Goal: Task Accomplishment & Management: Manage account settings

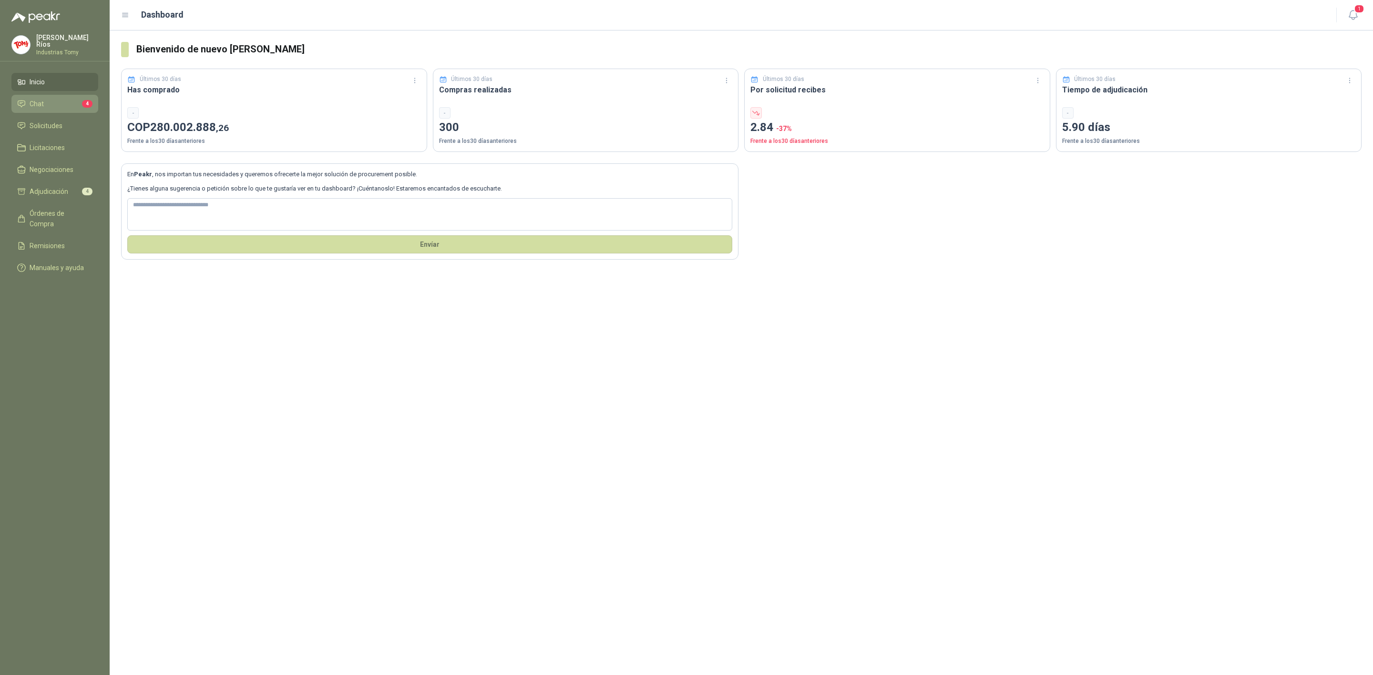
click at [66, 99] on li "Chat 4" at bounding box center [54, 104] width 75 height 10
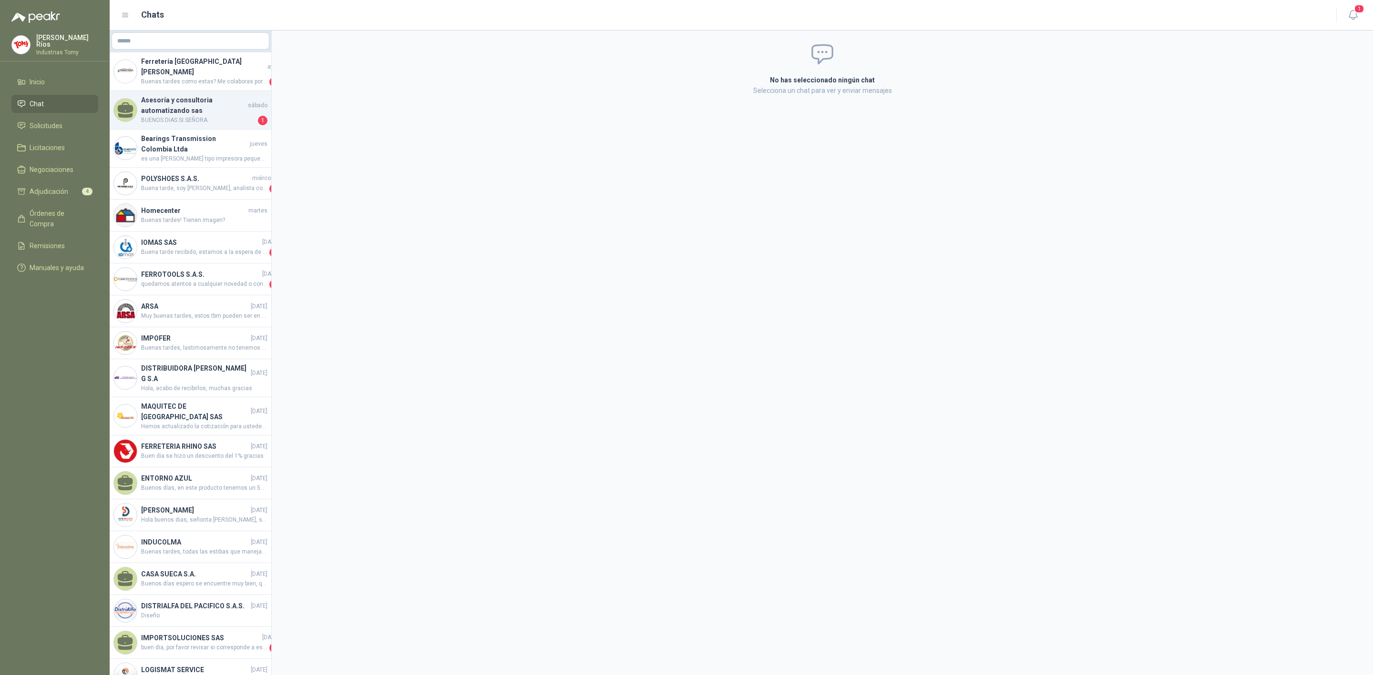
click at [197, 116] on span "BUENOS DIAS SI SEÑORA" at bounding box center [198, 121] width 115 height 10
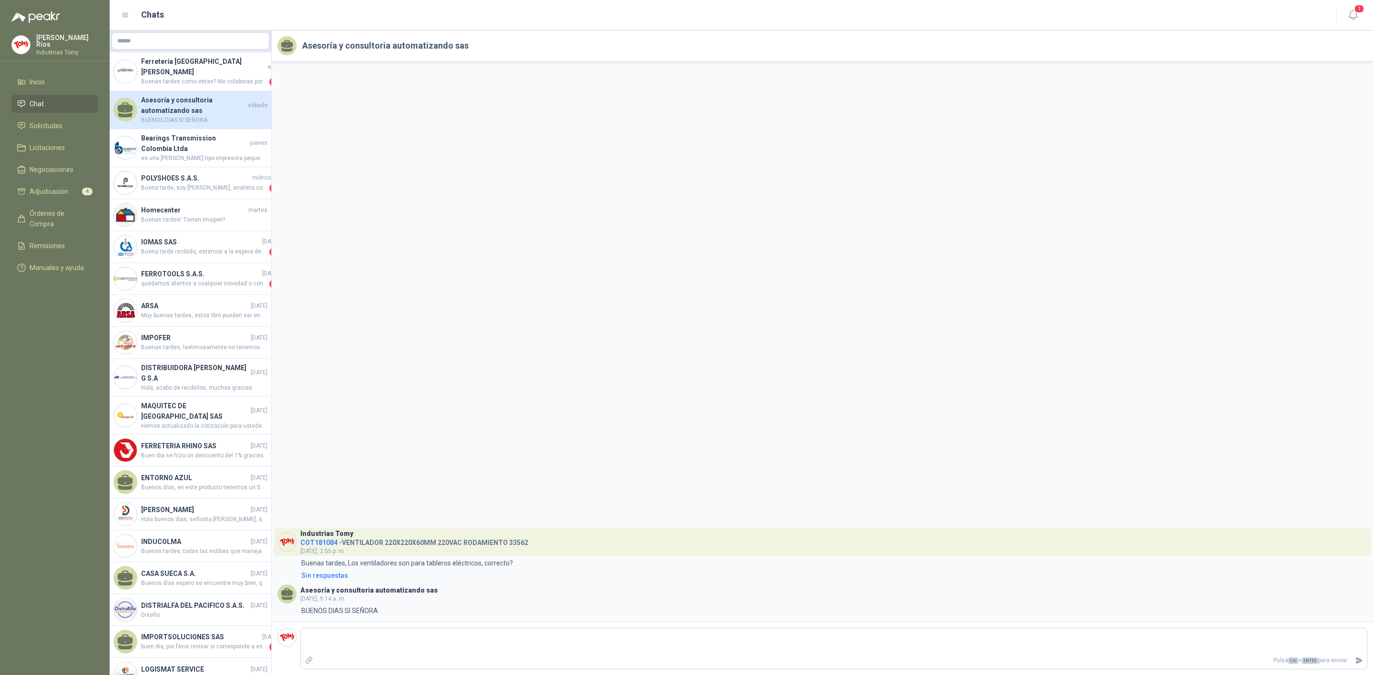
click at [493, 305] on div "Industrias Tomy COT181084 - VENTILADOR 220X220X60MM 220VAC RODAMIENTO 33562 [DA…" at bounding box center [822, 341] width 1101 height 561
click at [628, 315] on div "Industrias Tomy COT181084 - VENTILADOR 220X220X60MM 220VAC RODAMIENTO 33562 [DA…" at bounding box center [822, 341] width 1101 height 561
click at [43, 131] on link "Solicitudes" at bounding box center [54, 126] width 87 height 18
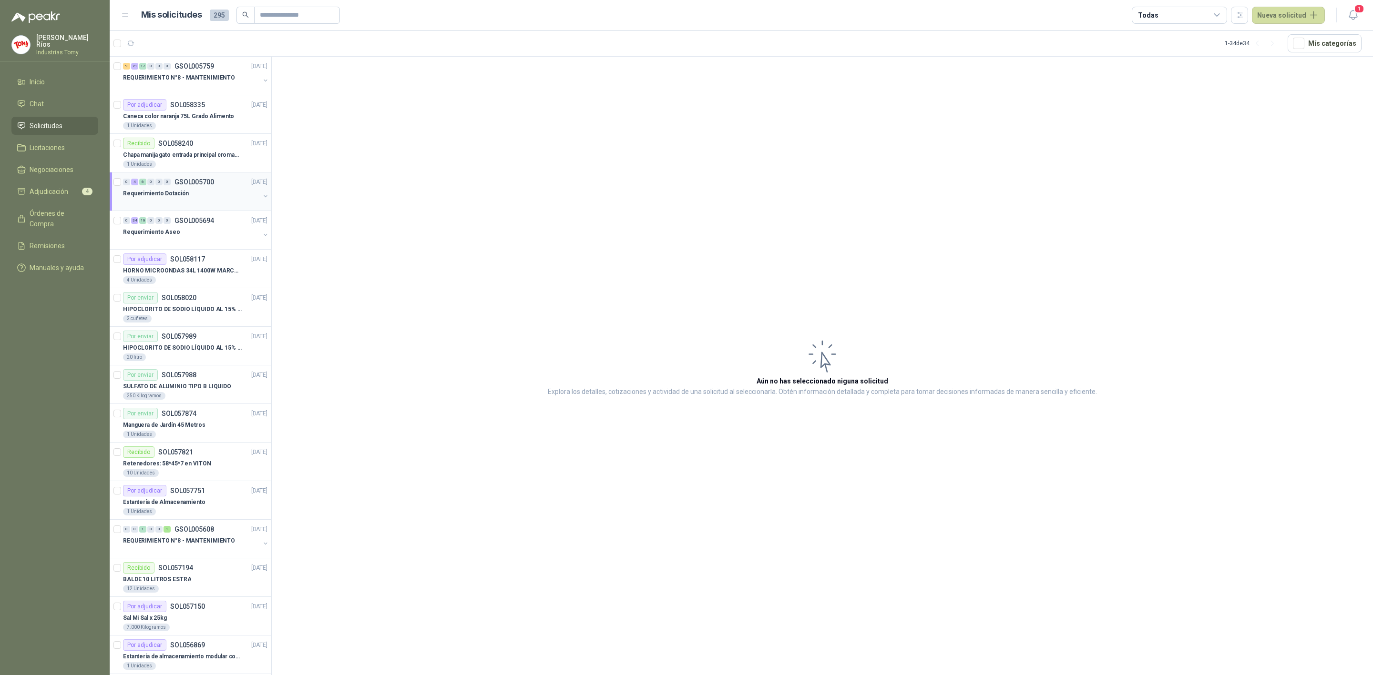
click at [224, 193] on div "Requerimiento Dotación" at bounding box center [191, 193] width 137 height 11
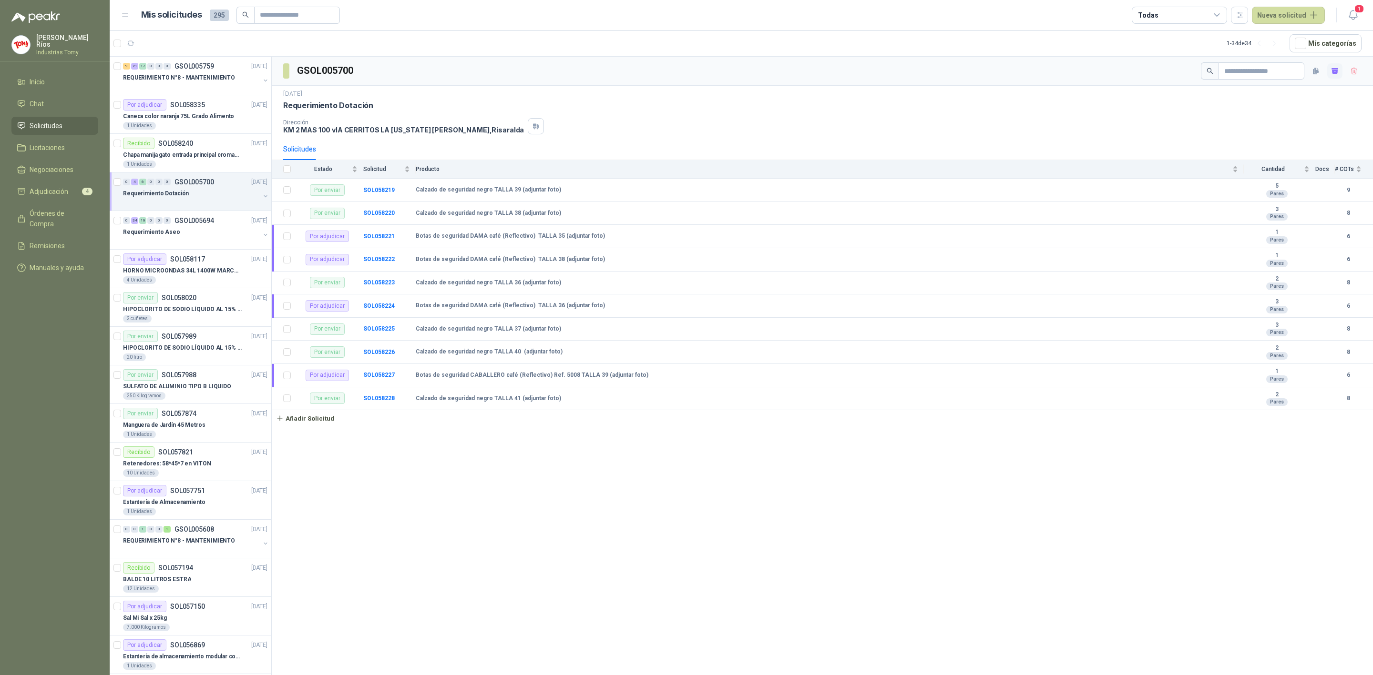
click at [1331, 70] on icon "button" at bounding box center [1334, 68] width 7 height 1
click at [625, 115] on div "[DATE] Requerimiento Dotación Dirección KM 2 MAS 100 vIA CERRITOS LA [US_STATE]…" at bounding box center [822, 112] width 1078 height 45
click at [1331, 75] on icon "button" at bounding box center [1335, 71] width 8 height 8
click at [67, 192] on span "Adjudicación" at bounding box center [49, 191] width 39 height 10
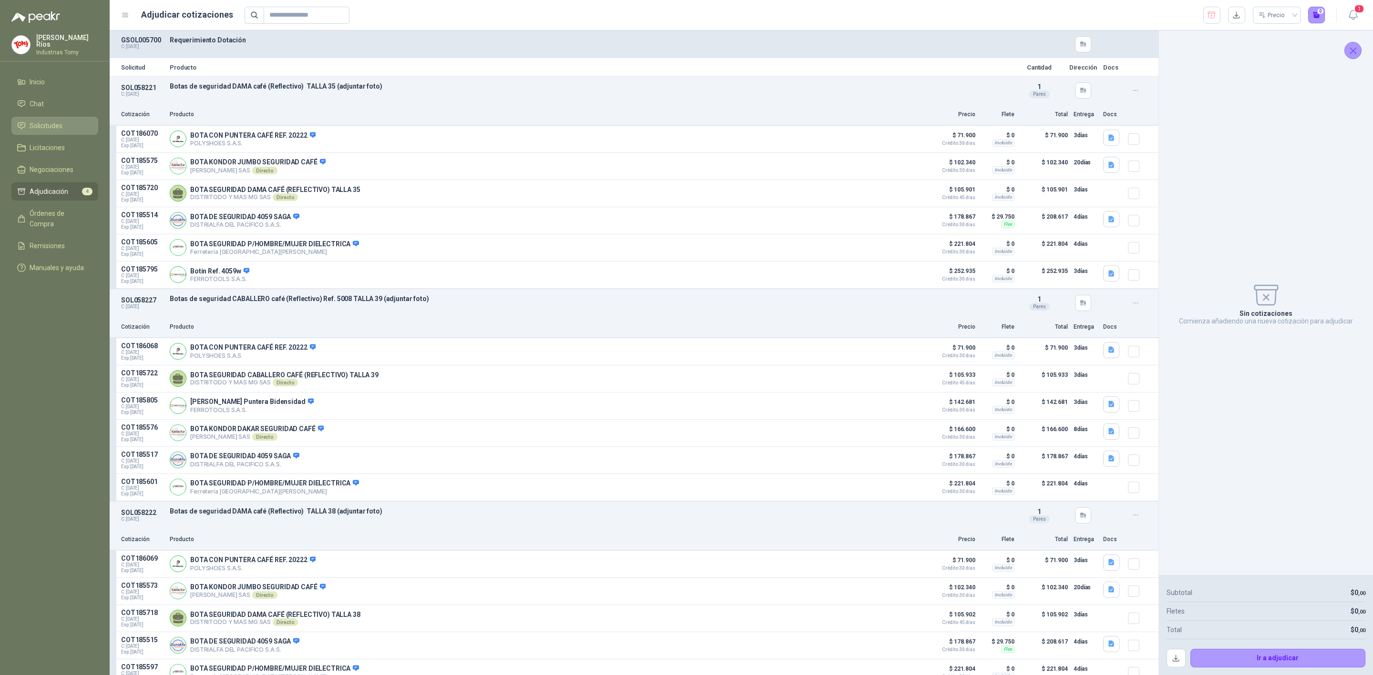
click at [67, 122] on li "Solicitudes" at bounding box center [54, 126] width 75 height 10
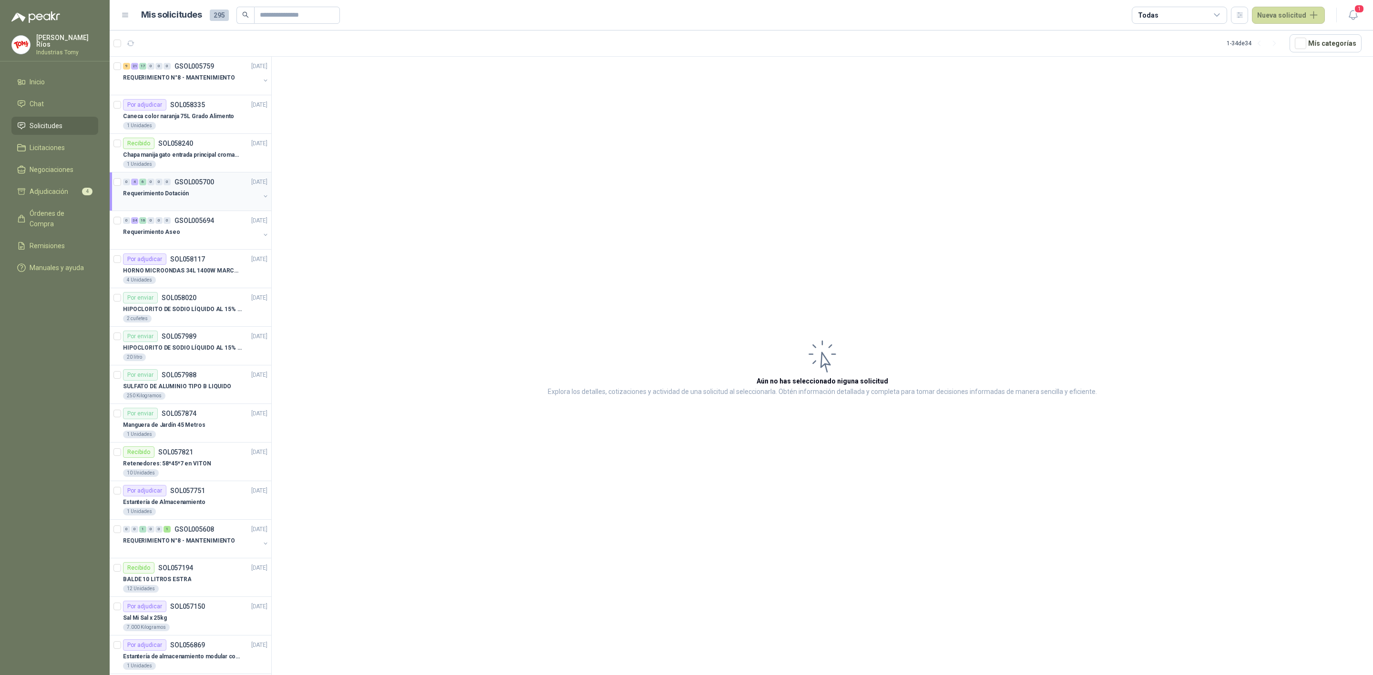
click at [202, 196] on div "Requerimiento Dotación" at bounding box center [191, 193] width 137 height 11
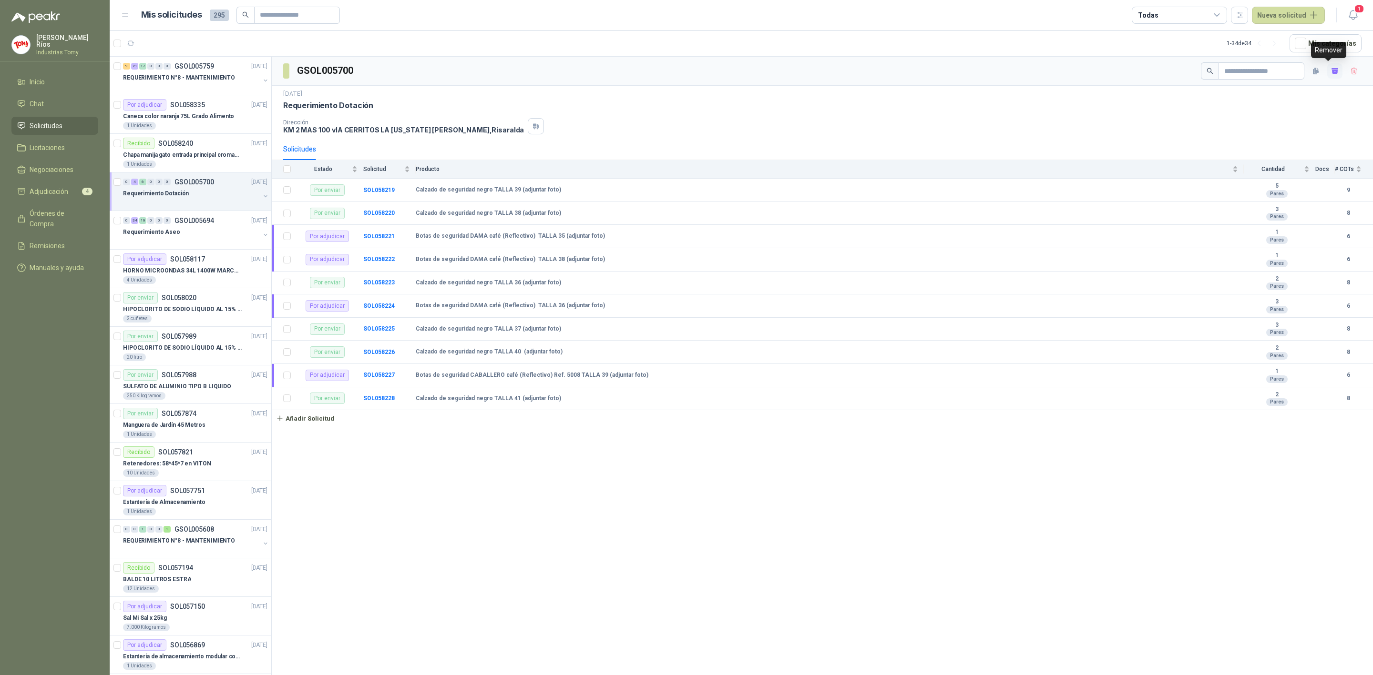
click at [1331, 72] on icon "button" at bounding box center [1335, 71] width 8 height 8
click at [204, 238] on div "Requerimiento Aseo" at bounding box center [191, 231] width 137 height 11
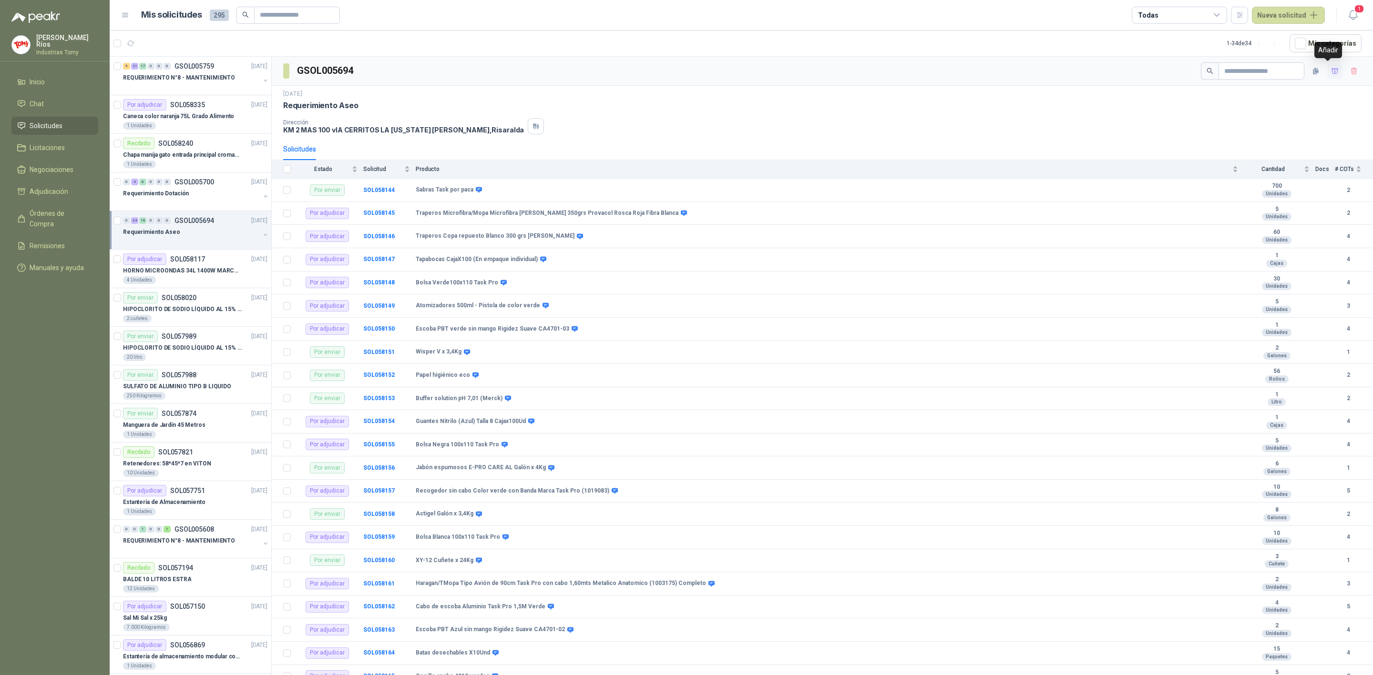
click at [1331, 73] on icon "button" at bounding box center [1335, 71] width 8 height 8
click at [52, 189] on span "Adjudicación" at bounding box center [49, 191] width 39 height 10
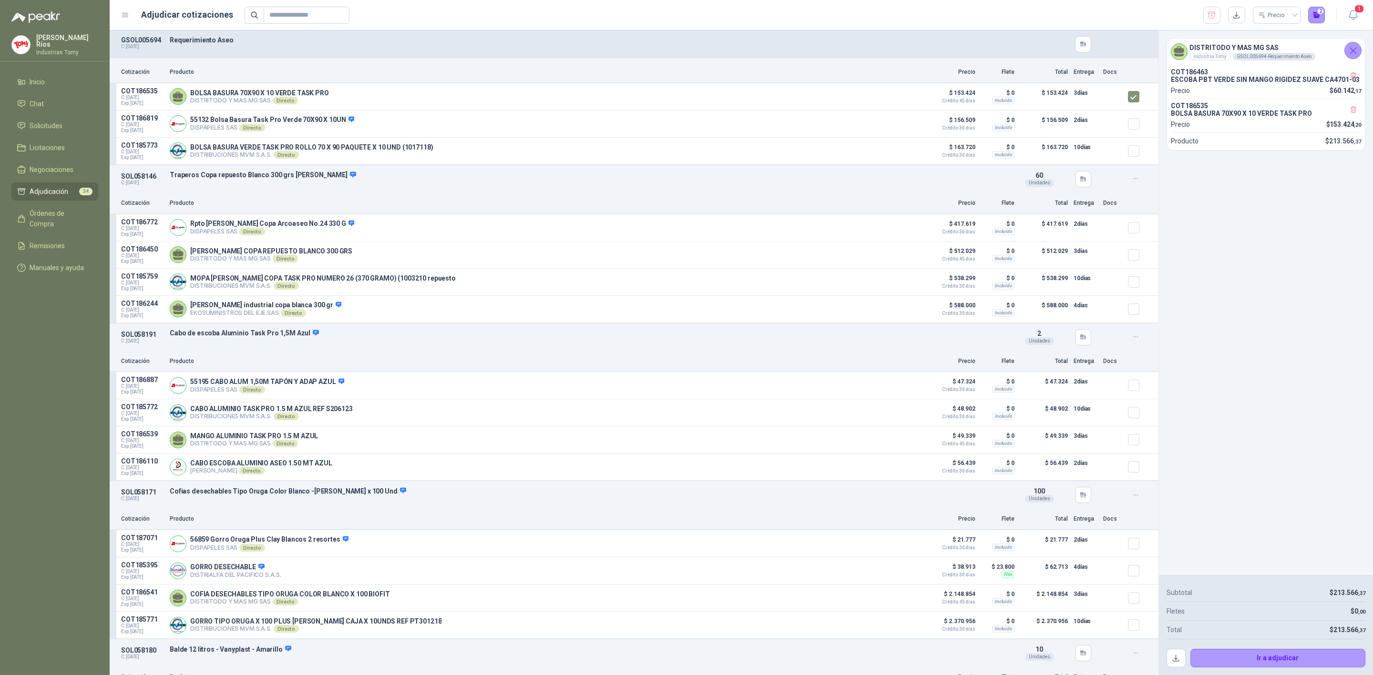
scroll to position [214, 0]
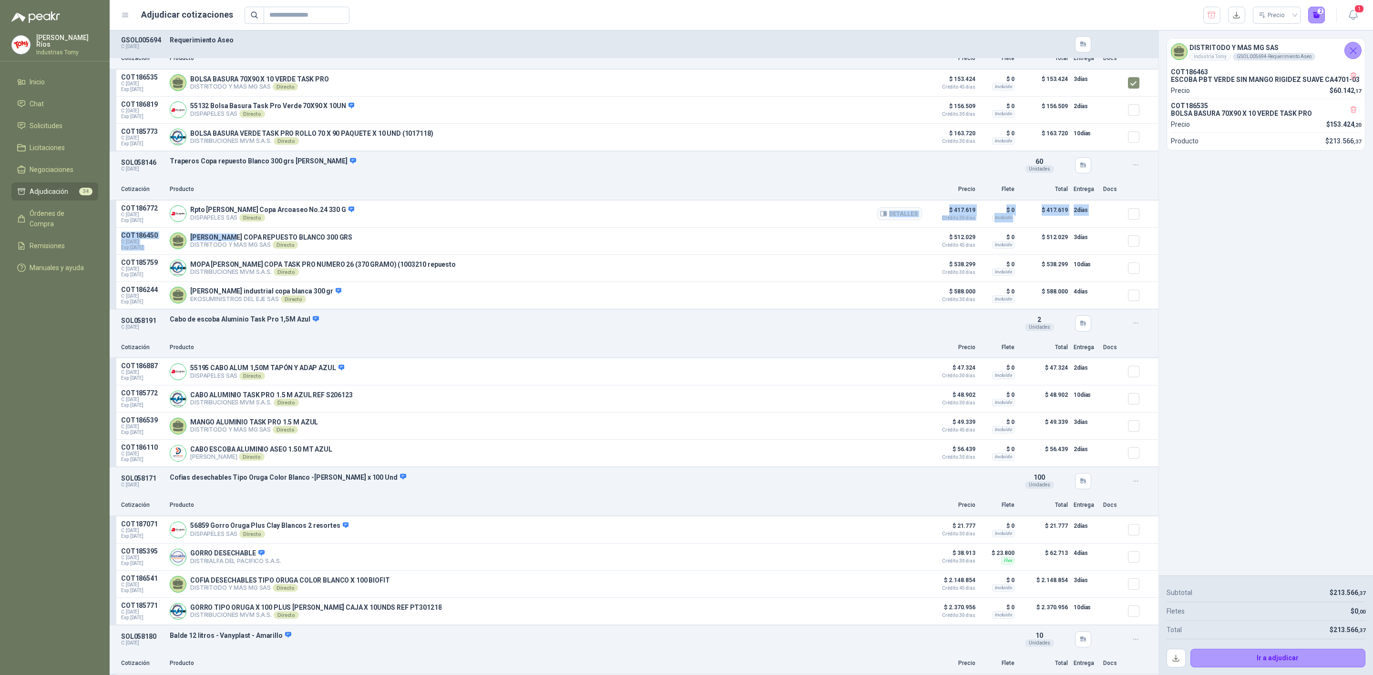
drag, startPoint x: 233, startPoint y: 242, endPoint x: 309, endPoint y: 231, distance: 76.6
click at [309, 231] on div "COT186772 C: [DATE] Exp: [DATE] Rpto [PERSON_NAME] Copa Arcoaseo No.24 330 G DI…" at bounding box center [634, 255] width 1049 height 109
click at [894, 247] on button "Detalles" at bounding box center [899, 241] width 45 height 13
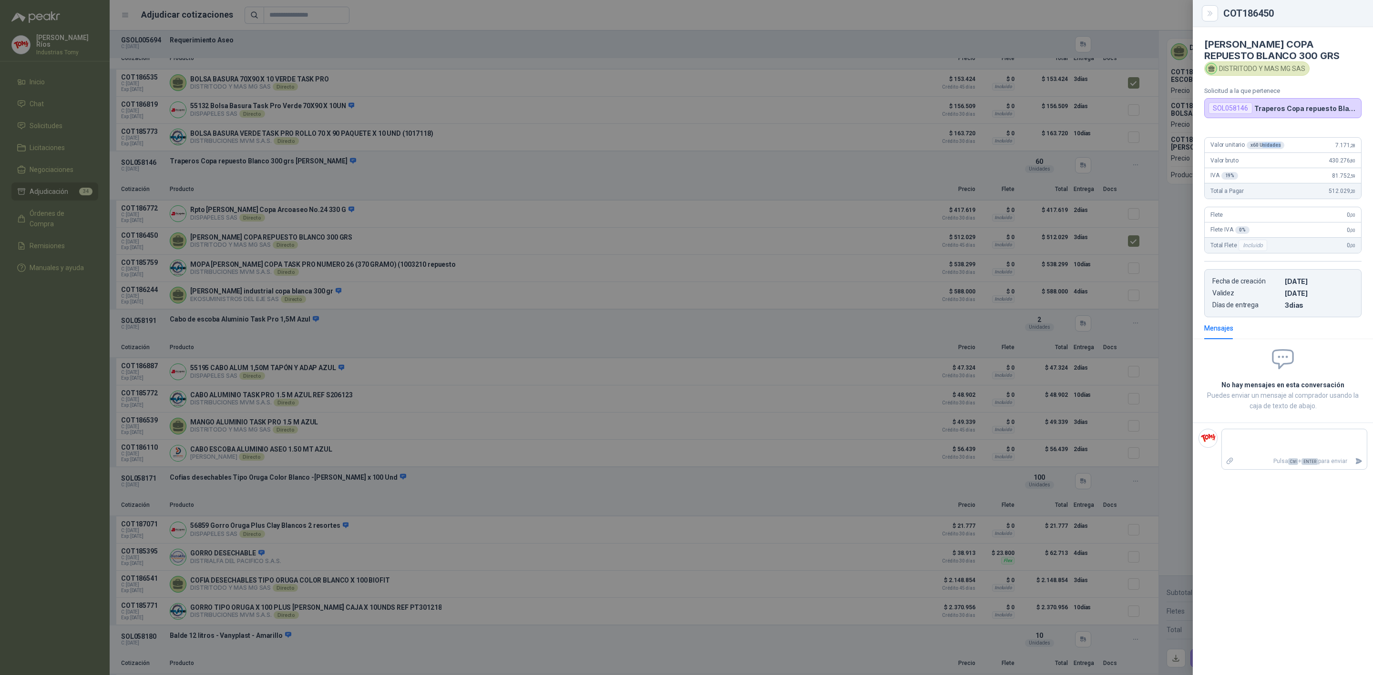
drag, startPoint x: 1261, startPoint y: 148, endPoint x: 1278, endPoint y: 152, distance: 17.7
click at [1278, 152] on div "Valor unitario x 60 Unidades 7.171 ,28" at bounding box center [1283, 145] width 156 height 15
click at [1280, 149] on span "Valor unitario x 60 Unidades" at bounding box center [1247, 146] width 74 height 8
click at [470, 339] on div at bounding box center [686, 337] width 1373 height 675
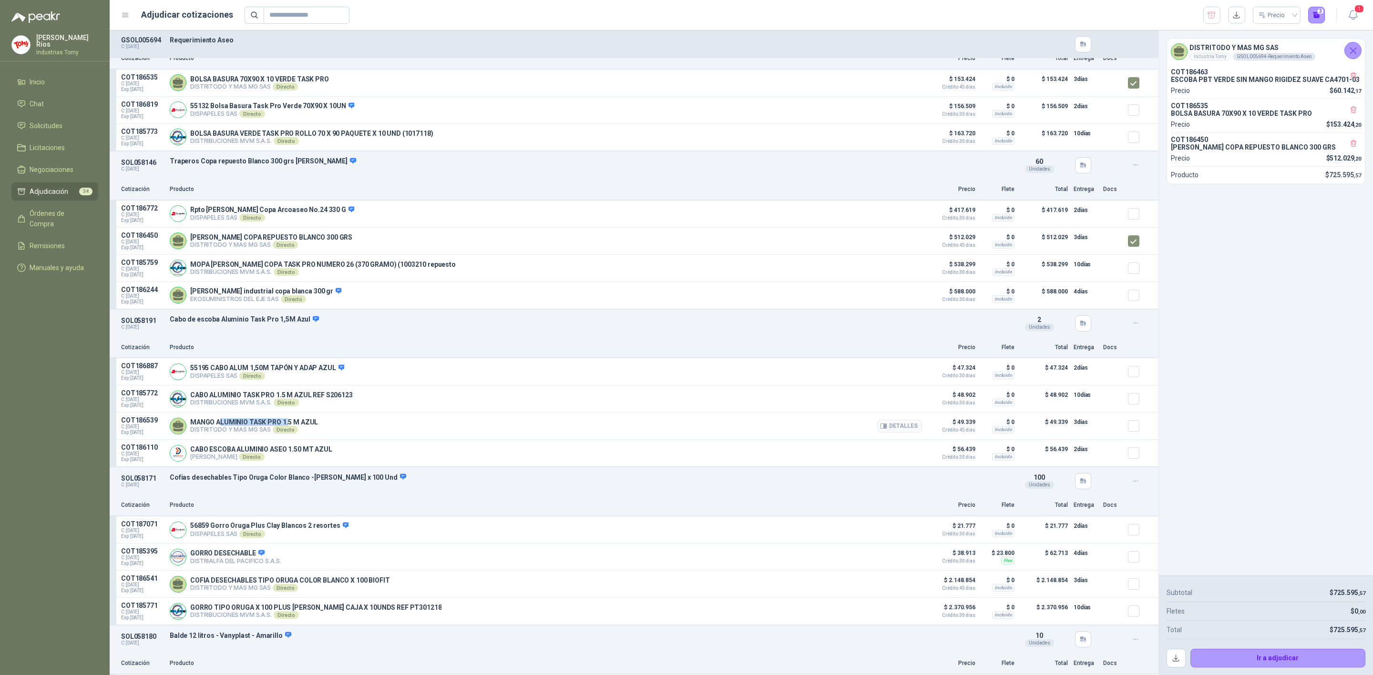
drag, startPoint x: 222, startPoint y: 432, endPoint x: 285, endPoint y: 433, distance: 63.4
click at [285, 426] on p "MANGO ALUMINIO TASK PRO 1.5 M AZUL" at bounding box center [254, 423] width 128 height 8
drag, startPoint x: 319, startPoint y: 430, endPoint x: 314, endPoint y: 429, distance: 5.9
click at [314, 429] on div "MANGO ALUMINIO TASK PRO 1.5 M AZUL DISTRITODO Y MAS MG SAS Directo Detalles" at bounding box center [546, 426] width 752 height 19
click at [332, 373] on p "55195 CABO ALUM 1,50M TAPÓN Y ADAP AZUL" at bounding box center [267, 368] width 154 height 9
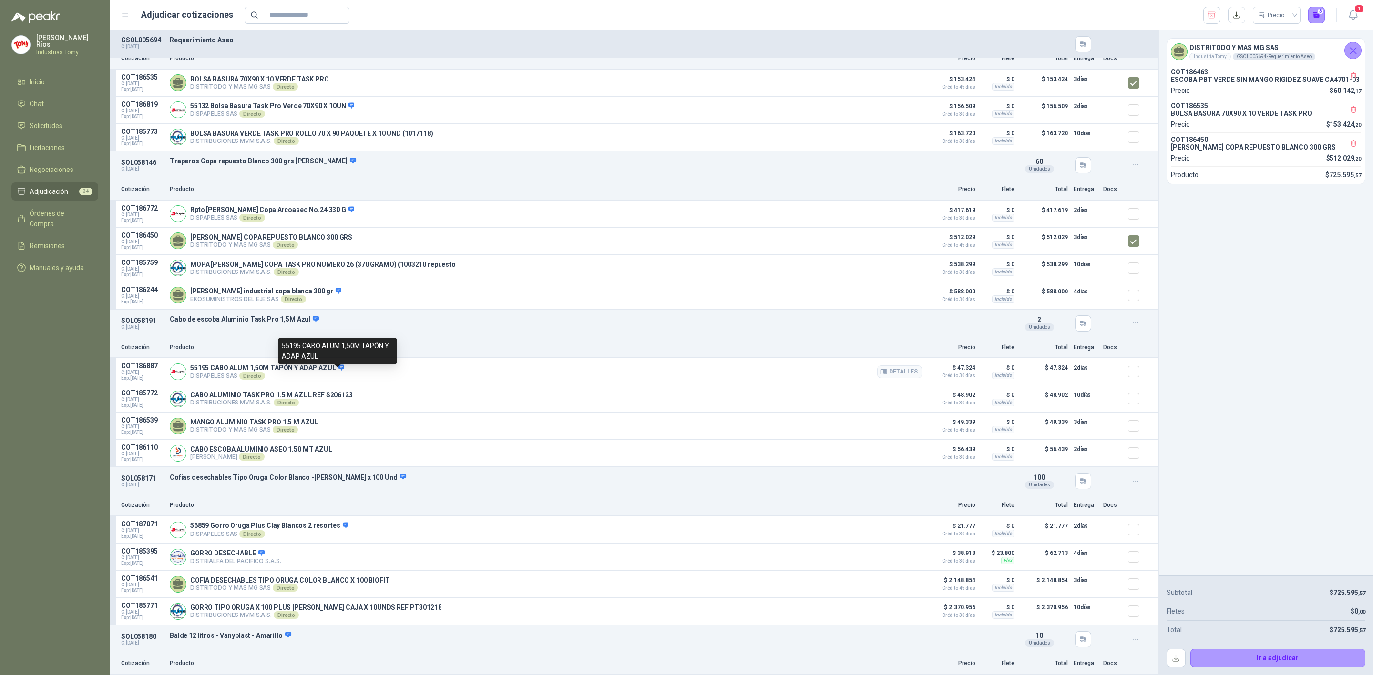
click at [338, 370] on icon at bounding box center [341, 368] width 6 height 6
click at [889, 376] on button "Detalles" at bounding box center [899, 372] width 45 height 13
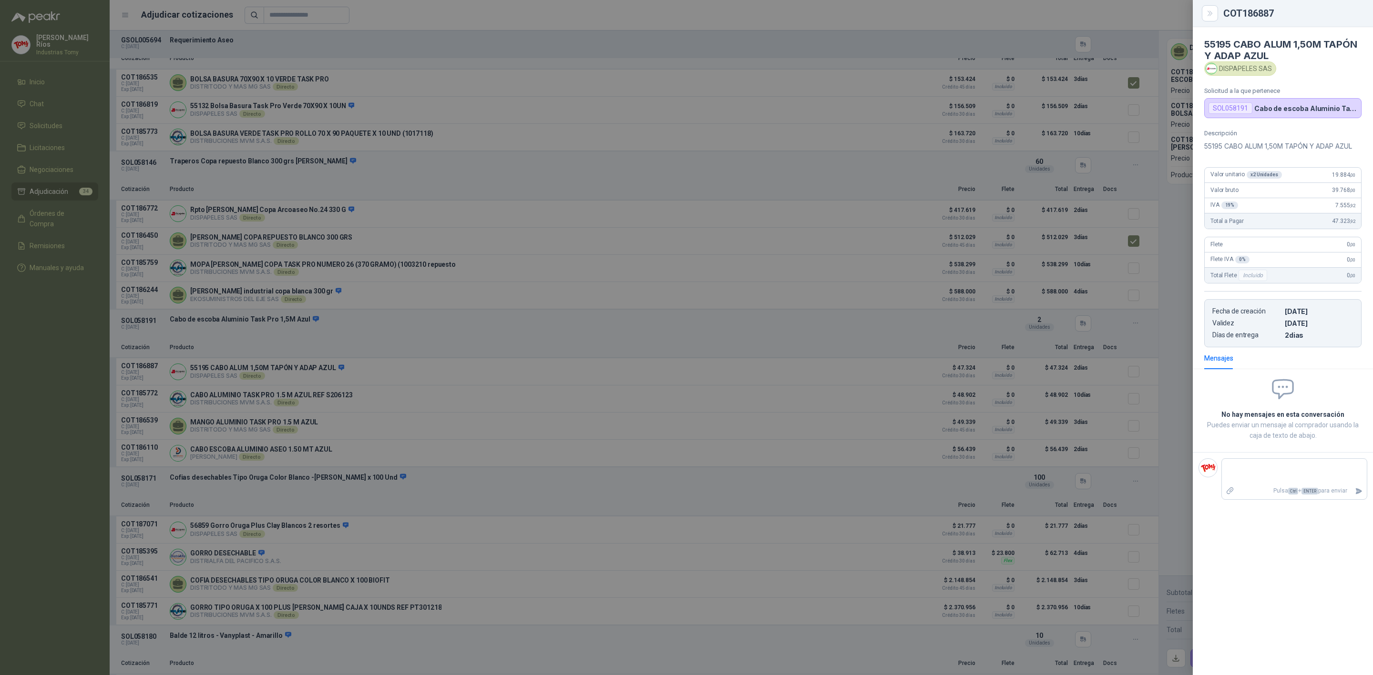
click at [387, 349] on div at bounding box center [686, 337] width 1373 height 675
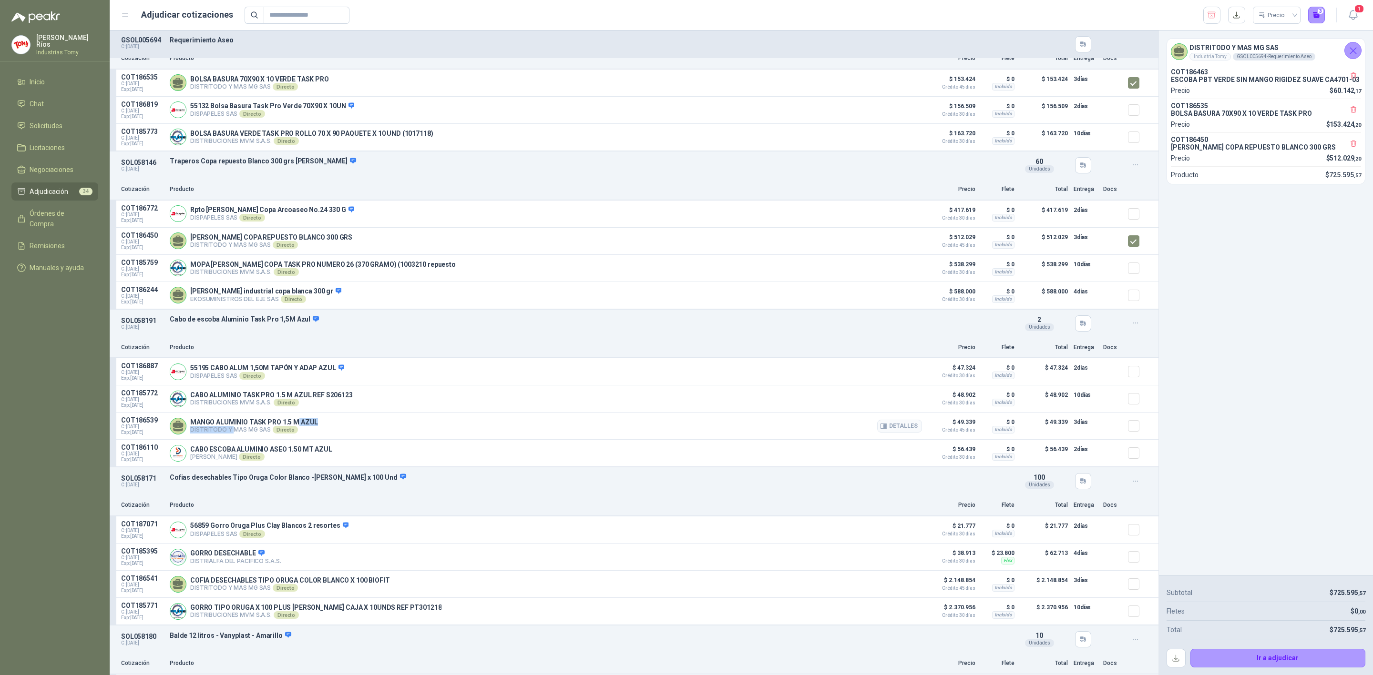
drag, startPoint x: 232, startPoint y: 434, endPoint x: 296, endPoint y: 429, distance: 65.0
click at [296, 429] on div "MANGO ALUMINIO TASK PRO 1.5 M AZUL DISTRITODO Y MAS MG SAS Directo Detalles" at bounding box center [254, 426] width 128 height 15
click at [296, 426] on p "MANGO ALUMINIO TASK PRO 1.5 M AZUL" at bounding box center [254, 423] width 128 height 8
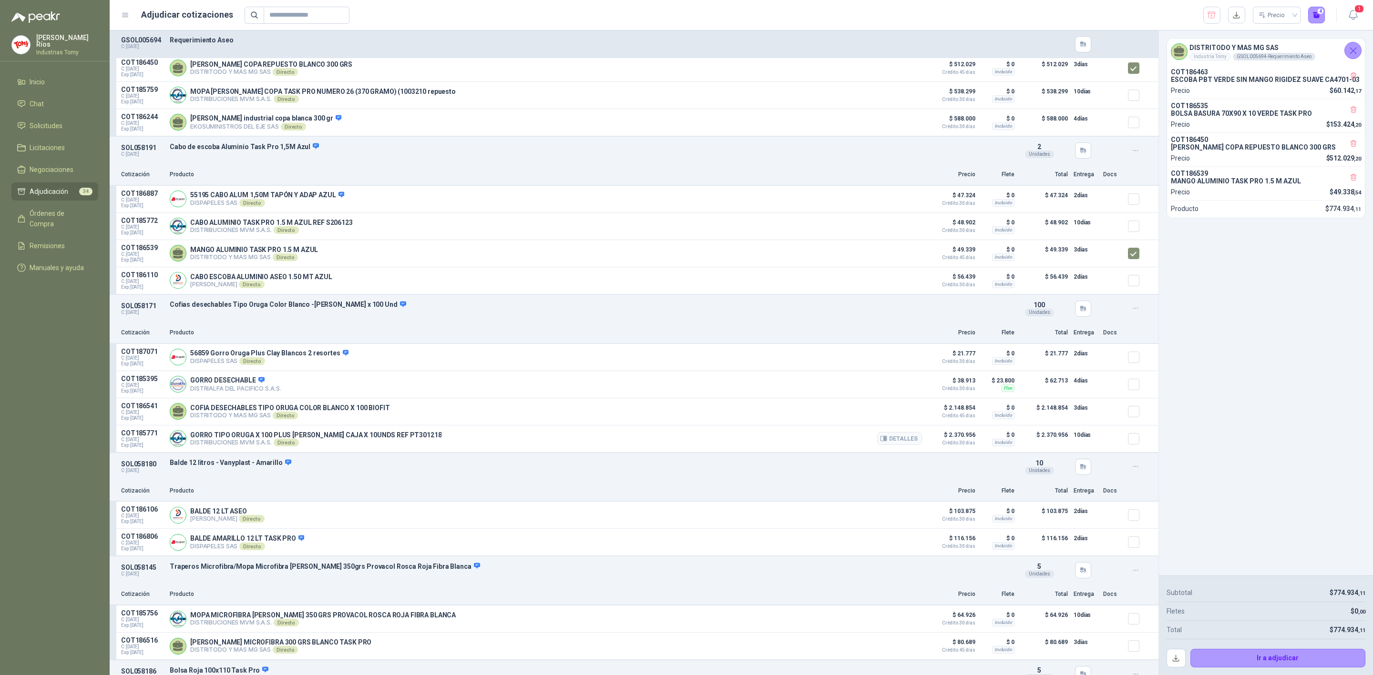
scroll to position [429, 0]
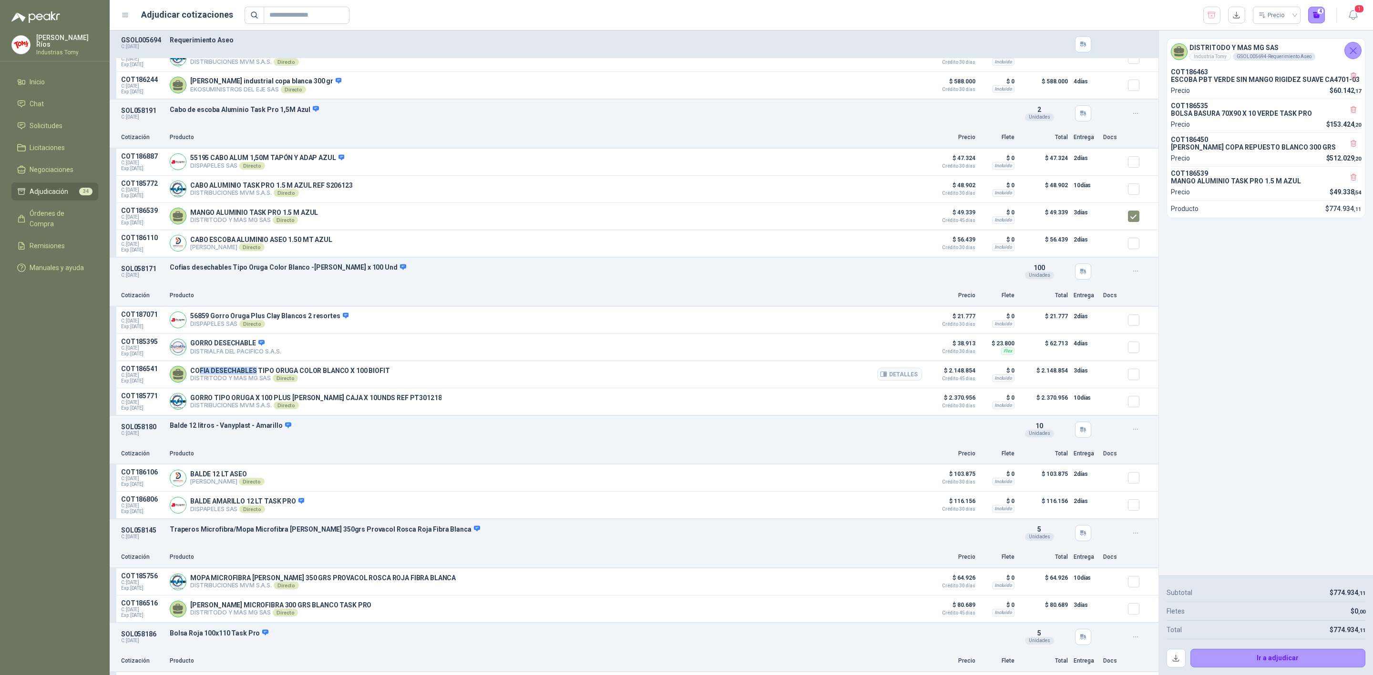
drag, startPoint x: 199, startPoint y: 371, endPoint x: 254, endPoint y: 372, distance: 54.3
click at [254, 372] on div "COFIA DESECHABLES TIPO ORUGA COLOR BLANCO X 100 BIOFIT DISTRITODO Y MAS MG SAS …" at bounding box center [546, 374] width 752 height 19
click at [272, 375] on p "COFIA DESECHABLES TIPO ORUGA COLOR BLANCO X 100 BIOFIT" at bounding box center [289, 371] width 199 height 8
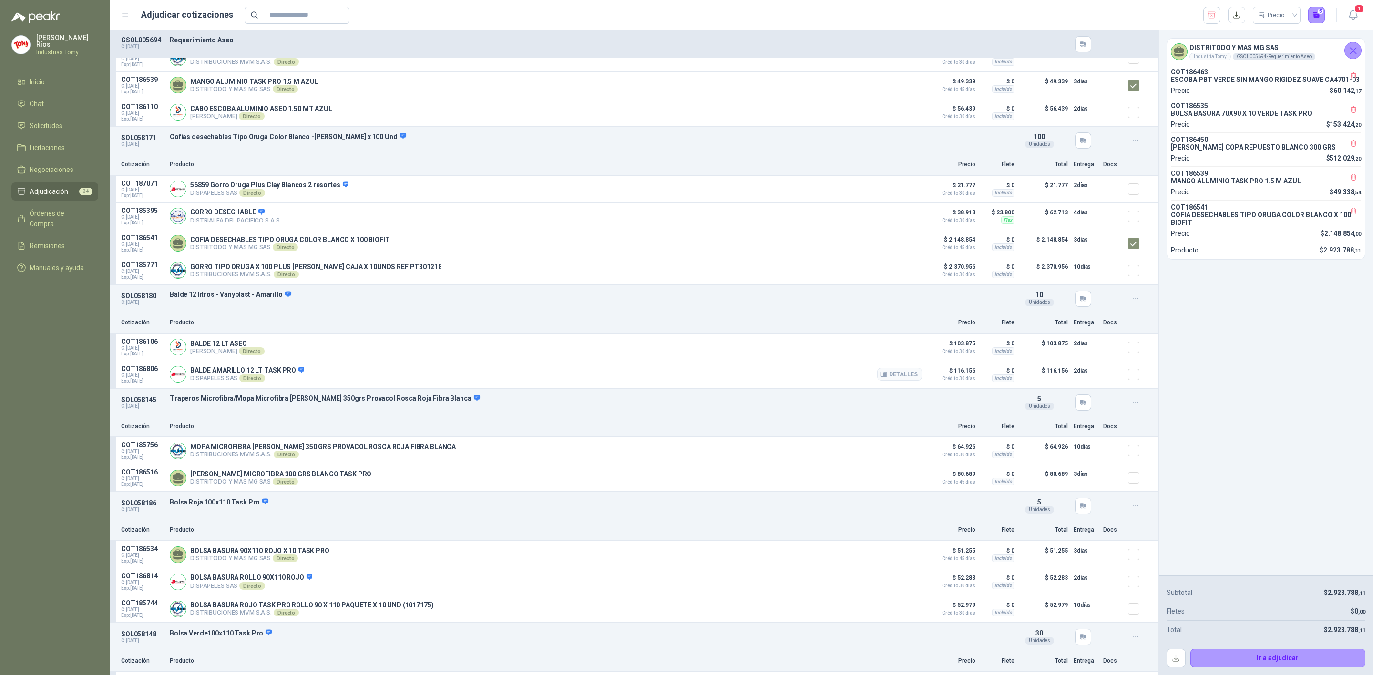
scroll to position [572, 0]
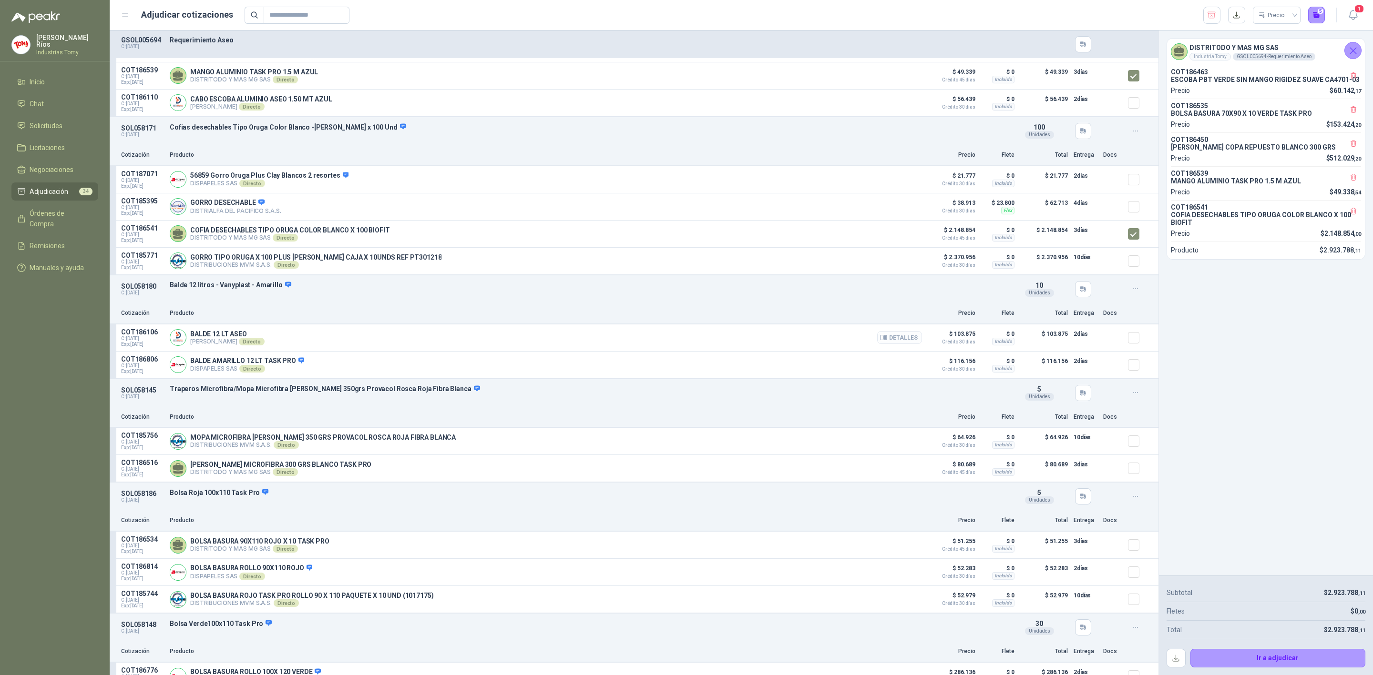
click at [881, 340] on icon "button" at bounding box center [883, 338] width 6 height 5
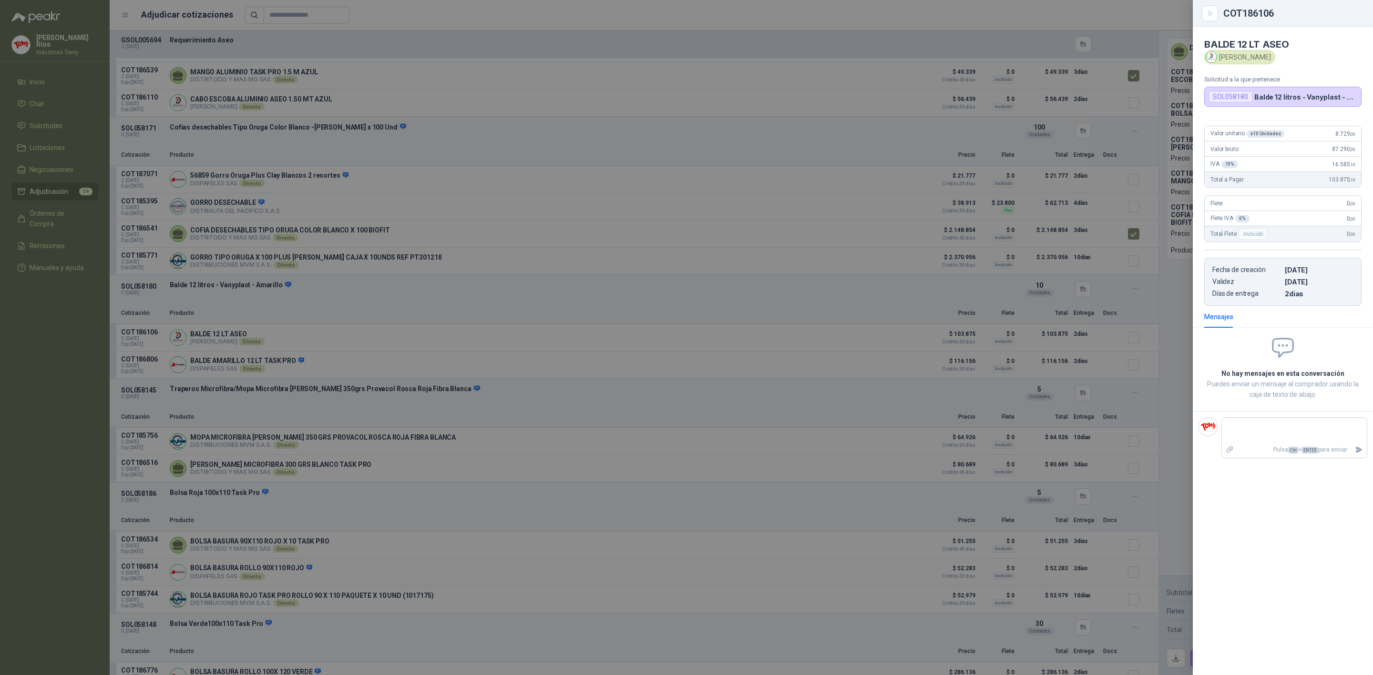
click at [422, 392] on div at bounding box center [686, 337] width 1373 height 675
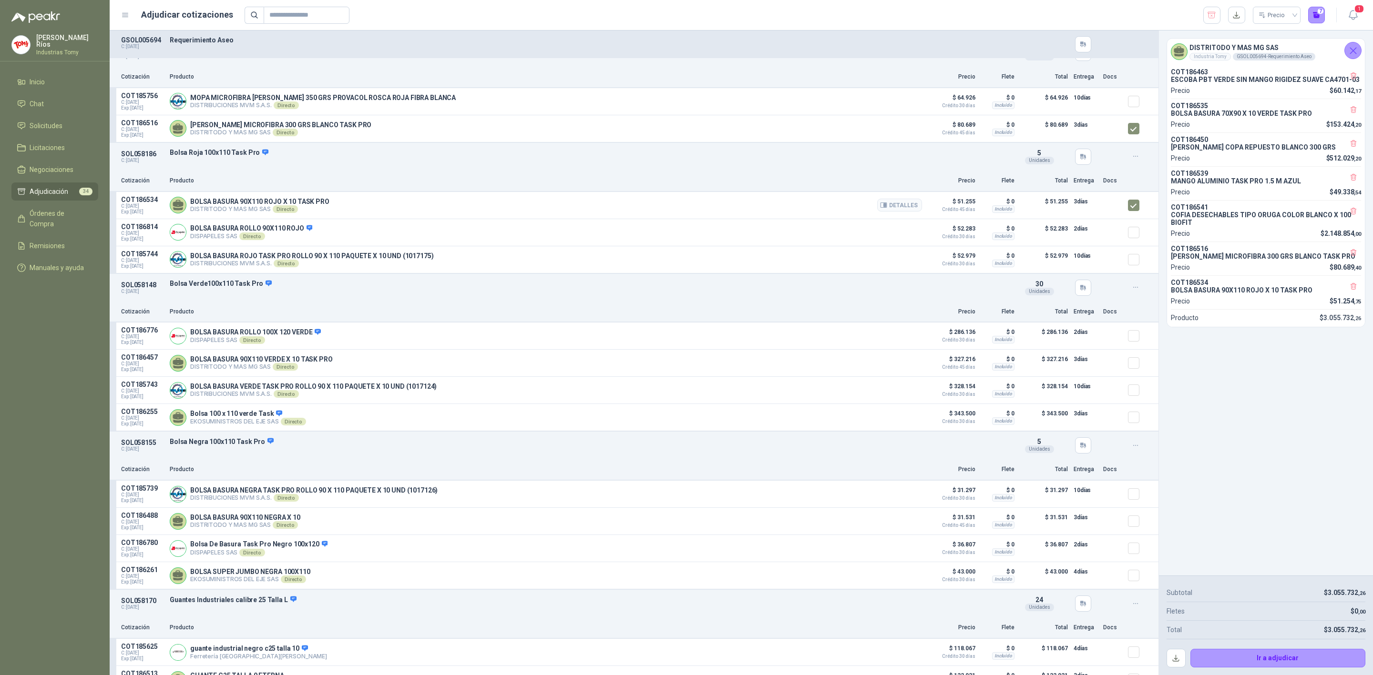
scroll to position [929, 0]
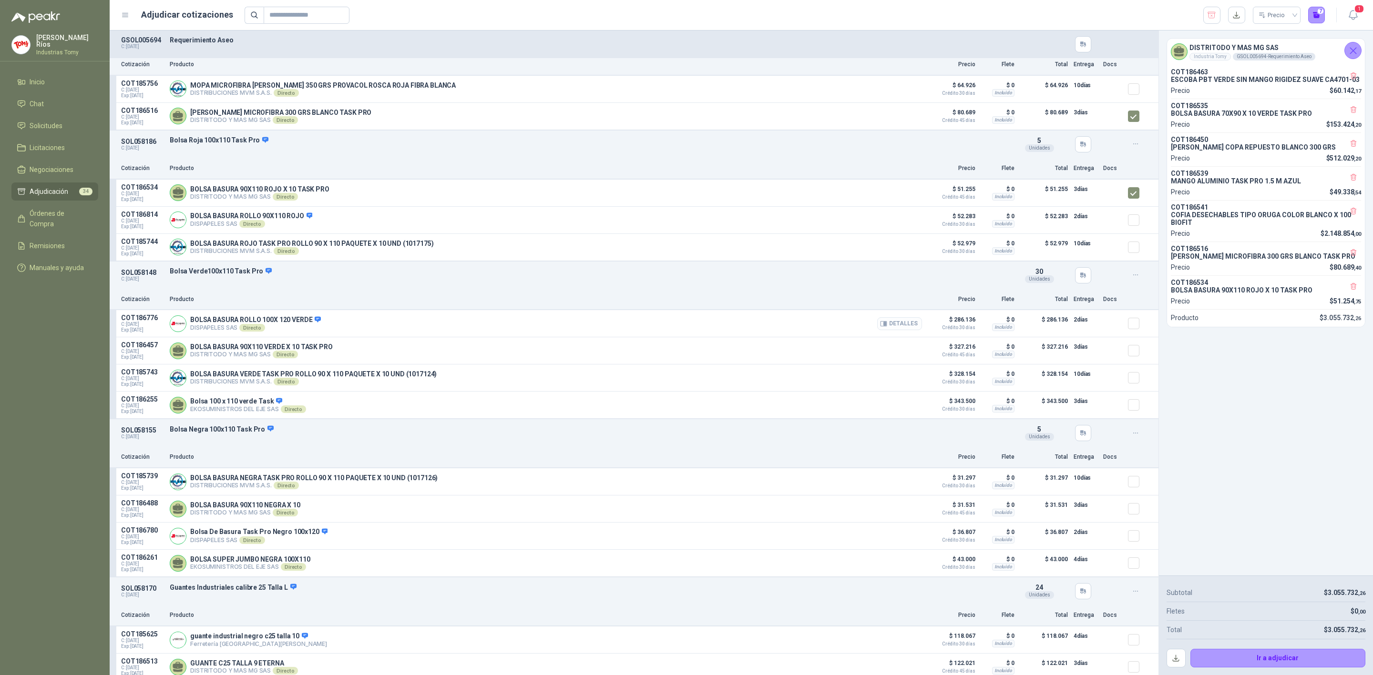
click at [904, 327] on button "Detalles" at bounding box center [899, 323] width 45 height 13
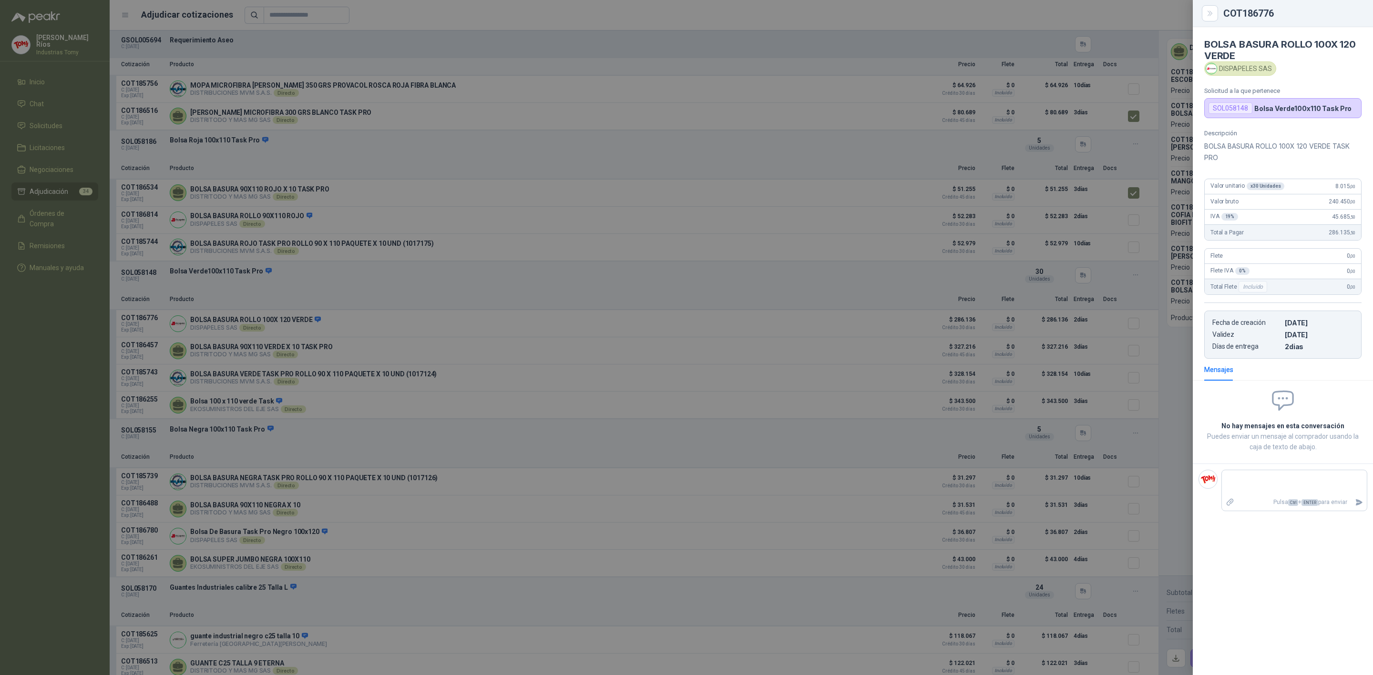
click at [828, 302] on div at bounding box center [686, 337] width 1373 height 675
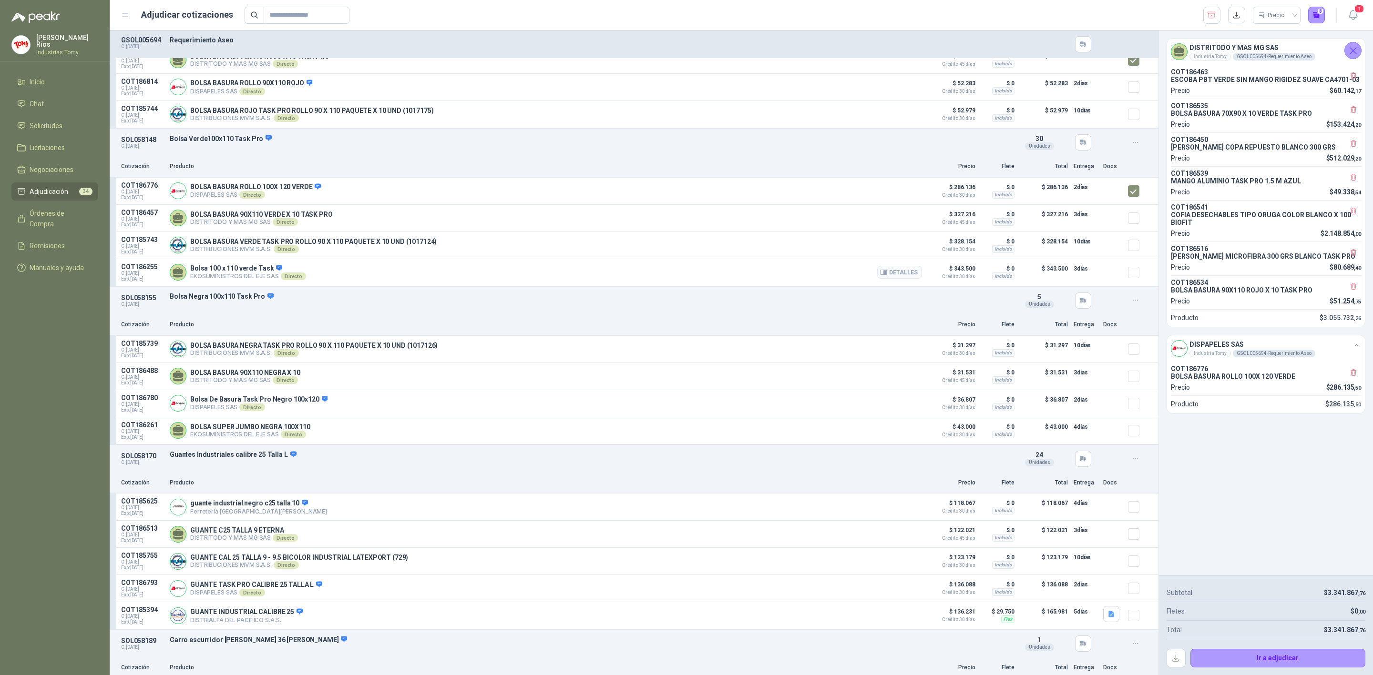
scroll to position [1072, 0]
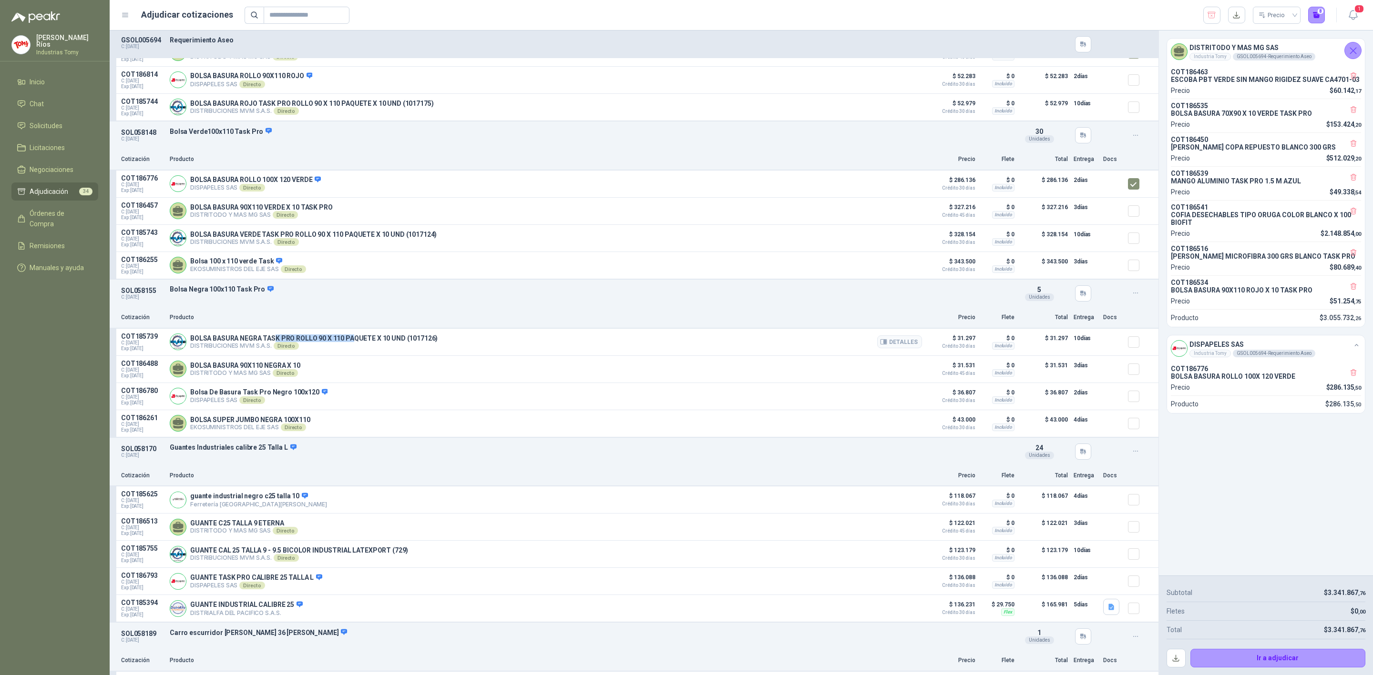
drag, startPoint x: 276, startPoint y: 341, endPoint x: 352, endPoint y: 337, distance: 75.9
click at [352, 337] on div "BOLSA BASURA NEGRA TASK PRO ROLLO 90 X 110 PAQUETE X 10 UND (1017126) DISTRIBUC…" at bounding box center [546, 342] width 752 height 19
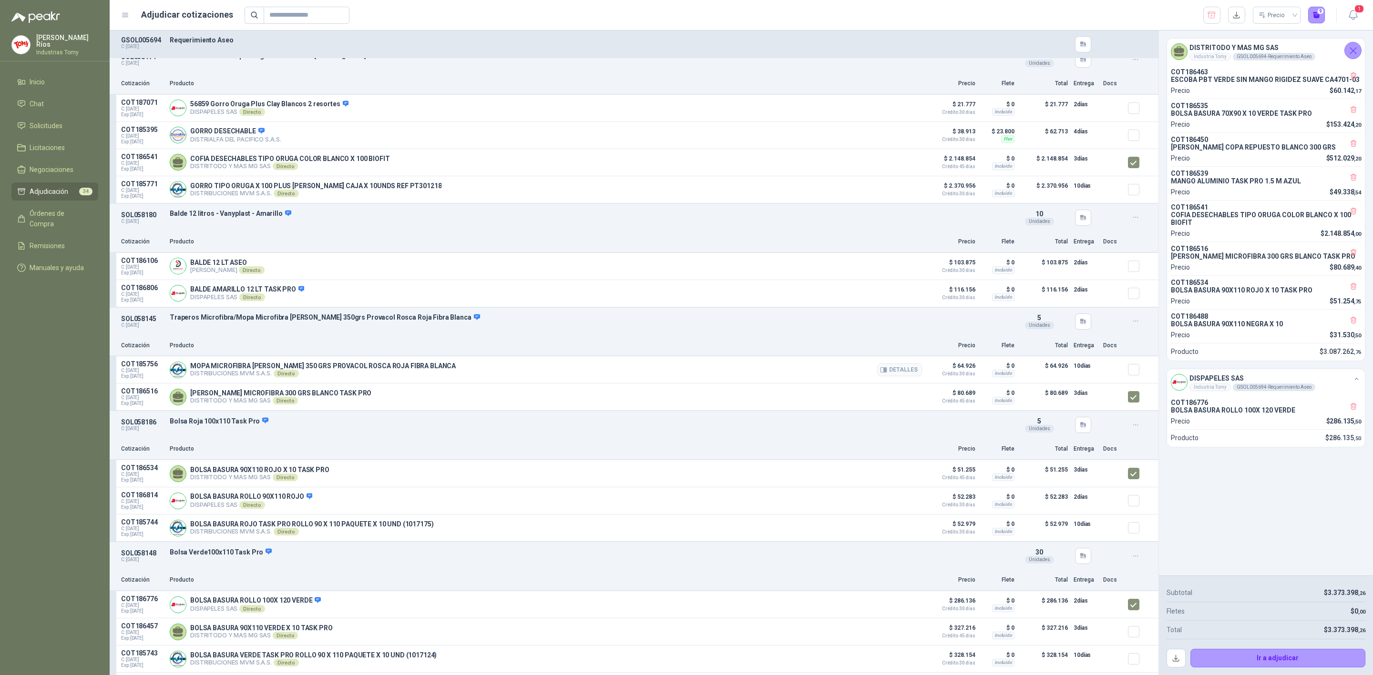
scroll to position [572, 0]
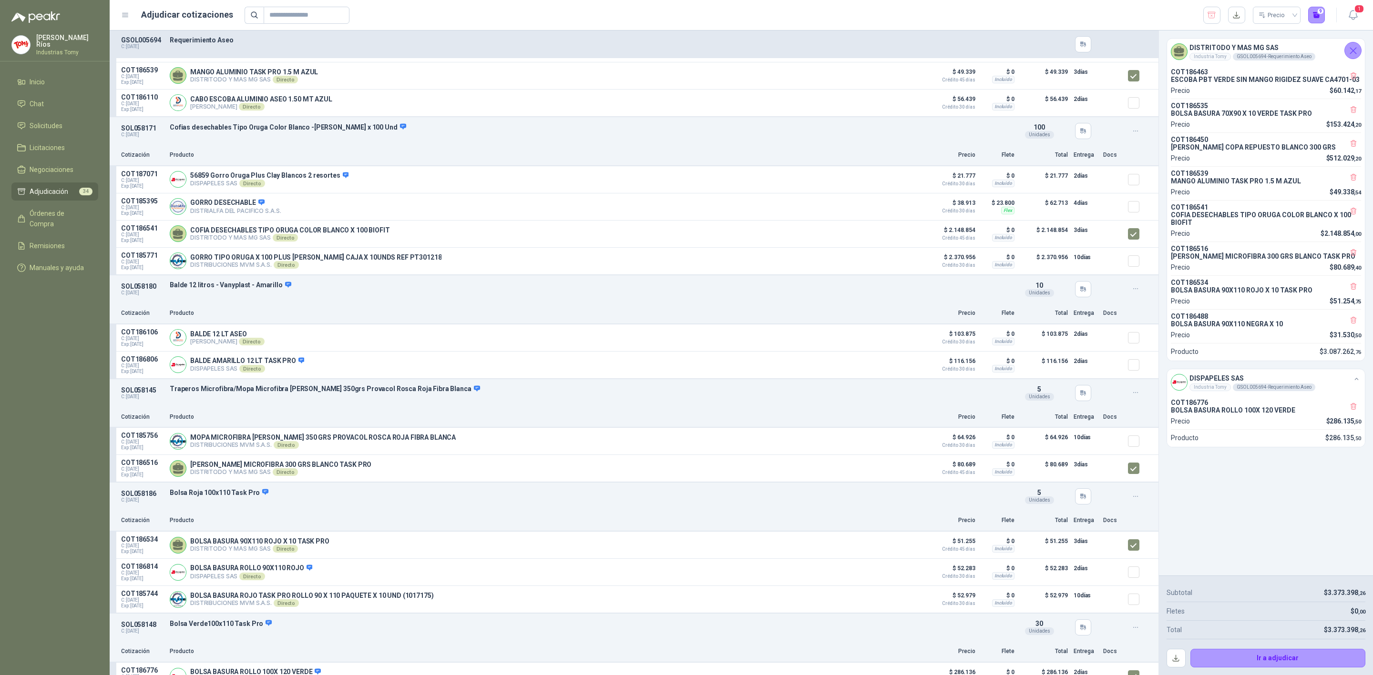
click at [652, 312] on div "Cotización Producto Precio Flete Total Entrega Docs" at bounding box center [634, 313] width 1049 height 21
click at [905, 181] on button "Detalles" at bounding box center [899, 179] width 45 height 13
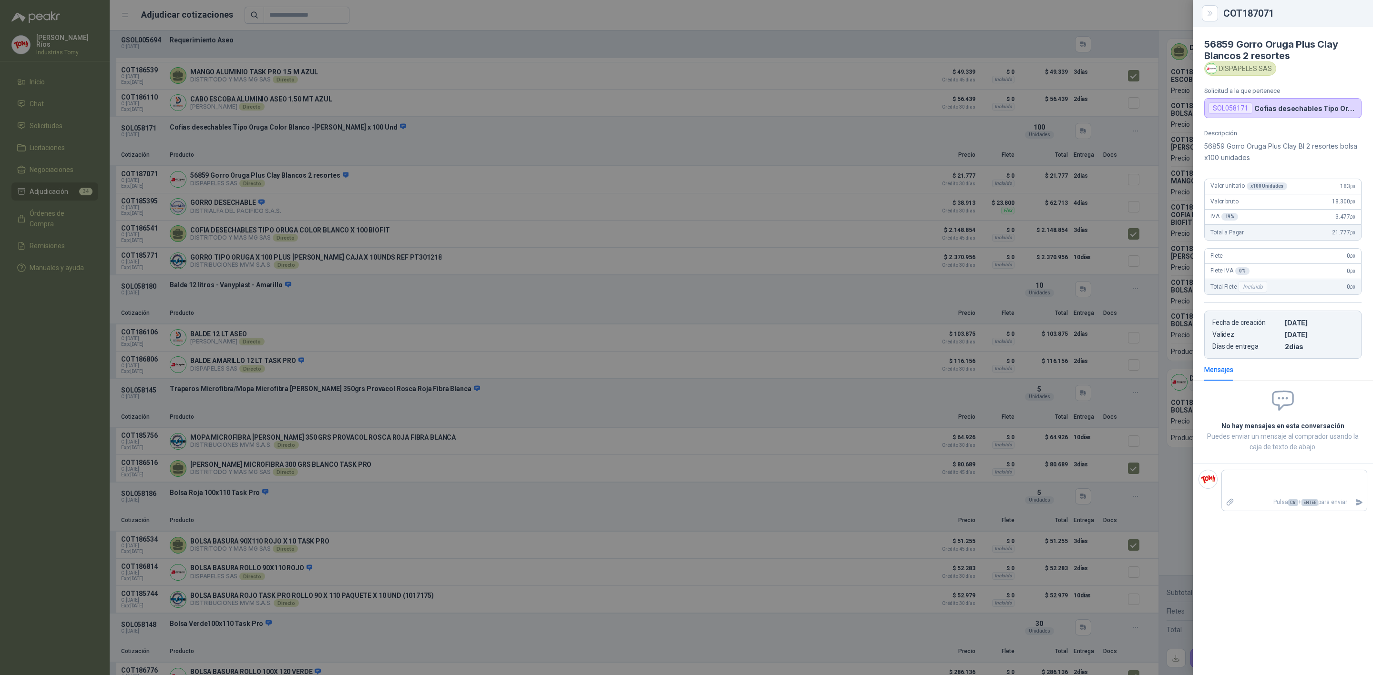
click at [872, 158] on div at bounding box center [686, 337] width 1373 height 675
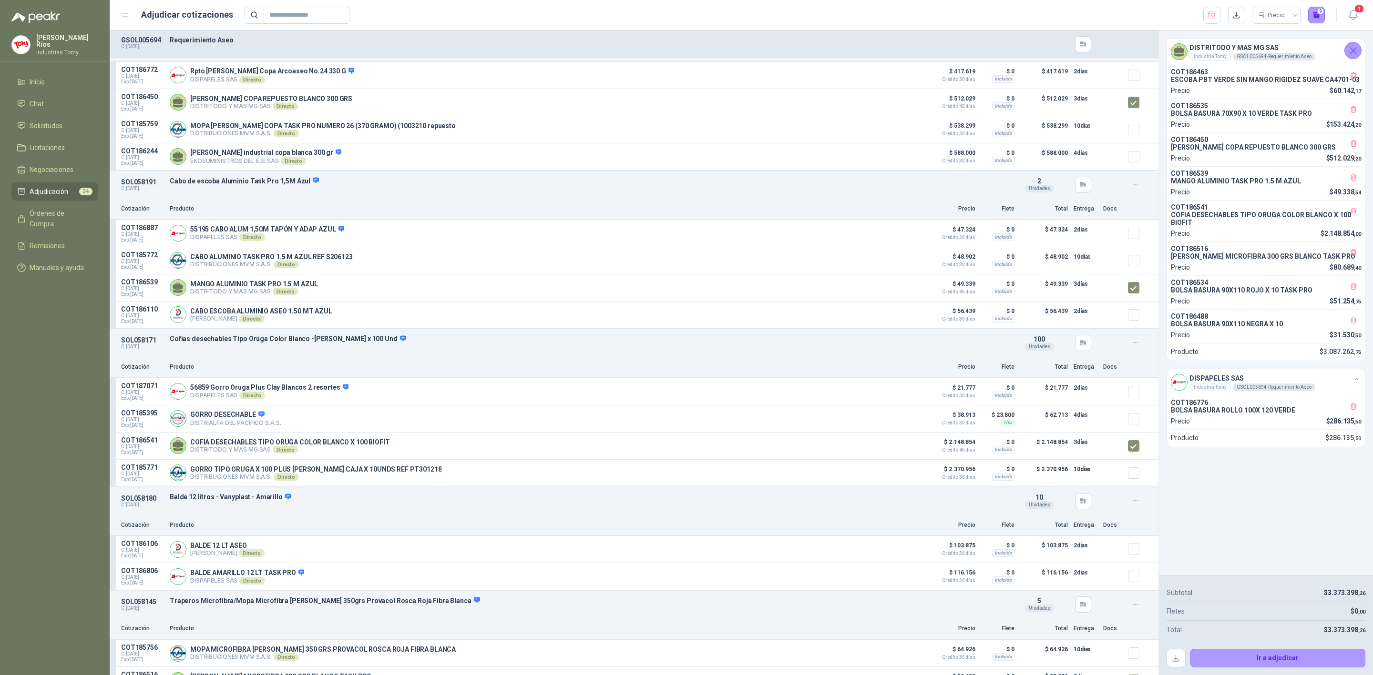
scroll to position [286, 0]
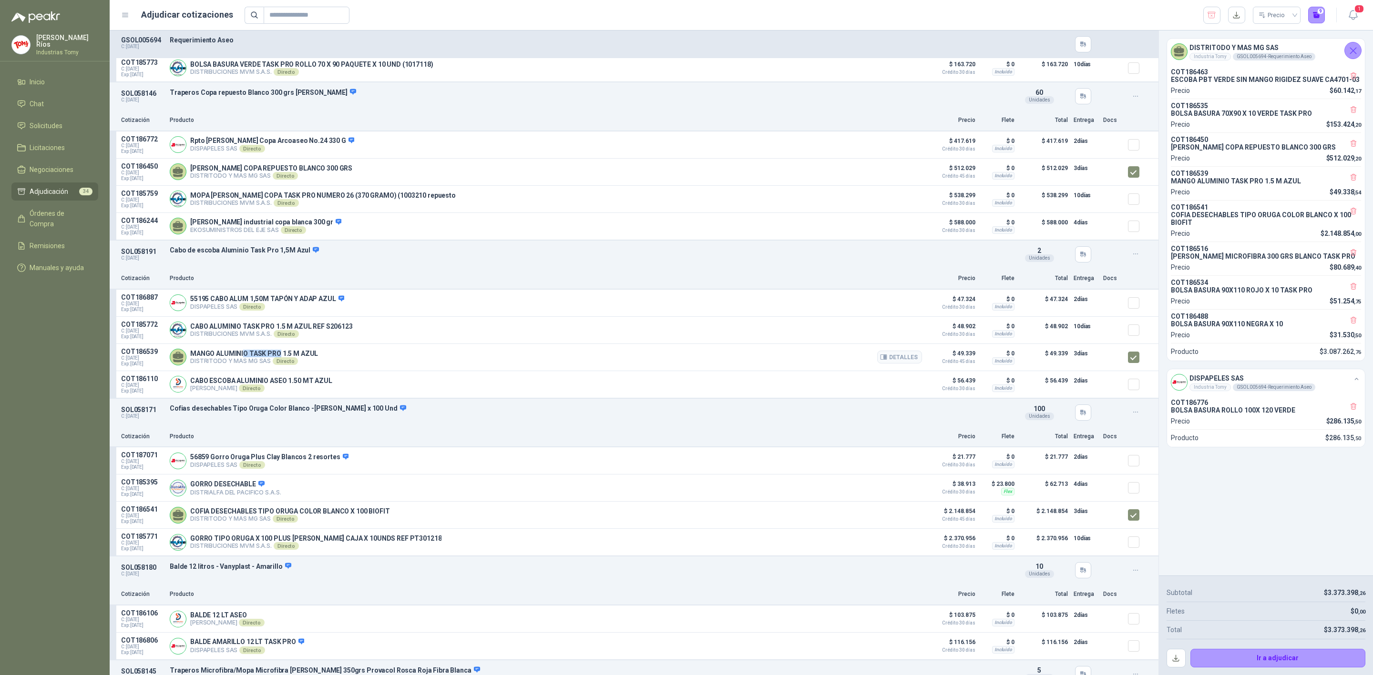
drag, startPoint x: 242, startPoint y: 359, endPoint x: 278, endPoint y: 360, distance: 36.2
click at [278, 357] on p "MANGO ALUMINIO TASK PRO 1.5 M AZUL" at bounding box center [254, 354] width 128 height 8
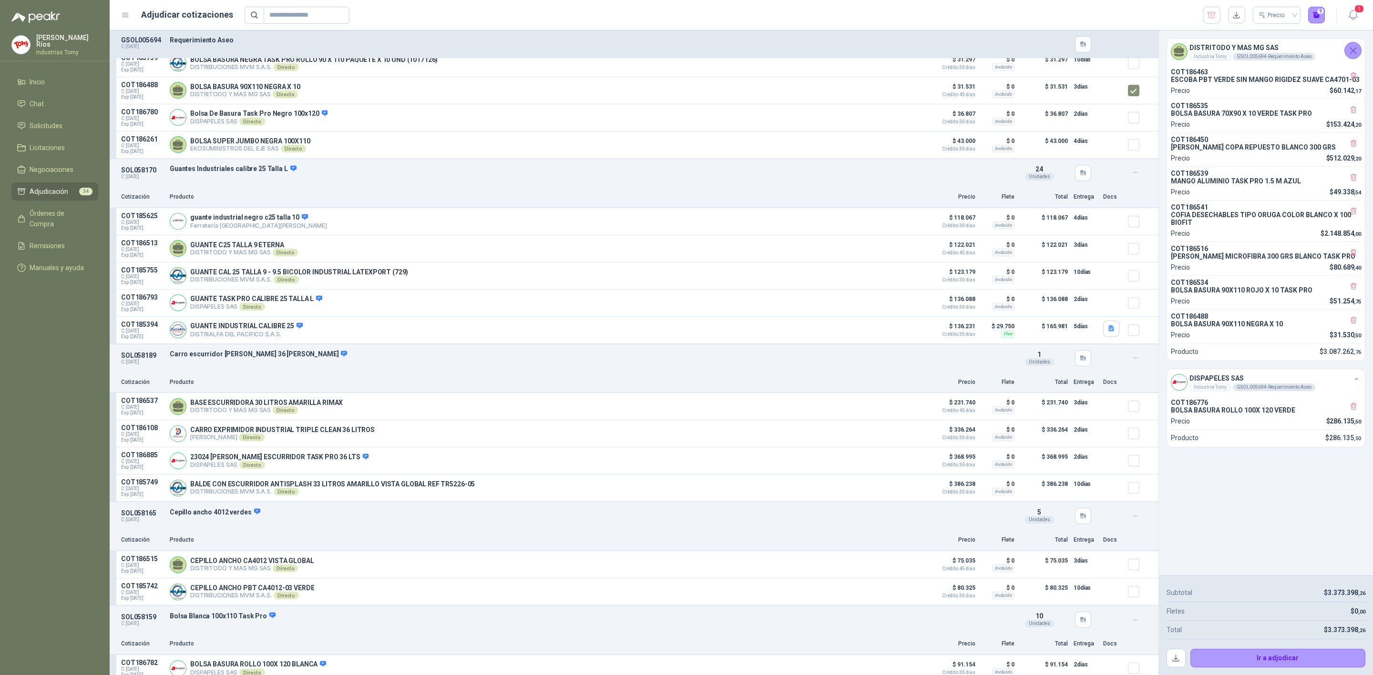
scroll to position [1358, 0]
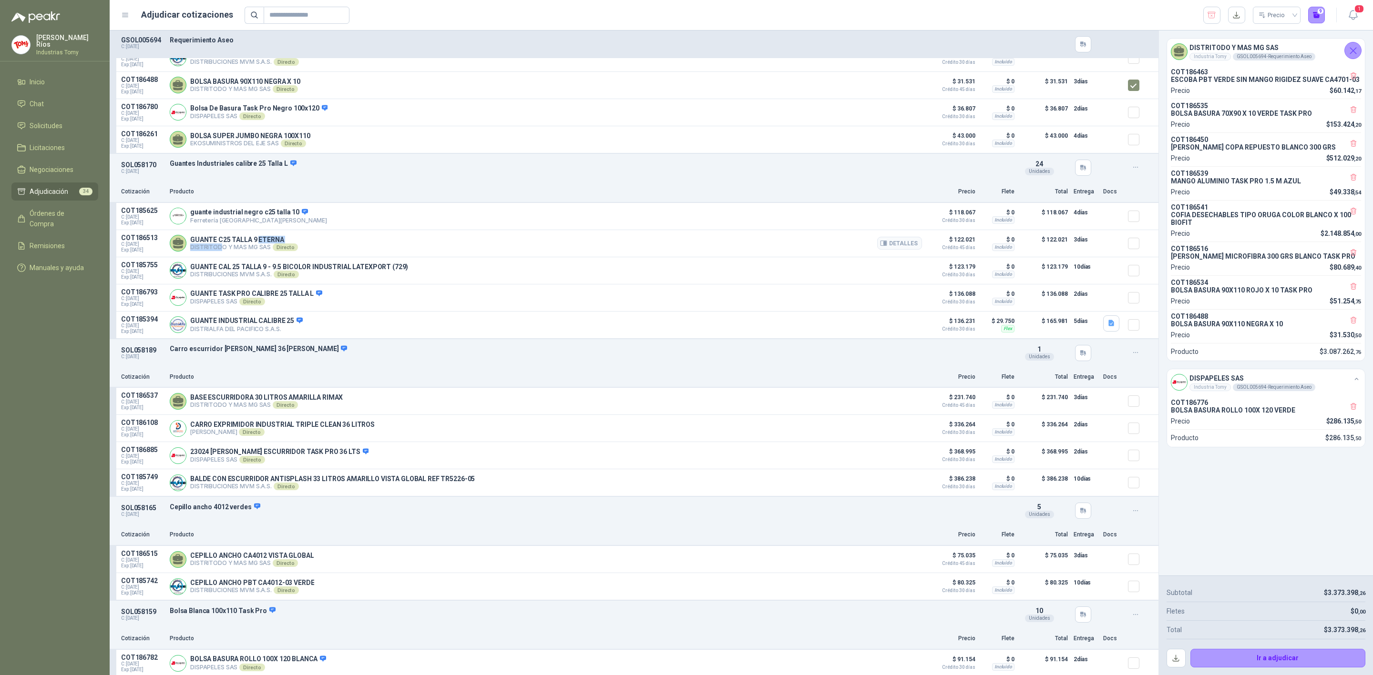
drag, startPoint x: 219, startPoint y: 249, endPoint x: 258, endPoint y: 248, distance: 38.6
click at [258, 248] on div "GUANTE C25 TALLA 9 ETERNA DISTRITODO Y MAS MG SAS Directo Detalles" at bounding box center [244, 243] width 108 height 15
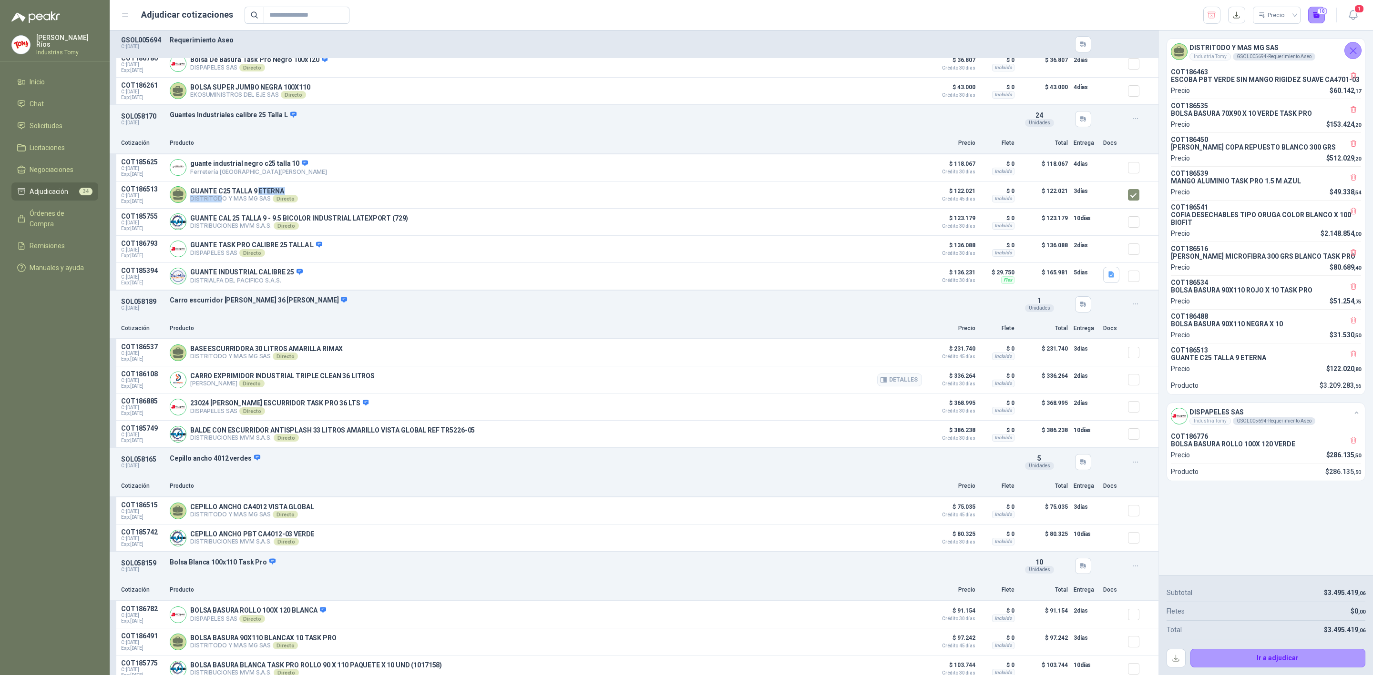
scroll to position [1501, 0]
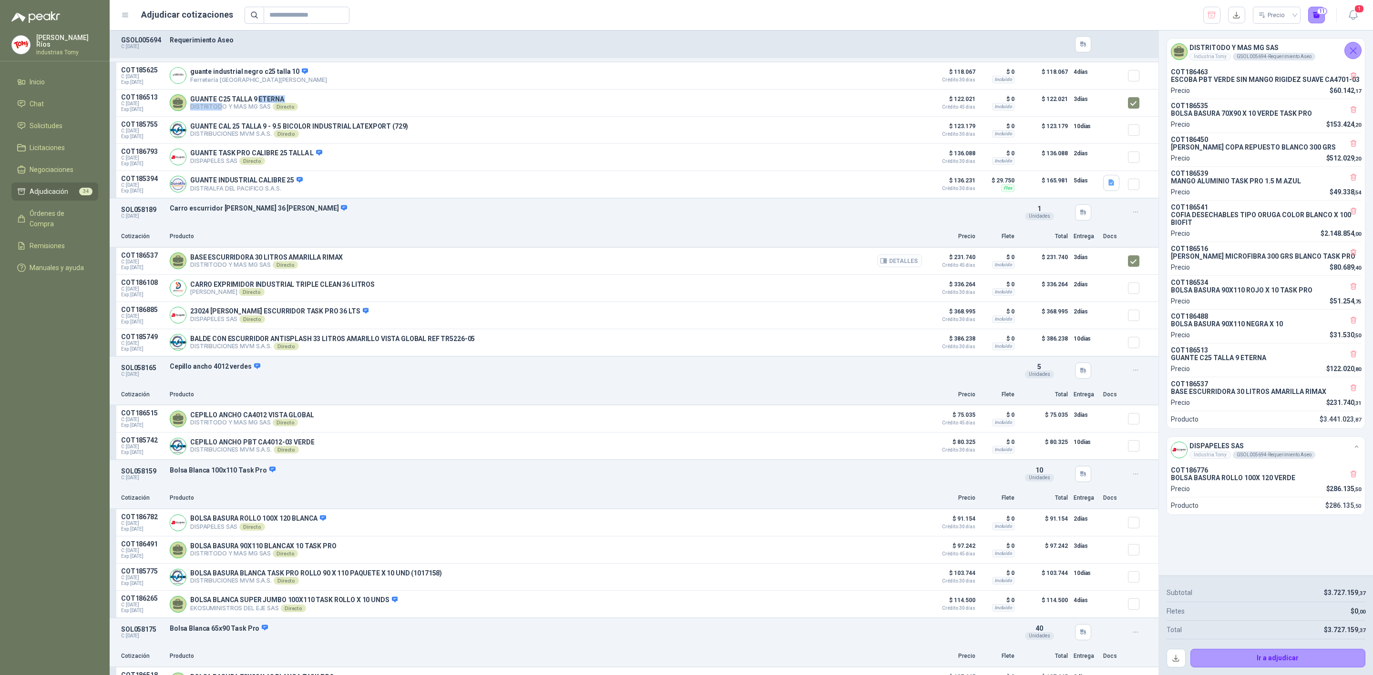
click at [891, 266] on button "Detalles" at bounding box center [899, 261] width 45 height 13
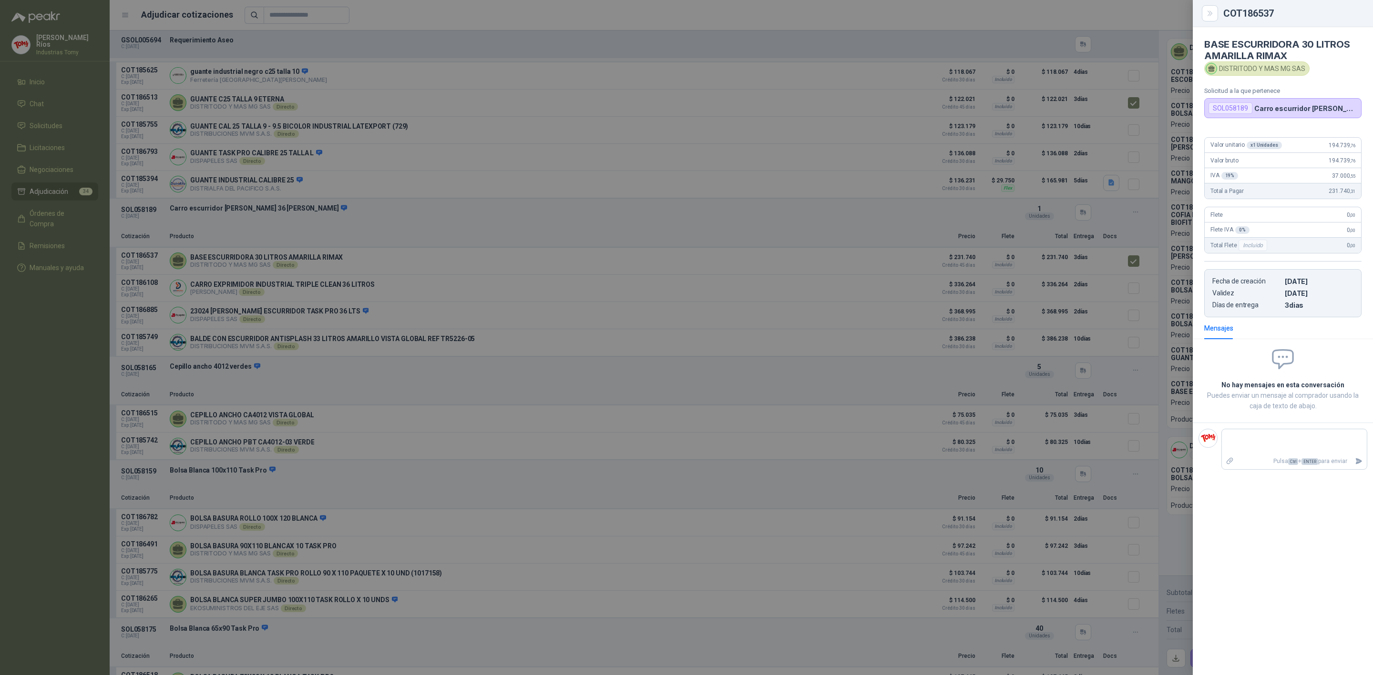
click at [868, 229] on div at bounding box center [686, 337] width 1373 height 675
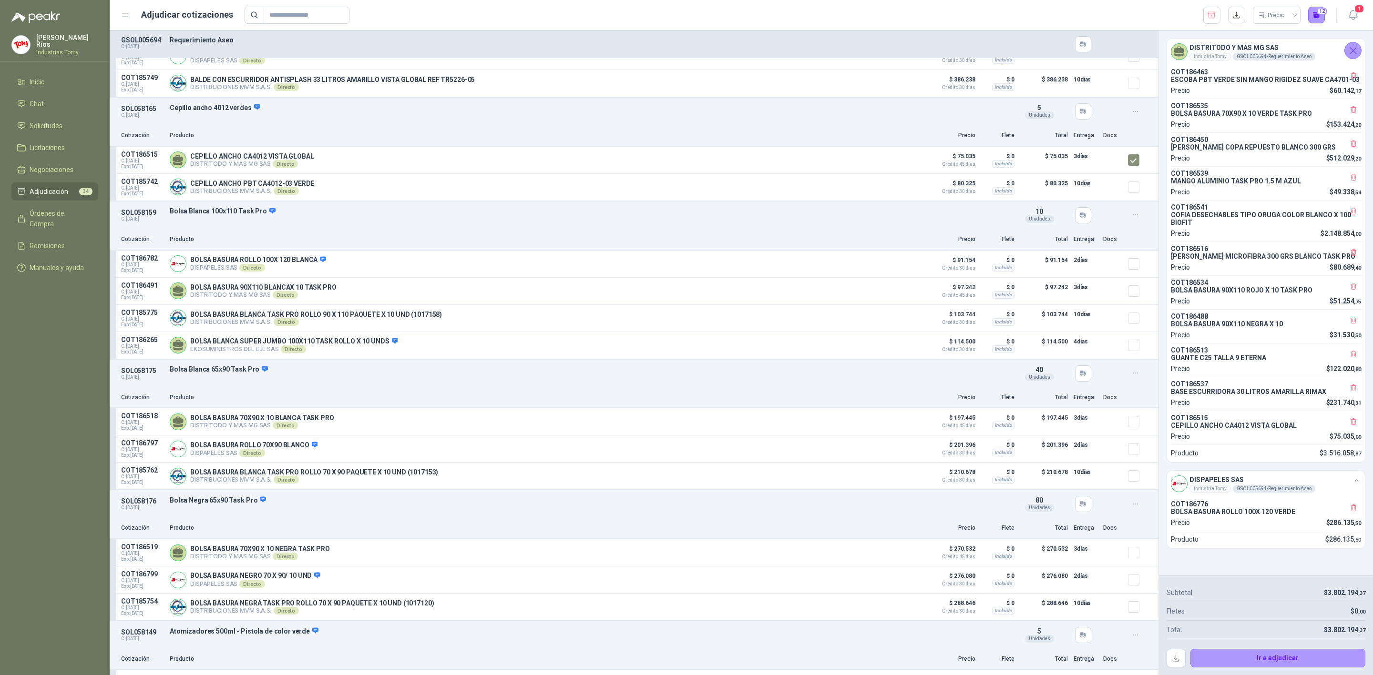
scroll to position [1787, 0]
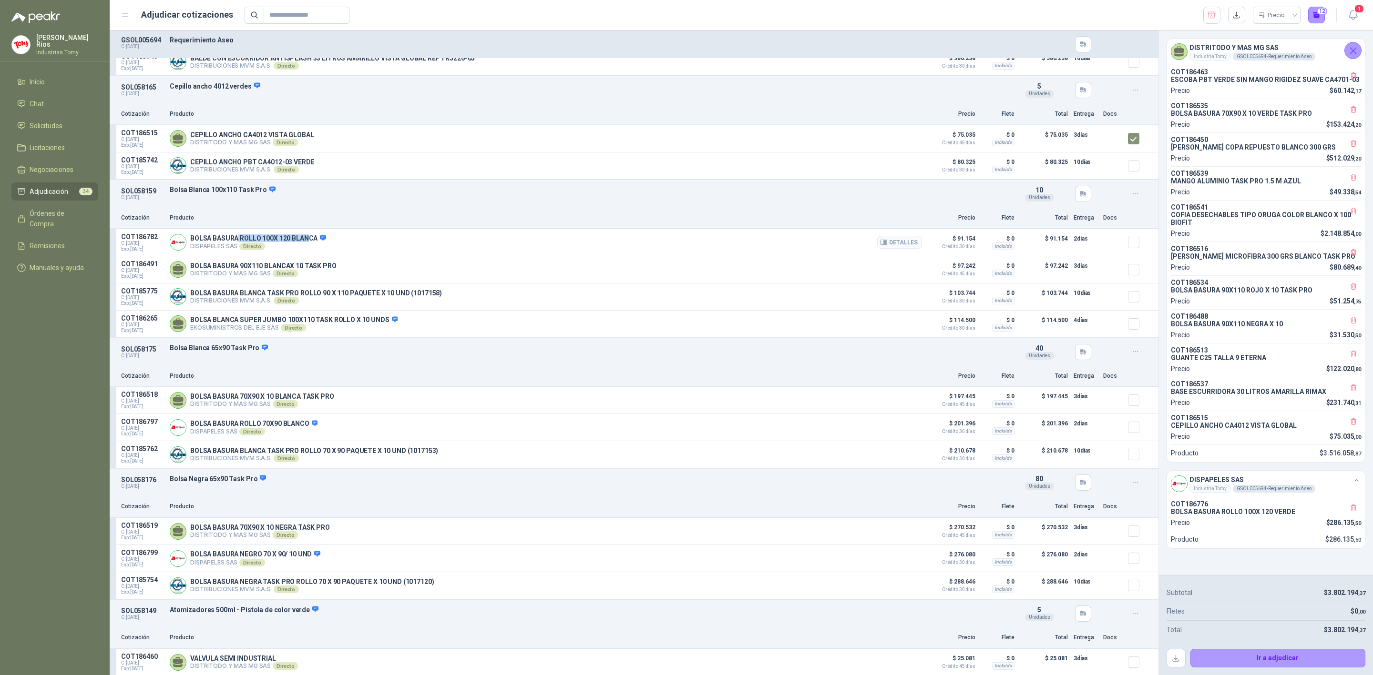
drag, startPoint x: 239, startPoint y: 240, endPoint x: 306, endPoint y: 237, distance: 67.7
click at [306, 237] on div "BOLSA BASURA ROLLO 100X 120 BLANCA DISPAPELES SAS Directo Detalles" at bounding box center [546, 242] width 752 height 19
click at [291, 243] on p "BOLSA BASURA ROLLO 100X 120 BLANCA" at bounding box center [258, 239] width 136 height 9
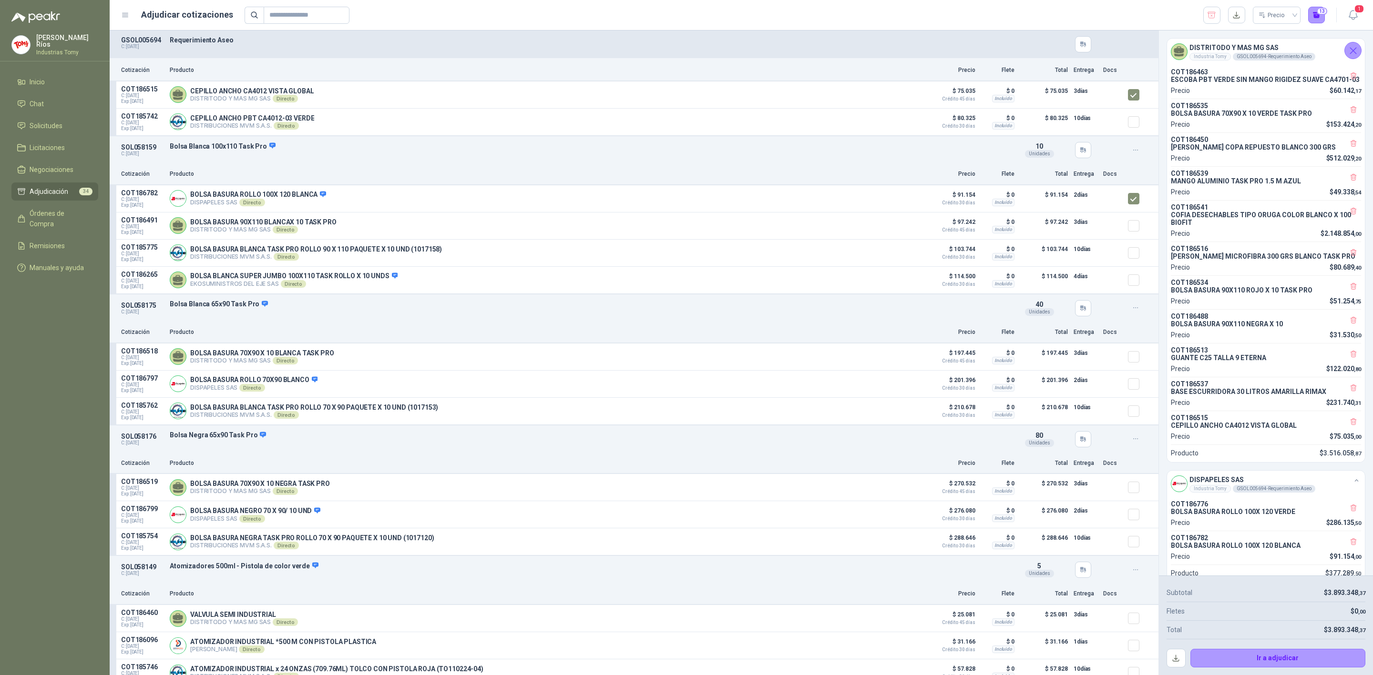
scroll to position [1859, 0]
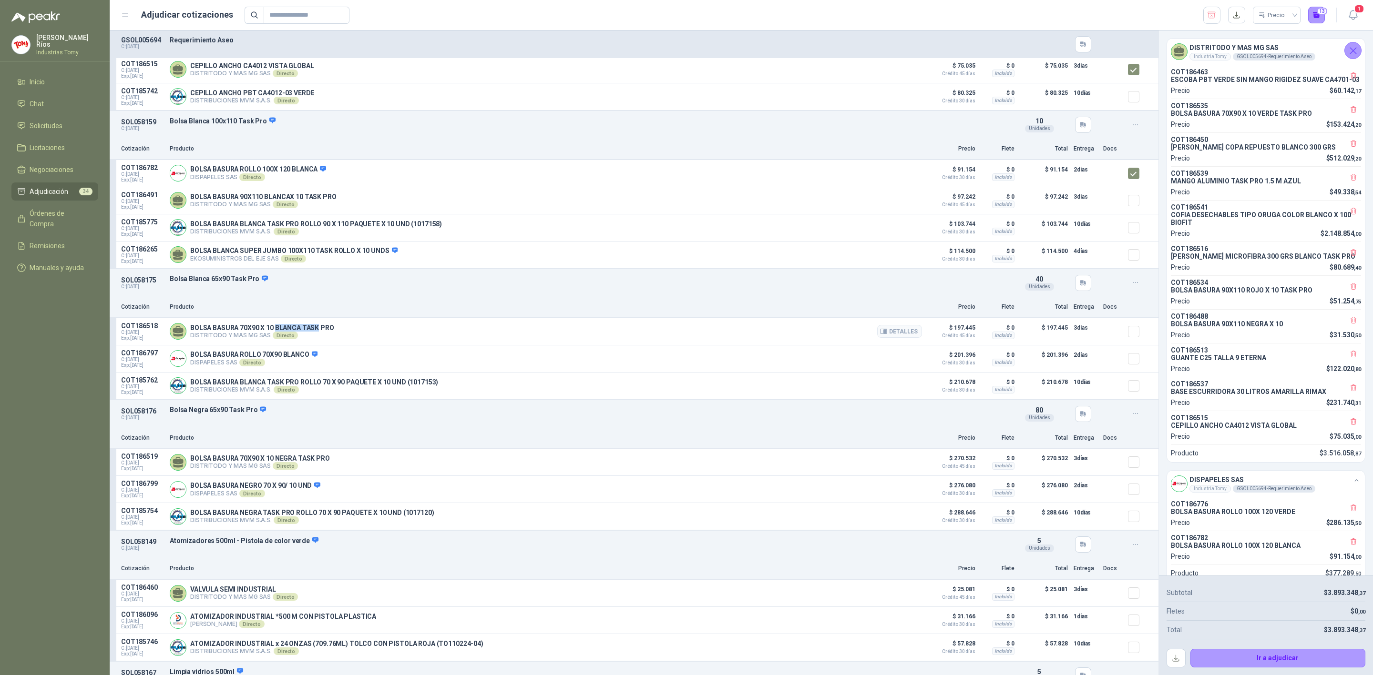
drag, startPoint x: 275, startPoint y: 332, endPoint x: 318, endPoint y: 325, distance: 43.5
click at [318, 325] on article "COT186518 C: [DATE] Exp: [DATE] BOLSA BASURA 70X90 X 10 BLANCA TASK PRO DISTRIT…" at bounding box center [634, 331] width 1049 height 27
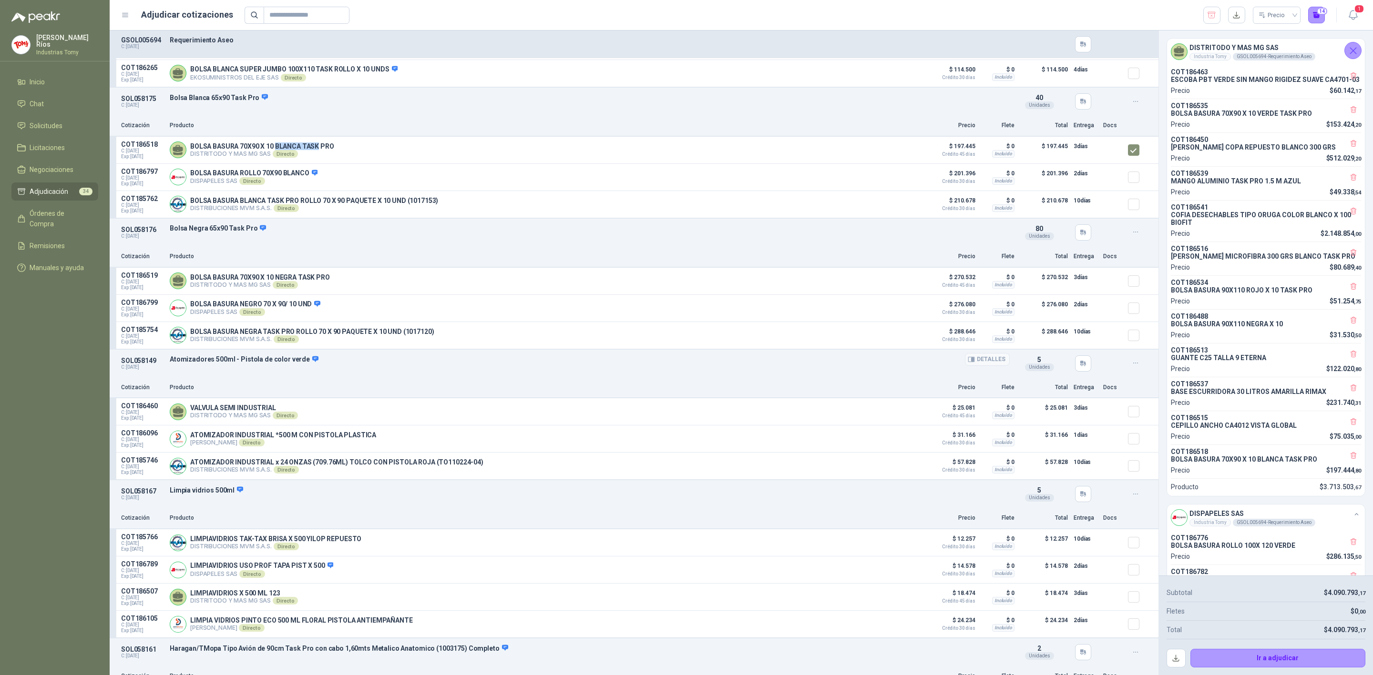
scroll to position [2073, 0]
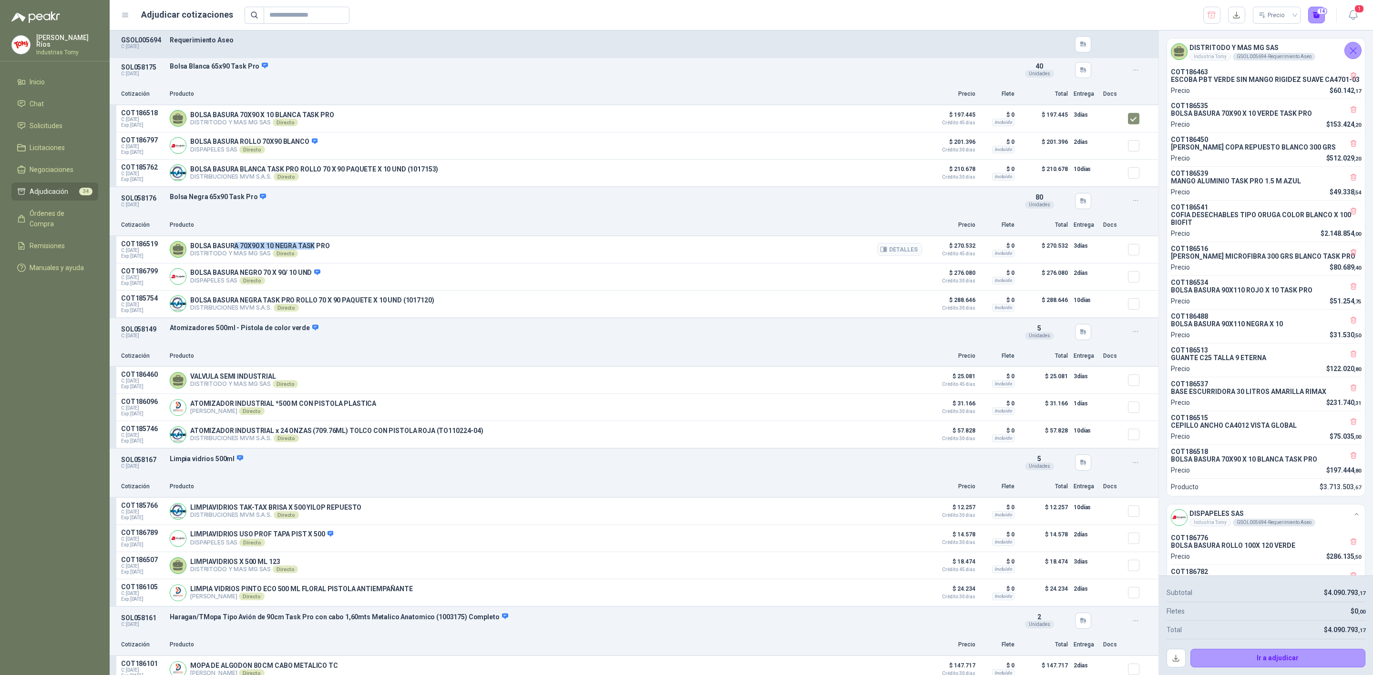
drag, startPoint x: 233, startPoint y: 249, endPoint x: 419, endPoint y: 256, distance: 186.5
click at [315, 244] on article "COT186519 C: [DATE] Exp: [DATE] BOLSA BASURA 70X90 X 10 NEGRA TASK PRO DISTRITO…" at bounding box center [634, 249] width 1049 height 27
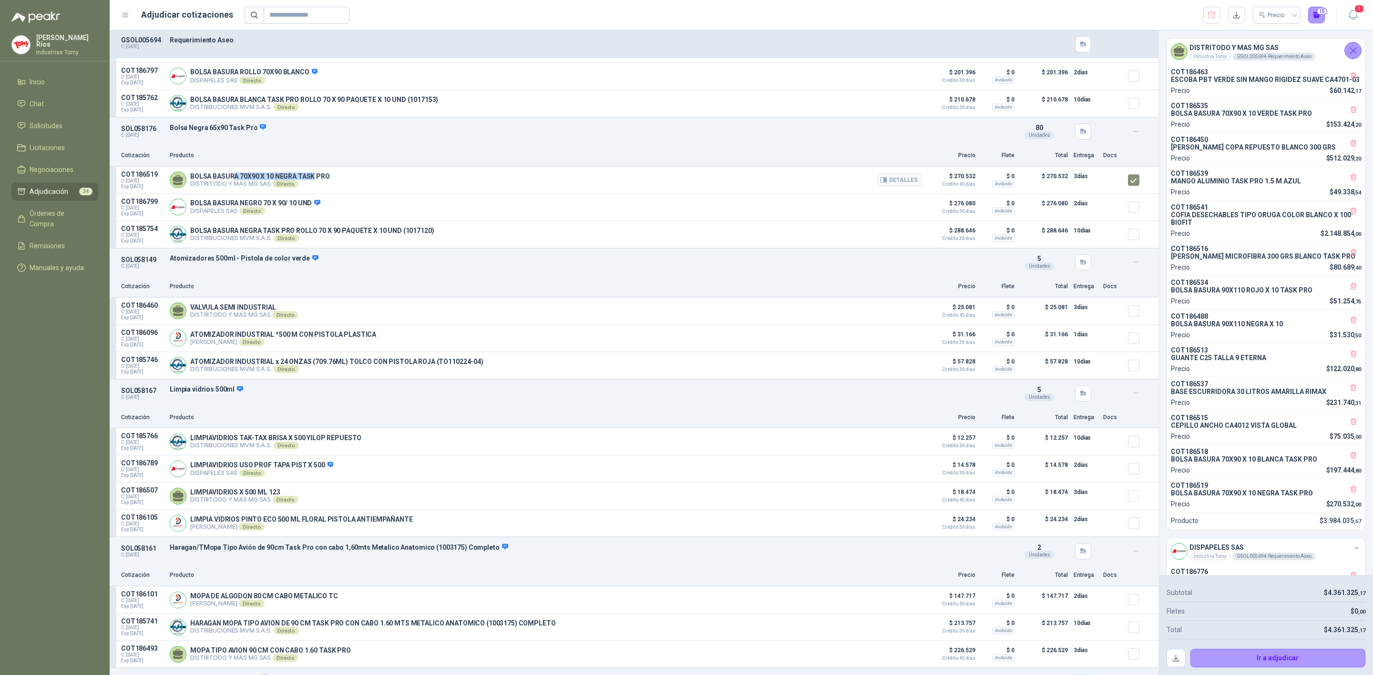
scroll to position [2216, 0]
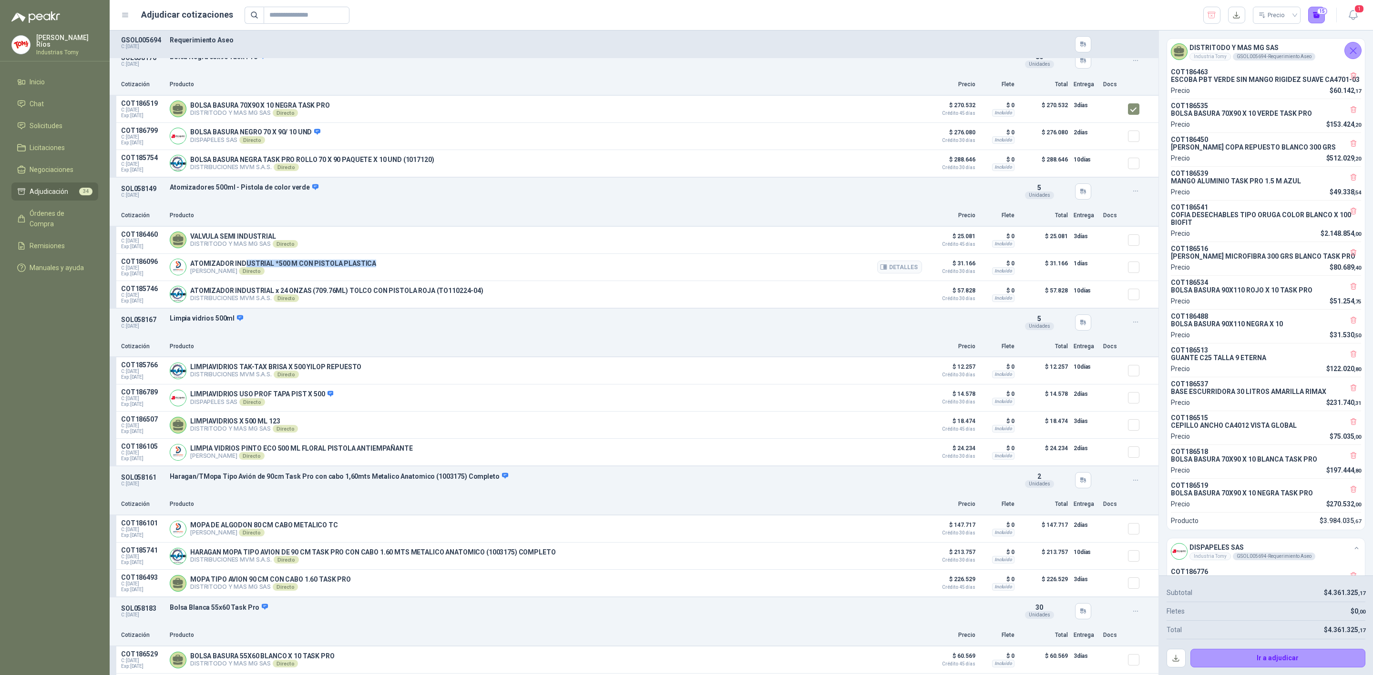
drag, startPoint x: 243, startPoint y: 269, endPoint x: 373, endPoint y: 270, distance: 130.1
click at [373, 270] on div "ATOMIZADOR INDUSTRIAL *500 M CON PISTOLA PLASTICA [PERSON_NAME] Directo Detalles" at bounding box center [546, 267] width 752 height 19
click at [245, 267] on p "ATOMIZADOR INDUSTRIAL *500 M CON PISTOLA PLASTICA" at bounding box center [283, 264] width 186 height 8
drag, startPoint x: 305, startPoint y: 269, endPoint x: 345, endPoint y: 268, distance: 39.6
click at [345, 267] on p "ATOMIZADOR INDUSTRIAL *500 M CON PISTOLA PLASTICA" at bounding box center [283, 264] width 186 height 8
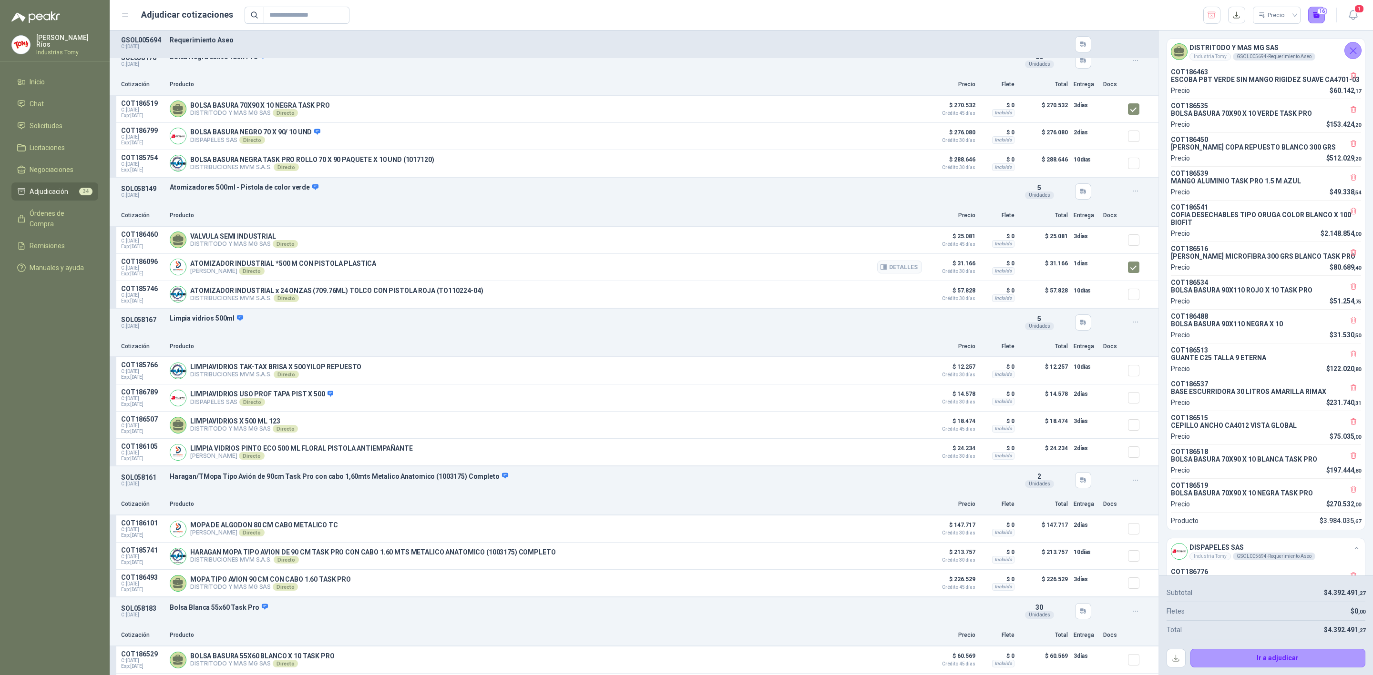
click at [359, 266] on p "ATOMIZADOR INDUSTRIAL *500 M CON PISTOLA PLASTICA" at bounding box center [283, 264] width 186 height 8
click at [902, 268] on button "Detalles" at bounding box center [899, 267] width 45 height 13
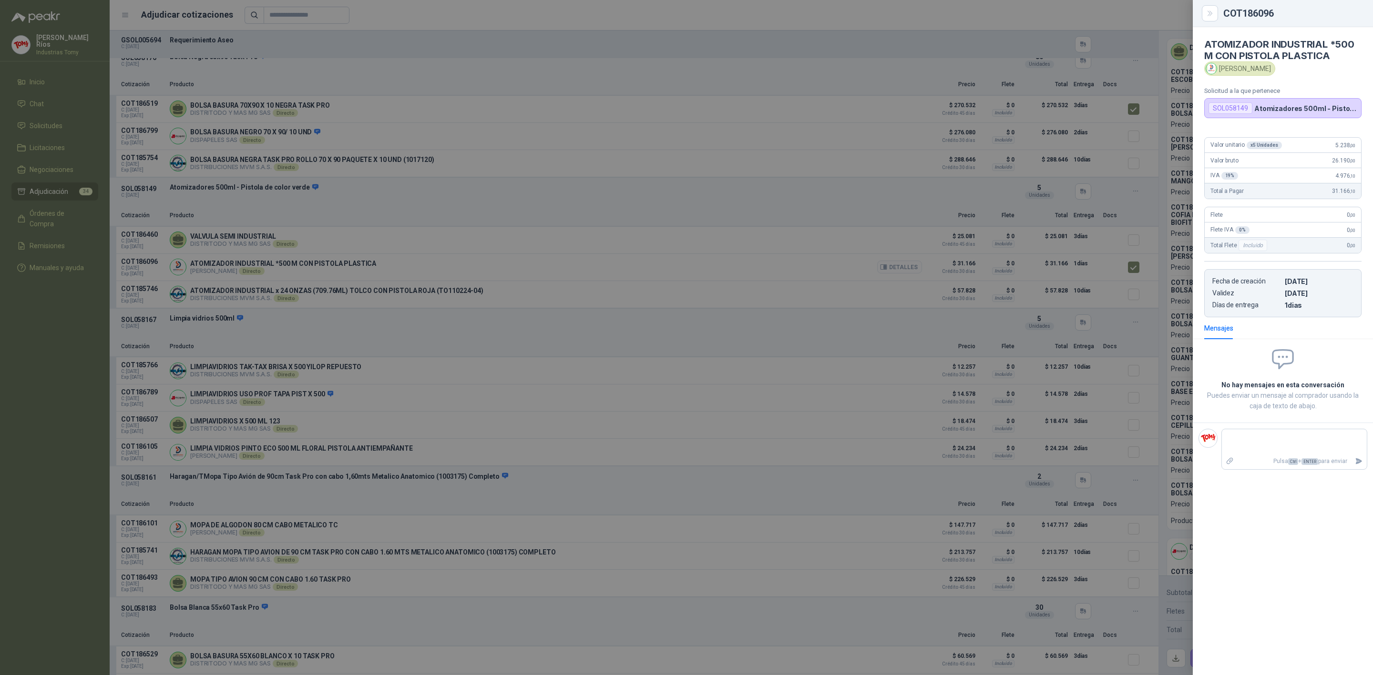
click at [902, 268] on div at bounding box center [686, 337] width 1373 height 675
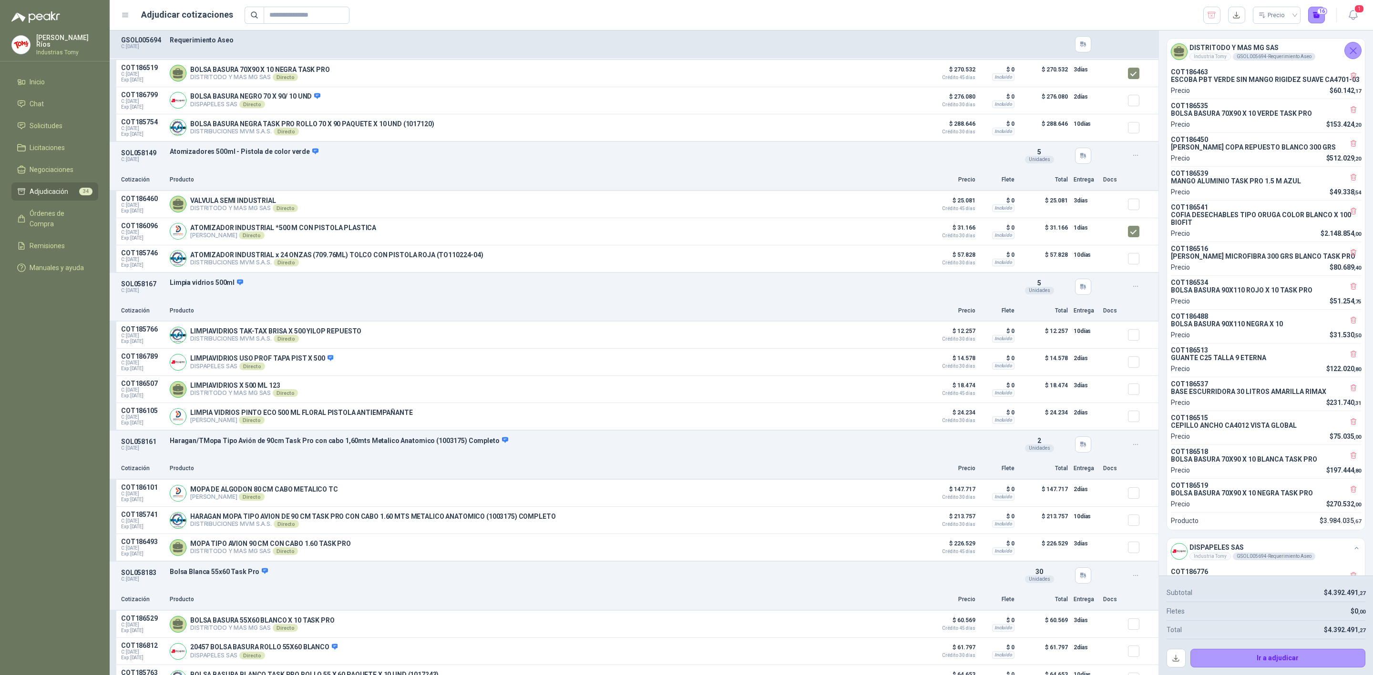
scroll to position [2288, 0]
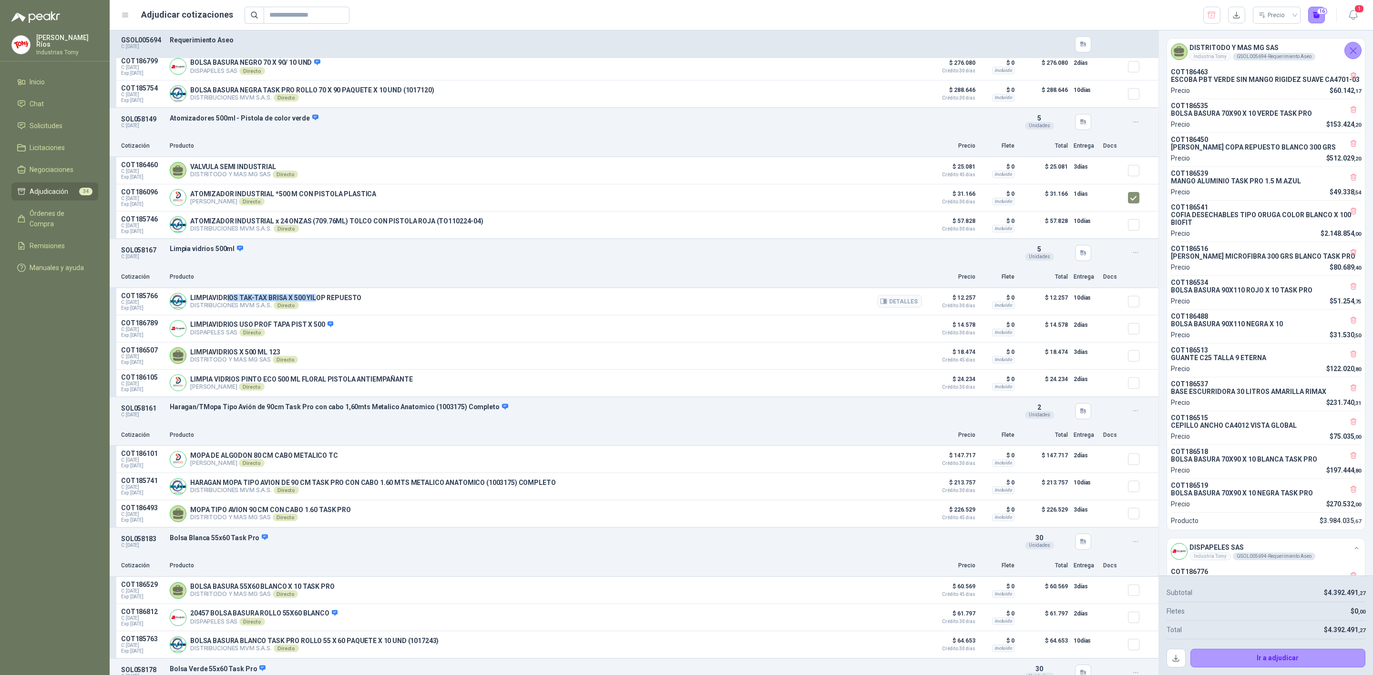
drag, startPoint x: 226, startPoint y: 302, endPoint x: 315, endPoint y: 300, distance: 88.2
click at [315, 300] on p "LIMPIAVIDRIOS TAK-TAX BRISA X 500 YILOP REPUESTO" at bounding box center [275, 298] width 171 height 8
drag, startPoint x: 221, startPoint y: 331, endPoint x: 362, endPoint y: 334, distance: 141.1
click at [305, 329] on p "LIMPIAVIDRIOS USO PROF TAPA PIST X 500" at bounding box center [261, 325] width 143 height 9
click at [902, 331] on button "Detalles" at bounding box center [899, 328] width 45 height 13
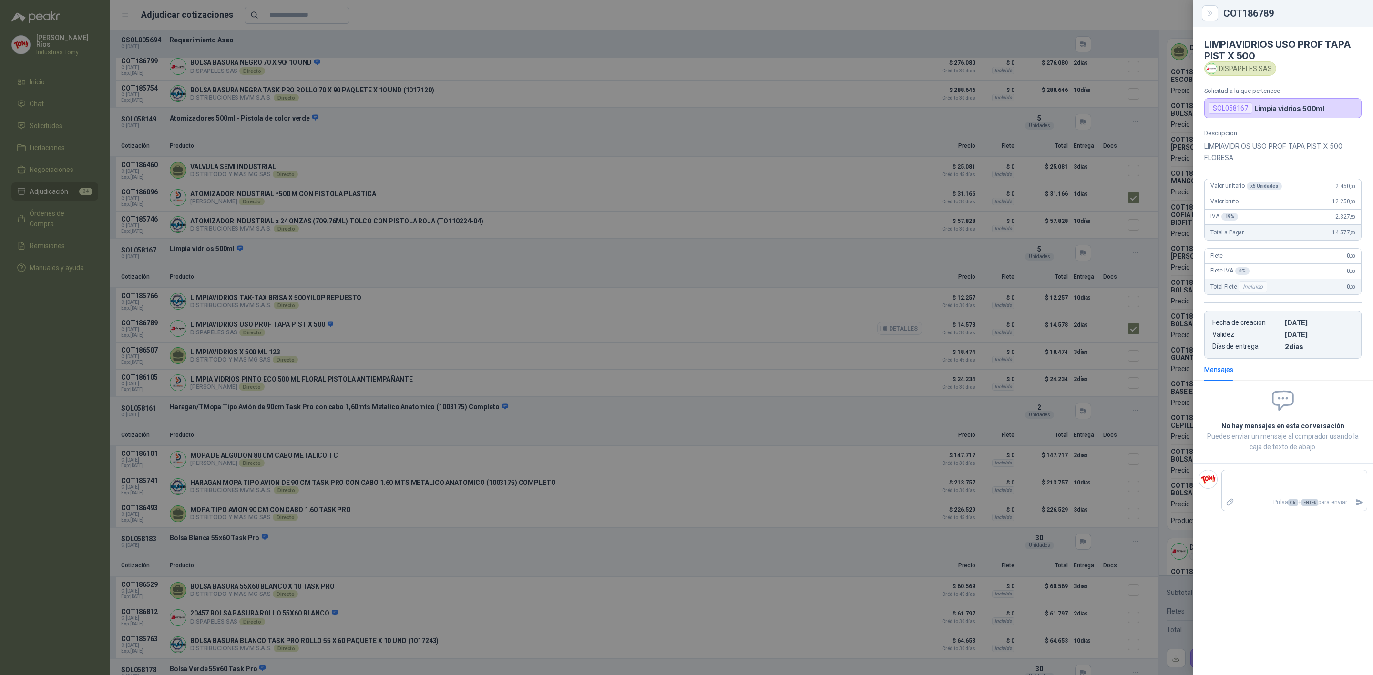
click at [902, 331] on div at bounding box center [686, 337] width 1373 height 675
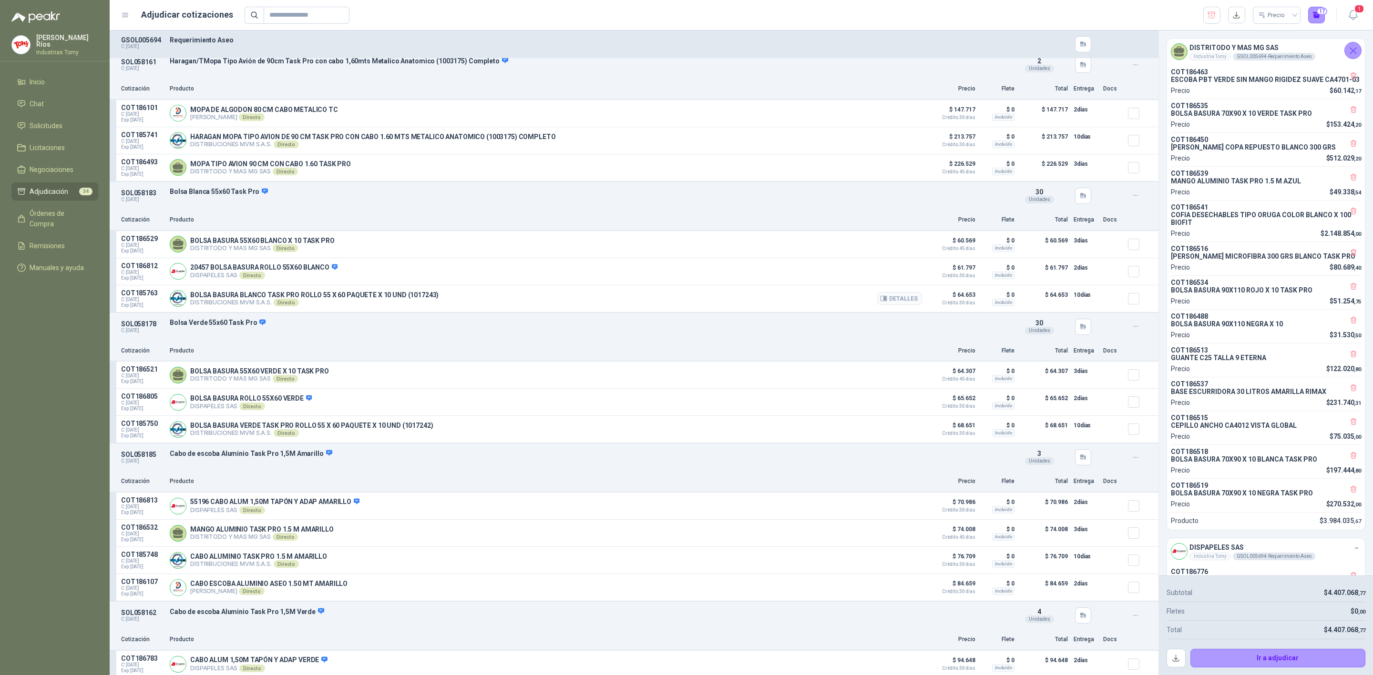
scroll to position [2645, 0]
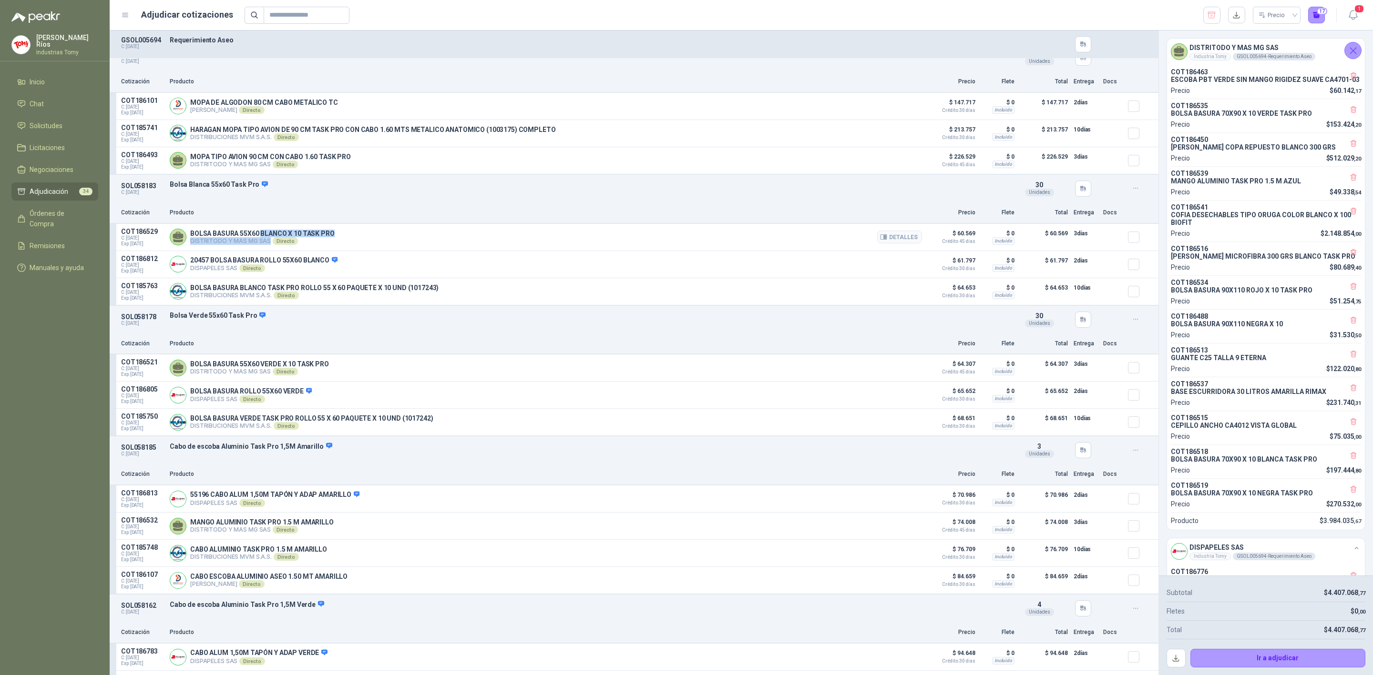
drag, startPoint x: 262, startPoint y: 235, endPoint x: 295, endPoint y: 242, distance: 33.1
click at [290, 242] on div "BOLSA BASURA 55X60 BLANCO X 10 TASK PRO DISTRITODO Y MAS MG SAS Directo Detalles" at bounding box center [262, 237] width 144 height 15
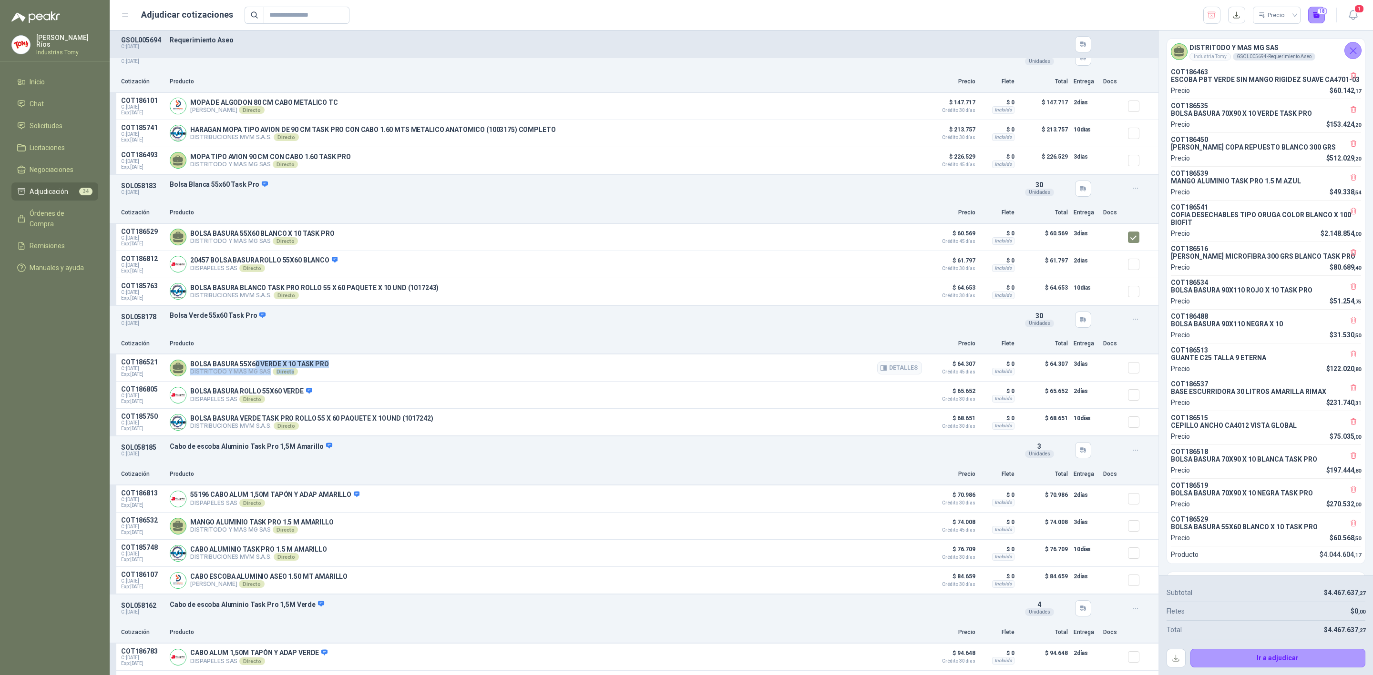
drag, startPoint x: 255, startPoint y: 373, endPoint x: 316, endPoint y: 375, distance: 61.0
click at [316, 375] on div "BOLSA BASURA 55X60 VERDE X 10 TASK PRO DISTRITODO Y MAS MG SAS Directo Detalles" at bounding box center [259, 367] width 139 height 15
click at [319, 368] on p "BOLSA BASURA 55X60 VERDE X 10 TASK PRO" at bounding box center [259, 364] width 139 height 8
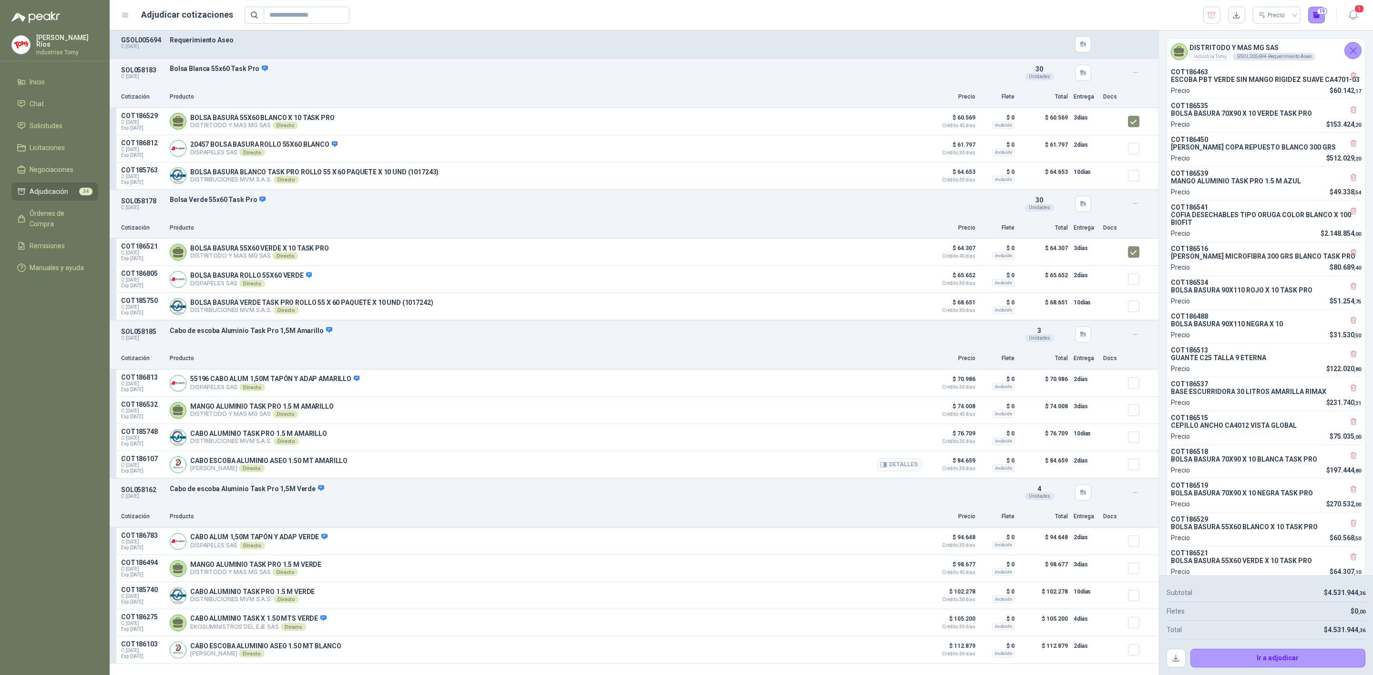
scroll to position [2788, 0]
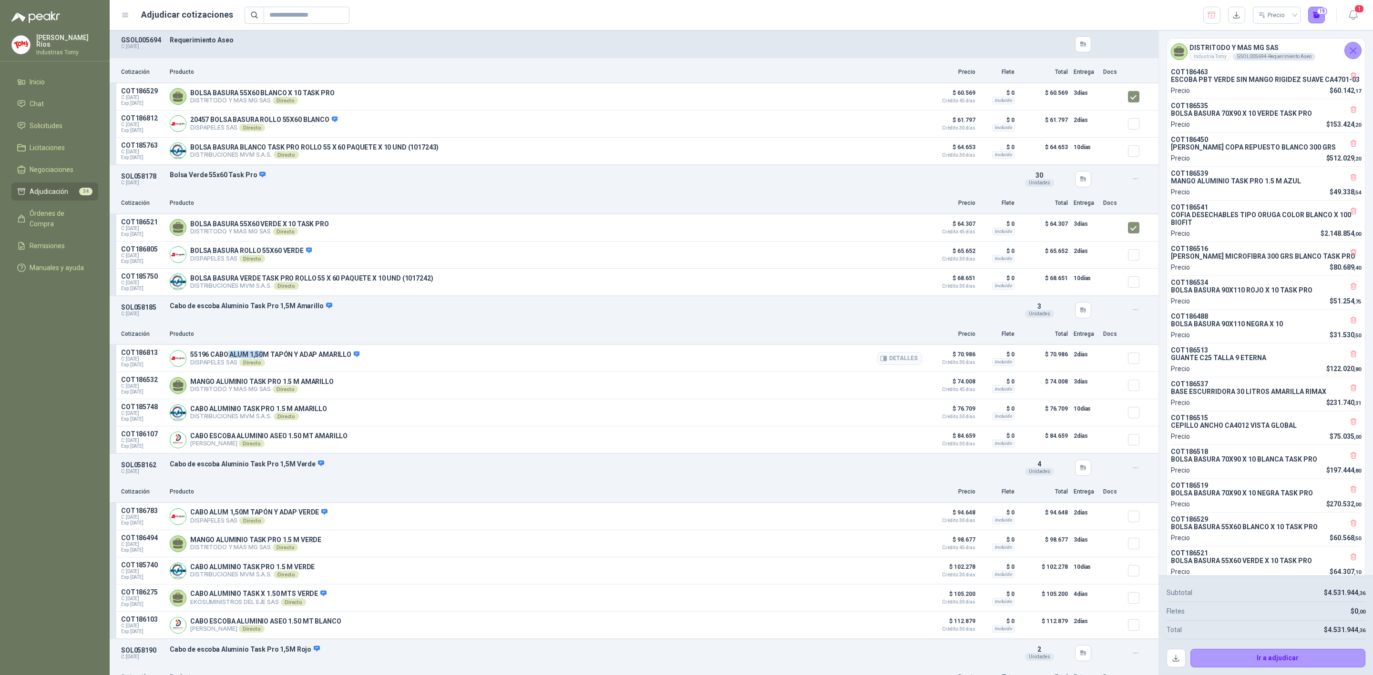
drag, startPoint x: 223, startPoint y: 359, endPoint x: 258, endPoint y: 364, distance: 35.1
click at [258, 359] on p "55196 CABO ALUM 1,50M TAPÓN Y ADAP AMARILLO" at bounding box center [274, 355] width 169 height 9
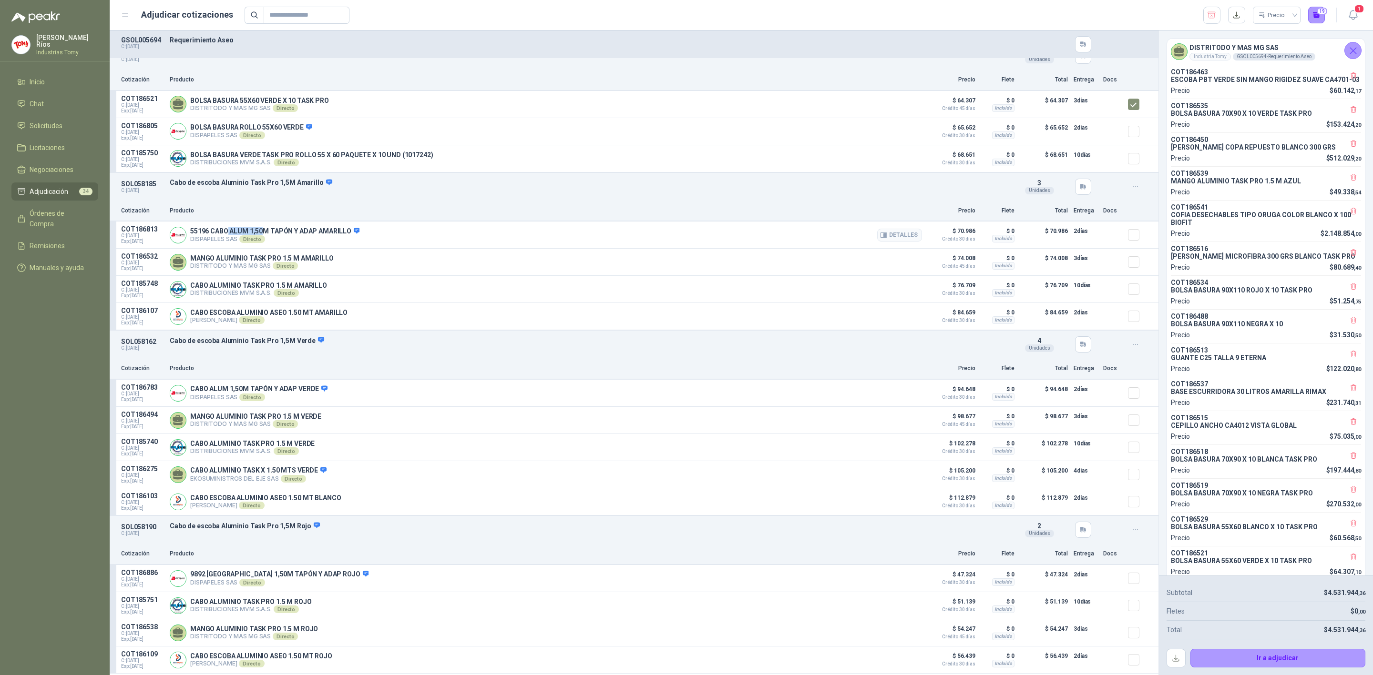
scroll to position [2931, 0]
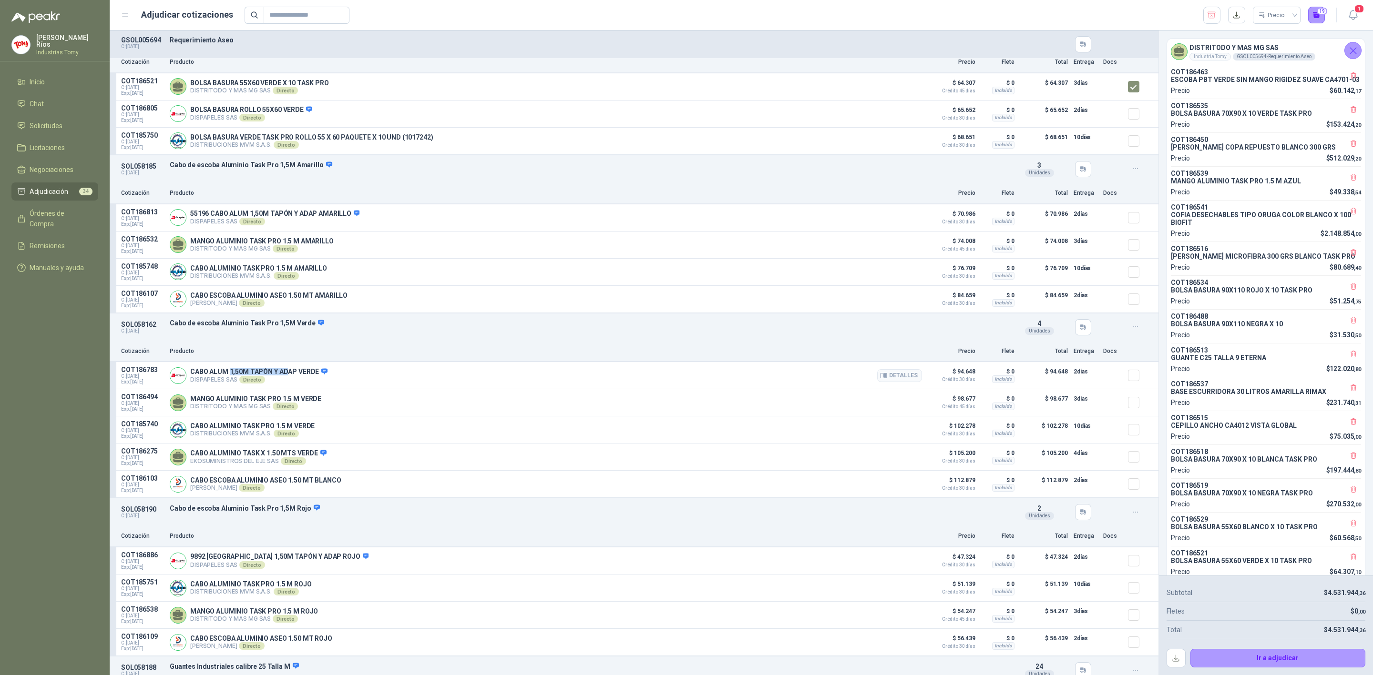
drag, startPoint x: 231, startPoint y: 375, endPoint x: 288, endPoint y: 373, distance: 57.2
click at [288, 373] on div "CABO ALUM 1,50M TAPÓN Y ADAP VERDE DISPAPELES SAS Directo Detalles" at bounding box center [546, 375] width 752 height 19
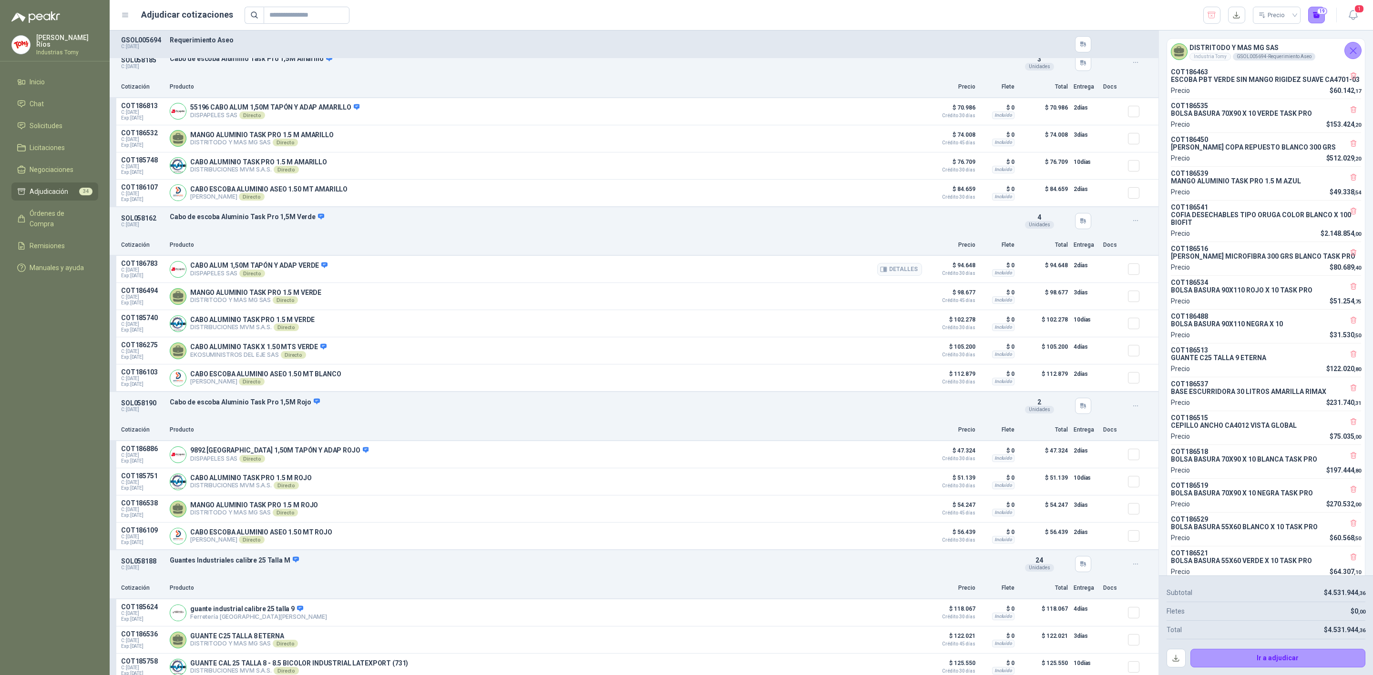
scroll to position [3074, 0]
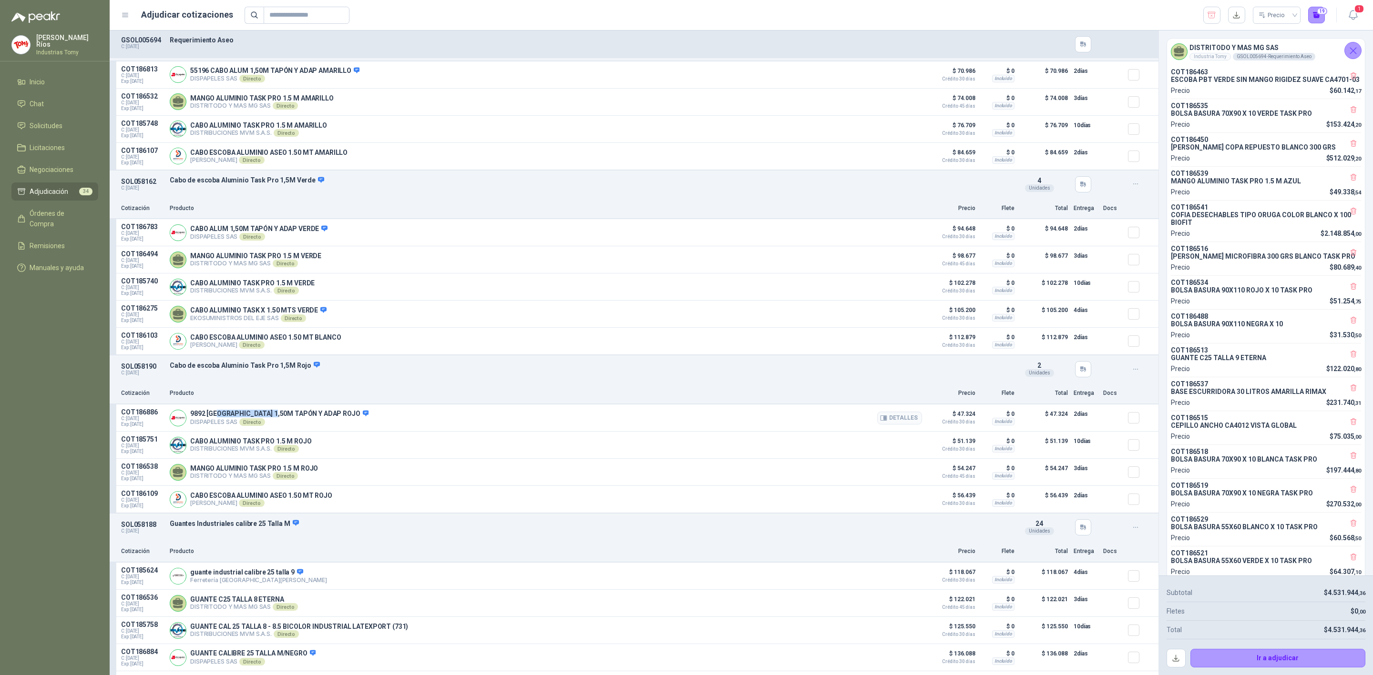
drag, startPoint x: 215, startPoint y: 418, endPoint x: 275, endPoint y: 417, distance: 59.6
click at [275, 417] on article "COT186886 C: [DATE] Exp: [DATE] 9892 [GEOGRAPHIC_DATA] 1,50M TAPÓN Y ADAP ROJO …" at bounding box center [634, 418] width 1049 height 27
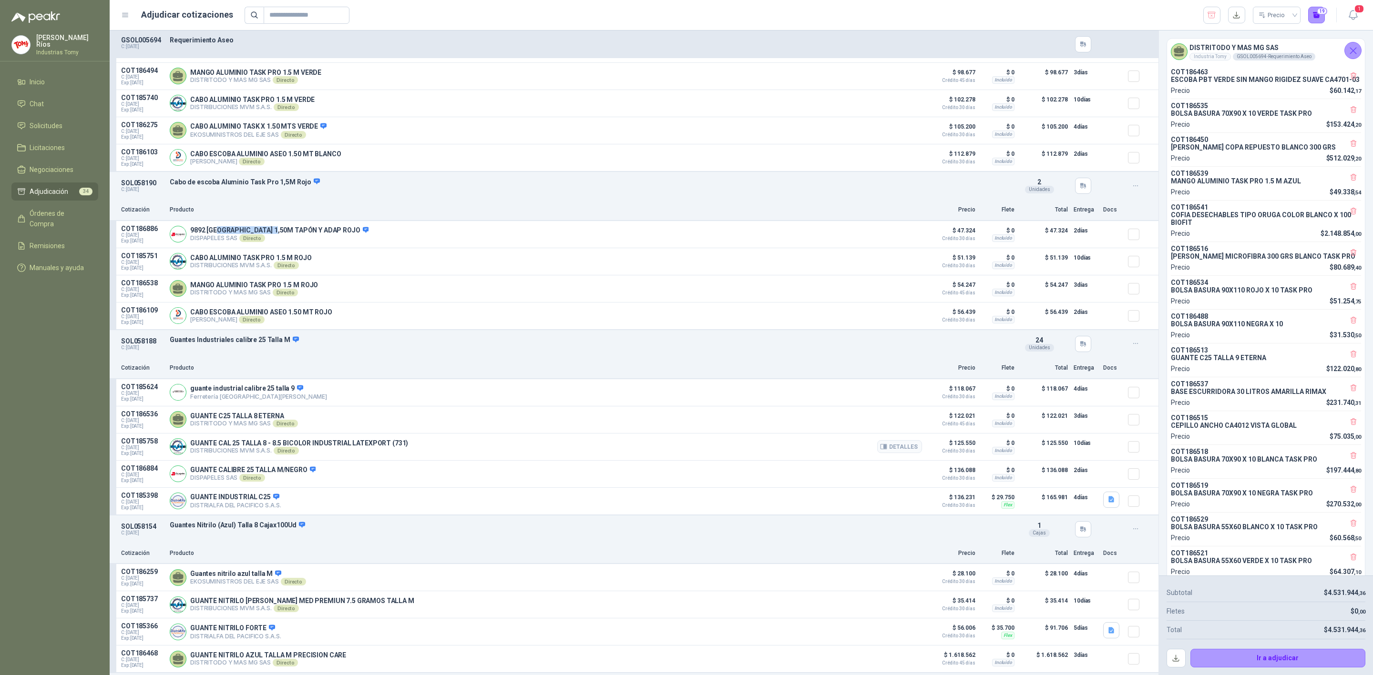
scroll to position [3289, 0]
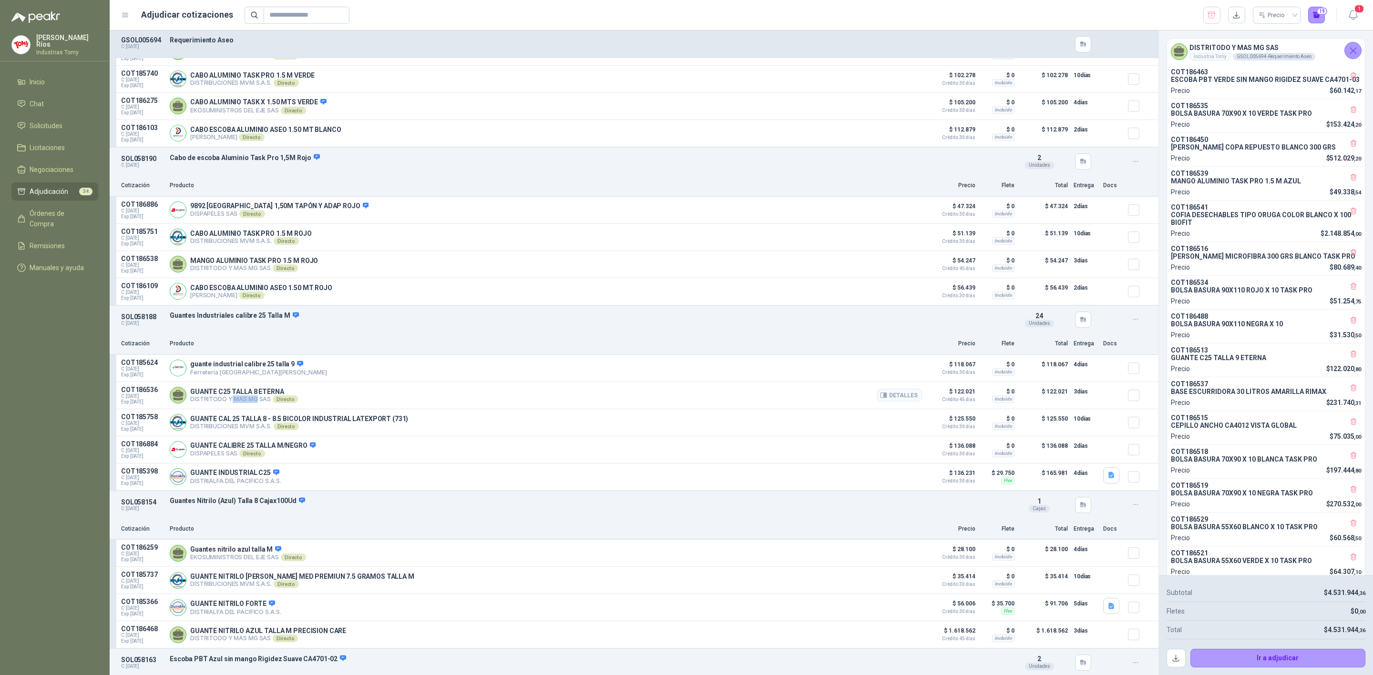
drag, startPoint x: 229, startPoint y: 405, endPoint x: 255, endPoint y: 405, distance: 25.3
click at [255, 403] on p "DISTRITODO Y MAS MG SAS Directo" at bounding box center [244, 400] width 108 height 8
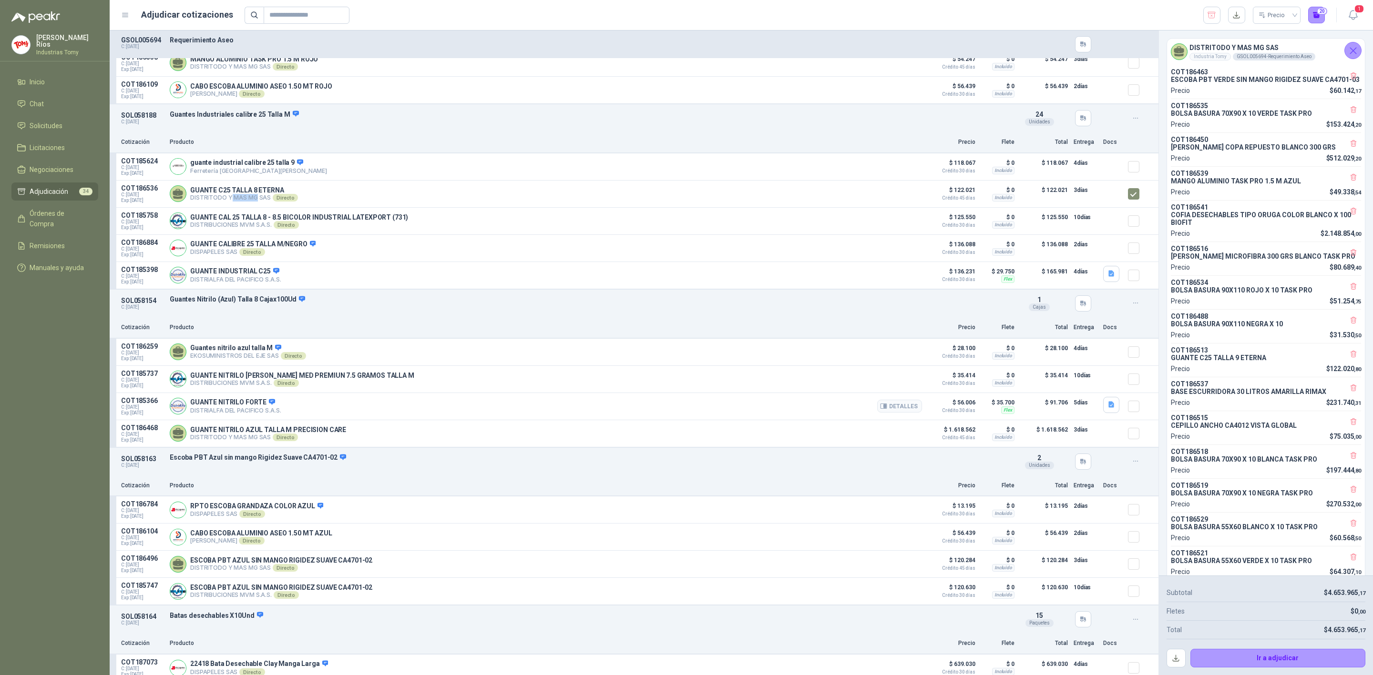
scroll to position [3503, 0]
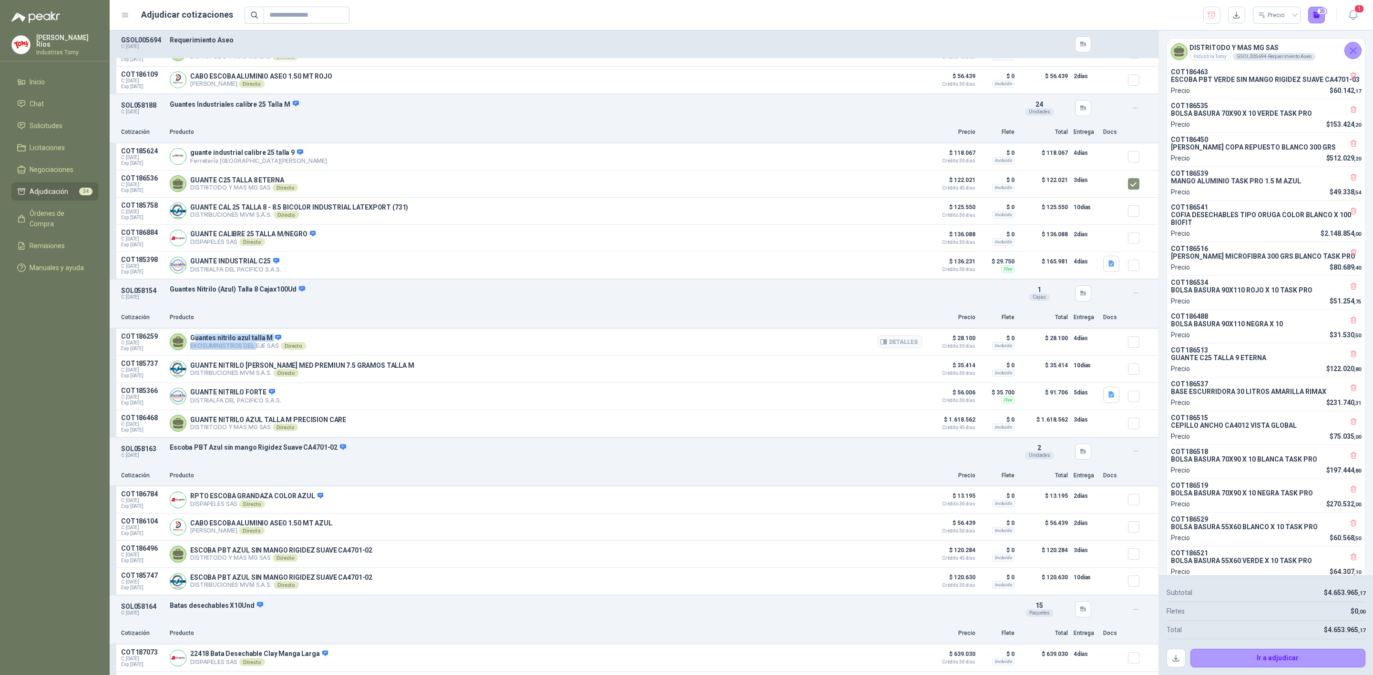
drag, startPoint x: 194, startPoint y: 344, endPoint x: 254, endPoint y: 350, distance: 60.4
click at [254, 350] on div "Guantes nitrilo azul talla M EKOSUMINISTROS DEL EJE SAS Directo Detalles" at bounding box center [248, 342] width 116 height 16
drag, startPoint x: 246, startPoint y: 296, endPoint x: 259, endPoint y: 300, distance: 14.0
click at [259, 300] on div "SOL058154 C: [DATE] Guantes Nitrilo (Azul) Talla 8 Cajax100Ud Detalles 1 Cajas" at bounding box center [634, 294] width 1049 height 28
click at [906, 345] on button "Detalles" at bounding box center [899, 342] width 45 height 13
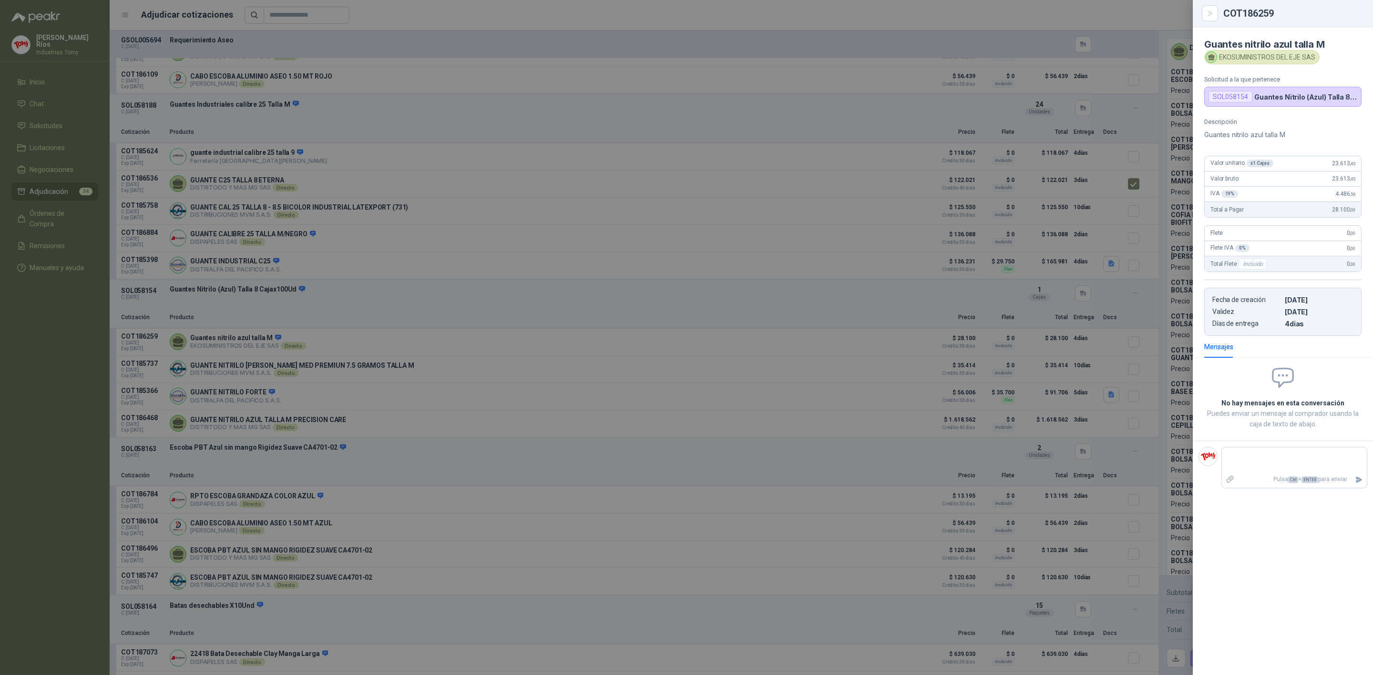
drag, startPoint x: 914, startPoint y: 313, endPoint x: 939, endPoint y: 326, distance: 27.5
click at [915, 313] on div at bounding box center [686, 337] width 1373 height 675
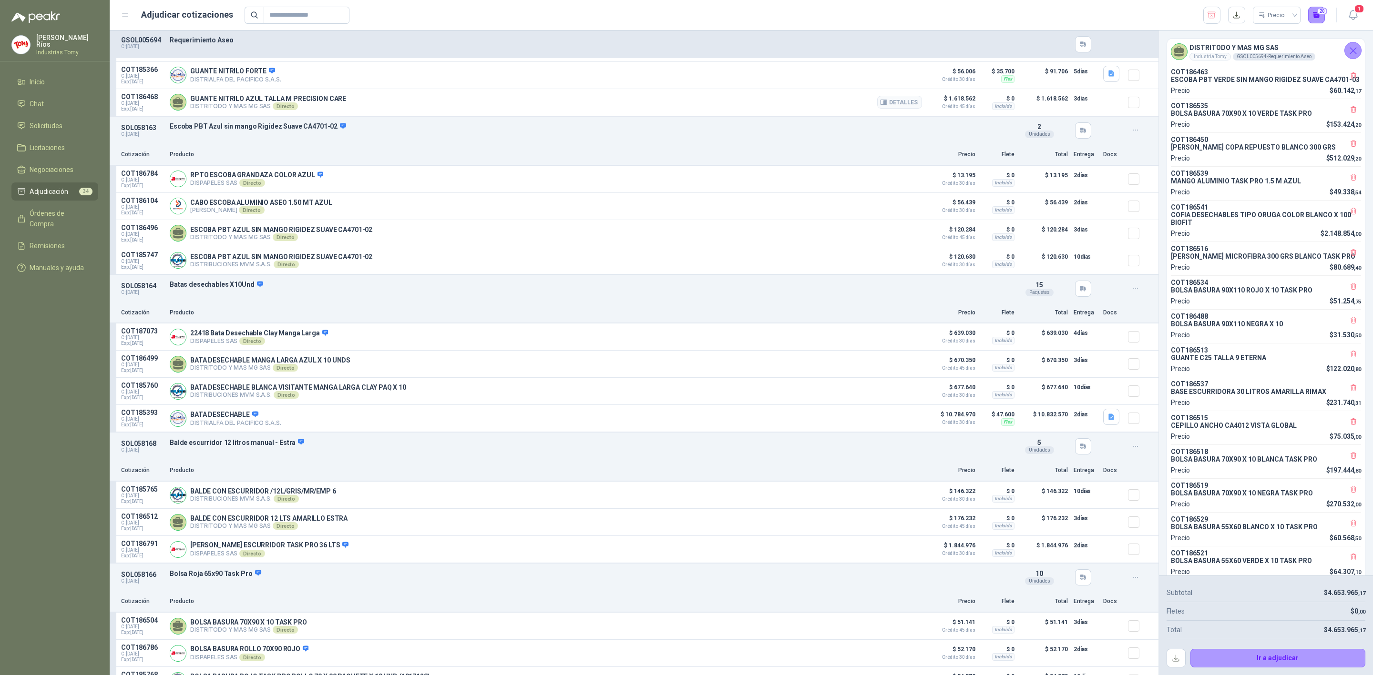
scroll to position [3861, 0]
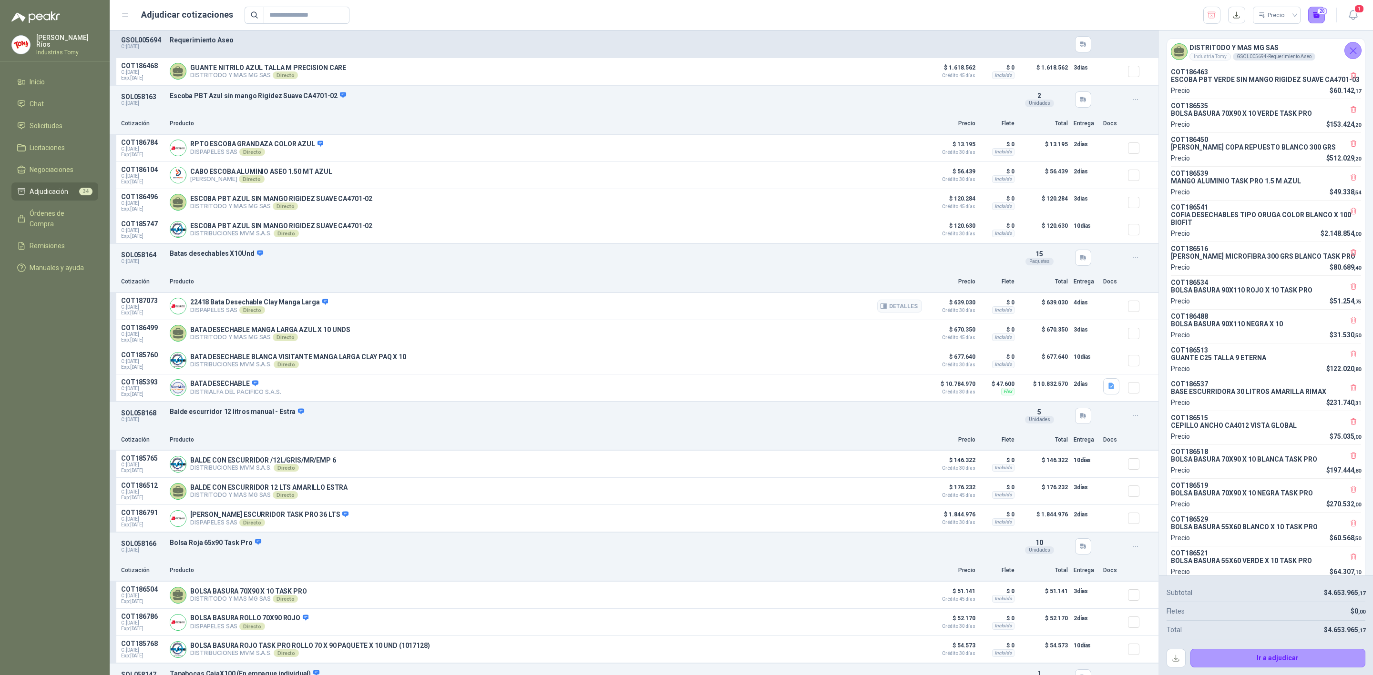
drag, startPoint x: 237, startPoint y: 312, endPoint x: 295, endPoint y: 302, distance: 58.5
click at [295, 302] on div "22418 Bata Desechable Clay Manga Larga DISPAPELES SAS Directo Detalles" at bounding box center [546, 306] width 752 height 19
click at [300, 305] on p "22418 Bata Desechable Clay Manga Larga" at bounding box center [259, 302] width 138 height 9
drag, startPoint x: 253, startPoint y: 306, endPoint x: 285, endPoint y: 306, distance: 31.5
click at [285, 306] on p "22418 Bata Desechable Clay Manga Larga" at bounding box center [259, 302] width 138 height 9
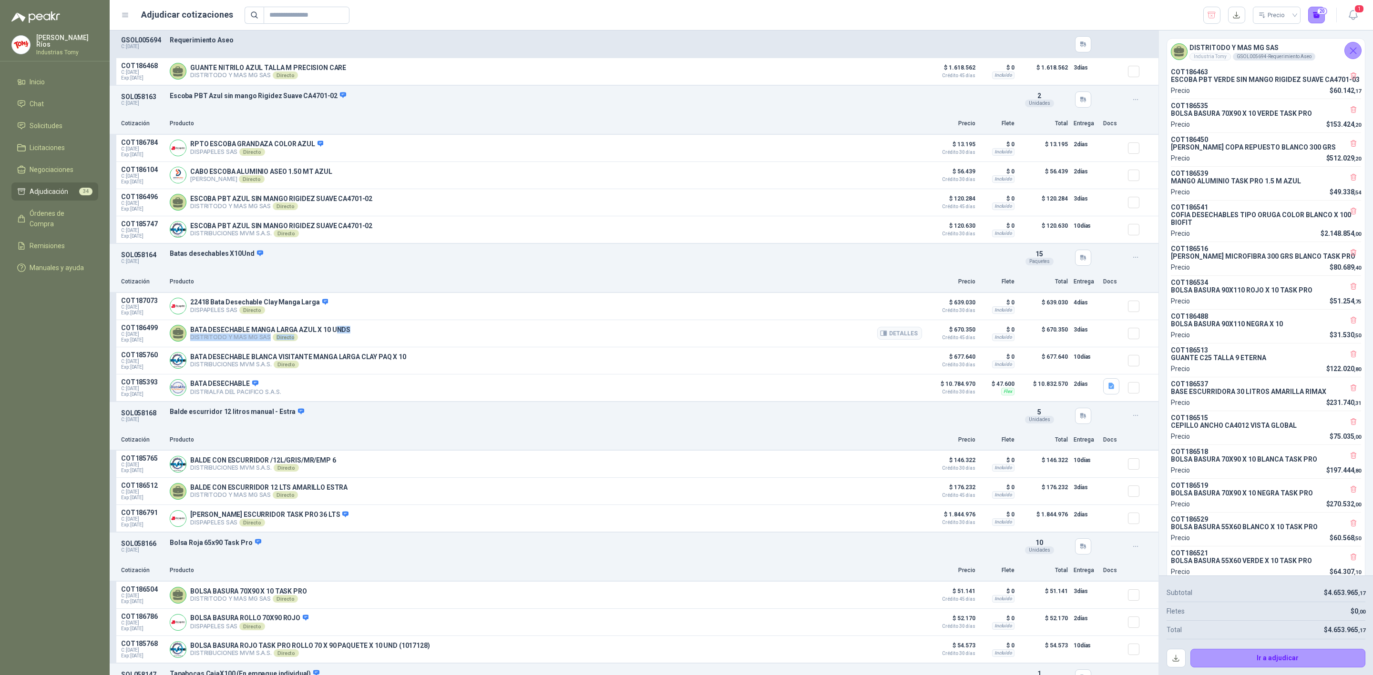
drag, startPoint x: 309, startPoint y: 339, endPoint x: 334, endPoint y: 336, distance: 24.5
click at [334, 336] on div "BATA DESECHABLE MANGA LARGA AZUL X 10 UNDS DISTRITODO Y MAS MG SAS Directo Deta…" at bounding box center [270, 333] width 160 height 15
click at [325, 332] on p "BATA DESECHABLE MANGA LARGA AZUL X 10 UNDS" at bounding box center [270, 330] width 160 height 8
drag, startPoint x: 327, startPoint y: 337, endPoint x: 336, endPoint y: 337, distance: 9.5
click at [336, 334] on p "BATA DESECHABLE MANGA LARGA AZUL X 10 UNDS" at bounding box center [270, 330] width 160 height 8
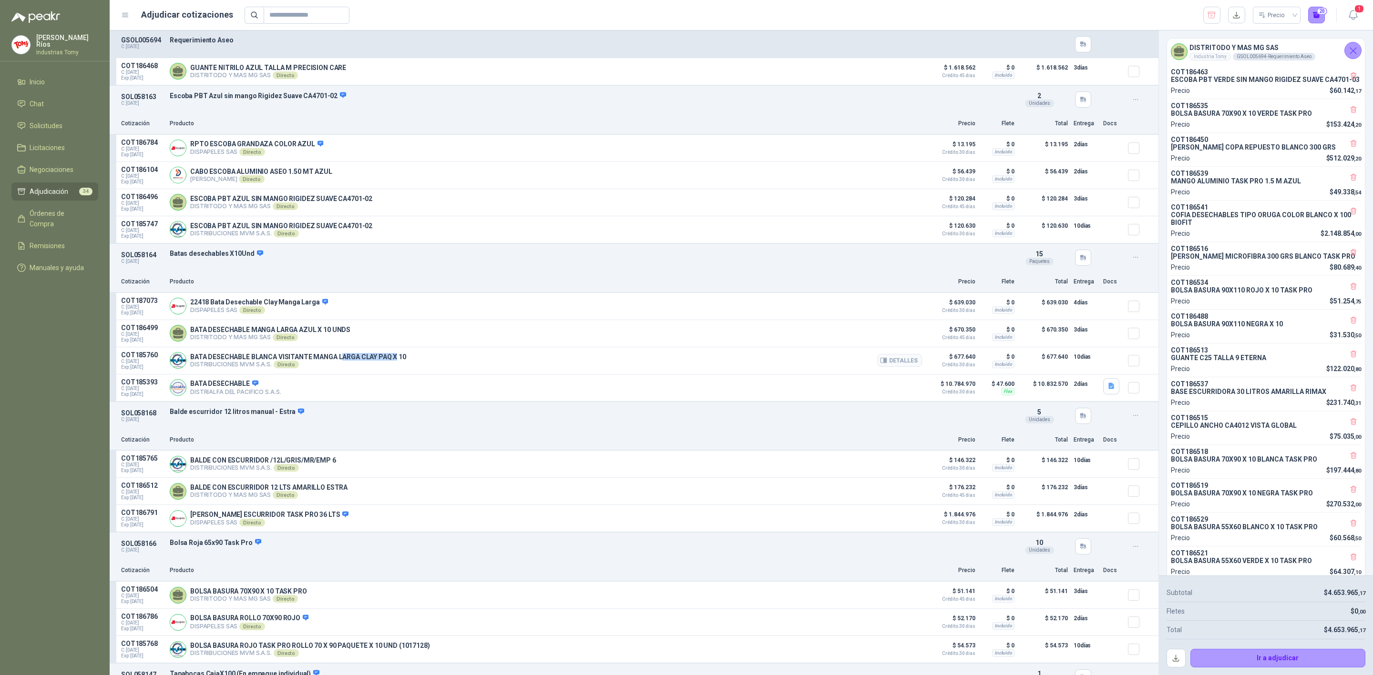
drag, startPoint x: 339, startPoint y: 362, endPoint x: 395, endPoint y: 362, distance: 55.8
click at [395, 361] on p "BATA DESECHABLE BLANCA VISITANTE MANGA LARGA CLAY PAQ X 10" at bounding box center [298, 357] width 216 height 8
click at [392, 361] on p "BATA DESECHABLE BLANCA VISITANTE MANGA LARGA CLAY PAQ X 10" at bounding box center [298, 357] width 216 height 8
drag, startPoint x: 310, startPoint y: 360, endPoint x: 317, endPoint y: 359, distance: 7.3
click at [316, 360] on p "BATA DESECHABLE BLANCA VISITANTE MANGA LARGA CLAY PAQ X 10" at bounding box center [298, 357] width 216 height 8
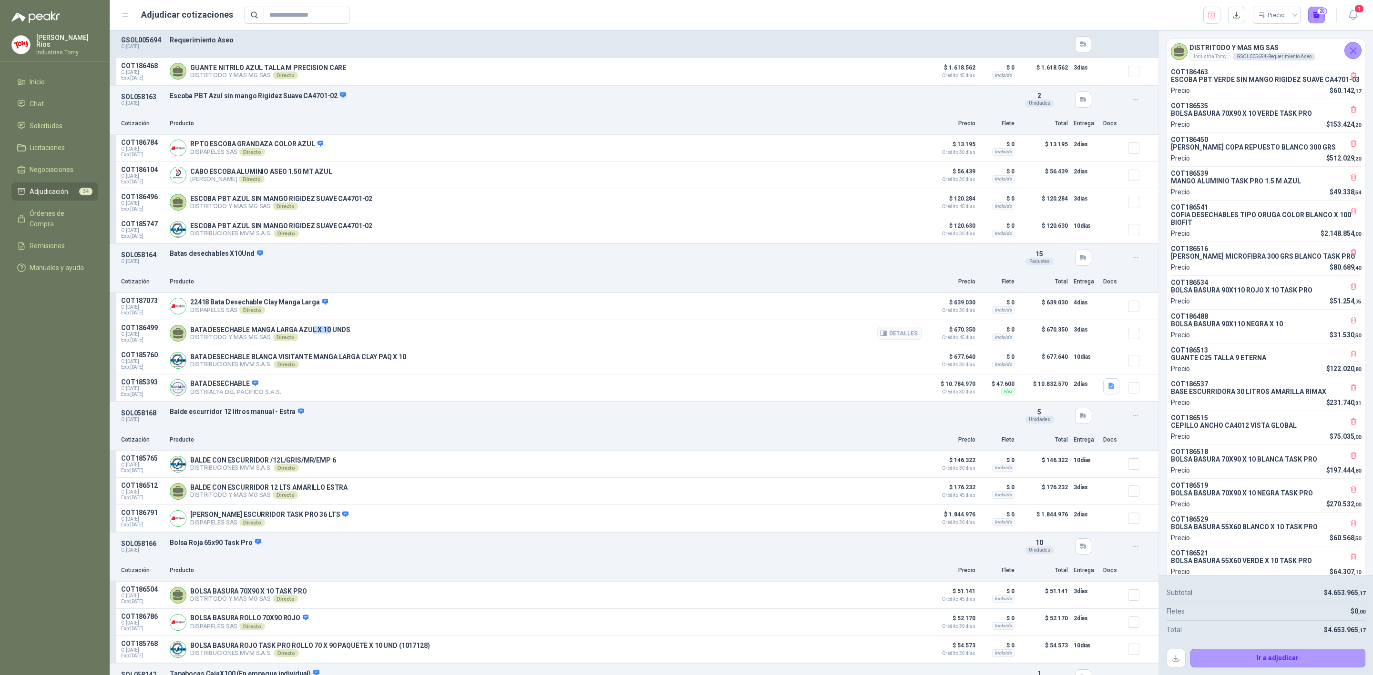
click at [329, 329] on div "BATA DESECHABLE MANGA LARGA AZUL X 10 UNDS DISTRITODO Y MAS MG SAS Directo Deta…" at bounding box center [546, 333] width 752 height 19
click at [896, 308] on button "Detalles" at bounding box center [899, 306] width 45 height 13
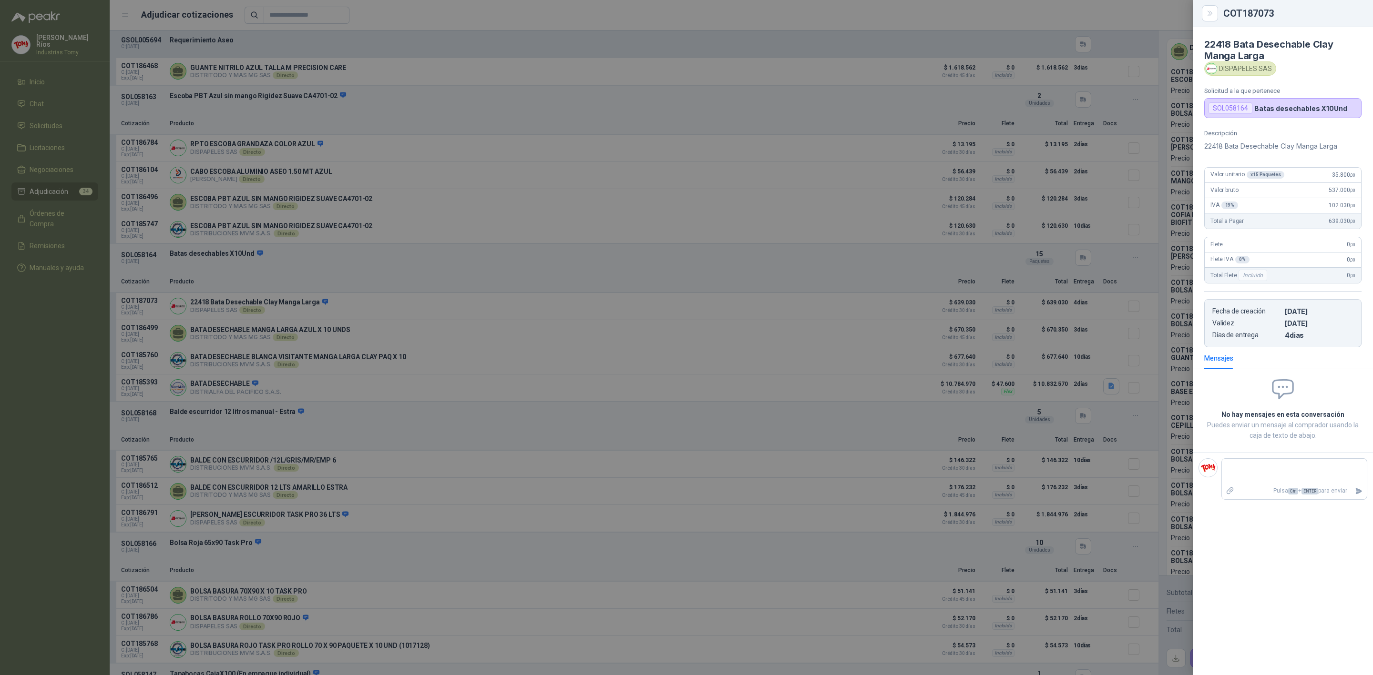
drag, startPoint x: 838, startPoint y: 332, endPoint x: 845, endPoint y: 332, distance: 6.7
click at [838, 332] on div at bounding box center [686, 337] width 1373 height 675
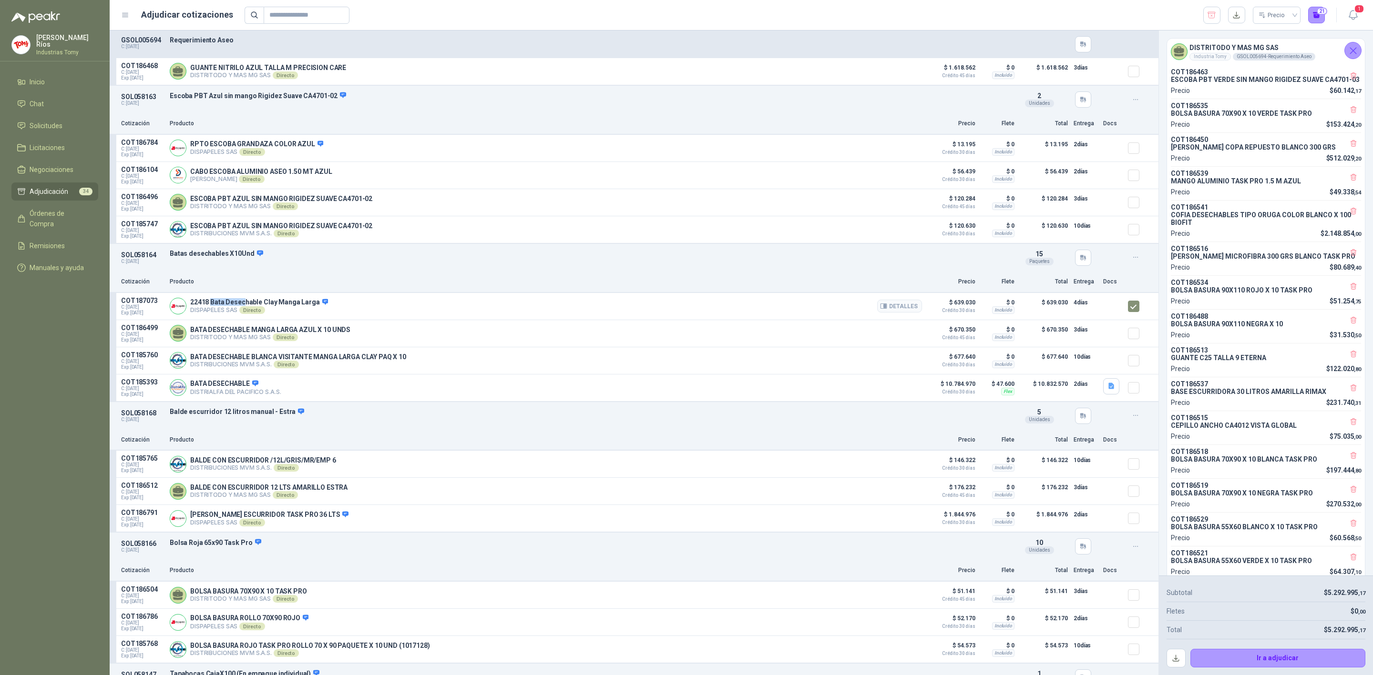
drag, startPoint x: 214, startPoint y: 309, endPoint x: 255, endPoint y: 305, distance: 41.3
click at [248, 305] on p "22418 Bata Desechable Clay Manga Larga" at bounding box center [259, 302] width 138 height 9
click at [255, 305] on p "22418 Bata Desechable Clay Manga Larga" at bounding box center [259, 302] width 138 height 9
drag, startPoint x: 204, startPoint y: 305, endPoint x: 289, endPoint y: 308, distance: 85.4
click at [289, 307] on p "22418 Bata Desechable Clay Manga Larga" at bounding box center [259, 302] width 138 height 9
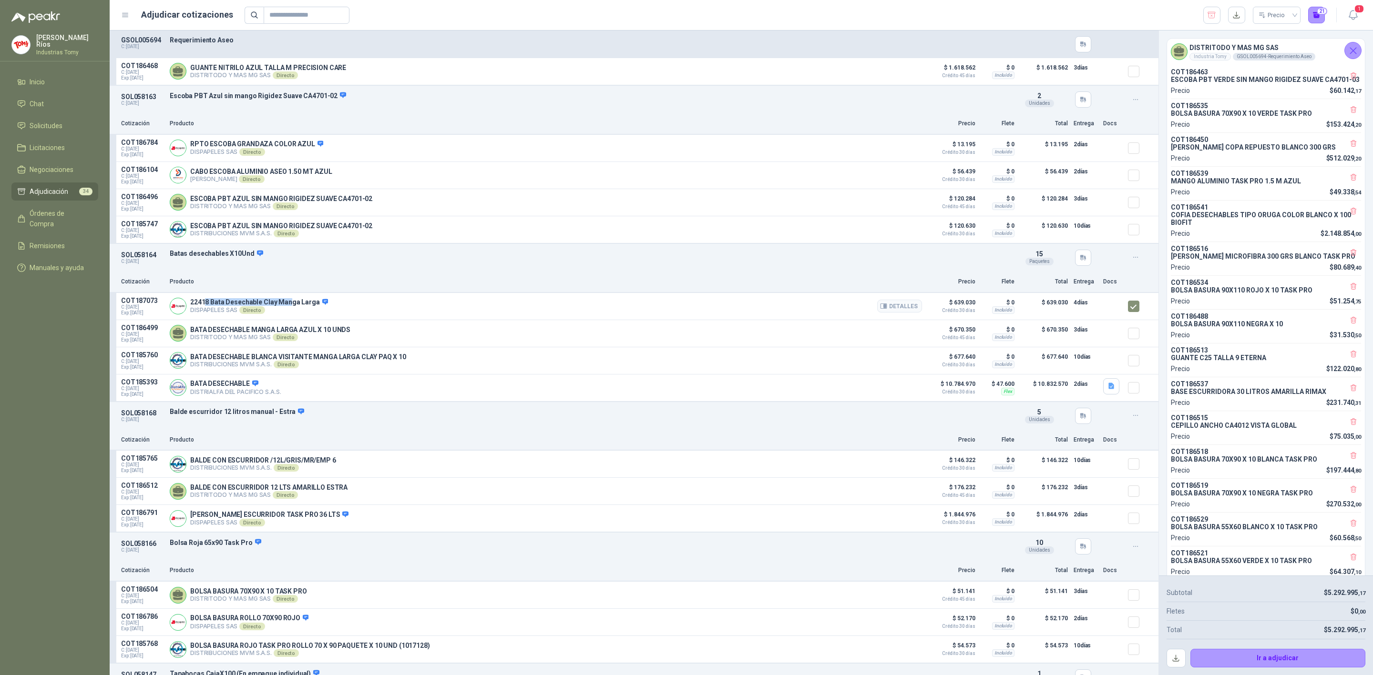
click at [289, 307] on p "22418 Bata Desechable Clay Manga Larga" at bounding box center [259, 302] width 138 height 9
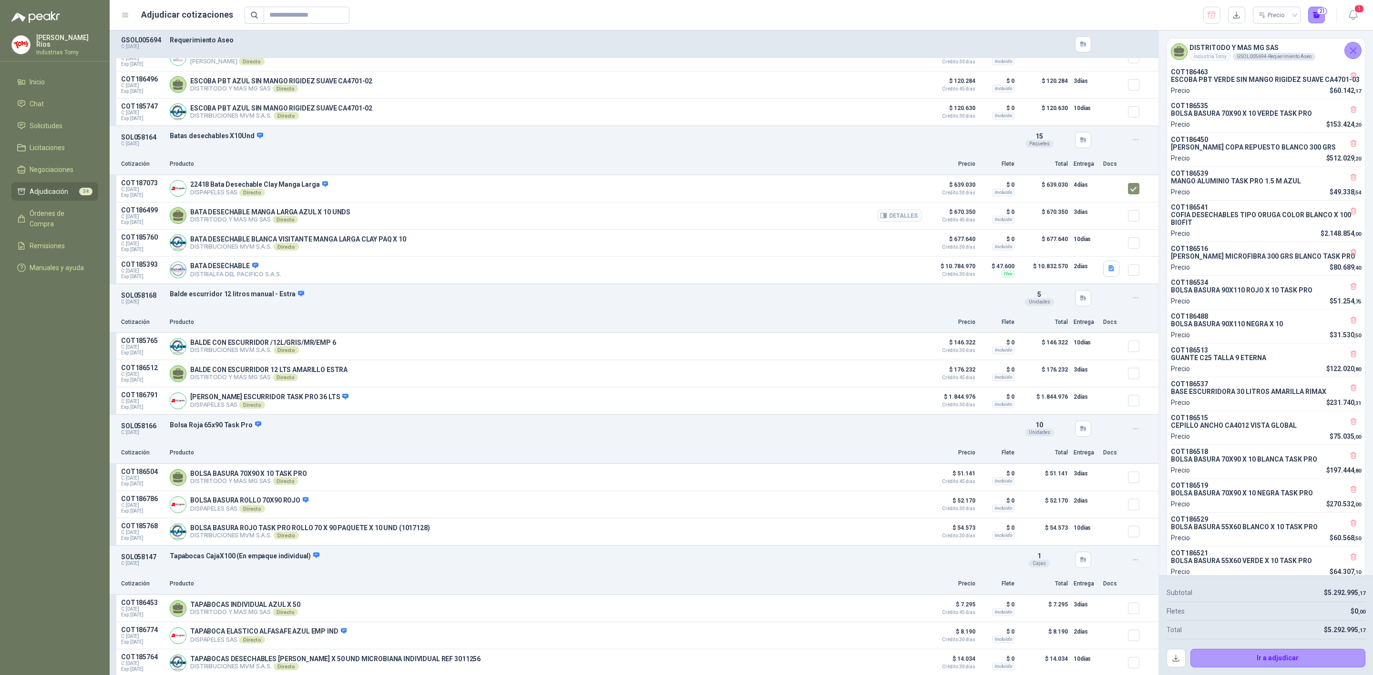
scroll to position [4004, 0]
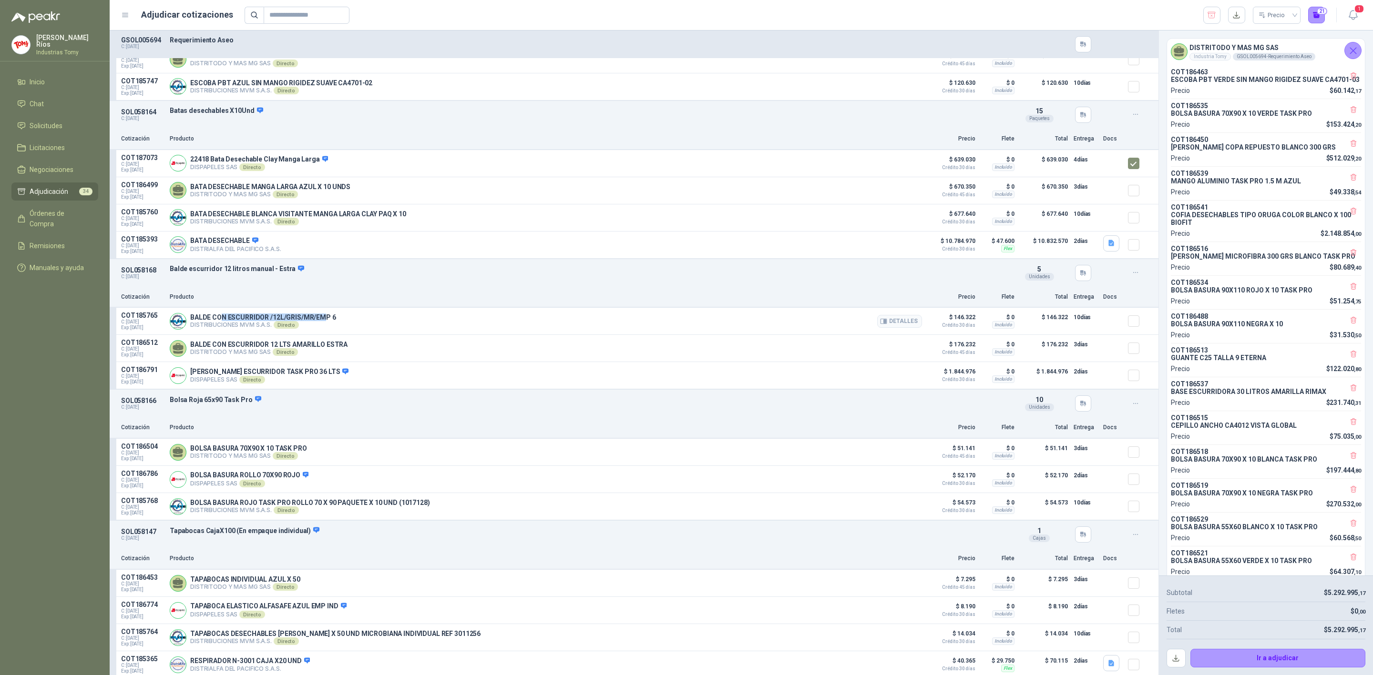
drag, startPoint x: 221, startPoint y: 327, endPoint x: 325, endPoint y: 327, distance: 103.9
click at [325, 321] on p "BALDE CON ESCURRIDOR /12L/GRIS/MR/EMP 6" at bounding box center [263, 318] width 146 height 8
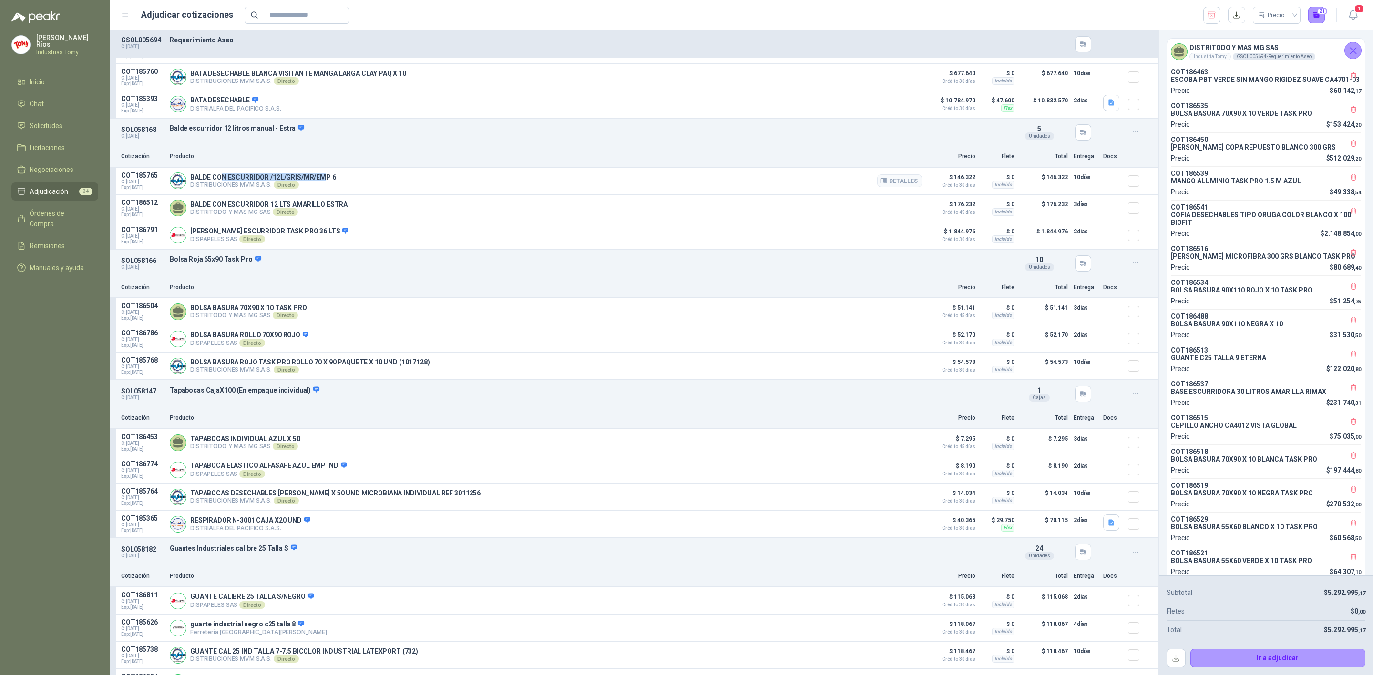
scroll to position [4218, 0]
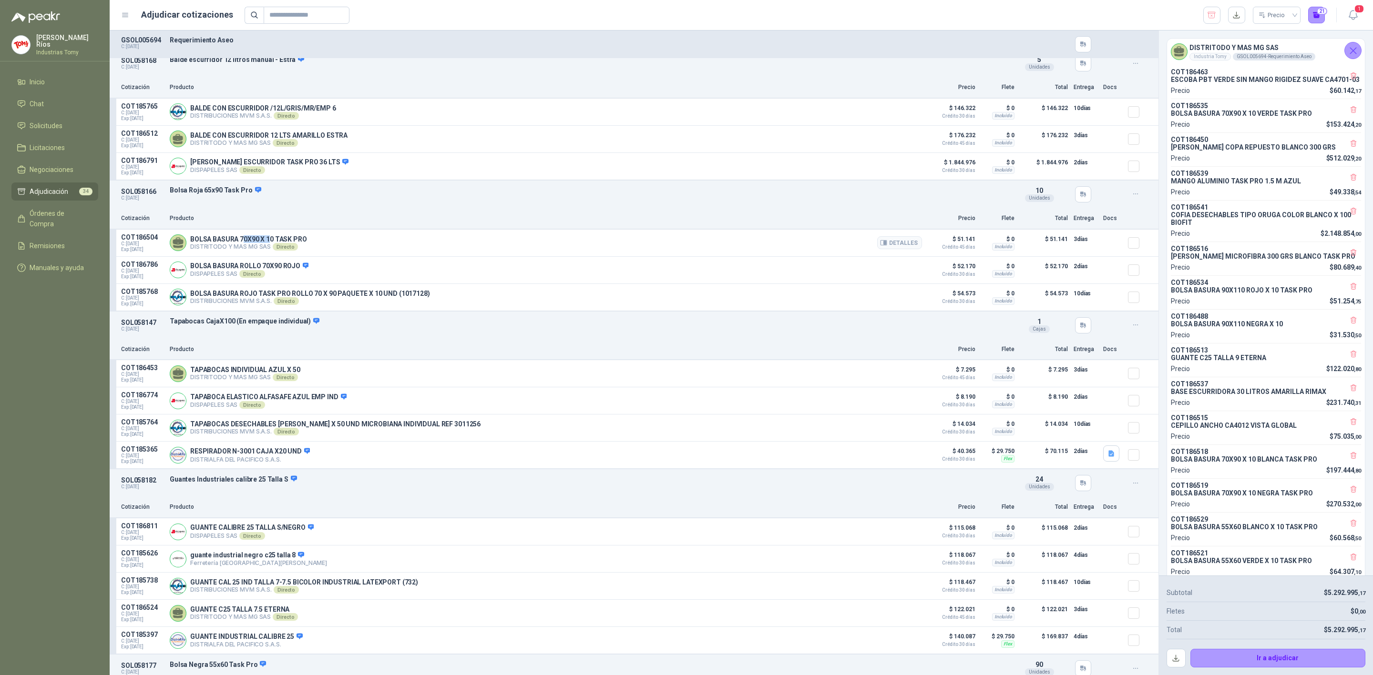
drag, startPoint x: 242, startPoint y: 244, endPoint x: 279, endPoint y: 242, distance: 37.7
click at [276, 243] on p "BOLSA BASURA 70X90 X 10 TASK PRO" at bounding box center [248, 239] width 117 height 8
click at [285, 241] on p "BOLSA BASURA 70X90 X 10 TASK PRO" at bounding box center [248, 239] width 117 height 8
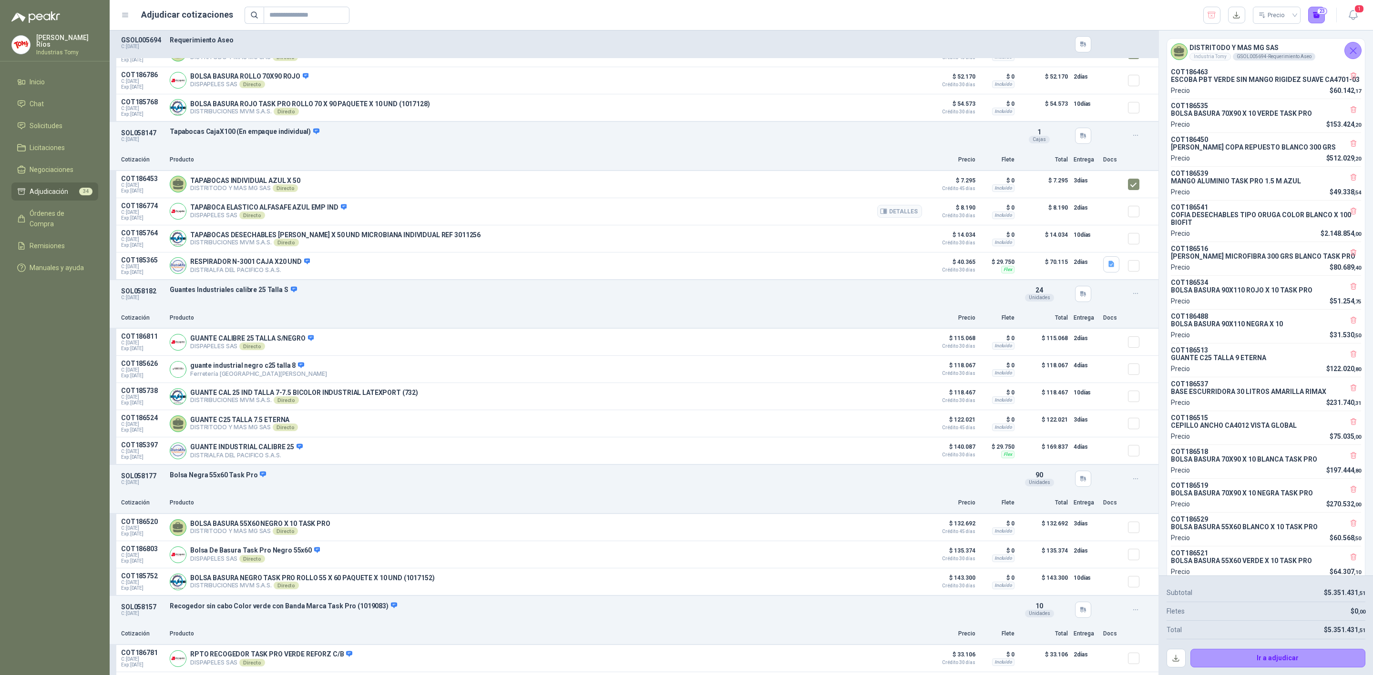
scroll to position [4433, 0]
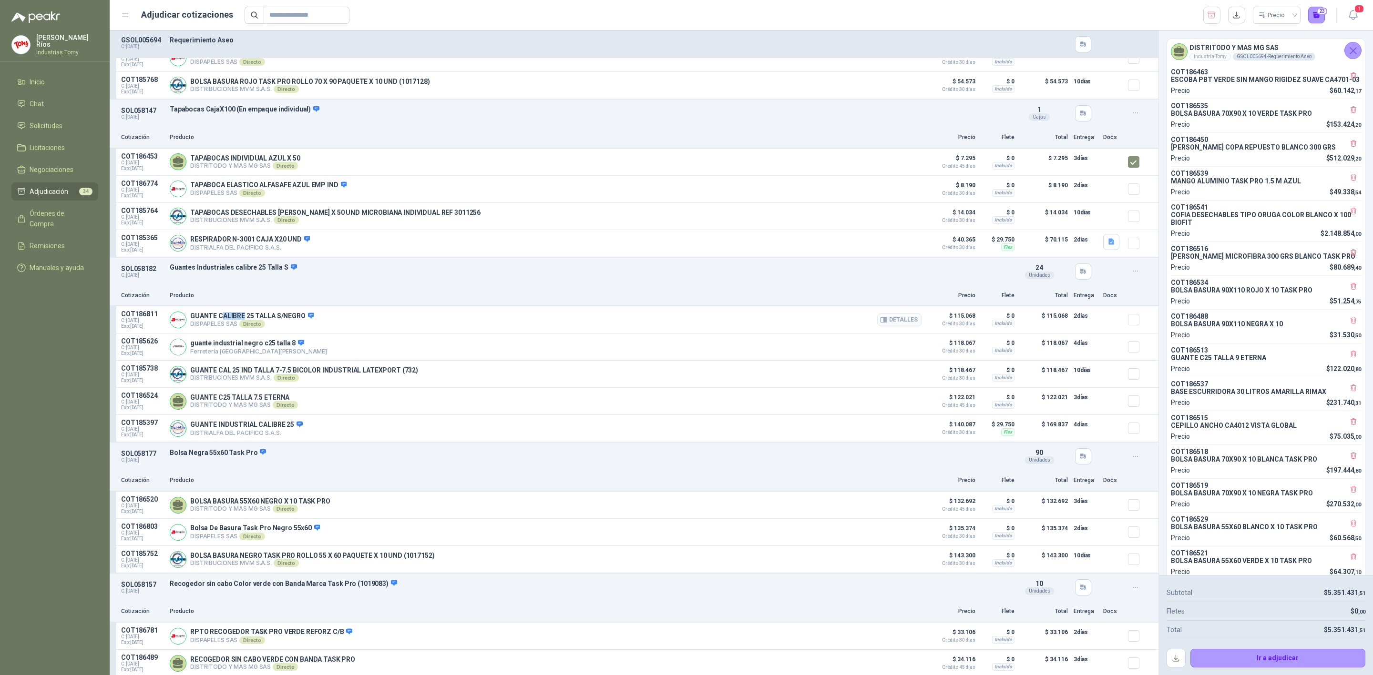
drag, startPoint x: 221, startPoint y: 322, endPoint x: 250, endPoint y: 323, distance: 29.6
click at [249, 321] on p "GUANTE CALIBRE 25 TALLA S/NEGRO" at bounding box center [251, 316] width 123 height 9
drag, startPoint x: 275, startPoint y: 322, endPoint x: 291, endPoint y: 327, distance: 16.8
click at [291, 327] on div "GUANTE CALIBRE 25 TALLA S/NEGRO DISPAPELES SAS Directo Detalles" at bounding box center [251, 320] width 123 height 16
click at [301, 321] on p "GUANTE CALIBRE 25 TALLA S/NEGRO" at bounding box center [251, 316] width 123 height 9
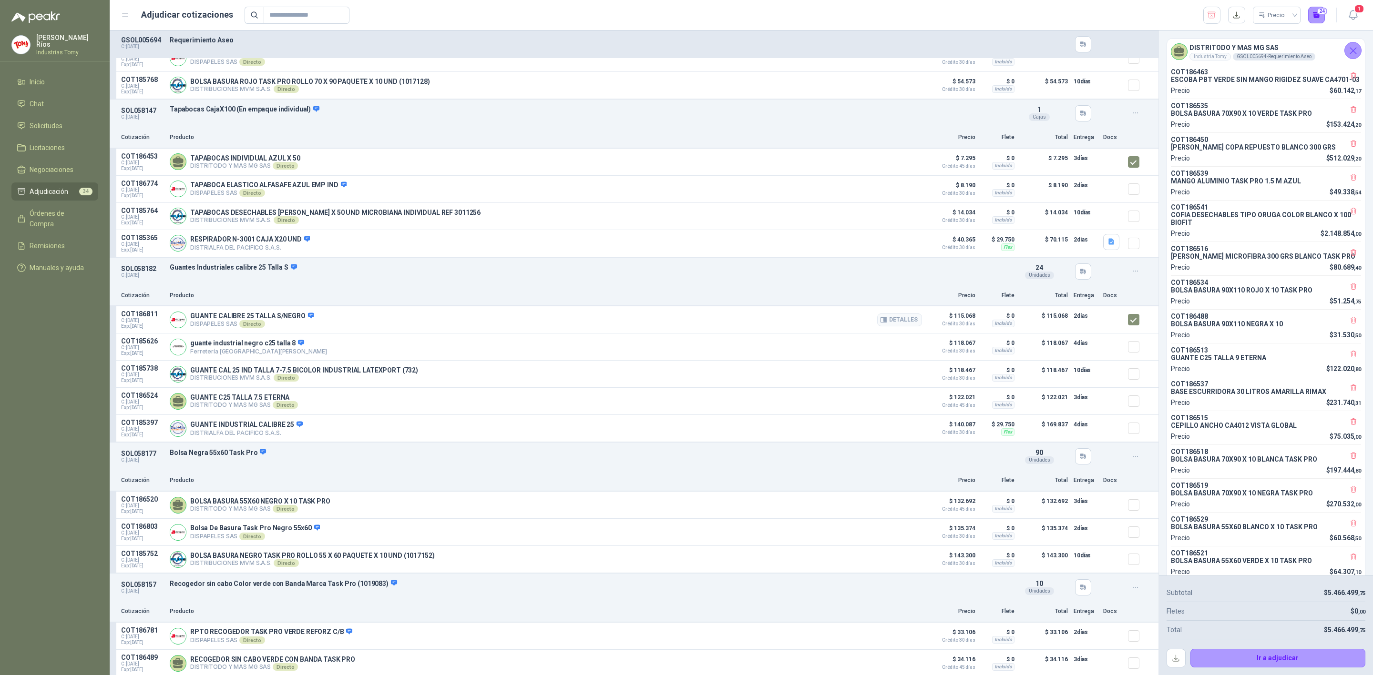
drag, startPoint x: 296, startPoint y: 317, endPoint x: 290, endPoint y: 325, distance: 9.2
click at [293, 322] on div "GUANTE CALIBRE 25 TALLA S/NEGRO DISPAPELES SAS Directo Detalles" at bounding box center [546, 319] width 752 height 19
drag, startPoint x: 290, startPoint y: 325, endPoint x: 269, endPoint y: 326, distance: 21.0
click at [269, 321] on p "GUANTE CALIBRE 25 TALLA S/NEGRO" at bounding box center [251, 316] width 123 height 9
drag, startPoint x: 964, startPoint y: 405, endPoint x: 948, endPoint y: 403, distance: 16.3
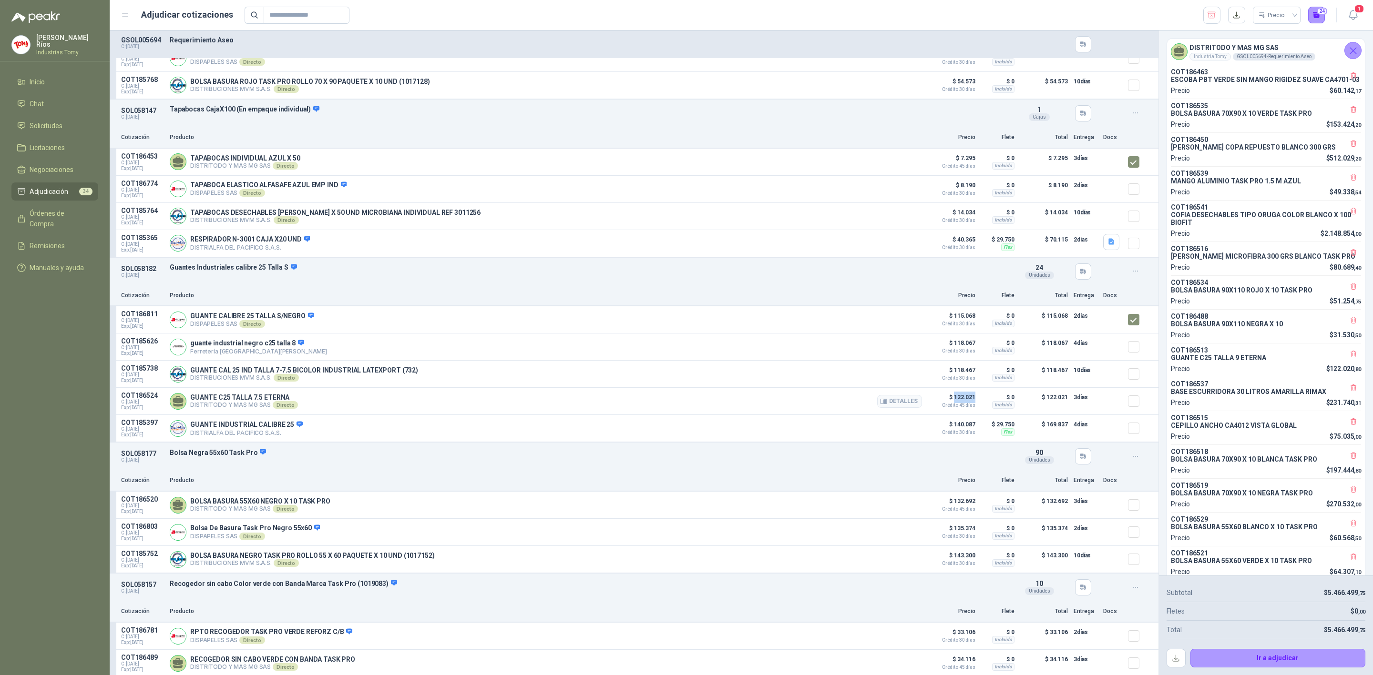
click at [948, 403] on article "COT186524 C: [DATE] Exp: [DATE] GUANTE C25 TALLA 7.5 ETERNA DISTRITODO Y MAS MG…" at bounding box center [634, 401] width 1049 height 27
drag, startPoint x: 256, startPoint y: 325, endPoint x: 289, endPoint y: 320, distance: 33.2
click at [289, 320] on p "GUANTE CALIBRE 25 TALLA S/NEGRO" at bounding box center [251, 316] width 123 height 9
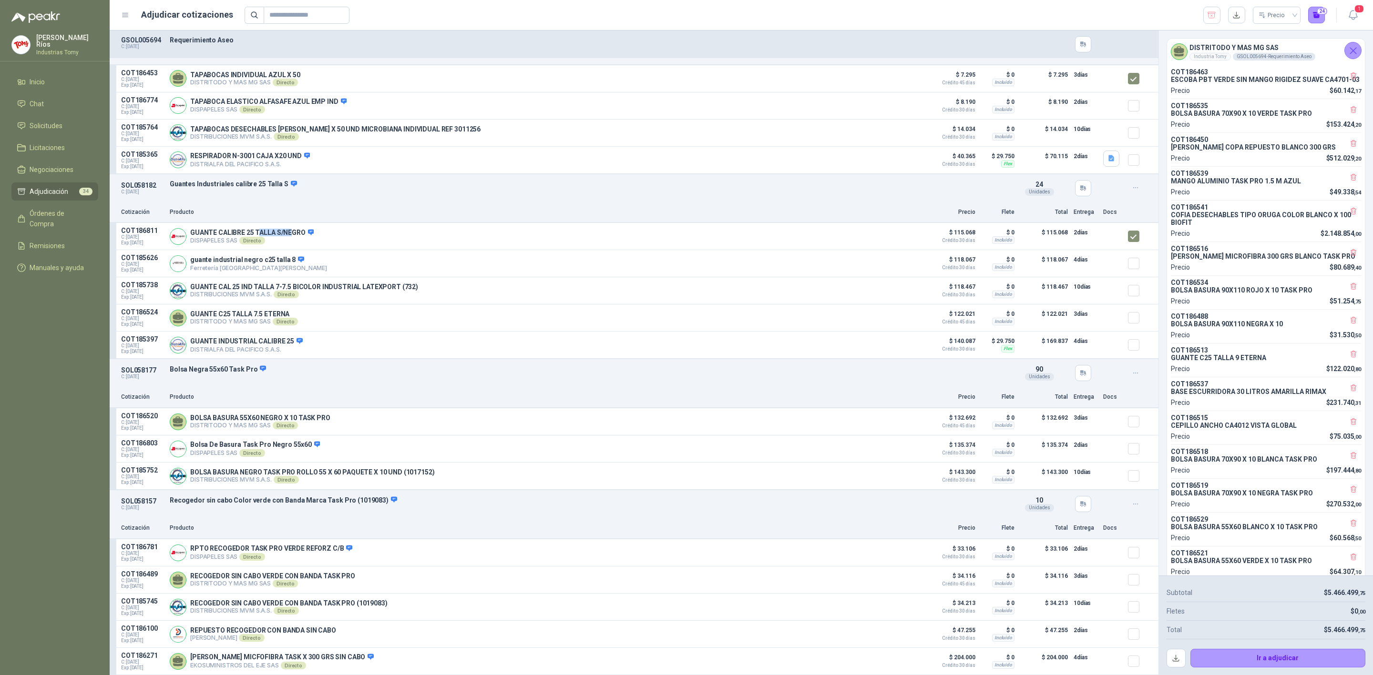
scroll to position [4529, 0]
drag, startPoint x: 223, startPoint y: 413, endPoint x: 309, endPoint y: 402, distance: 87.0
click at [309, 402] on article "SOL058177 C: [DATE] Bolsa Negra 55x60 Task Pro Detalles 90 Unidades Cotización…" at bounding box center [634, 424] width 1049 height 131
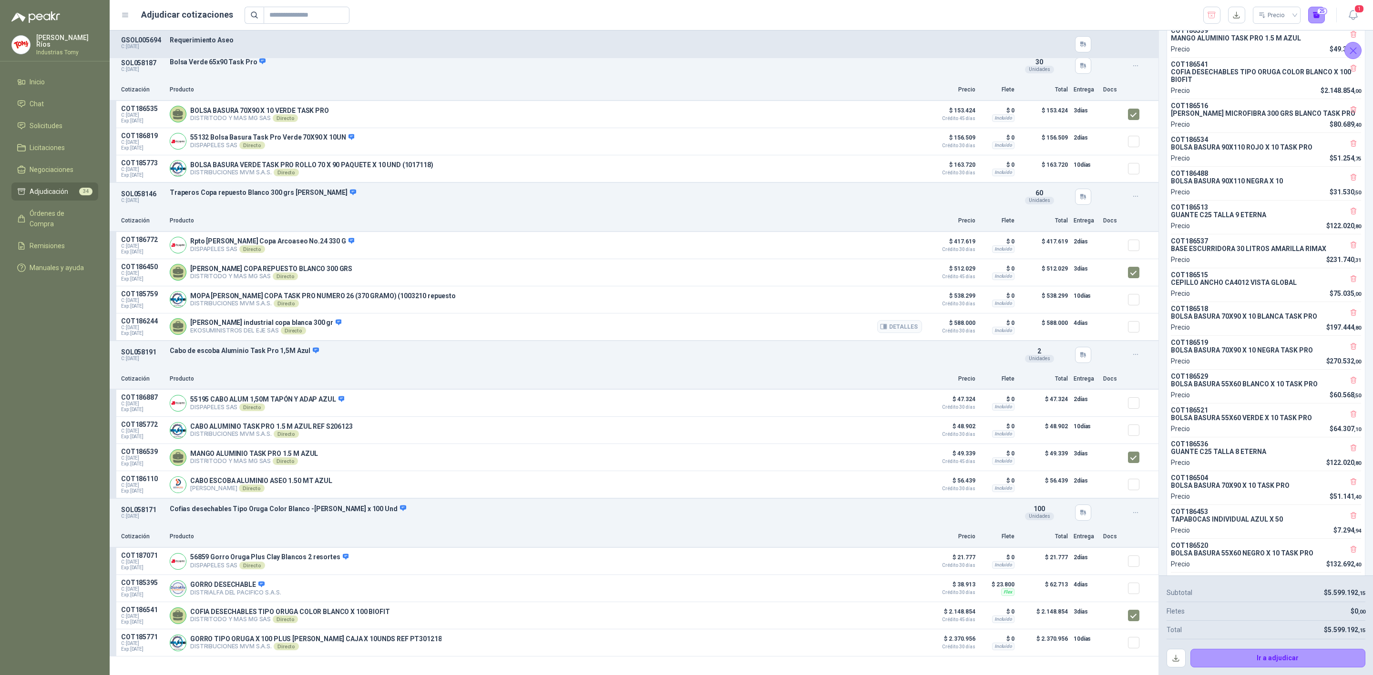
scroll to position [168, 0]
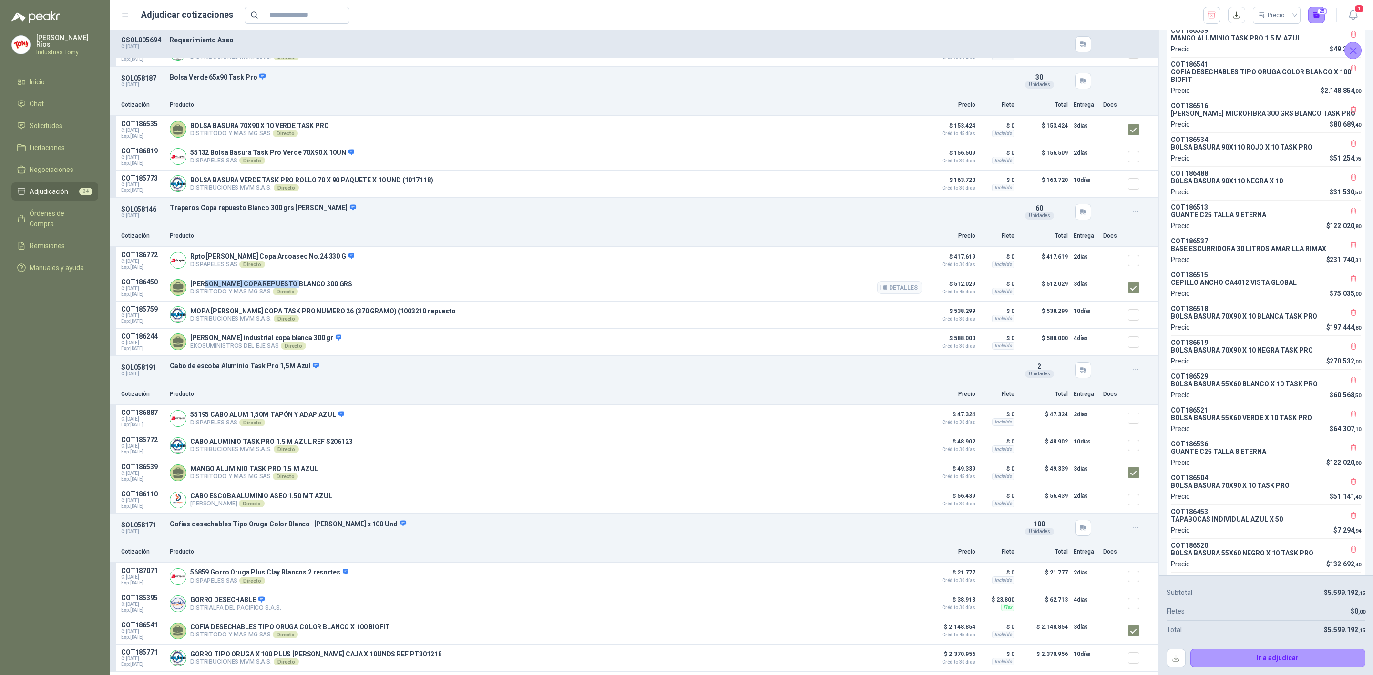
drag, startPoint x: 205, startPoint y: 288, endPoint x: 309, endPoint y: 290, distance: 103.9
click at [299, 287] on p "[PERSON_NAME] COPA REPUESTO BLANCO 300 GRS" at bounding box center [271, 284] width 162 height 8
drag, startPoint x: 309, startPoint y: 290, endPoint x: 338, endPoint y: 286, distance: 28.9
click at [338, 286] on div "[PERSON_NAME] COPA REPUESTO BLANCO 300 GRS DISTRITODO Y MAS MG SAS Directo Deta…" at bounding box center [546, 287] width 752 height 19
drag, startPoint x: 346, startPoint y: 317, endPoint x: 382, endPoint y: 317, distance: 36.2
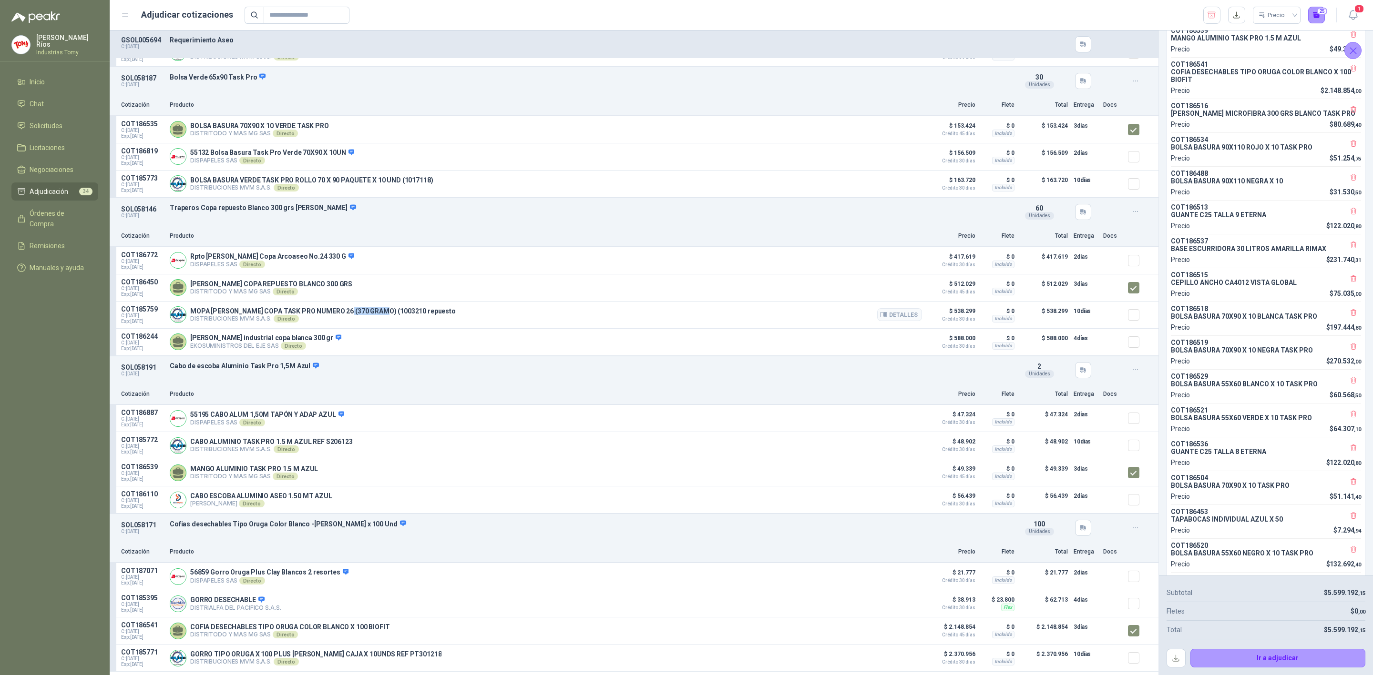
click at [382, 315] on p "MOPA [PERSON_NAME] COPA TASK PRO NUMERO 26 (370 GRAMO) (1003210 repuesto" at bounding box center [322, 311] width 265 height 8
drag, startPoint x: 272, startPoint y: 344, endPoint x: 227, endPoint y: 343, distance: 44.8
click at [227, 343] on p "[PERSON_NAME] industrial copa blanca 300 gr" at bounding box center [265, 338] width 151 height 9
drag, startPoint x: 235, startPoint y: 284, endPoint x: 319, endPoint y: 286, distance: 84.4
click at [319, 286] on div "[PERSON_NAME] COPA REPUESTO BLANCO 300 GRS DISTRITODO Y MAS MG SAS Directo Deta…" at bounding box center [546, 287] width 752 height 19
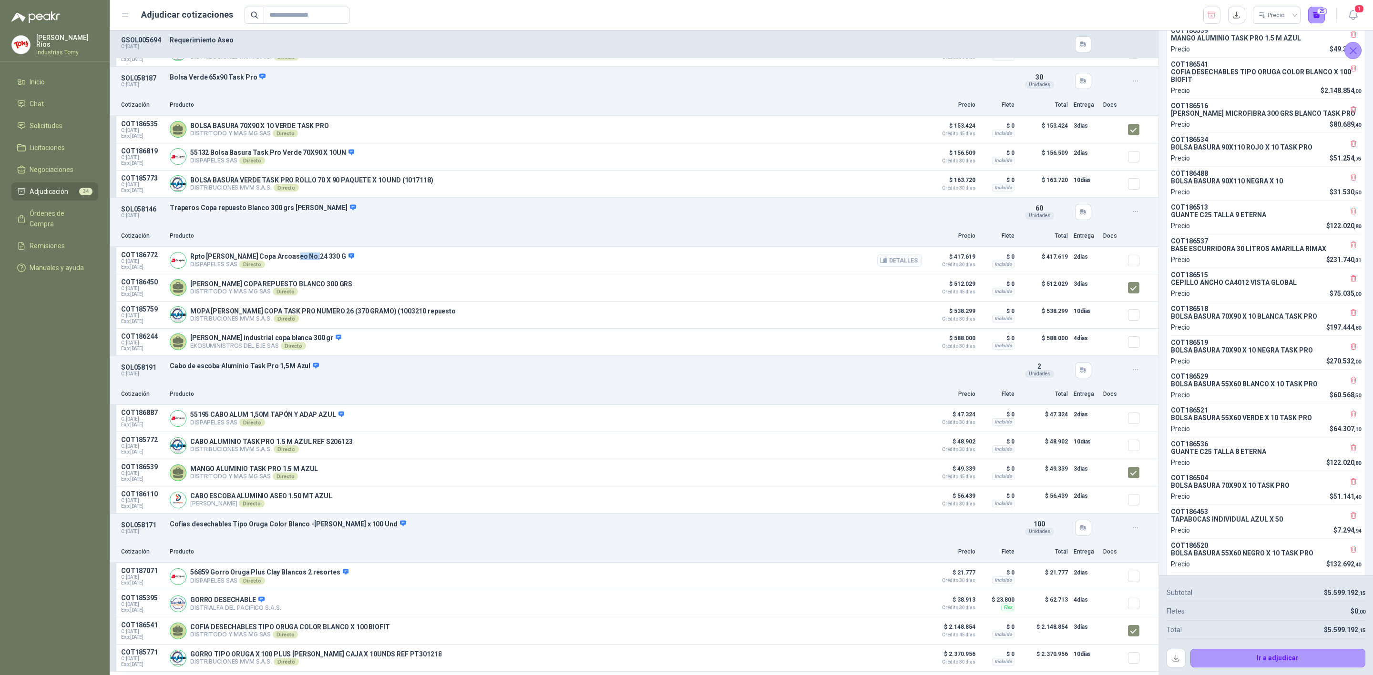
drag, startPoint x: 302, startPoint y: 260, endPoint x: 285, endPoint y: 257, distance: 16.9
click at [285, 257] on p "Rpto [PERSON_NAME] Copa Arcoaseo No.24 330 G" at bounding box center [272, 257] width 164 height 9
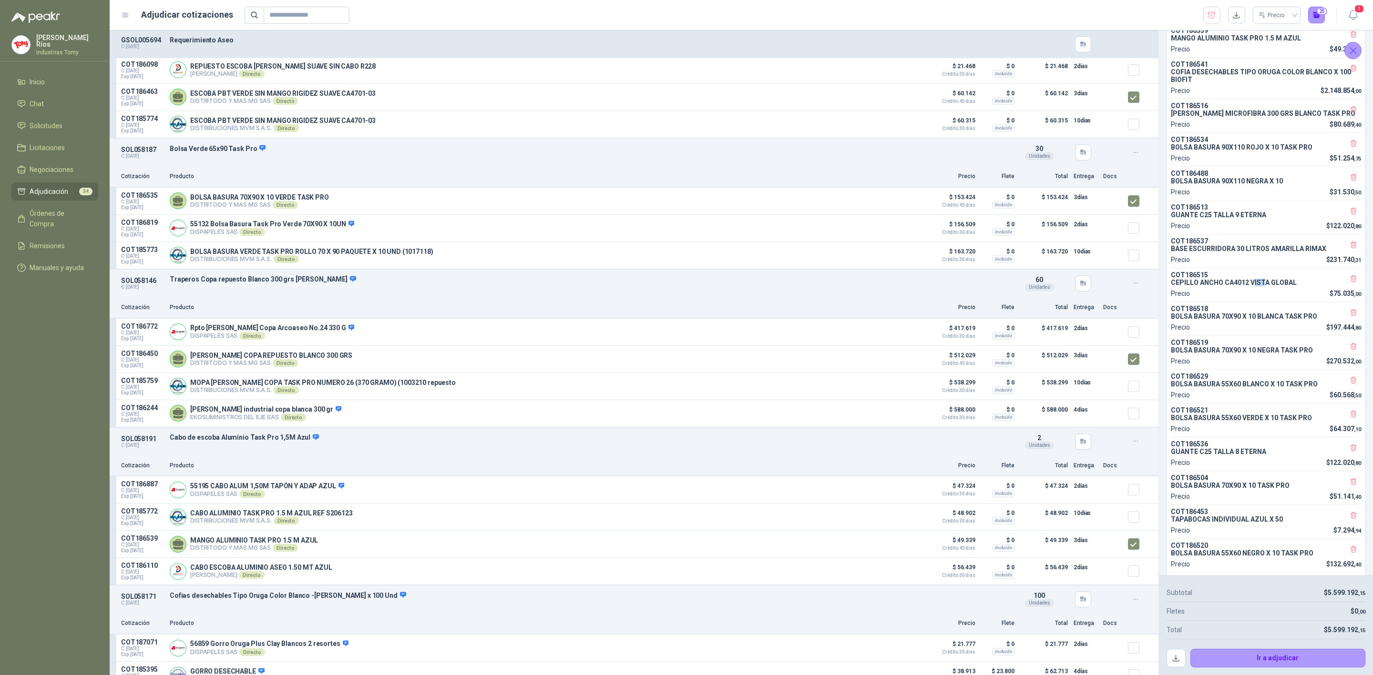
drag, startPoint x: 1266, startPoint y: 297, endPoint x: 1254, endPoint y: 298, distance: 11.4
click at [1254, 286] on p "CEPILLO ANCHO CA4012 VISTA GLOBAL" at bounding box center [1266, 283] width 190 height 8
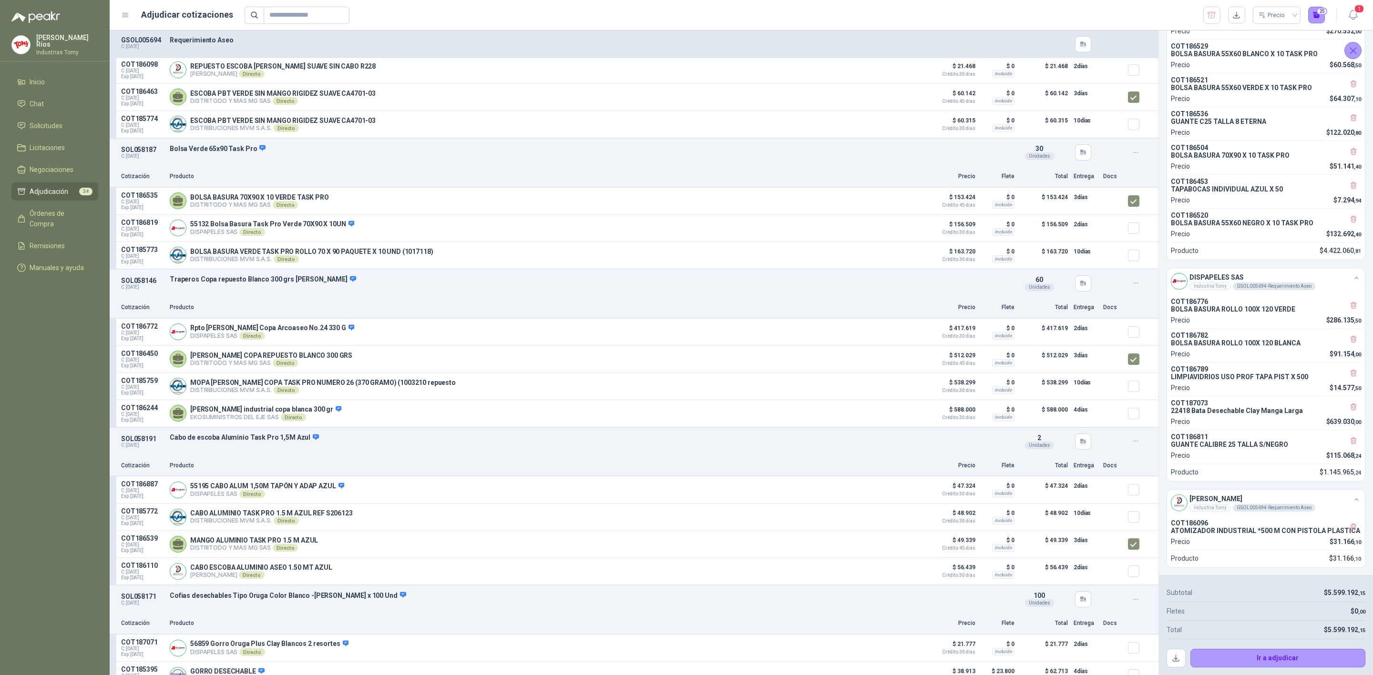
scroll to position [509, 0]
drag, startPoint x: 1190, startPoint y: 295, endPoint x: 1270, endPoint y: 288, distance: 79.9
click at [1270, 298] on div "COT186776 BOLSA BASURA ROLLO 100X 120 VERDE" at bounding box center [1266, 305] width 190 height 15
click at [1273, 306] on p "BOLSA BASURA ROLLO 100X 120 VERDE" at bounding box center [1266, 310] width 190 height 8
drag, startPoint x: 1295, startPoint y: 292, endPoint x: 1253, endPoint y: 299, distance: 42.0
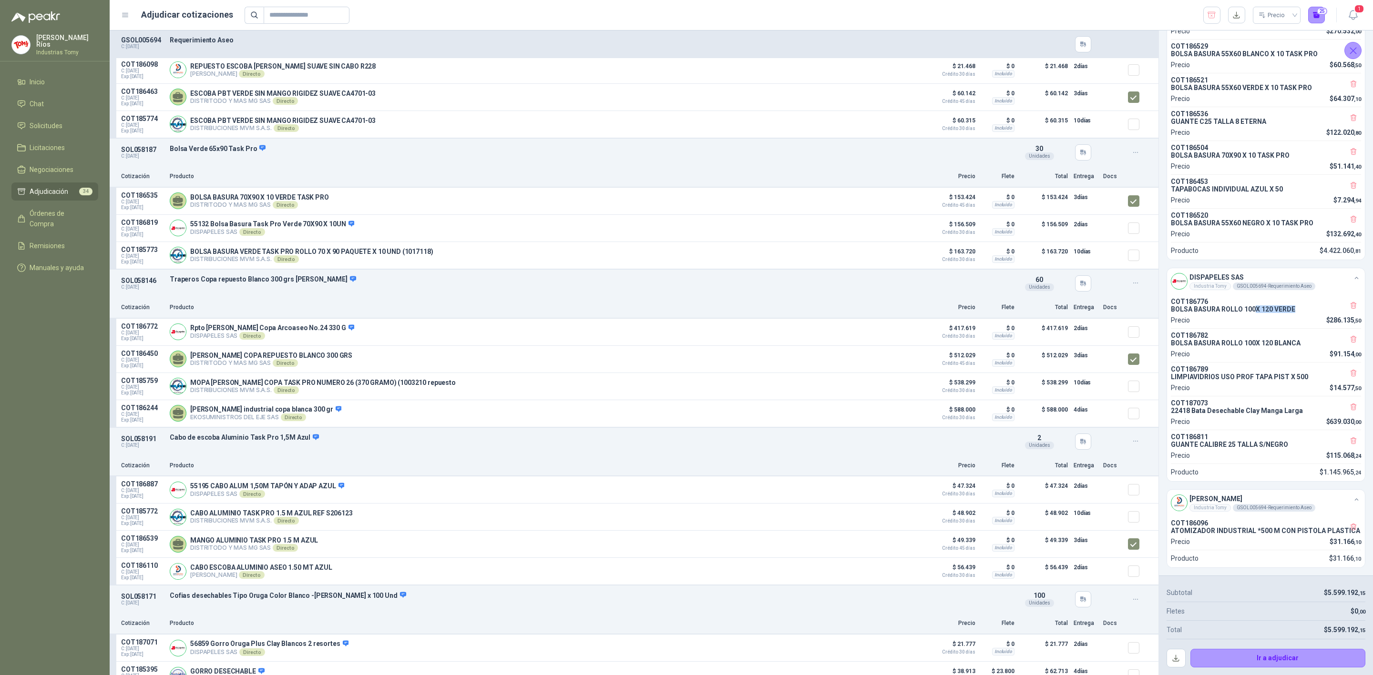
click at [1253, 306] on p "BOLSA BASURA ROLLO 100X 120 VERDE" at bounding box center [1266, 310] width 190 height 8
drag, startPoint x: 1235, startPoint y: 332, endPoint x: 1292, endPoint y: 329, distance: 57.2
click at [1292, 339] on p "BOLSA BASURA ROLLO 100X 120 BLANCA" at bounding box center [1266, 343] width 190 height 8
drag, startPoint x: 1237, startPoint y: 365, endPoint x: 1295, endPoint y: 359, distance: 57.9
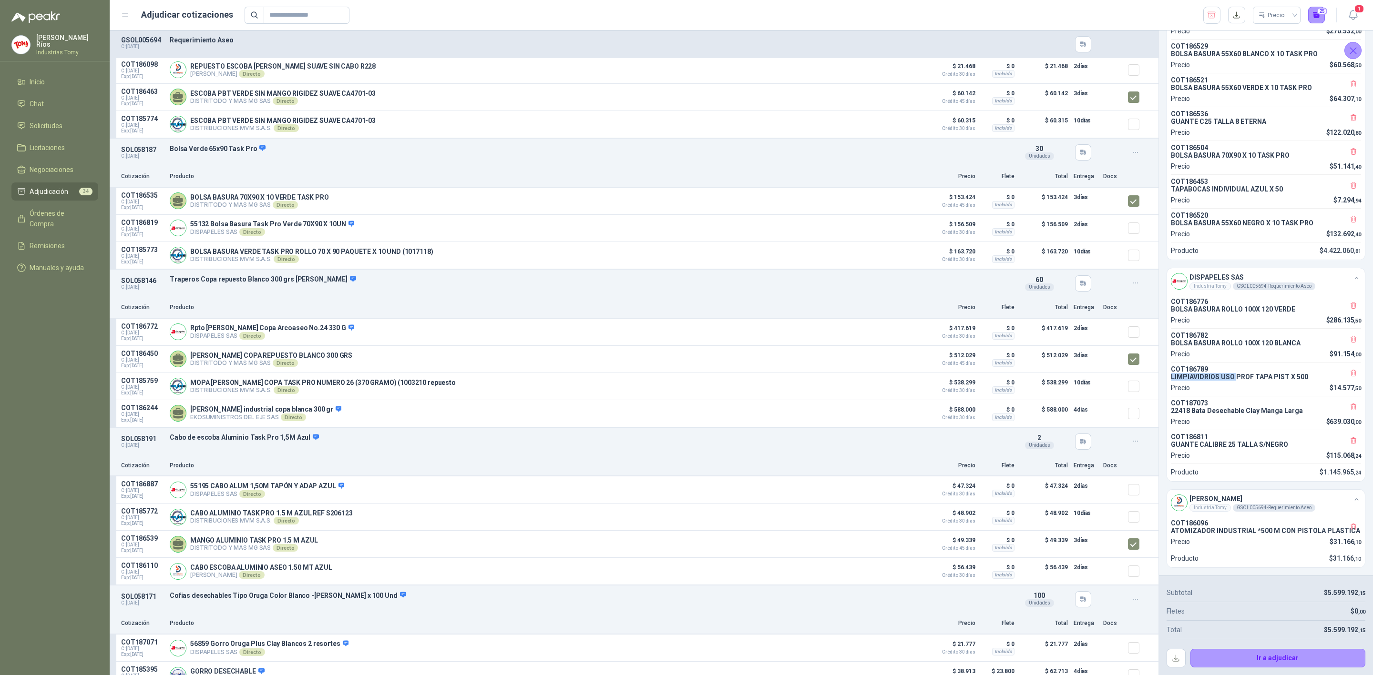
click at [1295, 366] on div "COT186789 LIMPIAVIDRIOS USO PROF TAPA PIST X 500" at bounding box center [1266, 373] width 190 height 15
click at [1295, 366] on p "COT186789" at bounding box center [1266, 370] width 190 height 8
drag, startPoint x: 1245, startPoint y: 398, endPoint x: 1282, endPoint y: 399, distance: 37.2
click at [1279, 407] on p "22418 Bata Desechable Clay Manga Larga" at bounding box center [1266, 411] width 190 height 8
click at [1282, 407] on p "22418 Bata Desechable Clay Manga Larga" at bounding box center [1266, 411] width 190 height 8
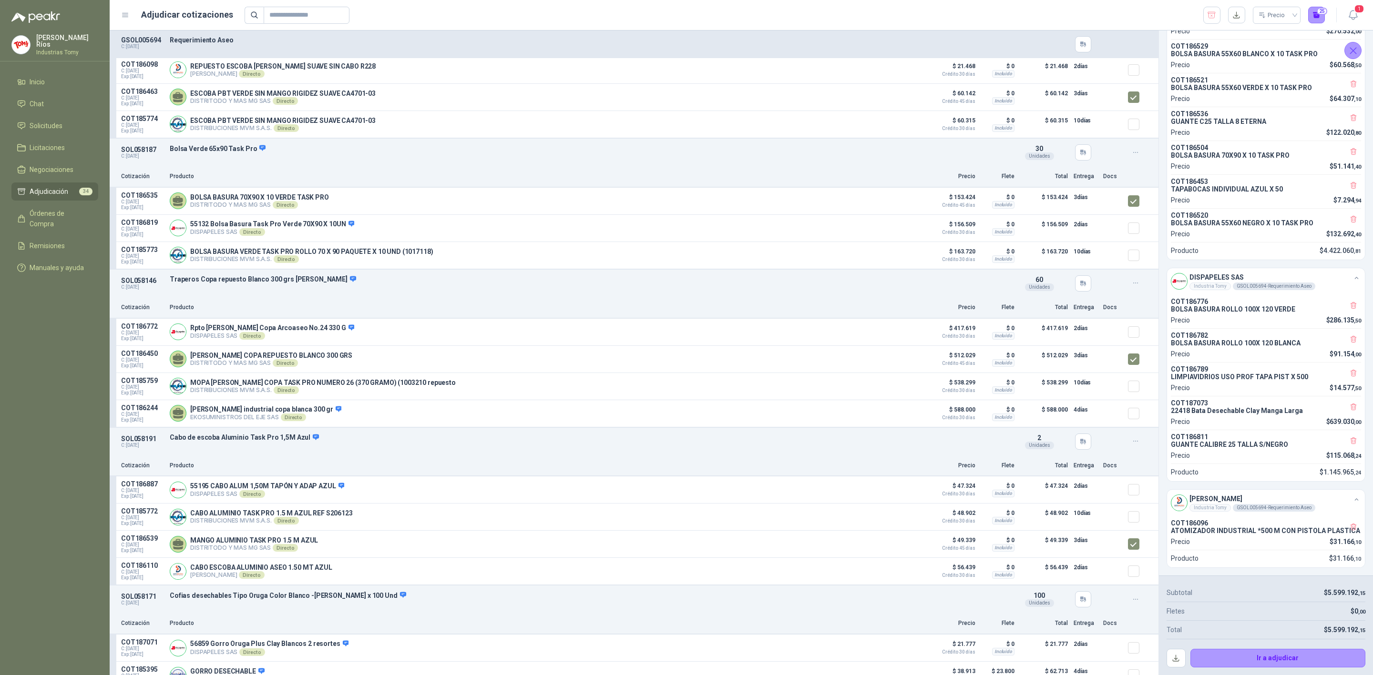
drag, startPoint x: 1255, startPoint y: 442, endPoint x: 1238, endPoint y: 442, distance: 16.2
click at [1238, 450] on div "Precio $ 115.068 ,24" at bounding box center [1266, 455] width 190 height 10
click at [1246, 441] on p "GUANTE CALIBRE 25 TALLA S/NEGRO" at bounding box center [1266, 445] width 190 height 8
click at [1280, 658] on button "Ir a adjudicar" at bounding box center [1277, 658] width 175 height 19
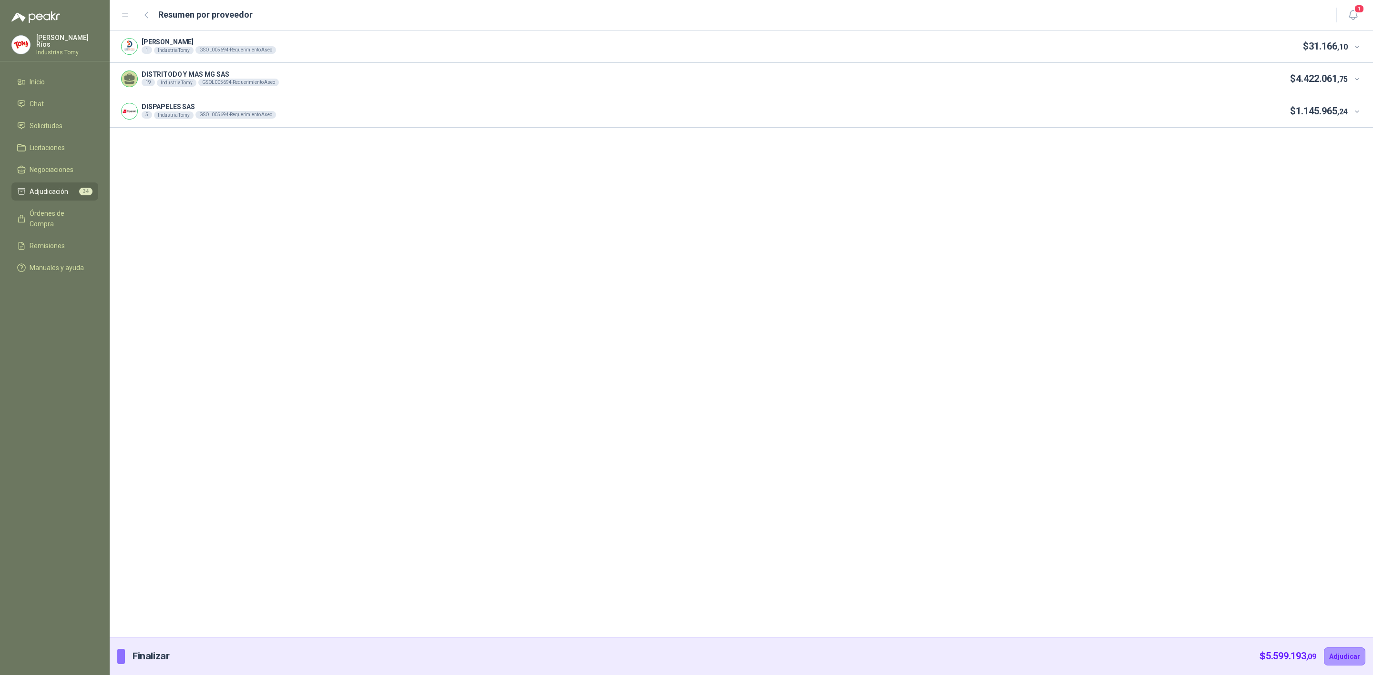
click at [1350, 43] on div at bounding box center [1355, 46] width 14 height 10
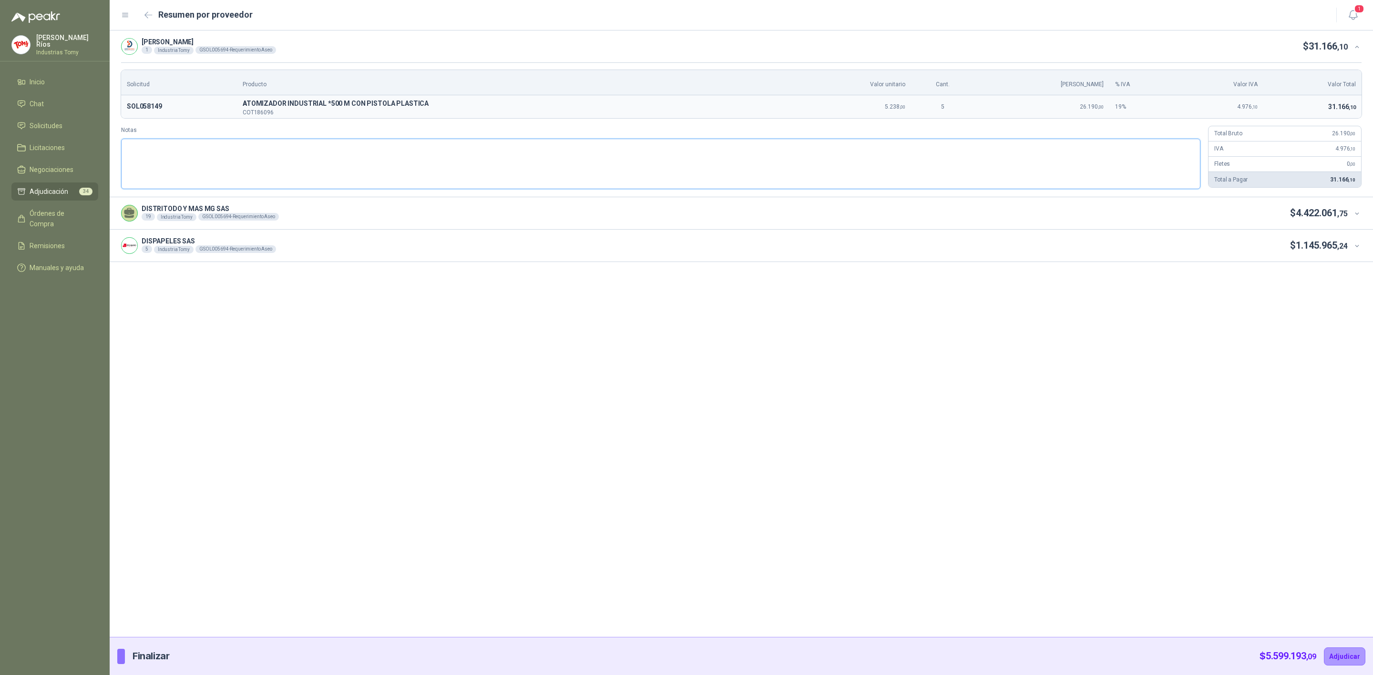
click at [472, 152] on textarea "Notas" at bounding box center [660, 164] width 1079 height 51
type textarea "*"
type textarea "**"
type textarea "***"
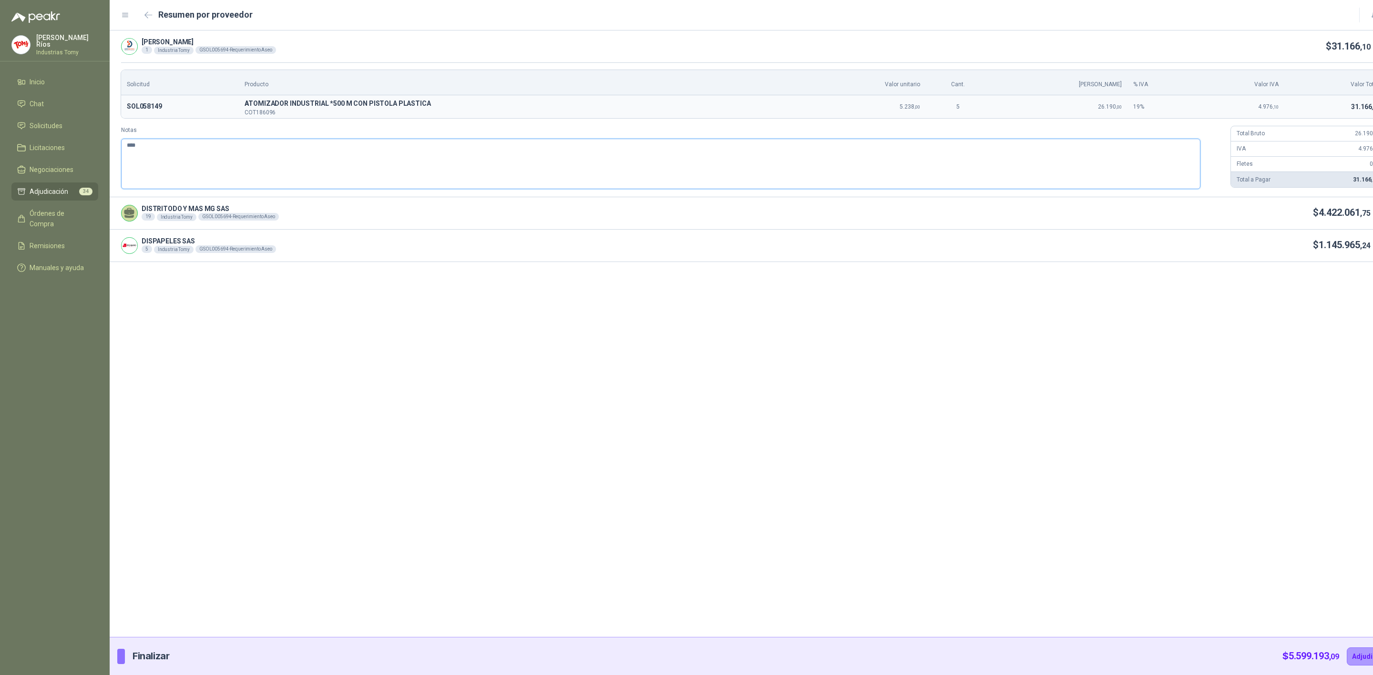
type textarea "*****"
type textarea "******"
type textarea "*******"
type textarea "********"
type textarea "*********"
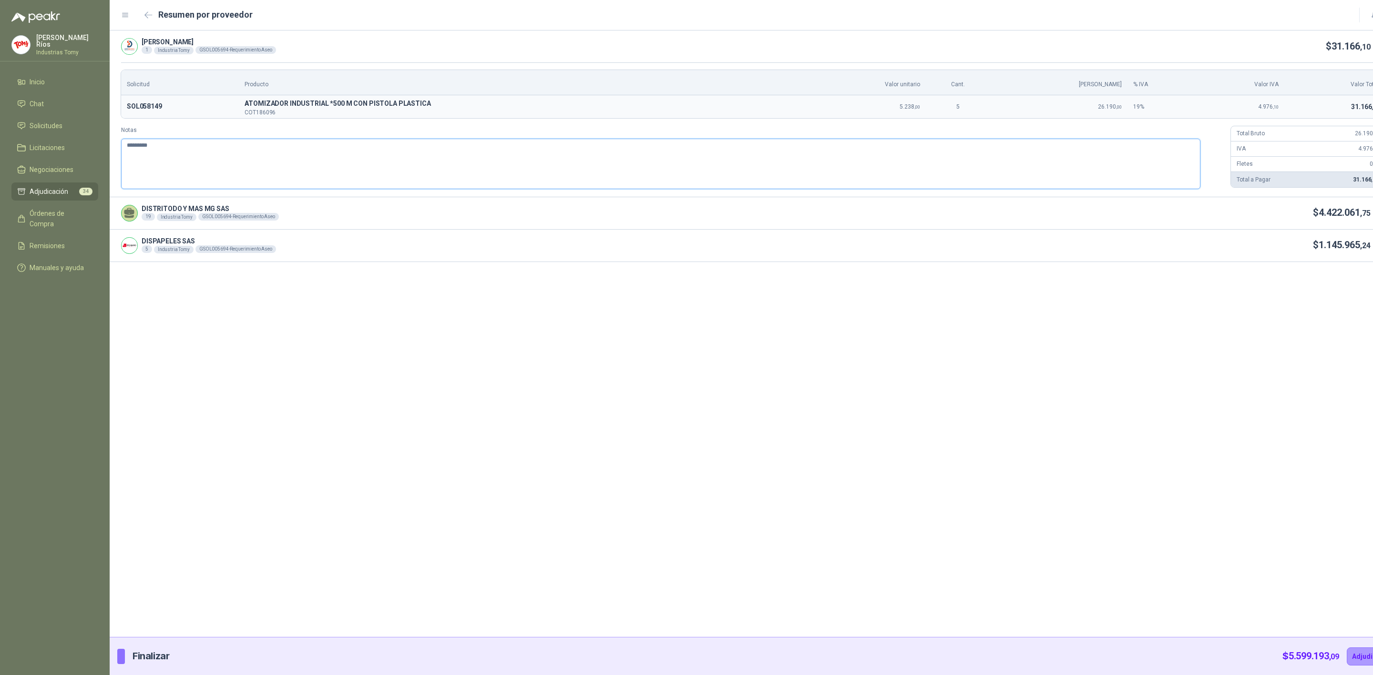
type textarea "**********"
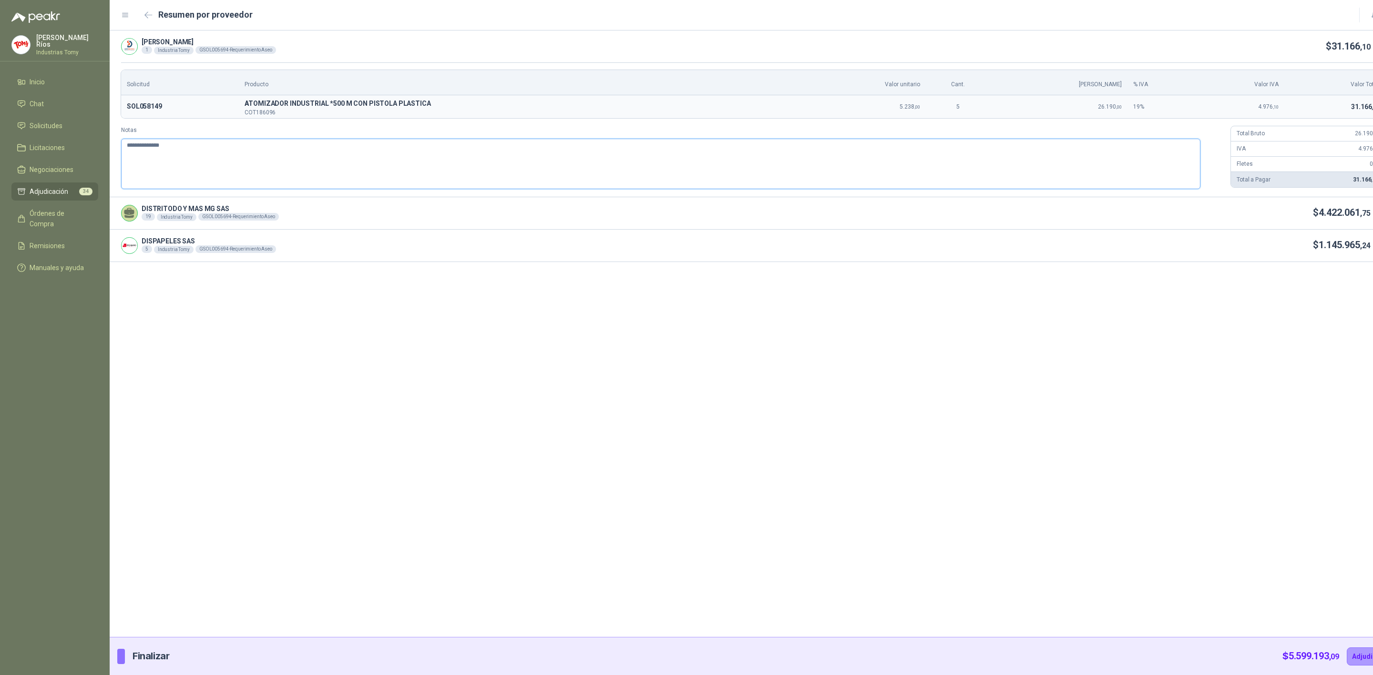
type textarea "**********"
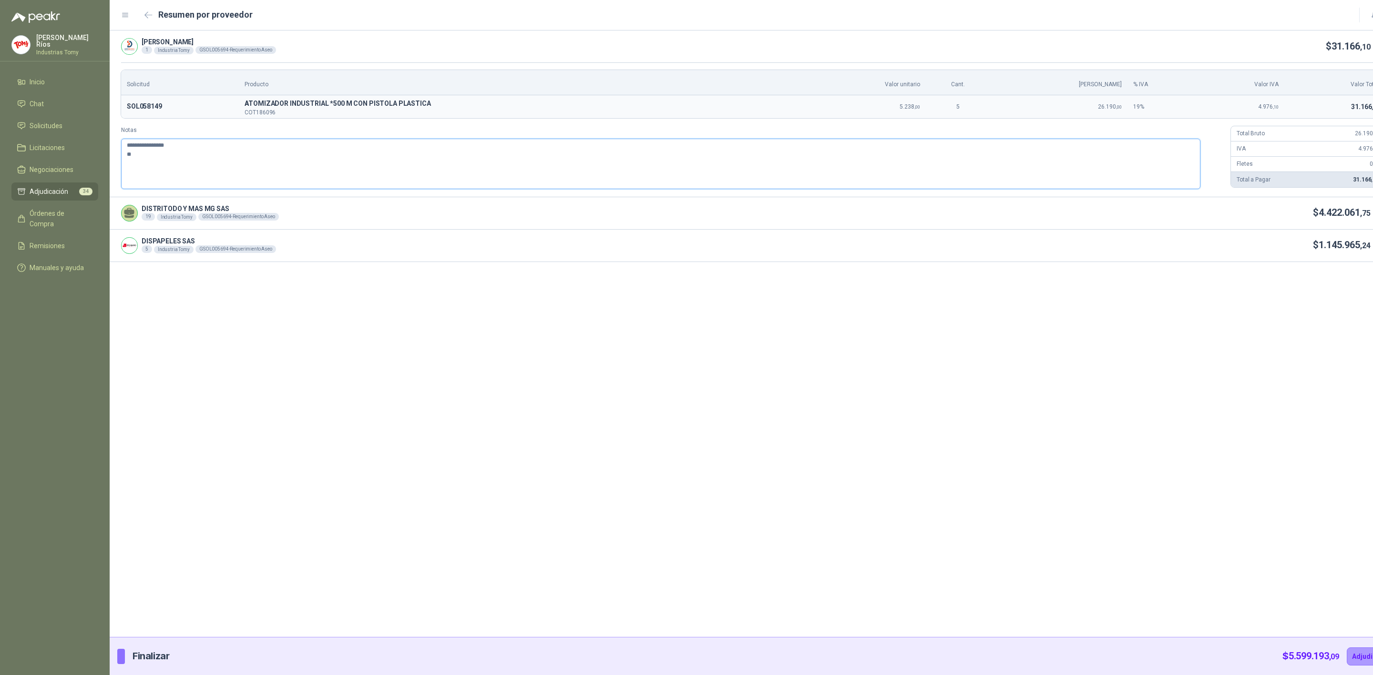
type textarea "**********"
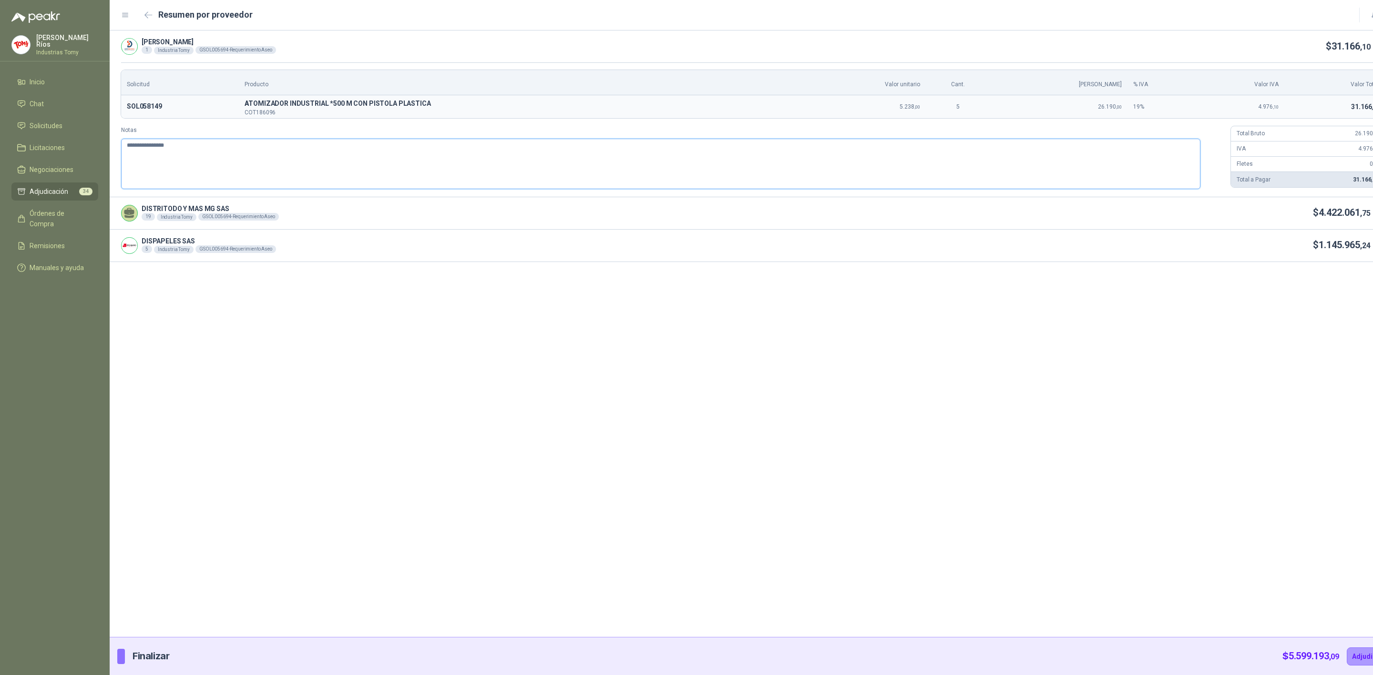
type textarea "**********"
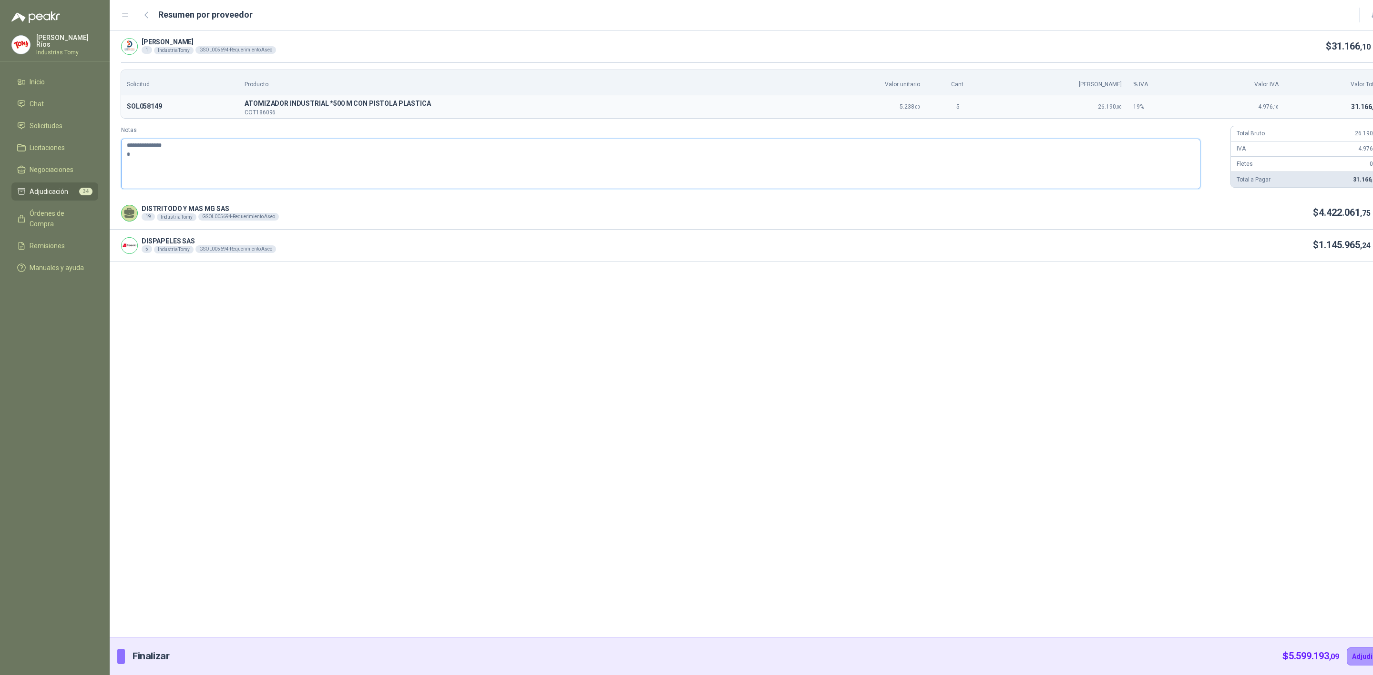
type textarea "**********"
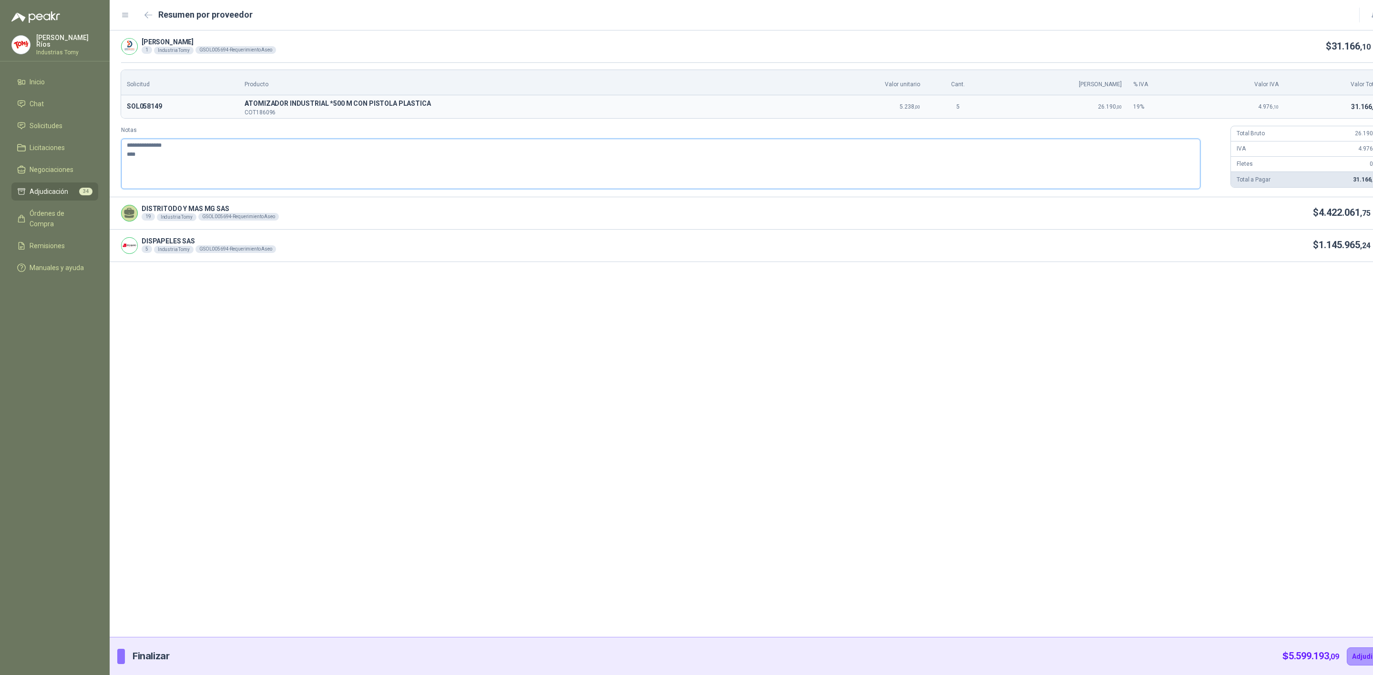
type textarea "**********"
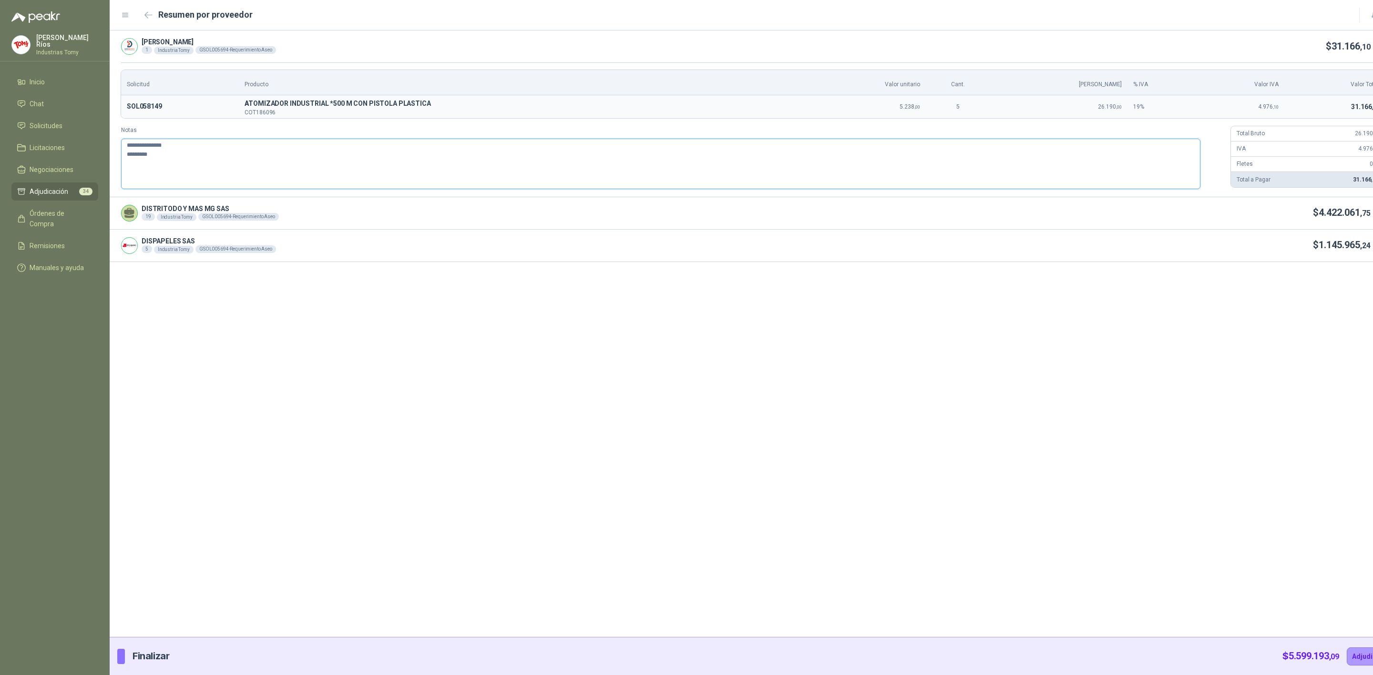
type textarea "**********"
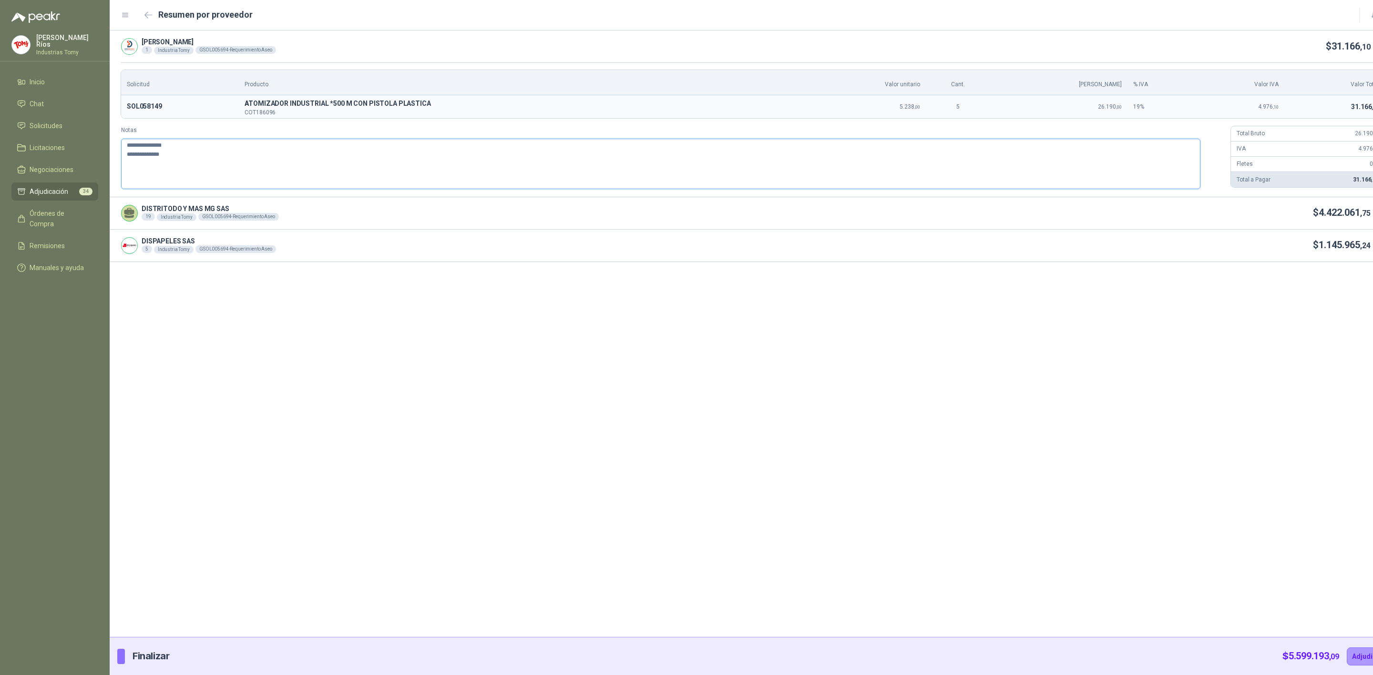
type textarea "**********"
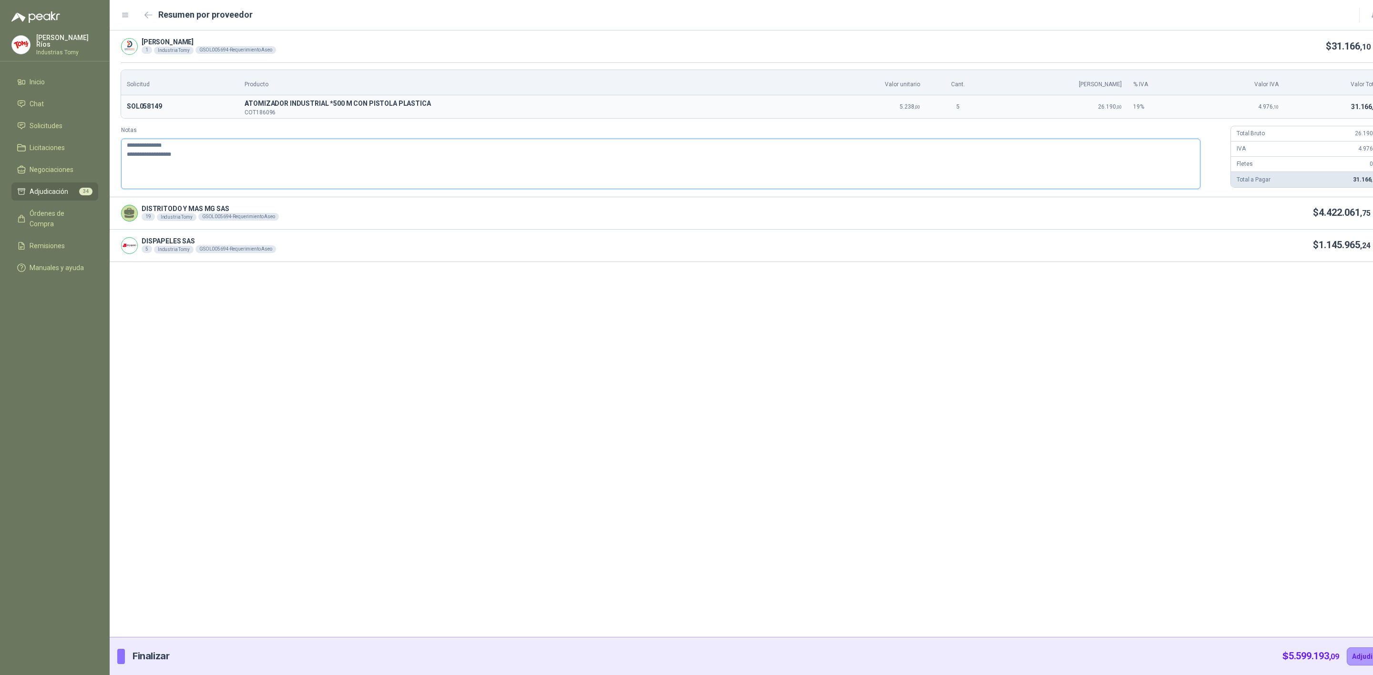
type textarea "**********"
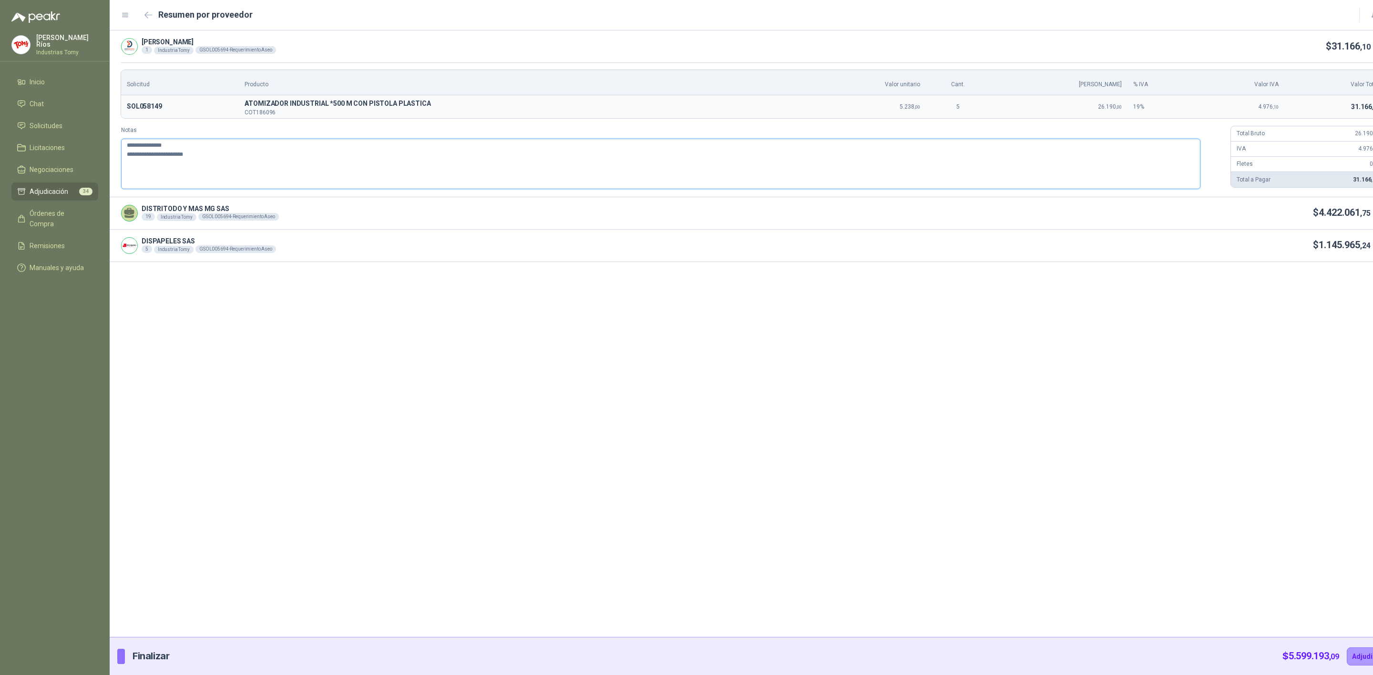
type textarea "**********"
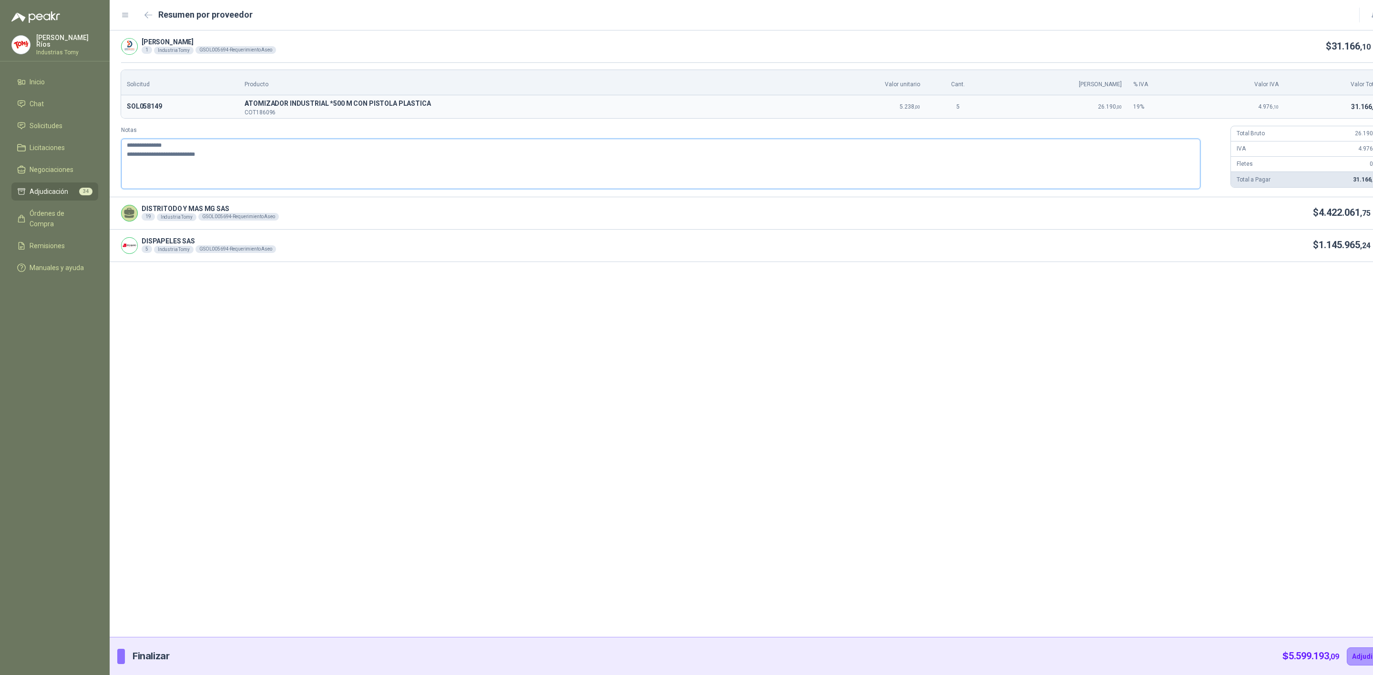
type textarea "**********"
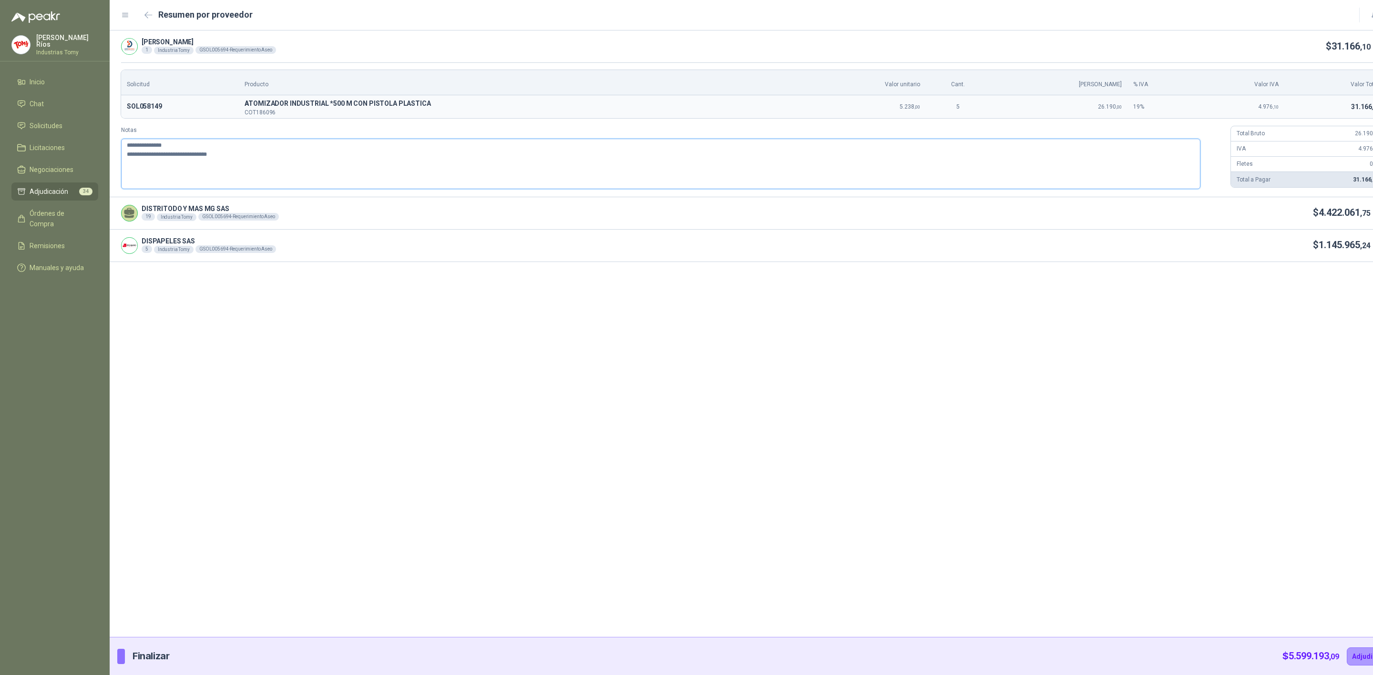
type textarea "**********"
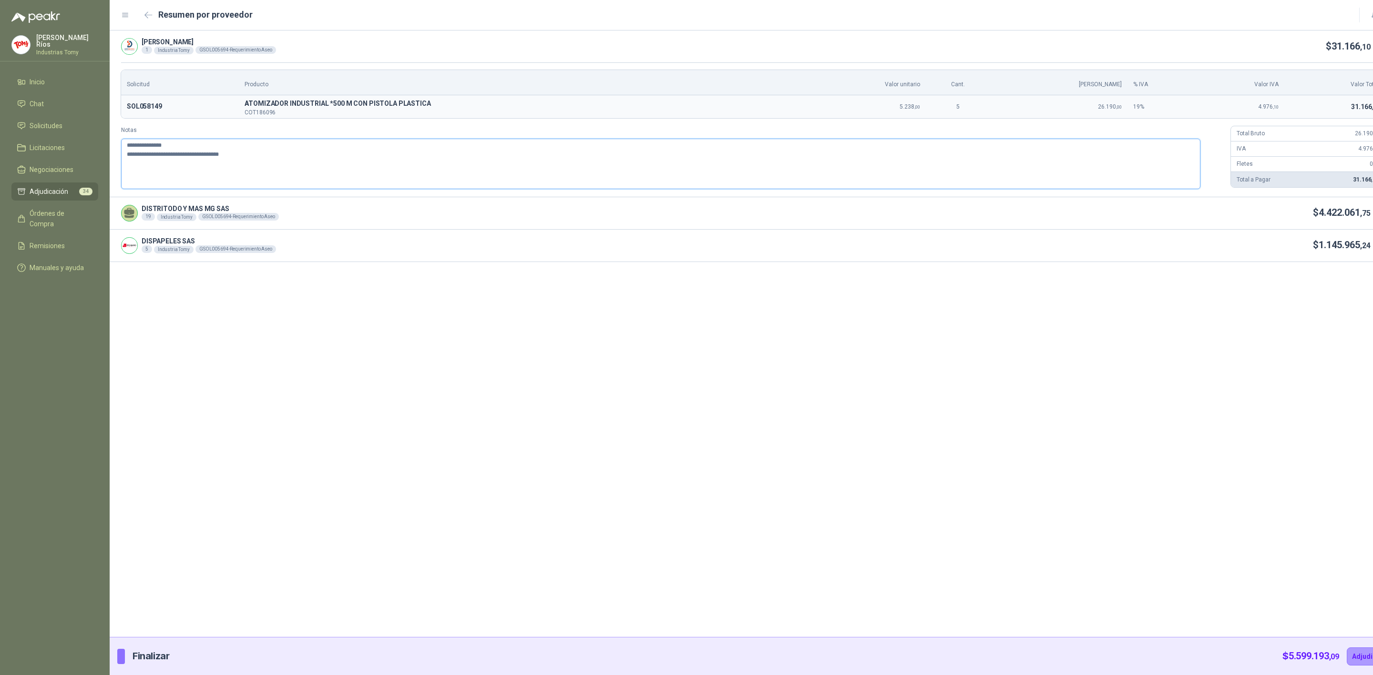
type textarea "**********"
drag, startPoint x: 169, startPoint y: 144, endPoint x: 87, endPoint y: 122, distance: 85.1
click at [87, 122] on div "**********" at bounding box center [686, 337] width 1373 height 675
type textarea "**********"
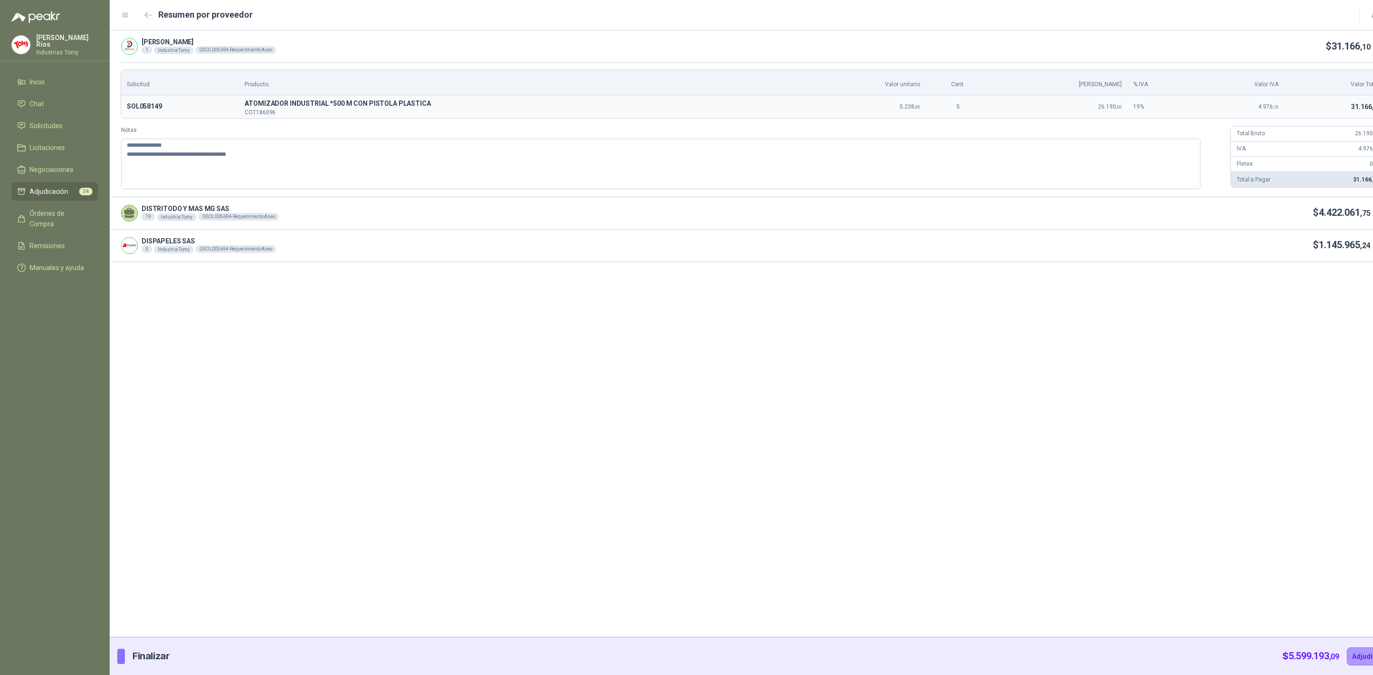
click at [1370, 209] on div at bounding box center [1377, 213] width 14 height 10
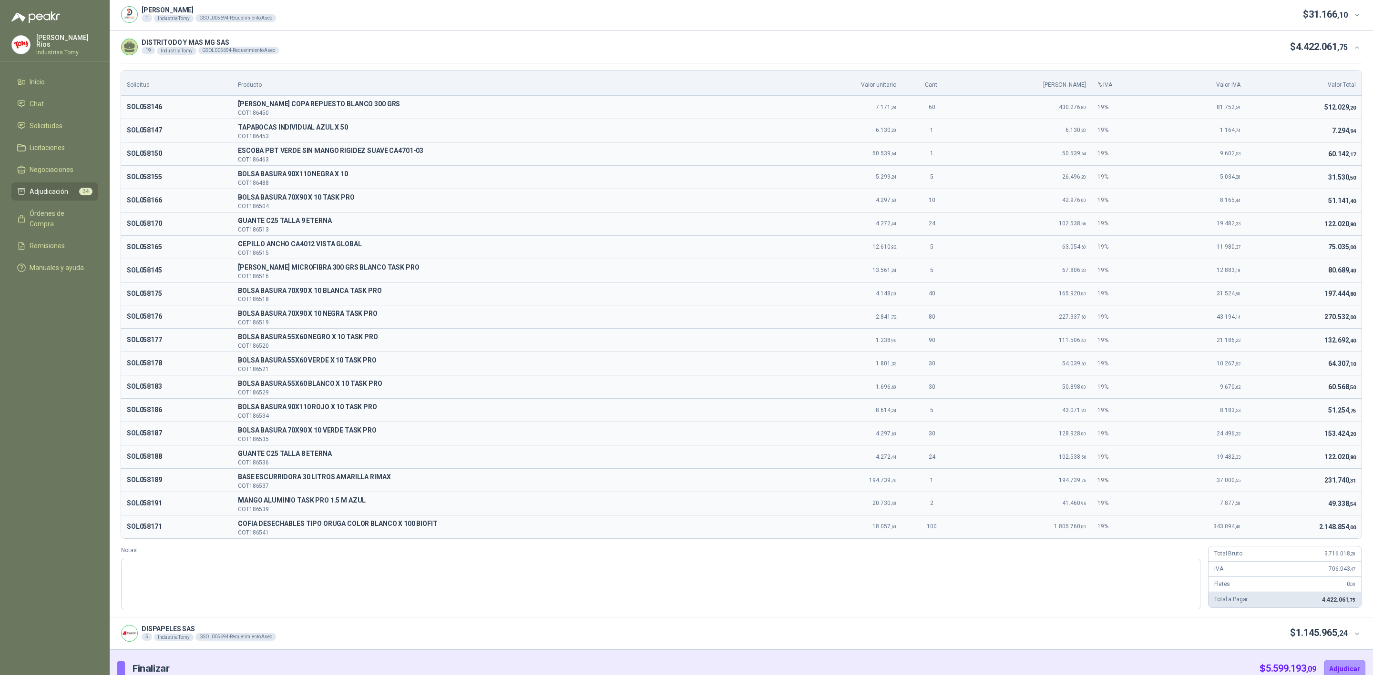
scroll to position [49, 0]
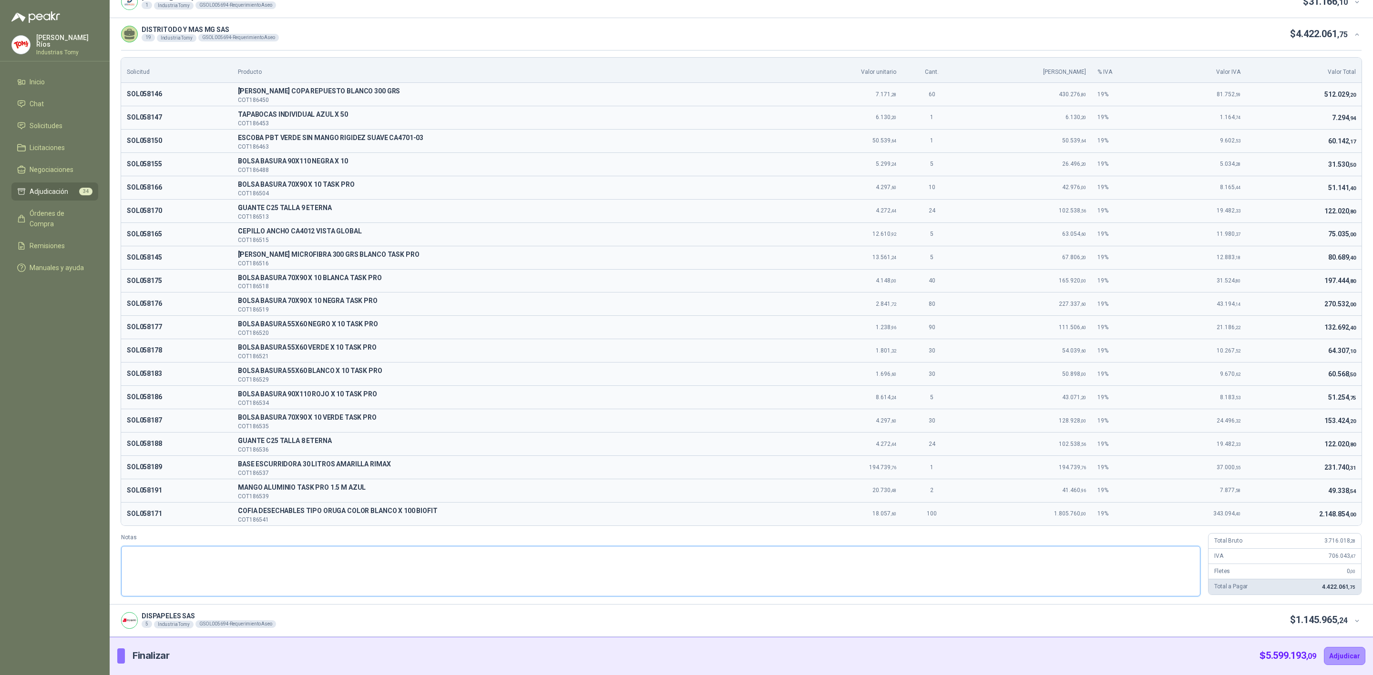
click at [241, 581] on textarea "Notas" at bounding box center [660, 571] width 1079 height 51
paste textarea "**********"
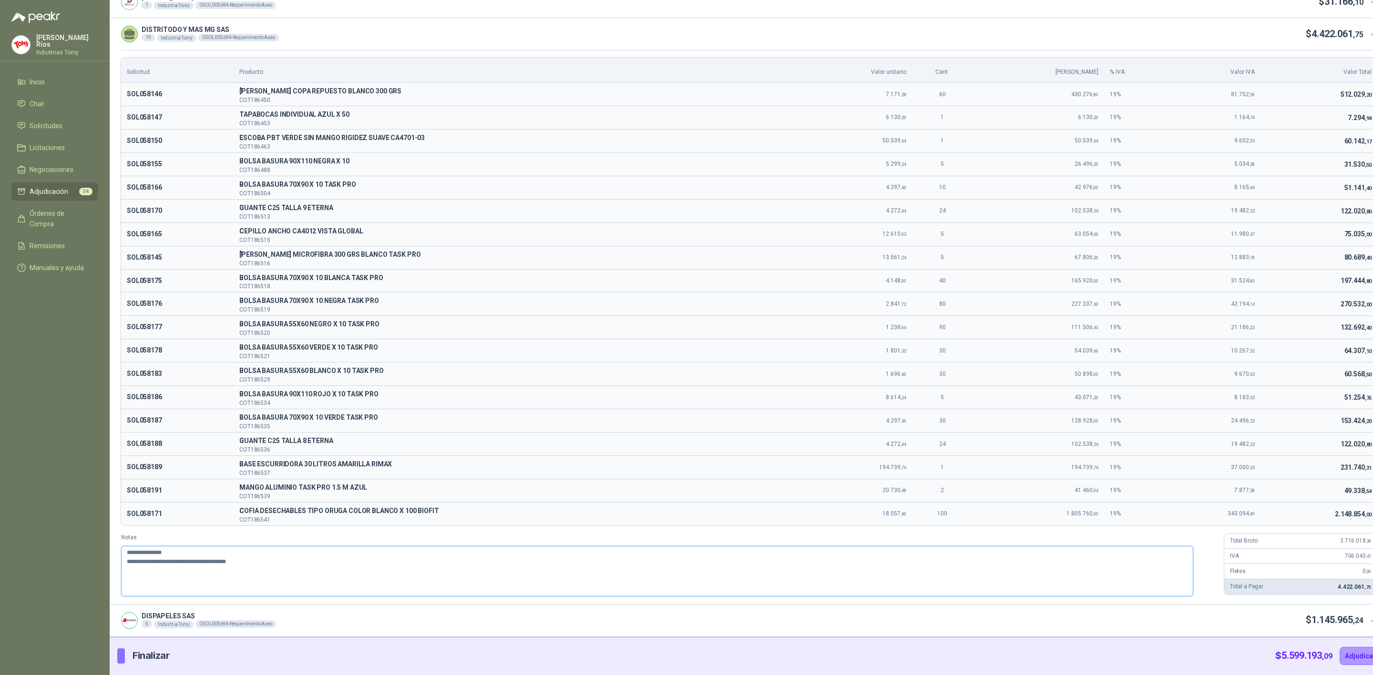
type textarea "**********"
click at [1357, 616] on div "DISPAPELES SAS 5 Industria Tomy GSOL005694 - Requerimiento Aseo $ 1.145.965 ,24" at bounding box center [749, 621] width 1279 height 32
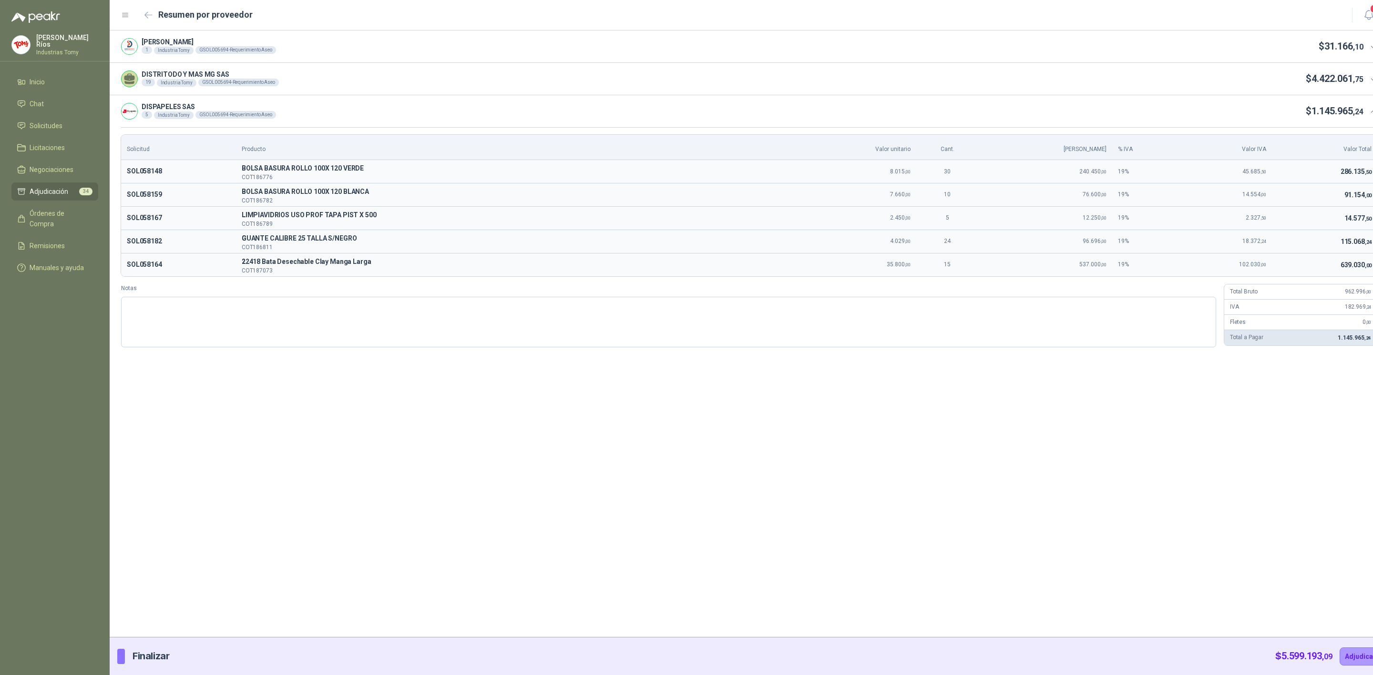
scroll to position [0, 0]
click at [412, 331] on textarea "Notas" at bounding box center [660, 322] width 1079 height 51
paste textarea "**********"
type textarea "**********"
click at [1352, 657] on button "Adjudicar" at bounding box center [1367, 657] width 41 height 18
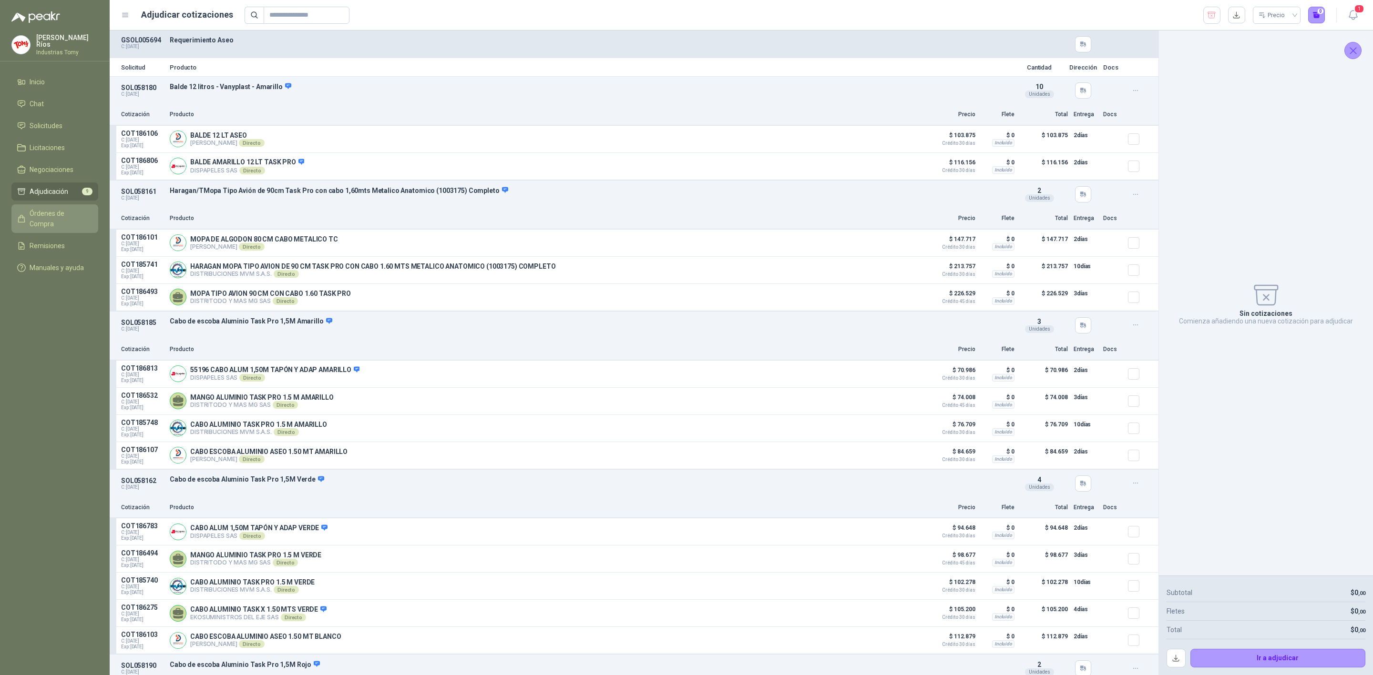
click at [54, 210] on span "Órdenes de Compra" at bounding box center [60, 218] width 60 height 21
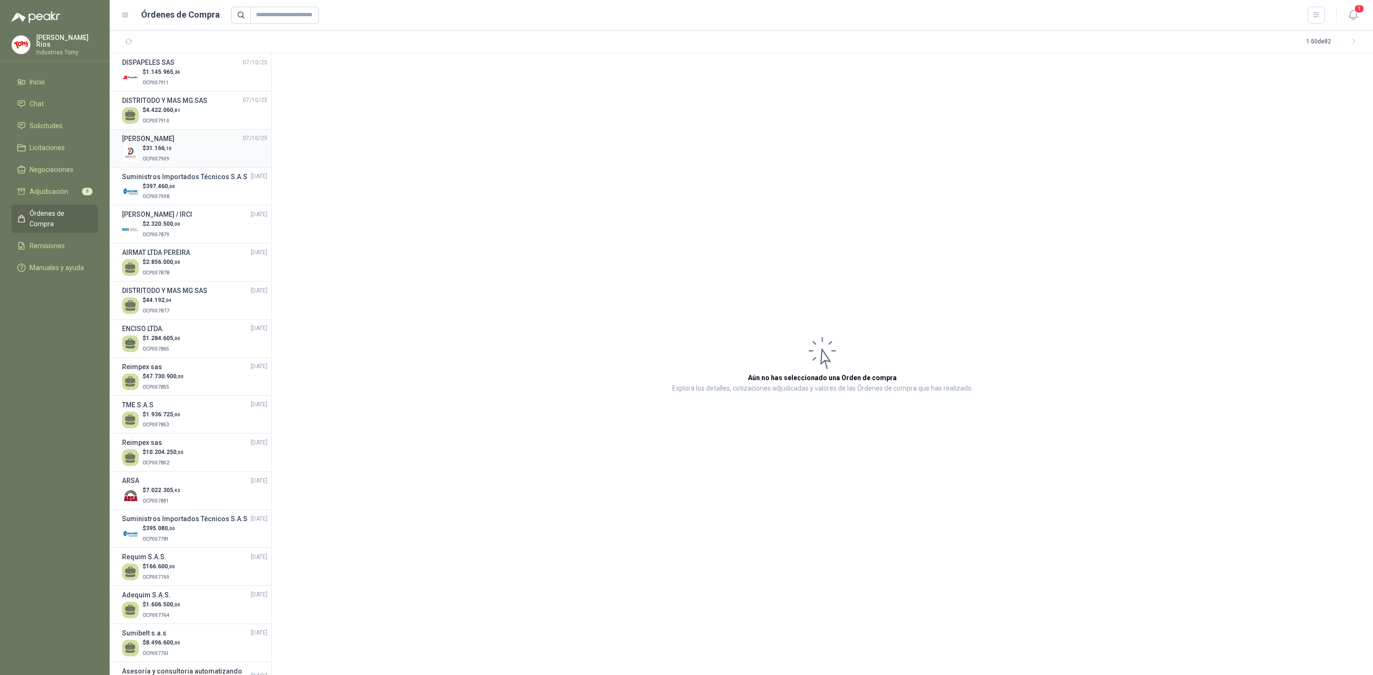
click at [177, 152] on div "$ 31.166 ,10 OCP007909" at bounding box center [194, 154] width 145 height 20
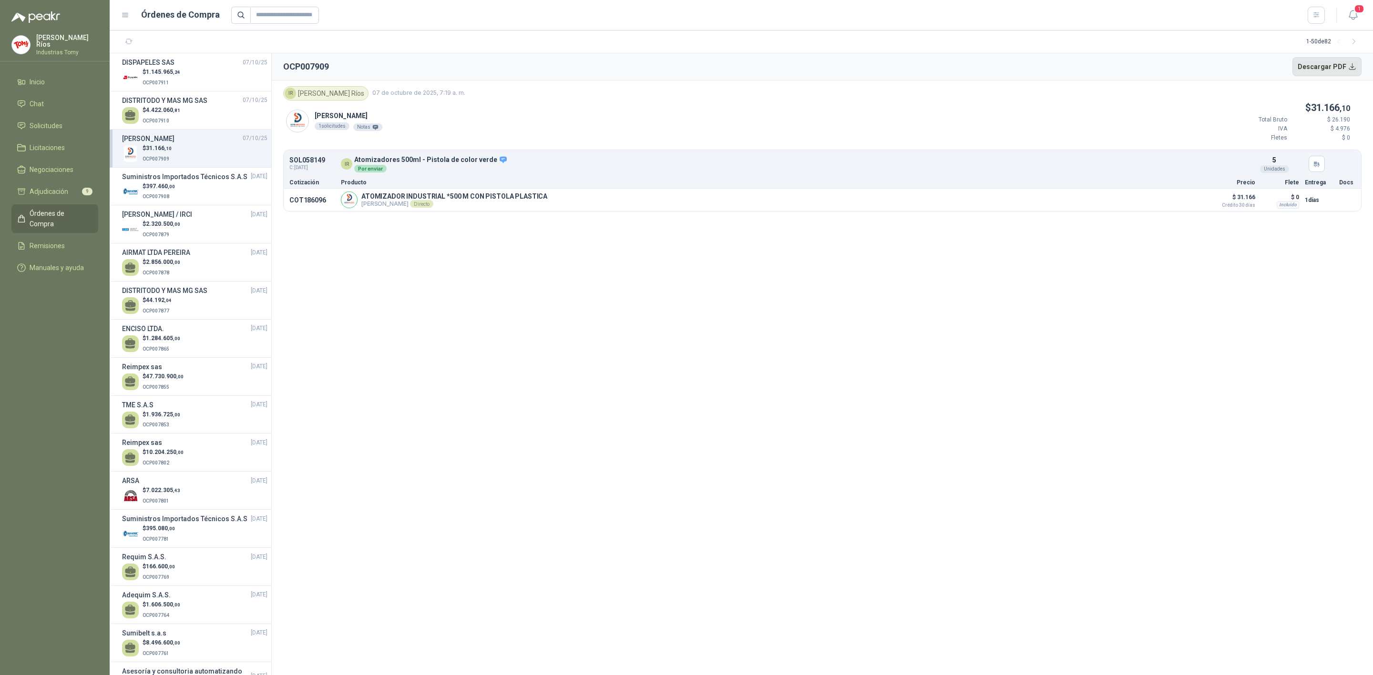
click at [1330, 63] on button "Descargar PDF" at bounding box center [1327, 66] width 70 height 19
click at [162, 102] on h3 "DISTRITODO Y MAS MG SAS" at bounding box center [164, 100] width 85 height 10
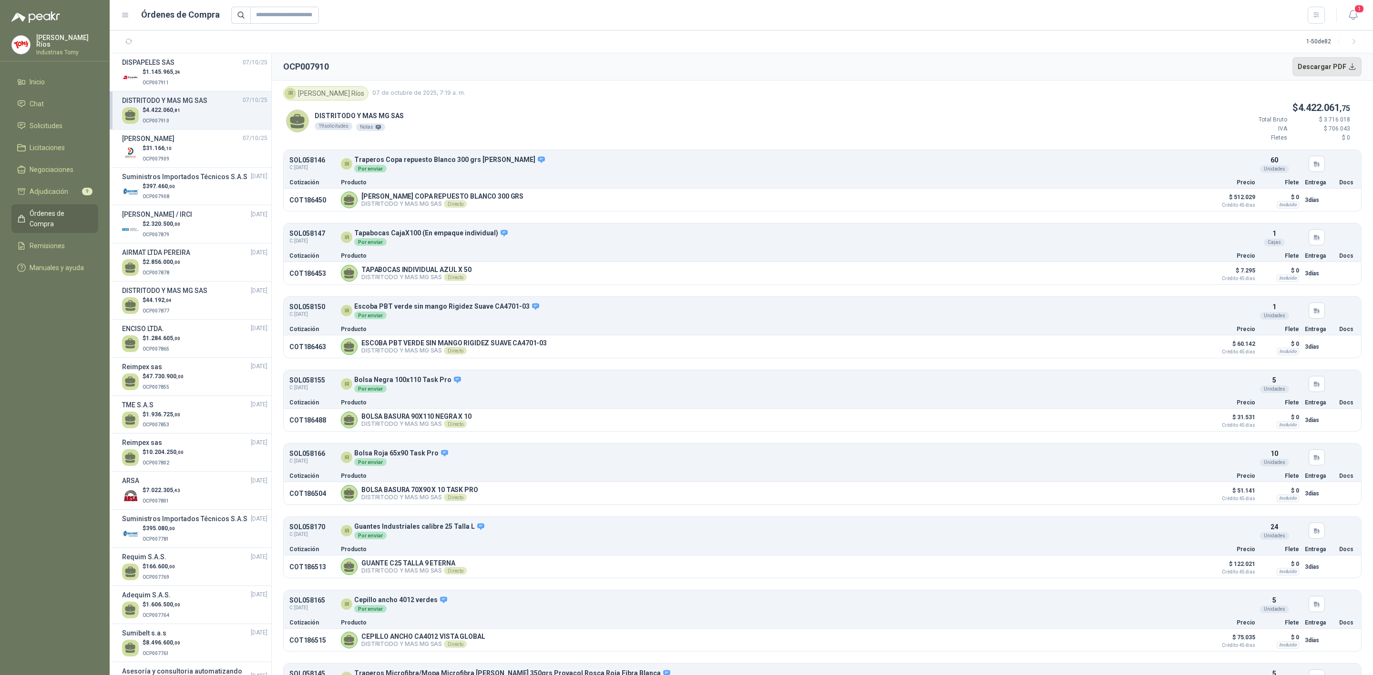
click at [1330, 62] on button "Descargar PDF" at bounding box center [1327, 66] width 70 height 19
click at [174, 70] on span ",24" at bounding box center [176, 72] width 7 height 5
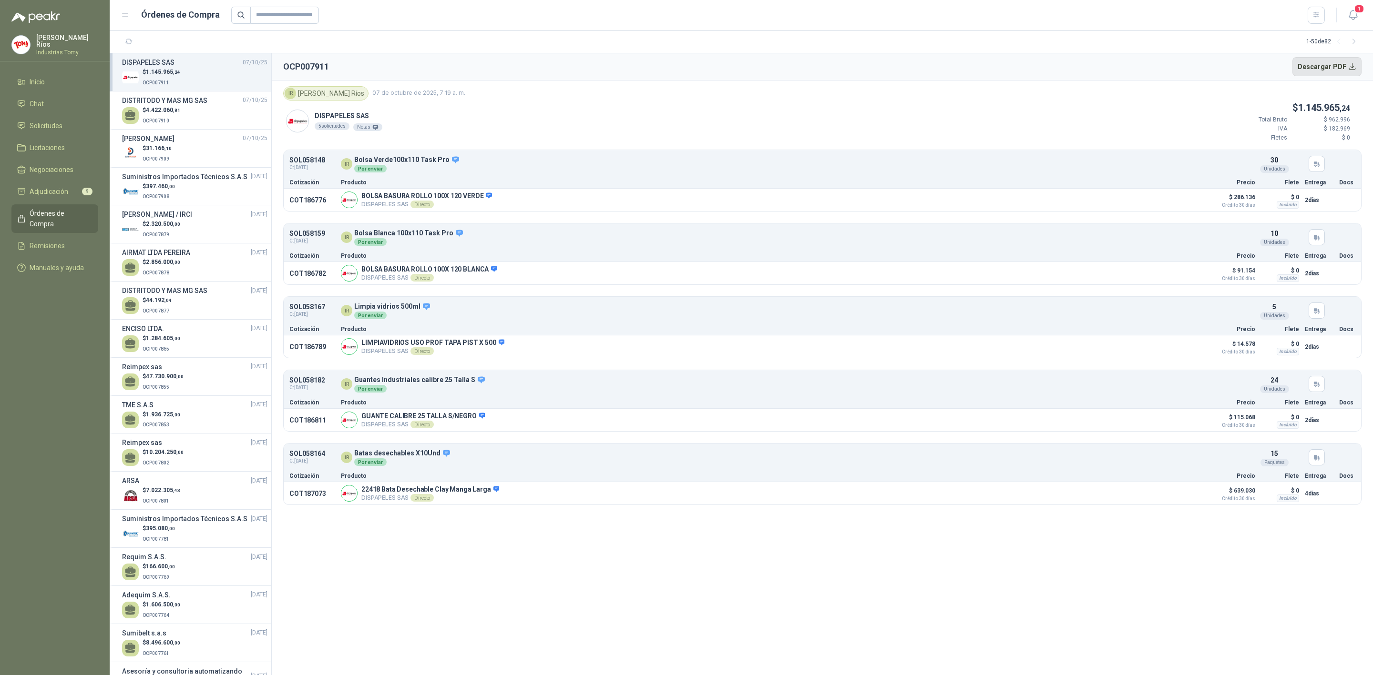
click at [1345, 66] on button "Descargar PDF" at bounding box center [1327, 66] width 70 height 19
click at [69, 192] on li "Adjudicación 9" at bounding box center [54, 191] width 75 height 10
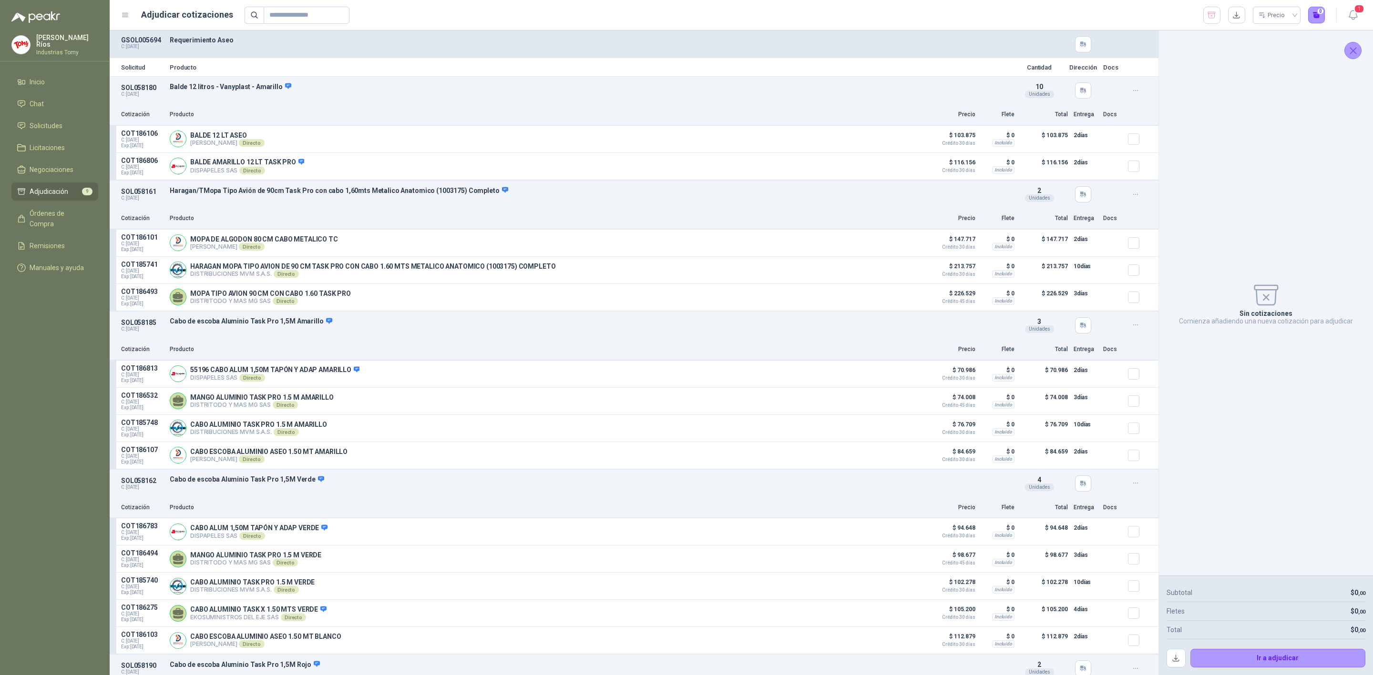
click at [1353, 49] on icon "Cerrar" at bounding box center [1353, 51] width 12 height 12
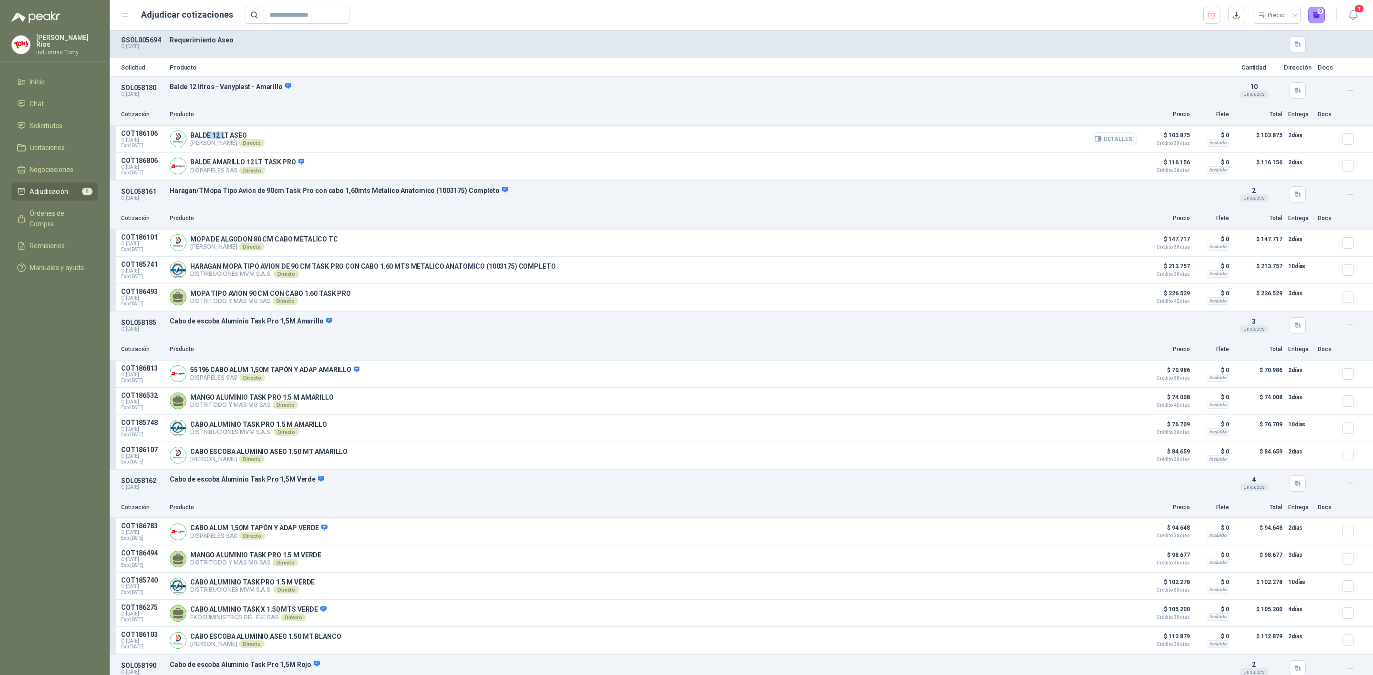
drag, startPoint x: 204, startPoint y: 134, endPoint x: 226, endPoint y: 138, distance: 21.7
click at [226, 138] on p "BALDE 12 LT ASEO" at bounding box center [227, 136] width 74 height 8
click at [1113, 165] on button "Detalles" at bounding box center [1114, 166] width 45 height 13
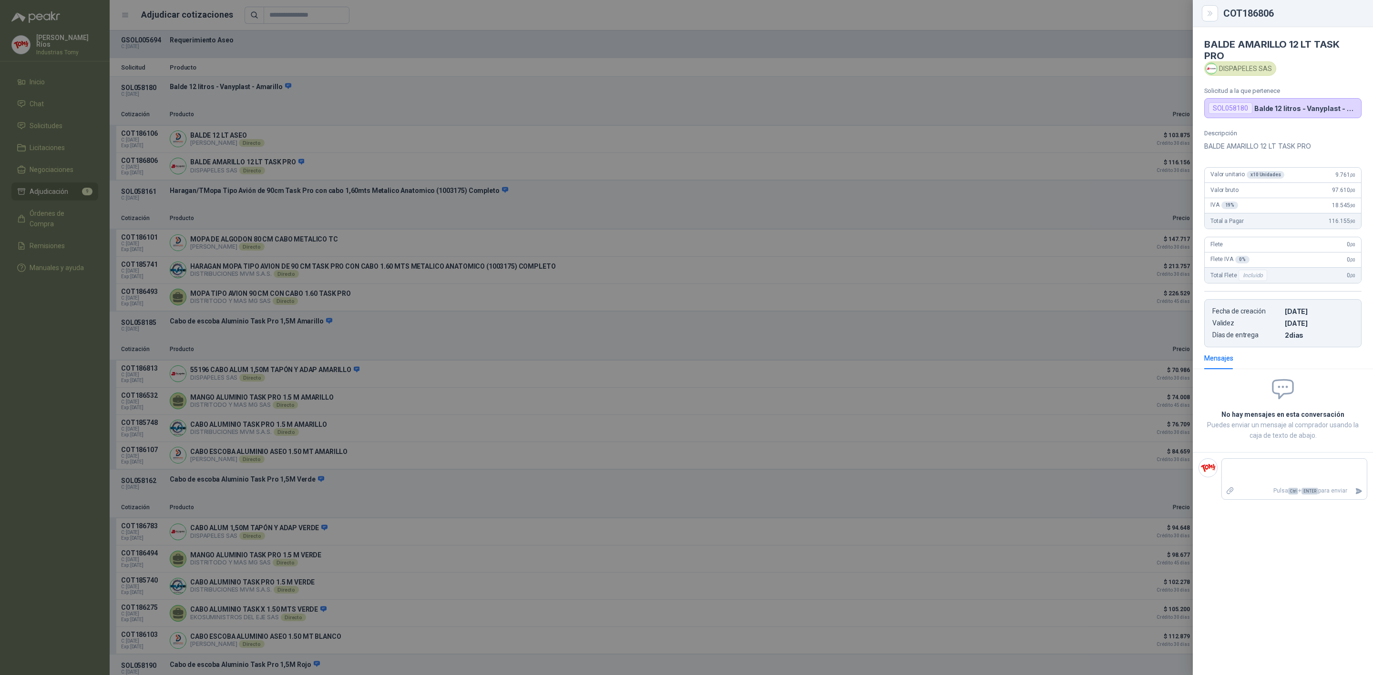
click at [978, 207] on div at bounding box center [686, 337] width 1373 height 675
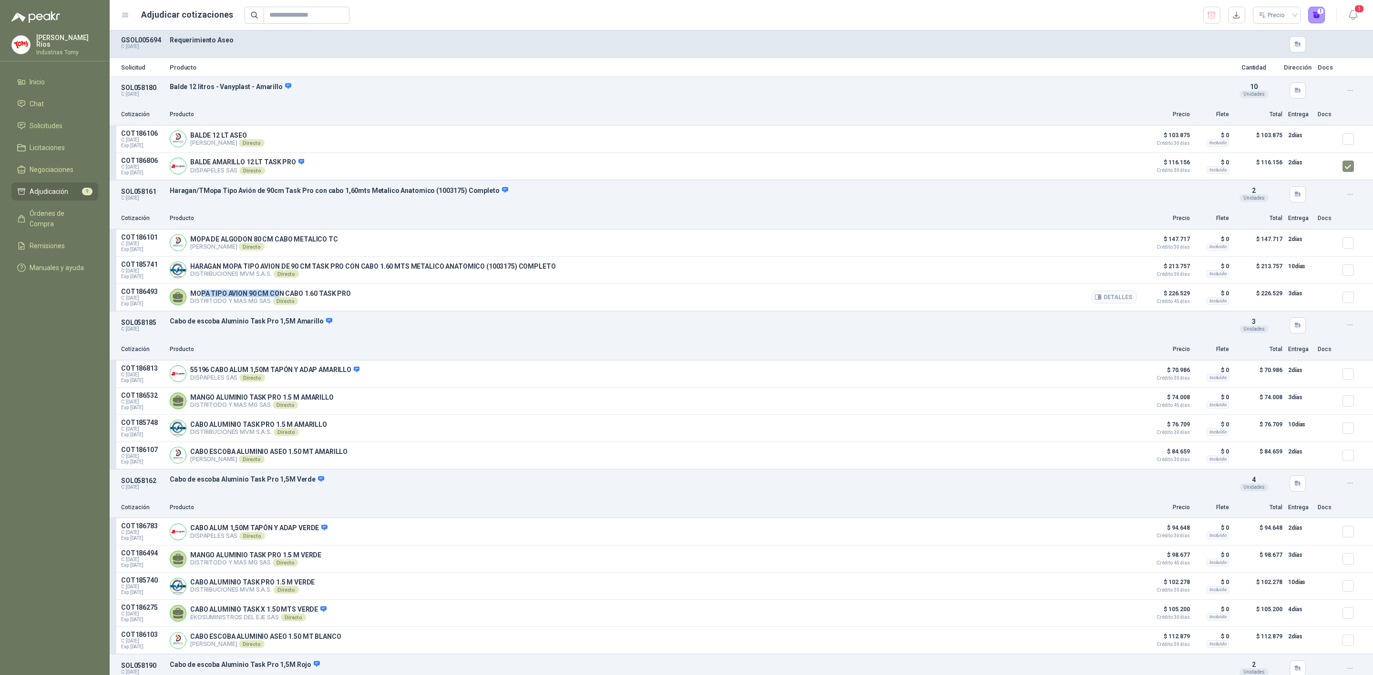
drag, startPoint x: 199, startPoint y: 296, endPoint x: 279, endPoint y: 289, distance: 80.4
click at [279, 289] on article "COT186493 C: [DATE] Exp: [DATE] MOPA TIPO AVION 90 CM CON CABO 1.60 TASK PRO DI…" at bounding box center [741, 297] width 1263 height 27
drag, startPoint x: 282, startPoint y: 289, endPoint x: 287, endPoint y: 305, distance: 17.2
click at [282, 289] on article "COT186493 C: [DATE] Exp: [DATE] MOPA TIPO AVION 90 CM CON CABO 1.60 TASK PRO DI…" at bounding box center [741, 297] width 1263 height 27
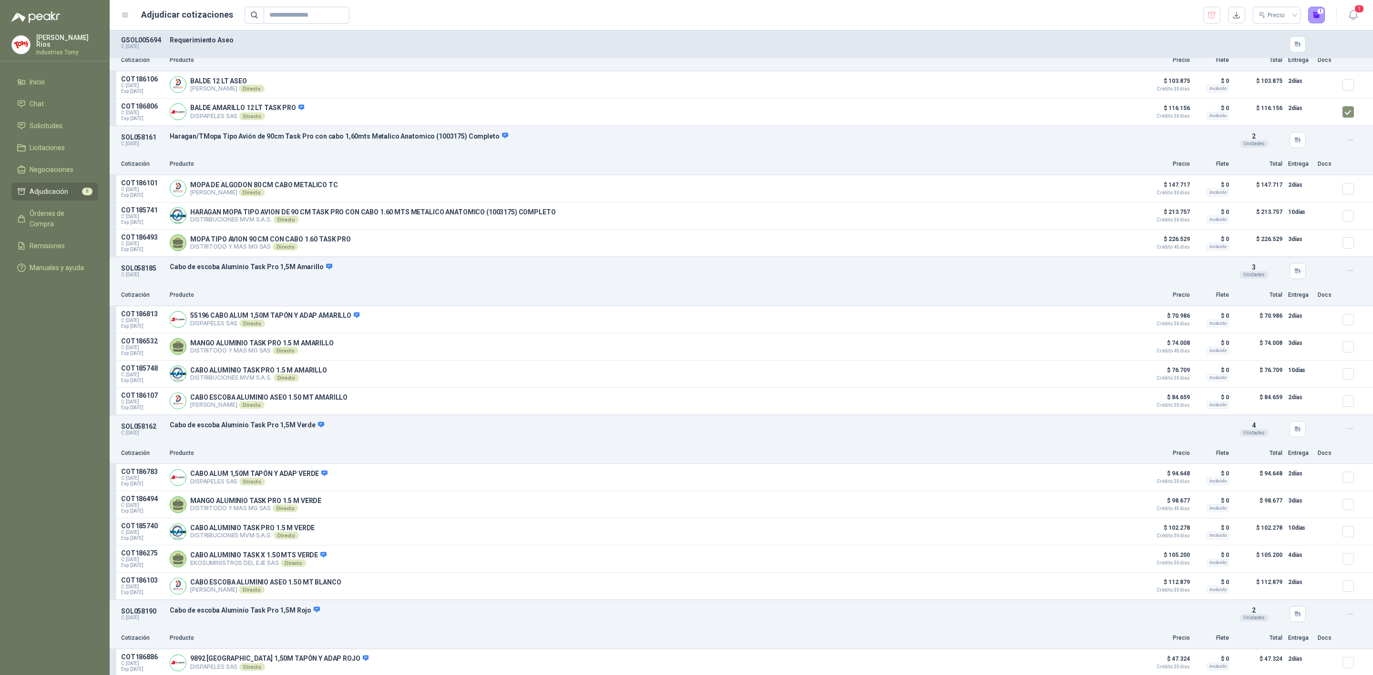
scroll to position [71, 0]
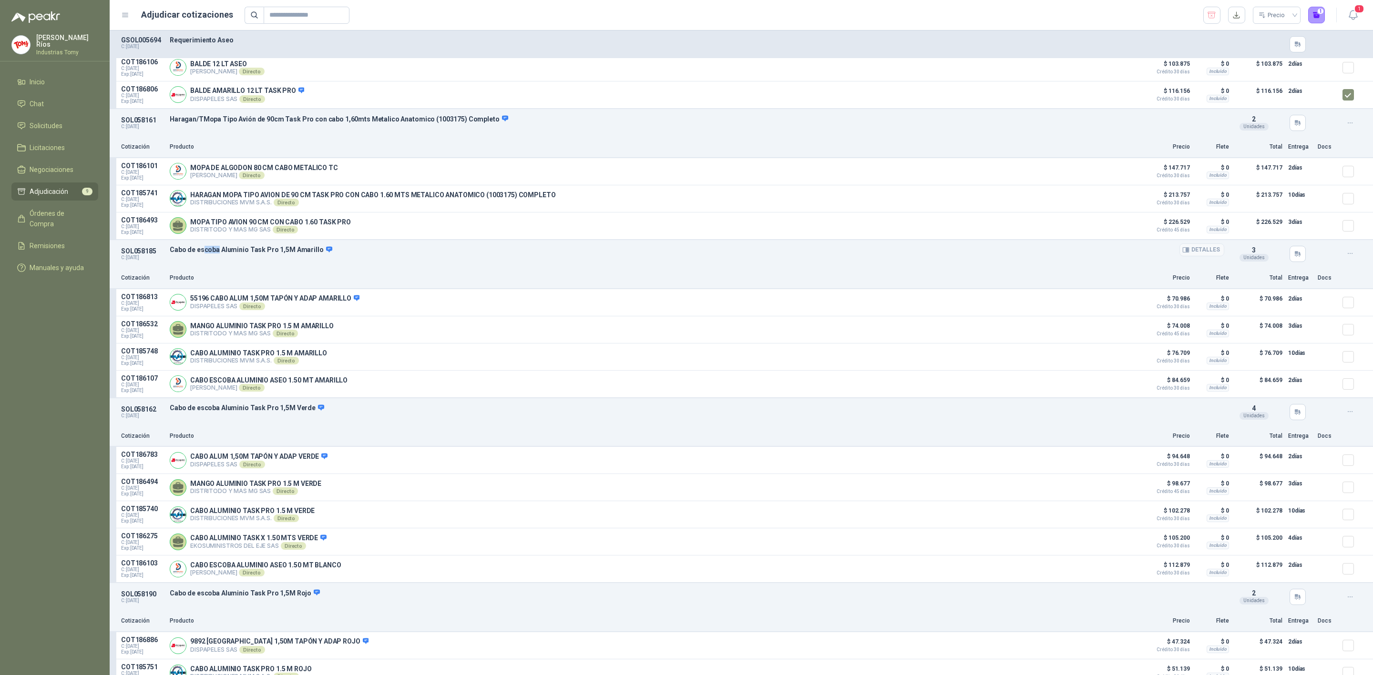
drag, startPoint x: 204, startPoint y: 250, endPoint x: 215, endPoint y: 255, distance: 12.2
click at [215, 255] on p "Cabo de escoba Aluminio Task Pro 1,5M Amarillo" at bounding box center [697, 250] width 1054 height 9
click at [241, 247] on div "SOL058185 C: [DATE] Cabo de escoba Aluminio Task Pro 1,5M Amarillo Detalles 3 …" at bounding box center [741, 254] width 1263 height 28
drag, startPoint x: 239, startPoint y: 249, endPoint x: 236, endPoint y: 261, distance: 11.7
click at [225, 252] on p "Cabo de escoba Aluminio Task Pro 1,5M Amarillo" at bounding box center [697, 250] width 1054 height 9
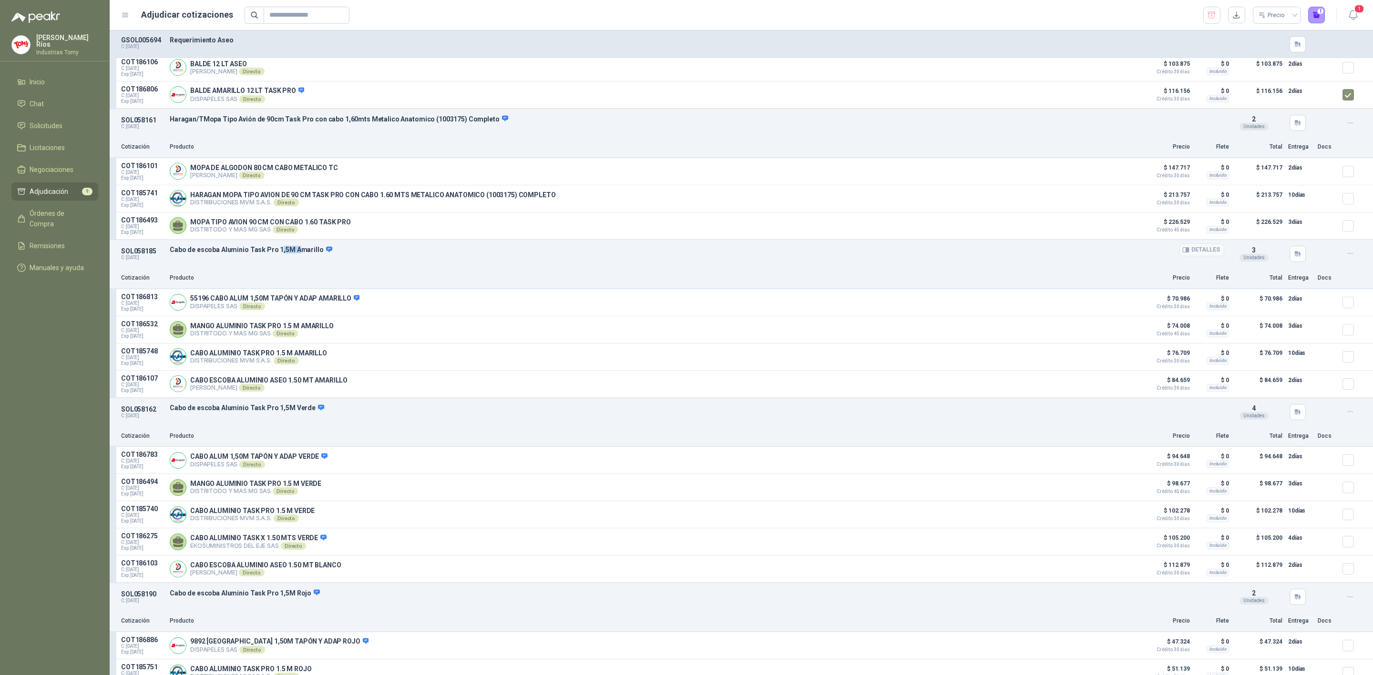
drag, startPoint x: 280, startPoint y: 253, endPoint x: 292, endPoint y: 256, distance: 12.4
click at [292, 255] on p "Cabo de escoba Aluminio Task Pro 1,5M Amarillo" at bounding box center [697, 250] width 1054 height 9
drag, startPoint x: 233, startPoint y: 332, endPoint x: 296, endPoint y: 325, distance: 63.7
click at [296, 325] on p "MANGO ALUMINIO TASK PRO 1.5 M AMARILLO" at bounding box center [261, 326] width 143 height 8
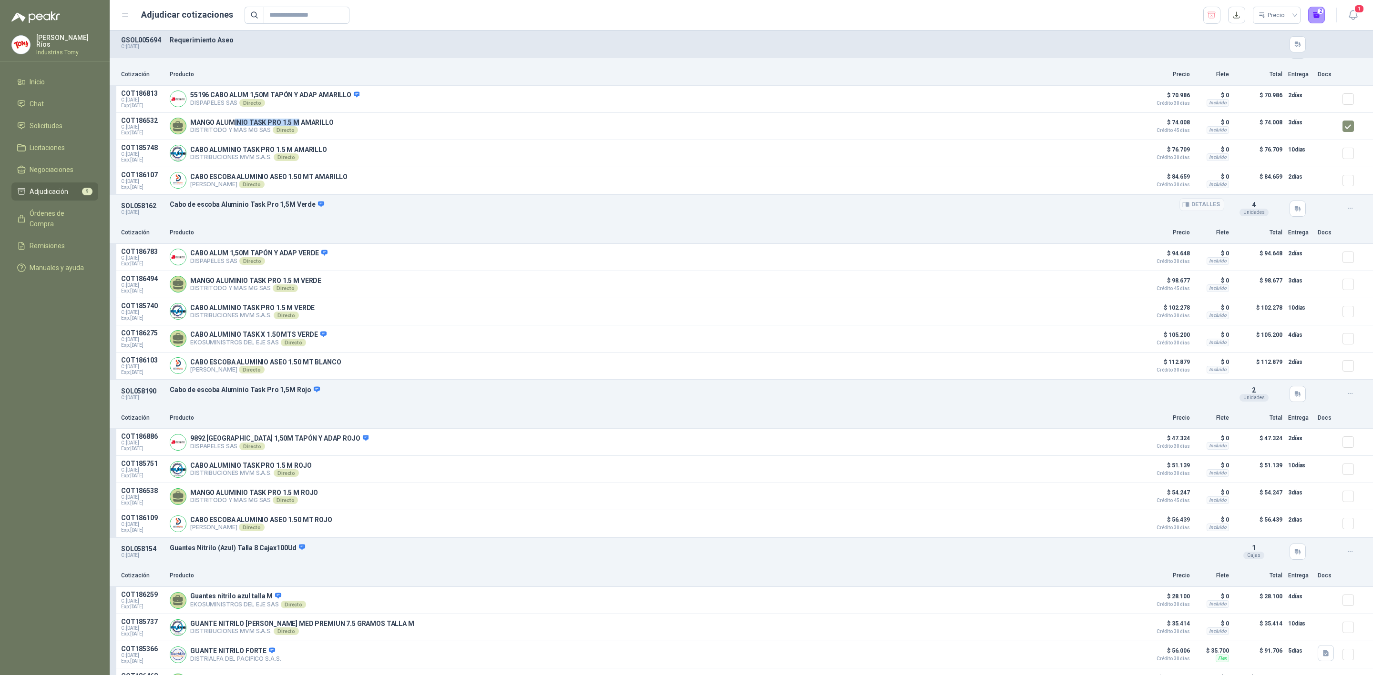
scroll to position [286, 0]
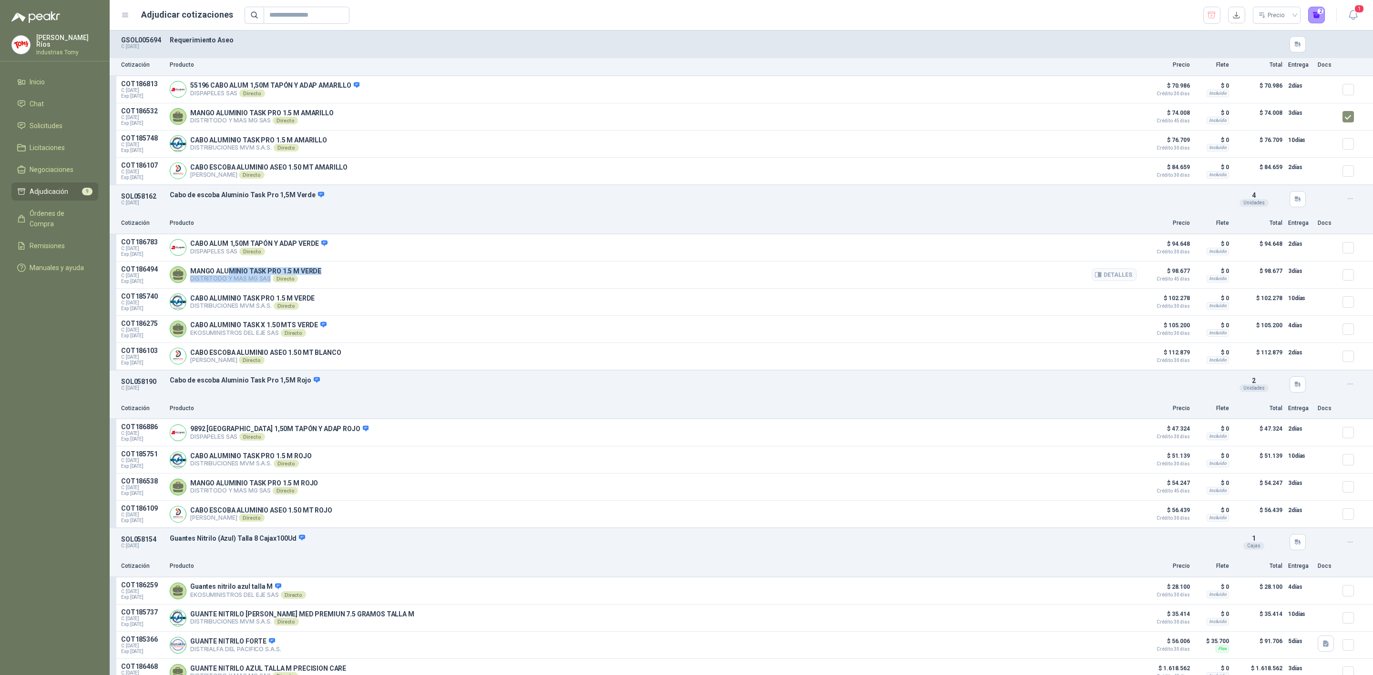
drag, startPoint x: 228, startPoint y: 275, endPoint x: 284, endPoint y: 280, distance: 56.1
click at [284, 280] on div "MANGO ALUMINIO TASK PRO 1.5 M VERDE DISTRITODO Y MAS MG SAS Directo Detalles" at bounding box center [255, 274] width 131 height 15
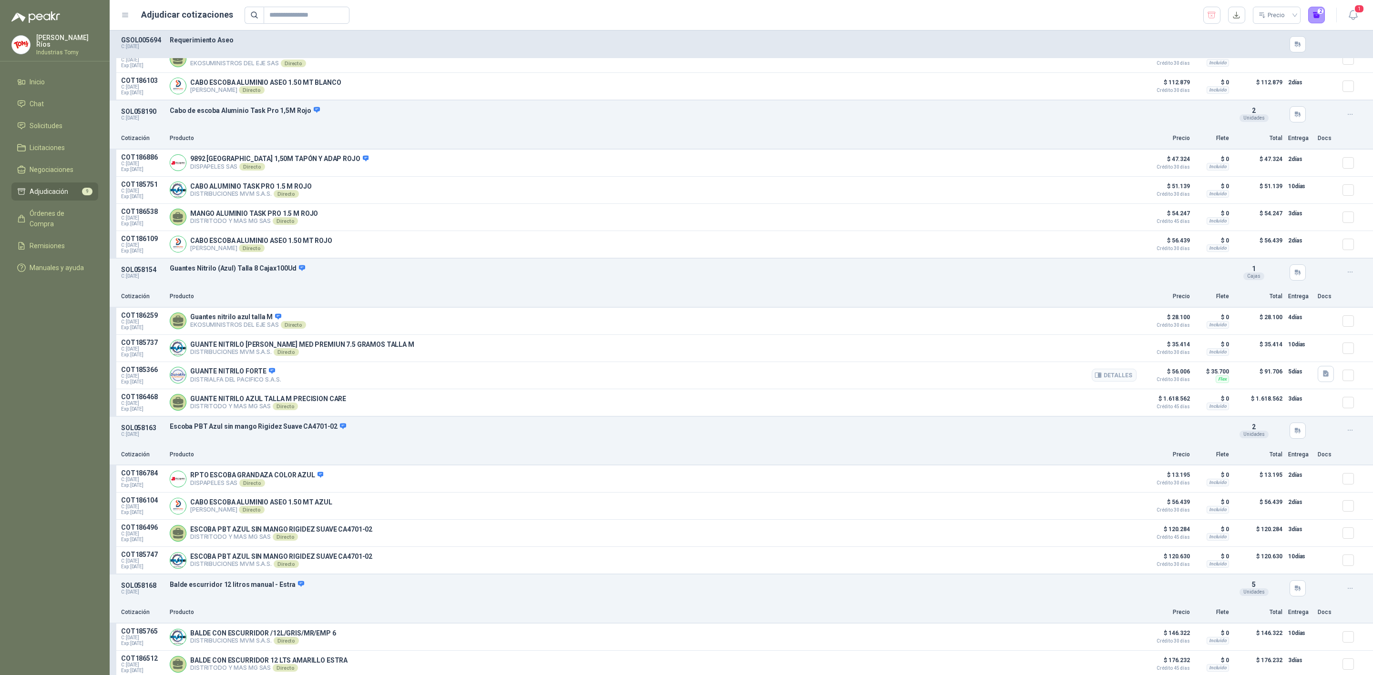
scroll to position [572, 0]
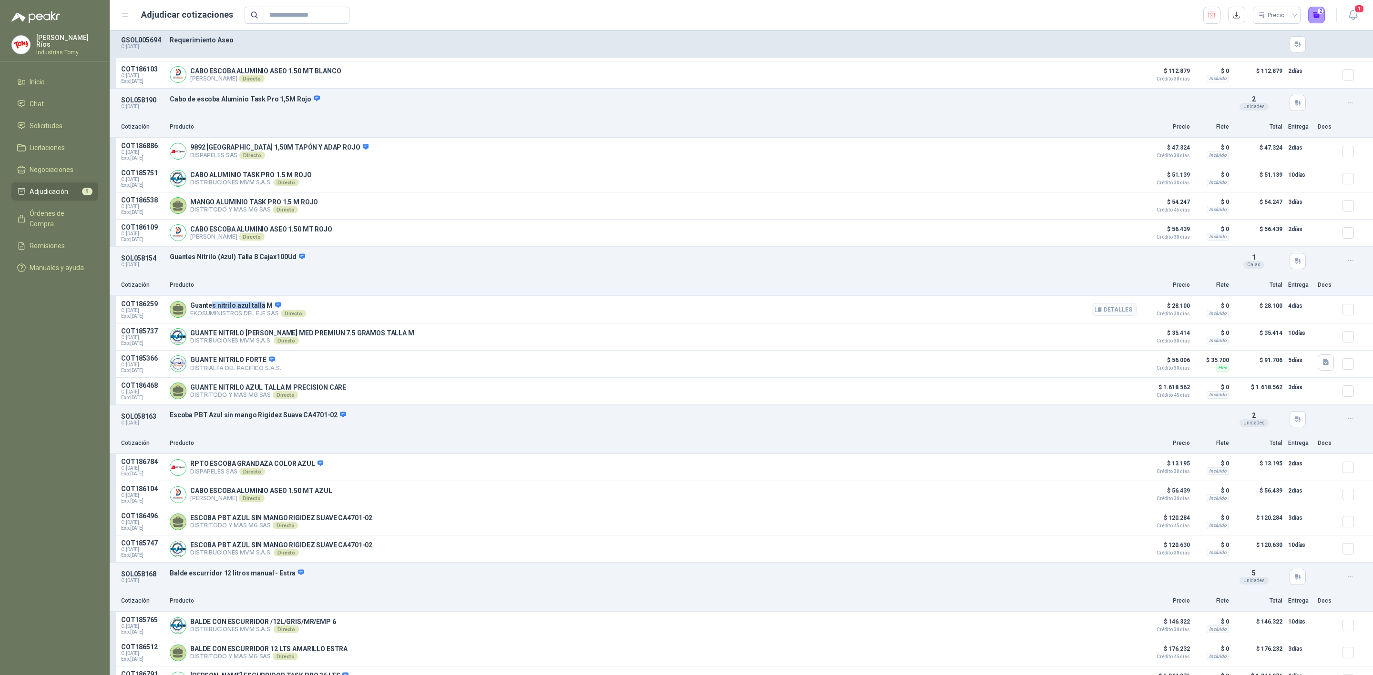
drag, startPoint x: 212, startPoint y: 309, endPoint x: 259, endPoint y: 309, distance: 47.7
click at [259, 309] on p "Guantes nitrilo azul talla M" at bounding box center [248, 306] width 116 height 9
drag, startPoint x: 235, startPoint y: 339, endPoint x: 303, endPoint y: 326, distance: 69.9
click at [303, 326] on div "COT186259 C: [DATE] Exp: [DATE] Guantes nitrilo azul talla M EKOSUMINISTROS DEL…" at bounding box center [741, 350] width 1263 height 109
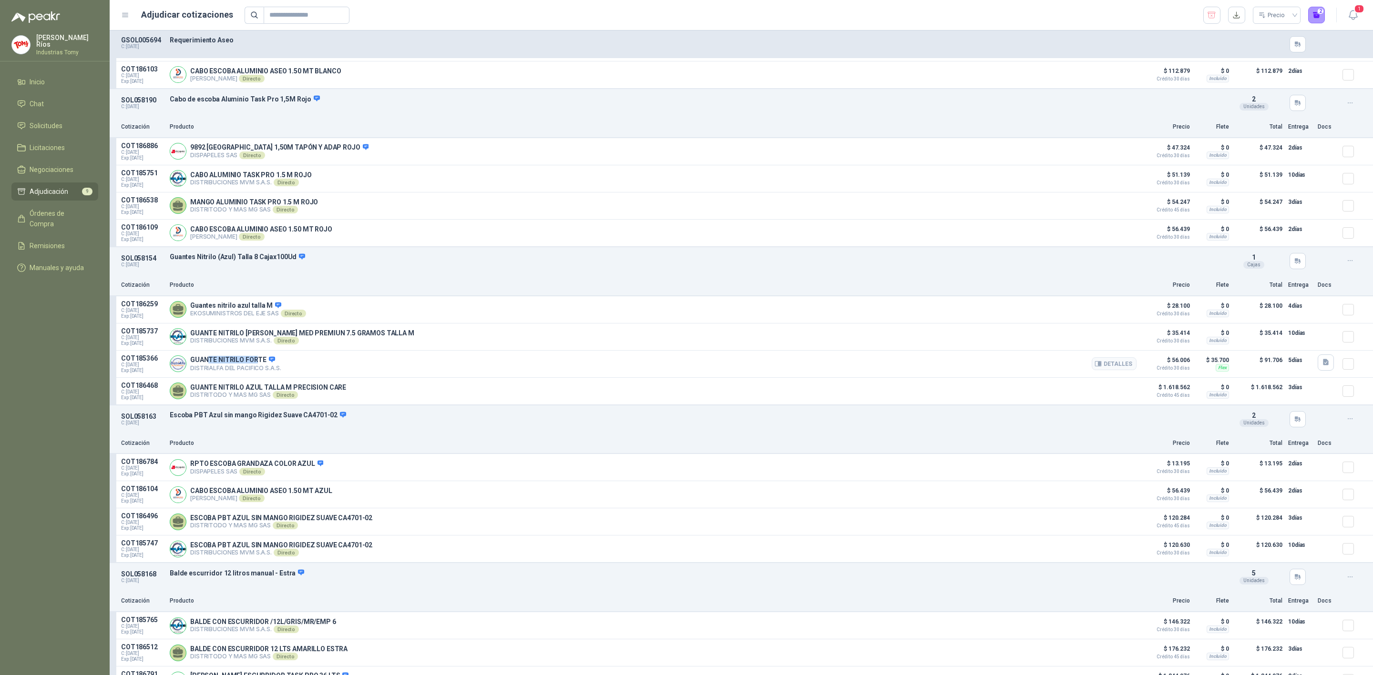
drag, startPoint x: 207, startPoint y: 368, endPoint x: 255, endPoint y: 365, distance: 47.8
click at [255, 365] on p "GUANTE NITRILO FORTE" at bounding box center [235, 360] width 91 height 9
drag, startPoint x: 236, startPoint y: 396, endPoint x: 323, endPoint y: 388, distance: 87.6
click at [323, 388] on div "GUANTE NITRILO AZUL TALLA M PRECISION CARE DISTRITODO Y MAS MG SAS Directo Deta…" at bounding box center [653, 391] width 967 height 19
click at [1122, 397] on button "Detalles" at bounding box center [1114, 391] width 45 height 13
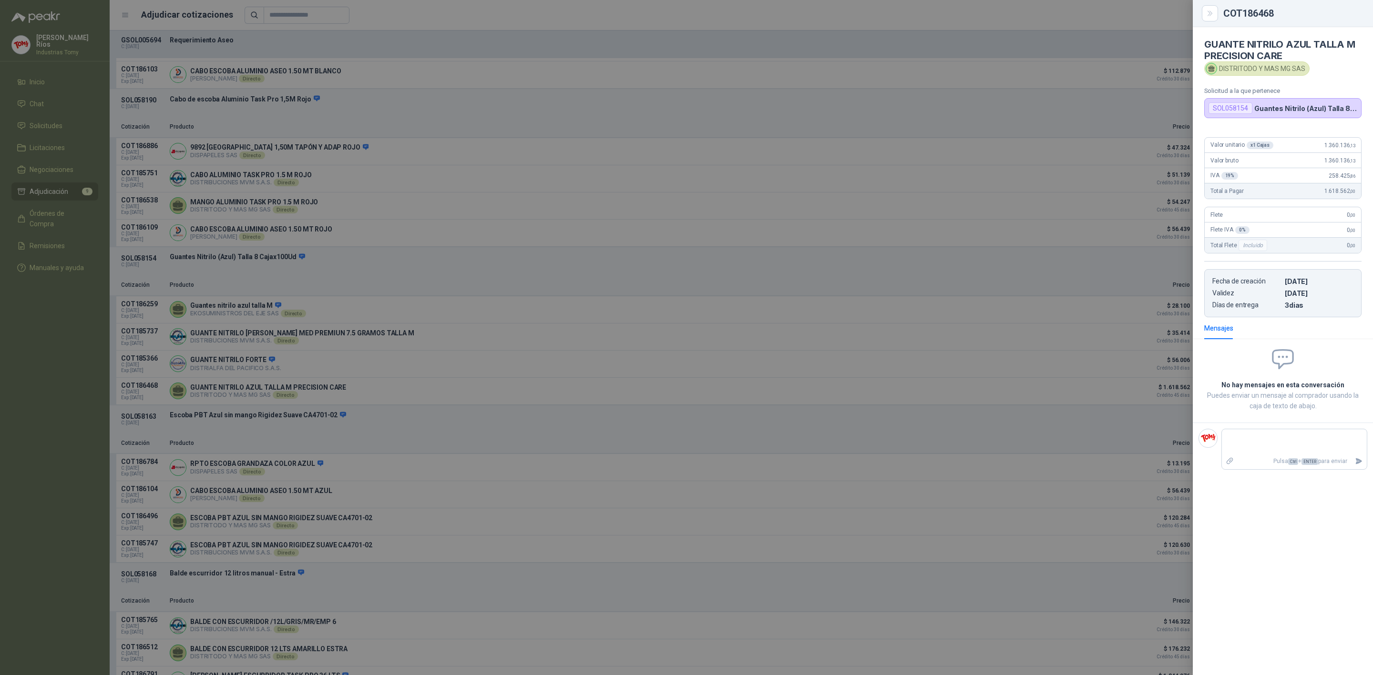
click at [776, 289] on div at bounding box center [686, 337] width 1373 height 675
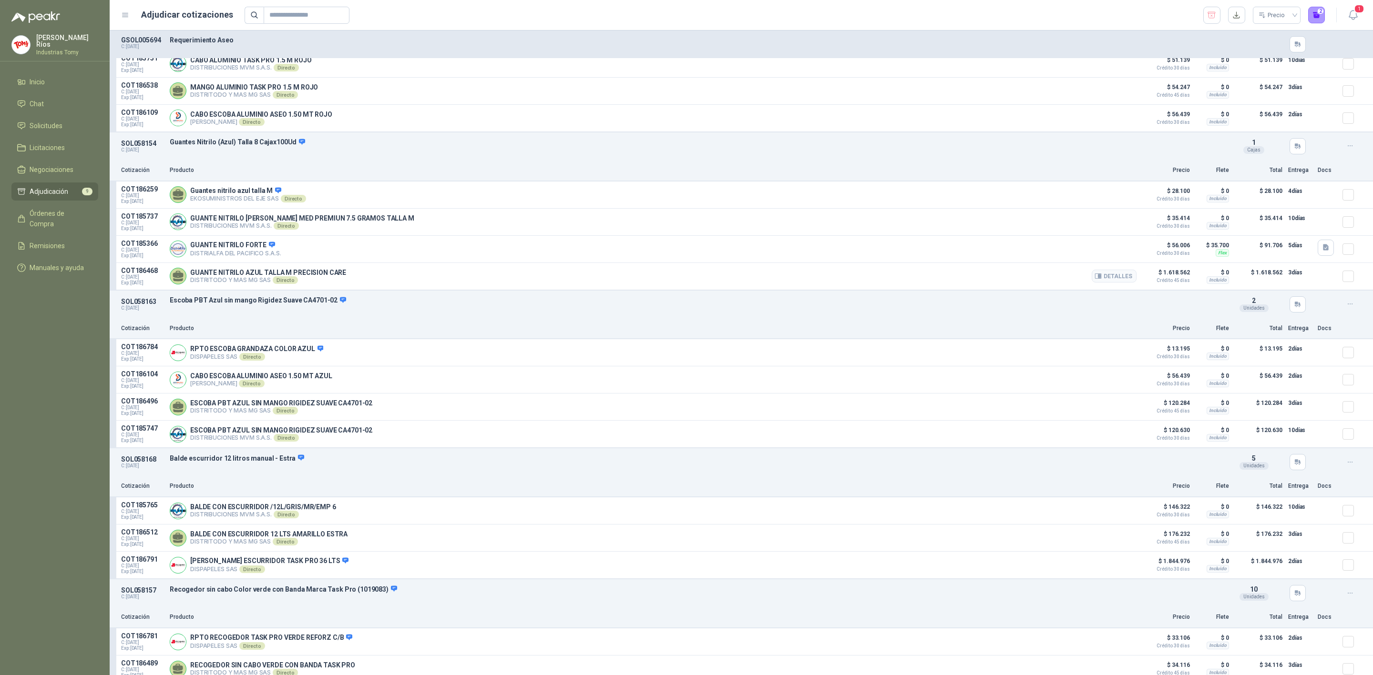
scroll to position [715, 0]
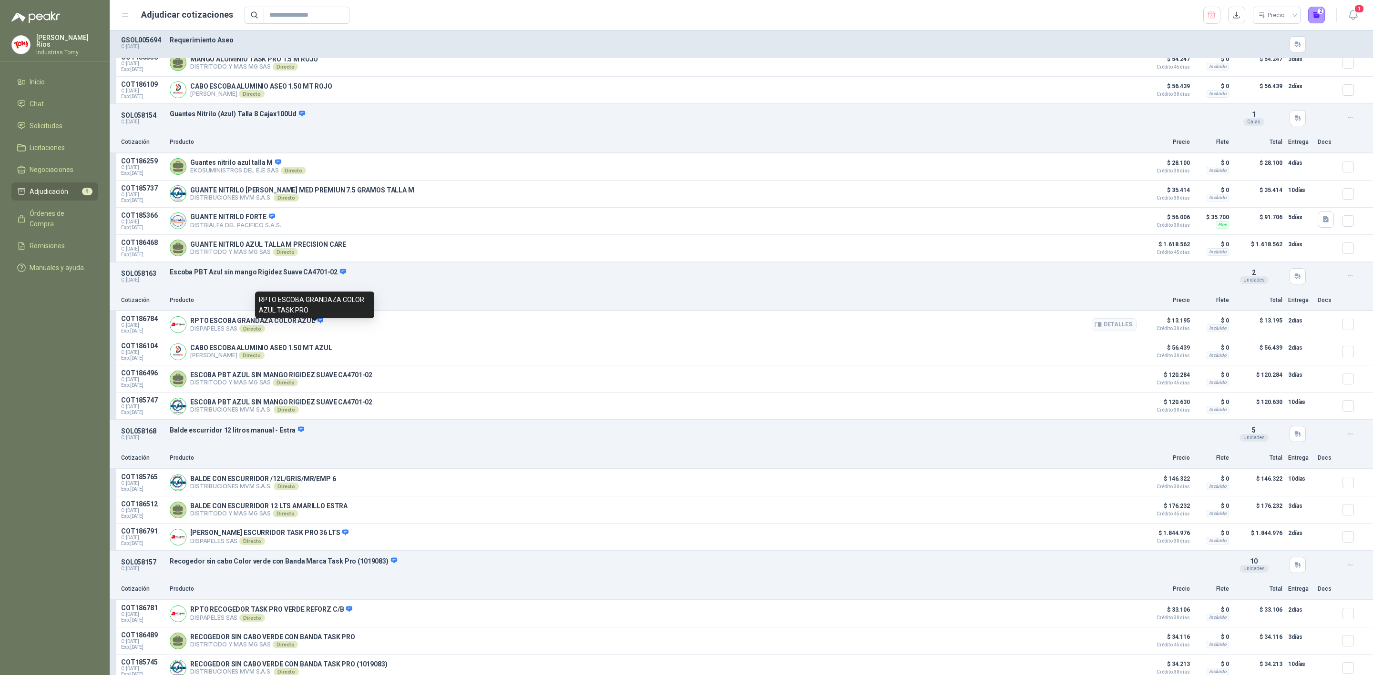
click at [317, 323] on icon at bounding box center [320, 320] width 6 height 6
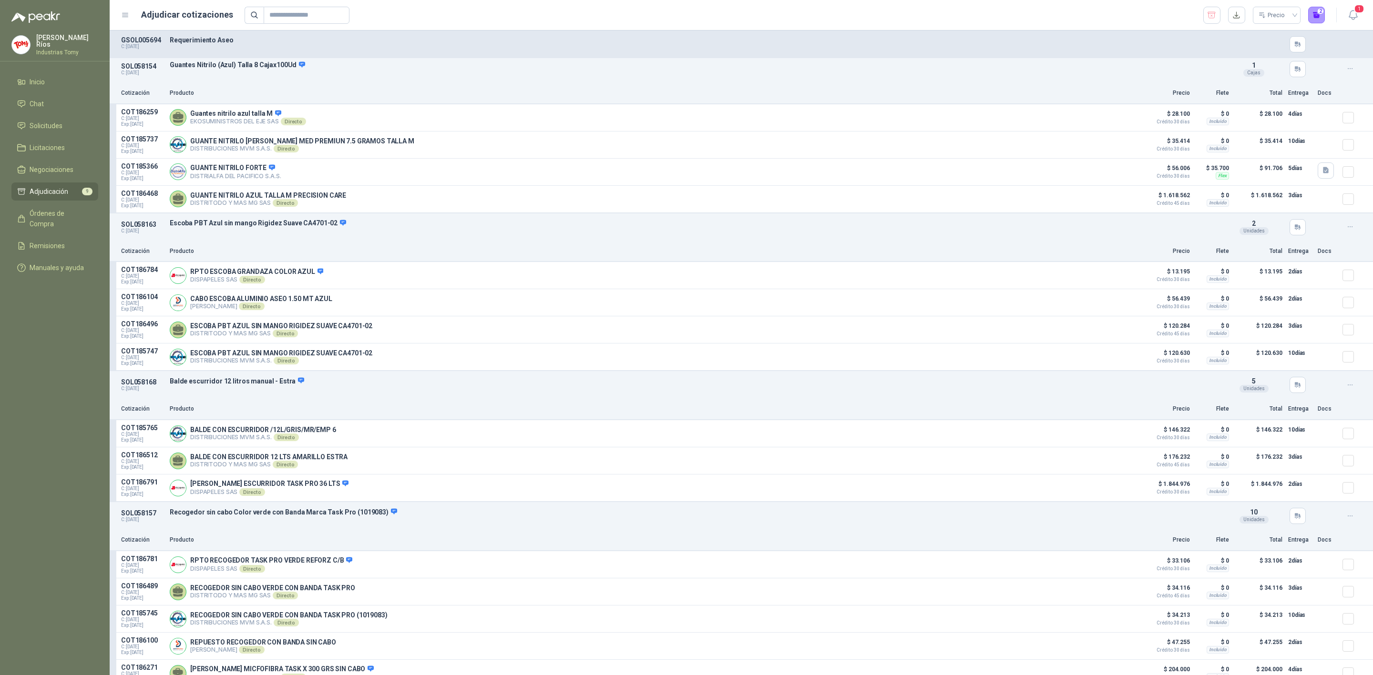
scroll to position [790, 0]
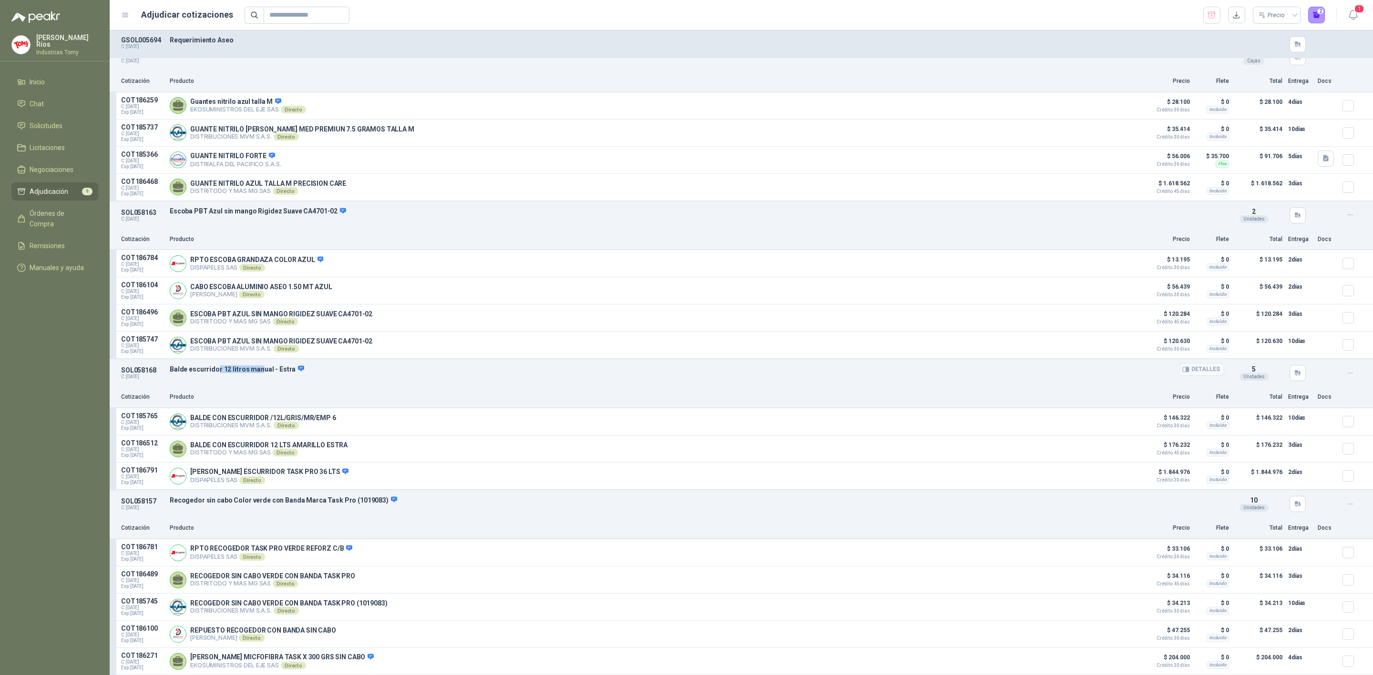
drag, startPoint x: 216, startPoint y: 367, endPoint x: 258, endPoint y: 366, distance: 41.9
click at [258, 366] on p "Balde escurridor 12 litros manual - Estra" at bounding box center [697, 369] width 1054 height 9
click at [263, 365] on p "Balde escurridor 12 litros manual - Estra" at bounding box center [697, 369] width 1054 height 9
drag, startPoint x: 242, startPoint y: 443, endPoint x: 738, endPoint y: 433, distance: 496.8
click at [319, 439] on div "BALDE CON ESCURRIDOR 12 LTS AMARILLO ESTRA DISTRITODO Y MAS MG SAS Directo Deta…" at bounding box center [653, 448] width 967 height 19
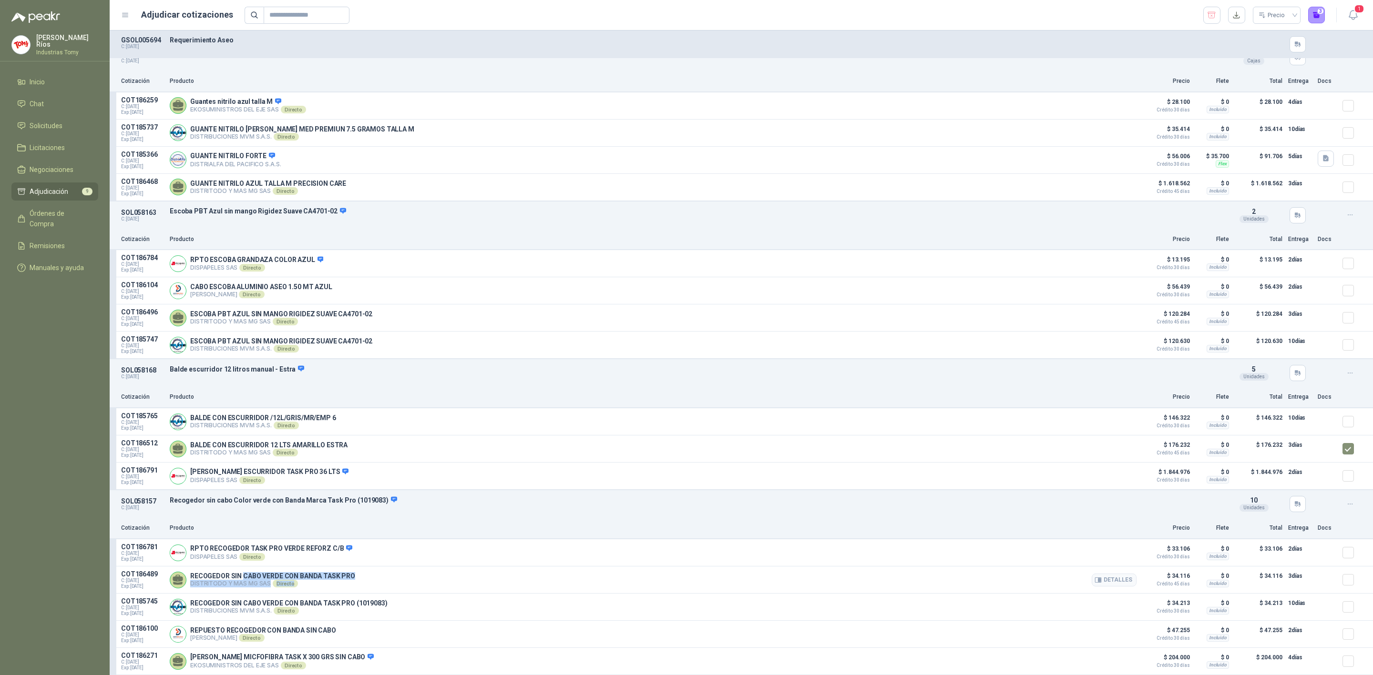
drag, startPoint x: 251, startPoint y: 582, endPoint x: 378, endPoint y: 580, distance: 126.8
click at [378, 580] on div "RECOGEDOR SIN CABO VERDE CON BANDA TASK PRO DISTRITODO Y MAS MG SAS Directo Det…" at bounding box center [653, 580] width 967 height 19
click at [631, 513] on div "SOL058157 C: [DATE] Recogedor sin cabo Color verde con Banda Marca Task Pro (10…" at bounding box center [741, 504] width 1263 height 28
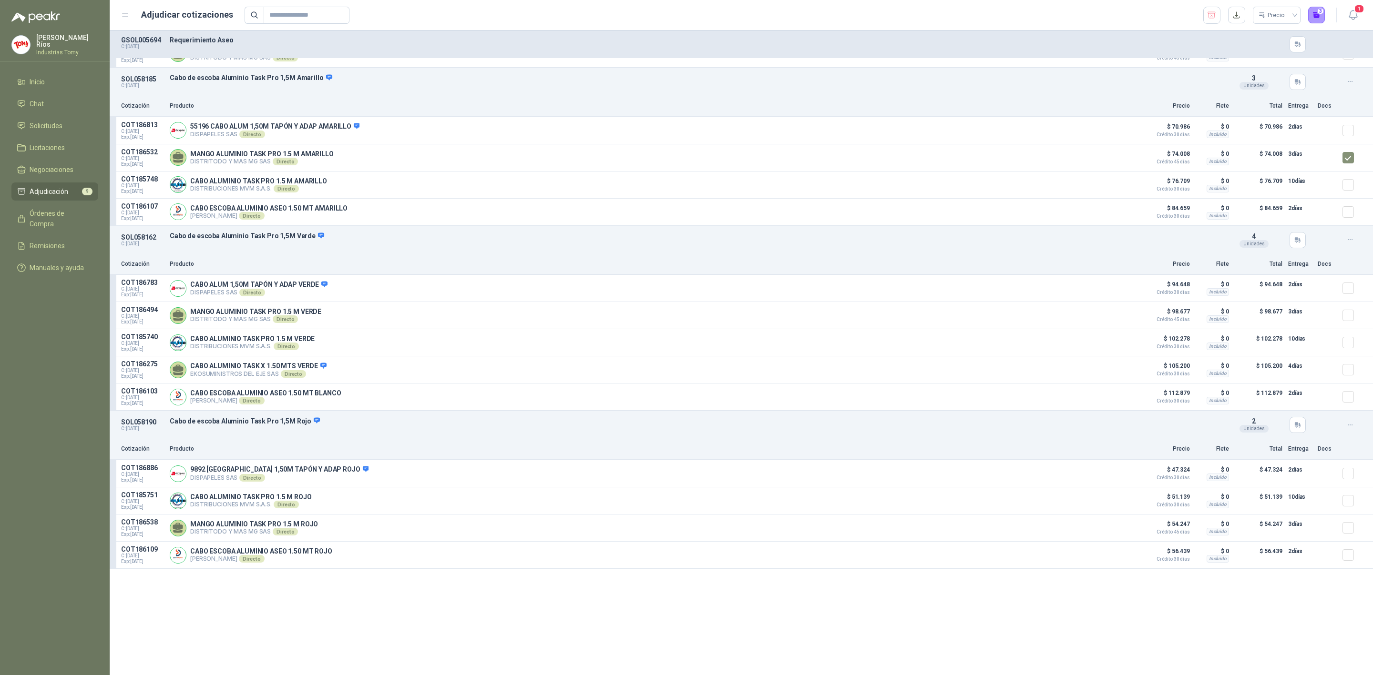
scroll to position [3, 0]
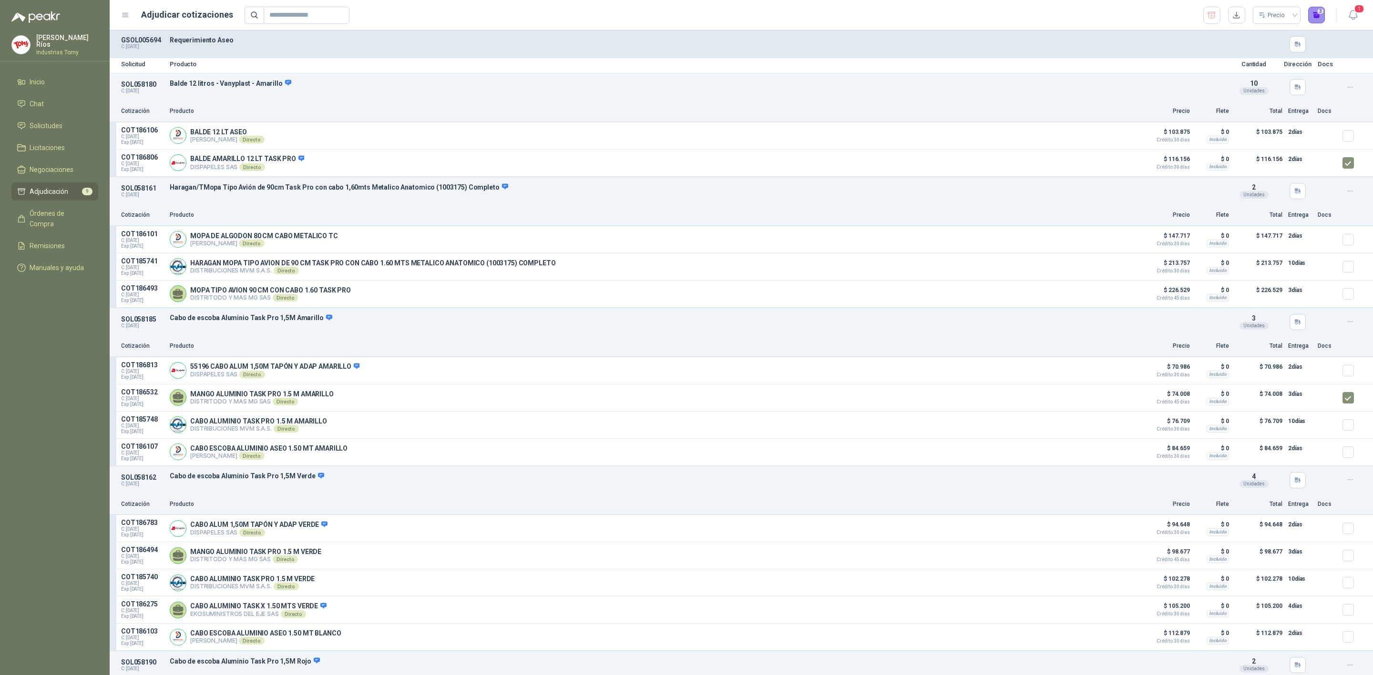
click at [1316, 14] on button "3" at bounding box center [1316, 15] width 17 height 17
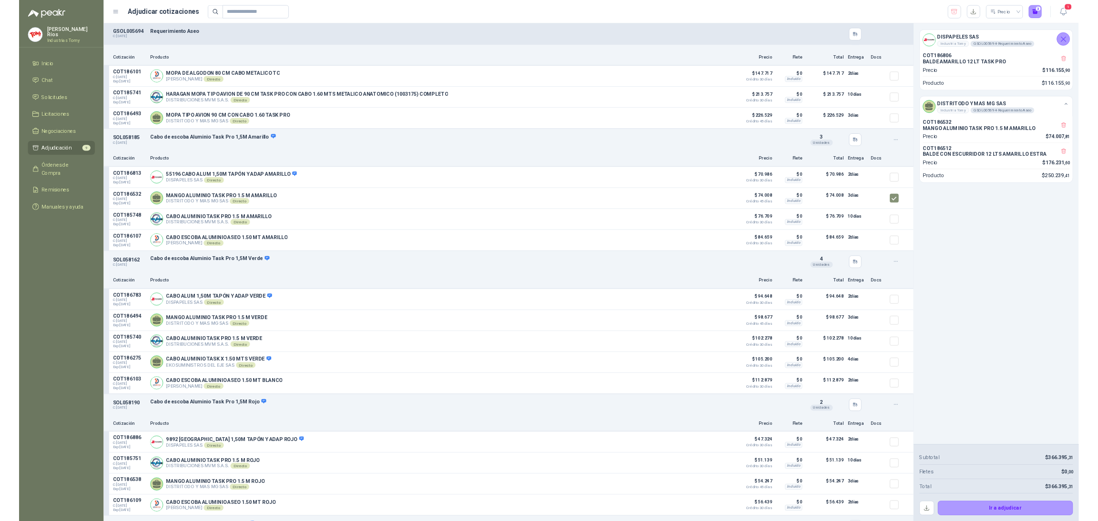
scroll to position [0, 0]
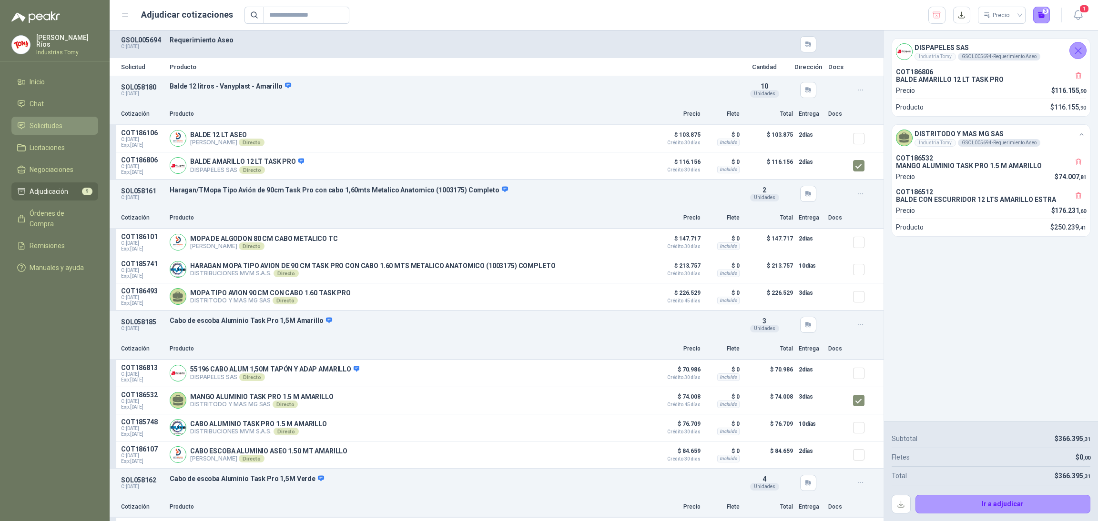
click at [55, 117] on link "Solicitudes" at bounding box center [54, 126] width 87 height 18
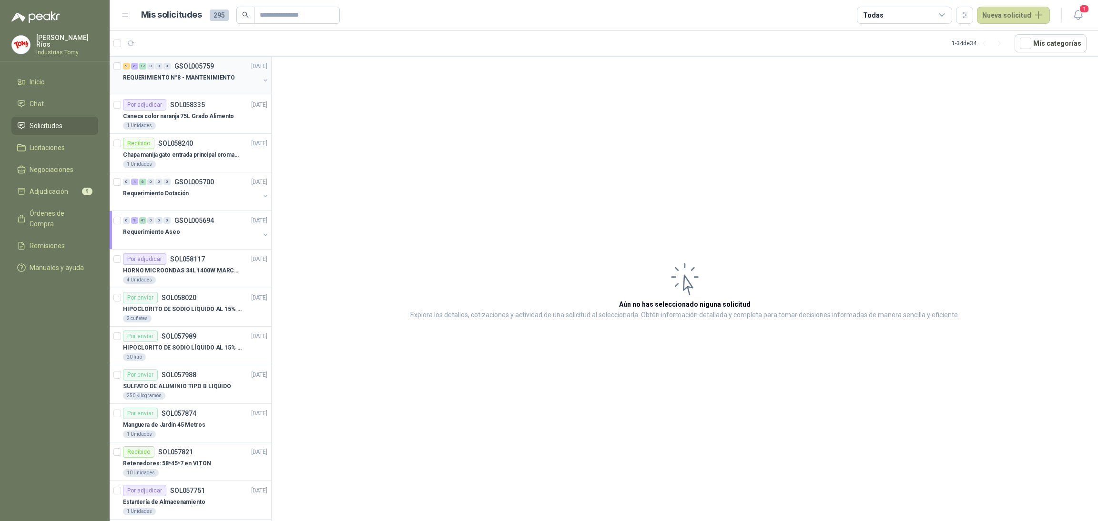
click at [211, 91] on div at bounding box center [191, 87] width 137 height 8
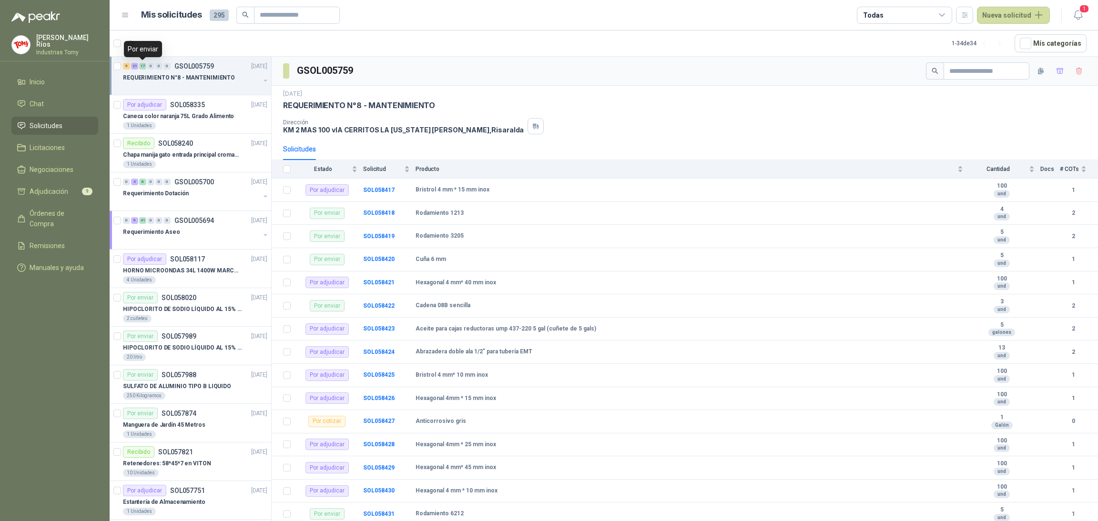
click at [142, 66] on div "17" at bounding box center [142, 66] width 7 height 7
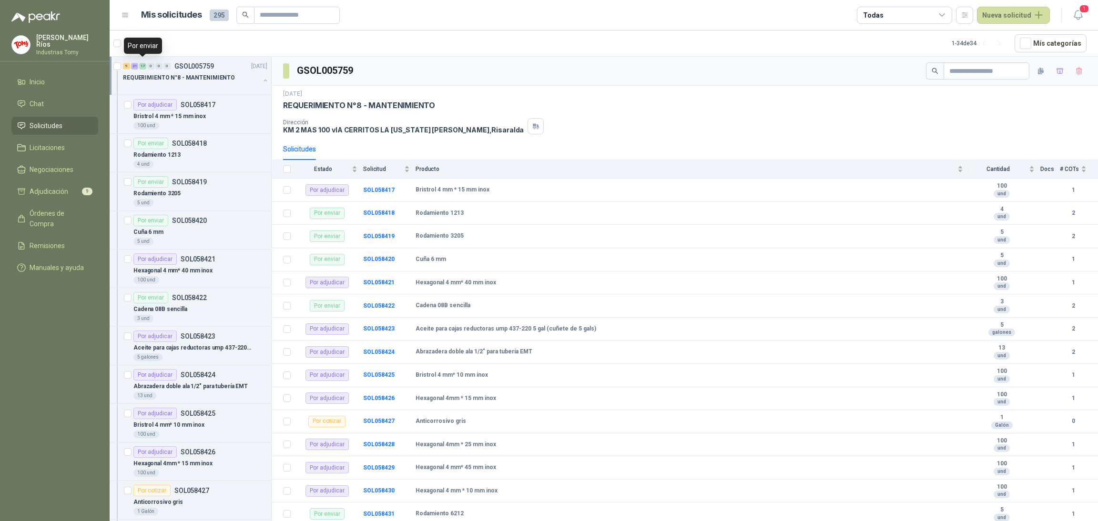
scroll to position [3, 0]
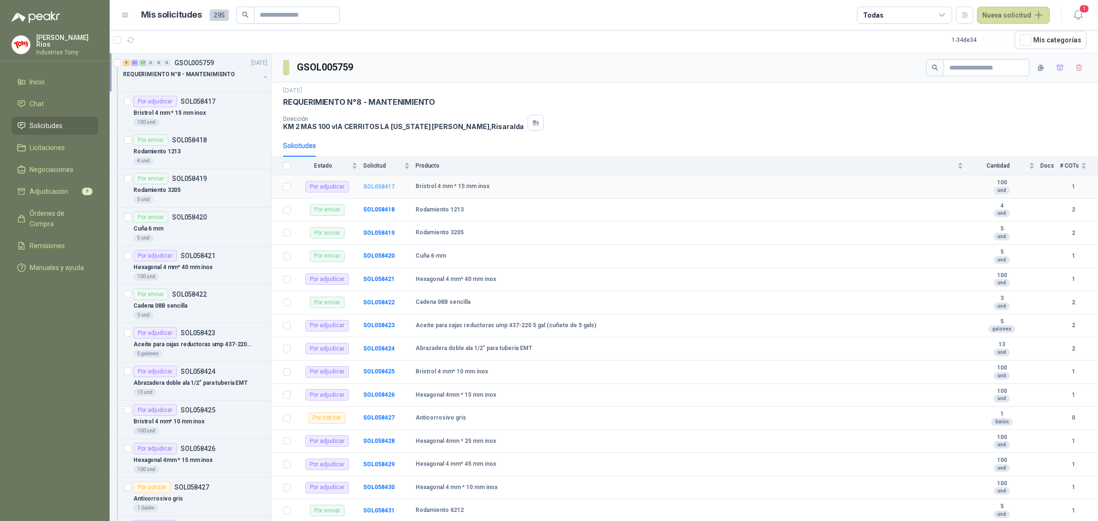
click at [376, 188] on b "SOL058417" at bounding box center [378, 187] width 31 height 7
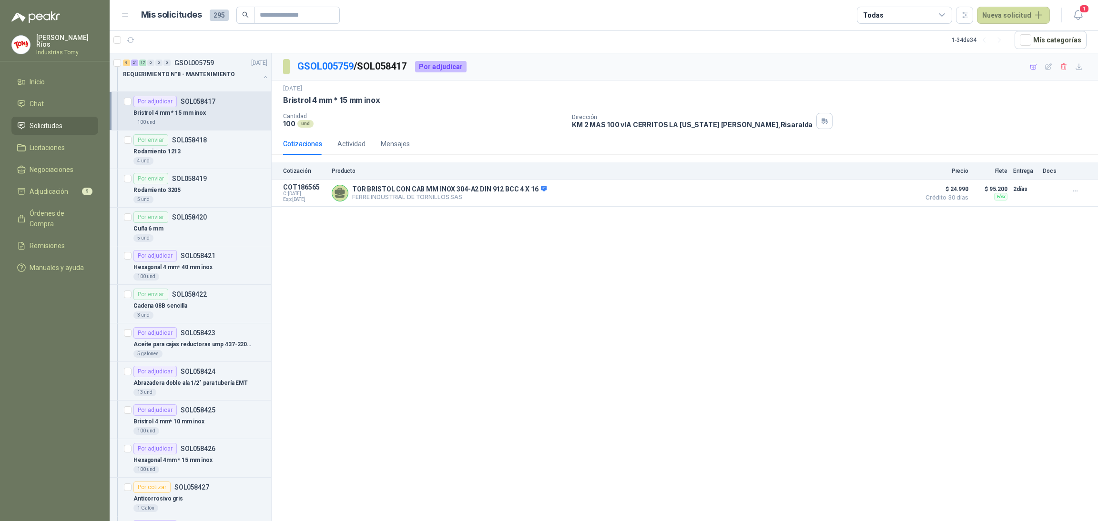
click at [193, 111] on p "Bristrol 4 mm * 15 mm inox" at bounding box center [169, 113] width 72 height 9
click at [1038, 70] on button "button" at bounding box center [1033, 66] width 15 height 15
click at [49, 193] on span "Adjudicación" at bounding box center [49, 191] width 39 height 10
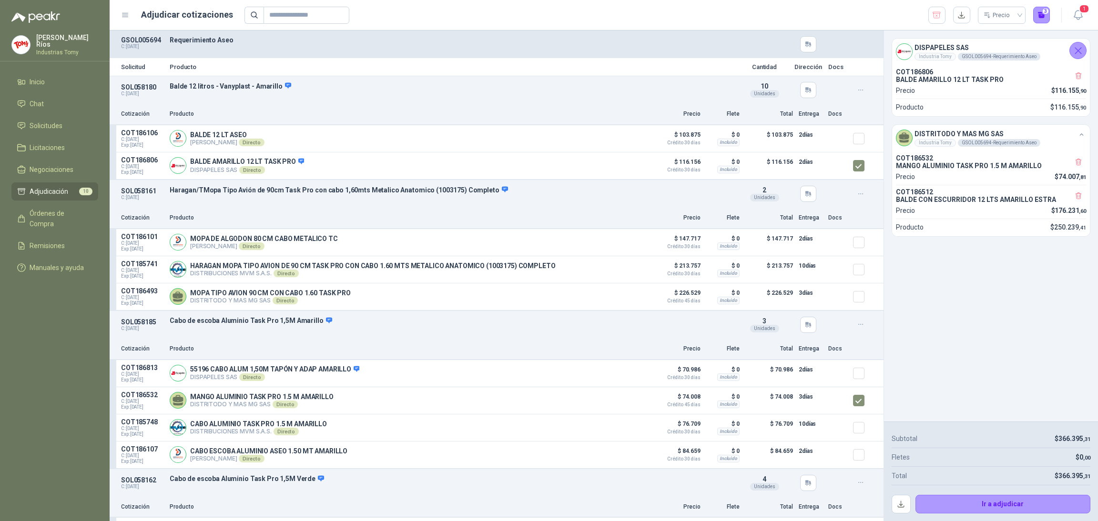
click at [884, 69] on div "DISPAPELES SAS Industria Tomy GSOL005694 - Requerimiento Aseo COT186806 BALDE A…" at bounding box center [991, 226] width 214 height 391
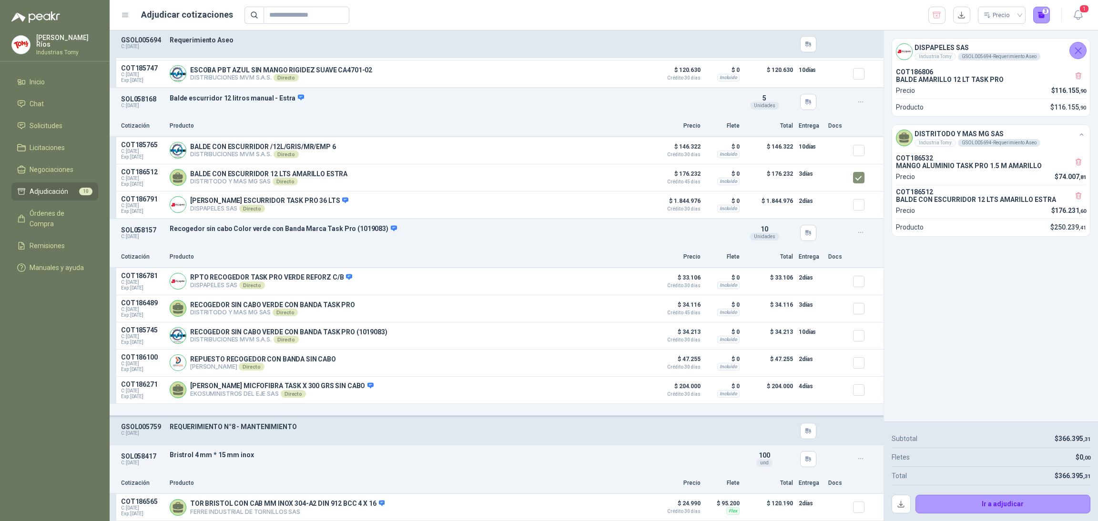
scroll to position [1054, 0]
click at [50, 117] on link "Solicitudes" at bounding box center [54, 126] width 87 height 18
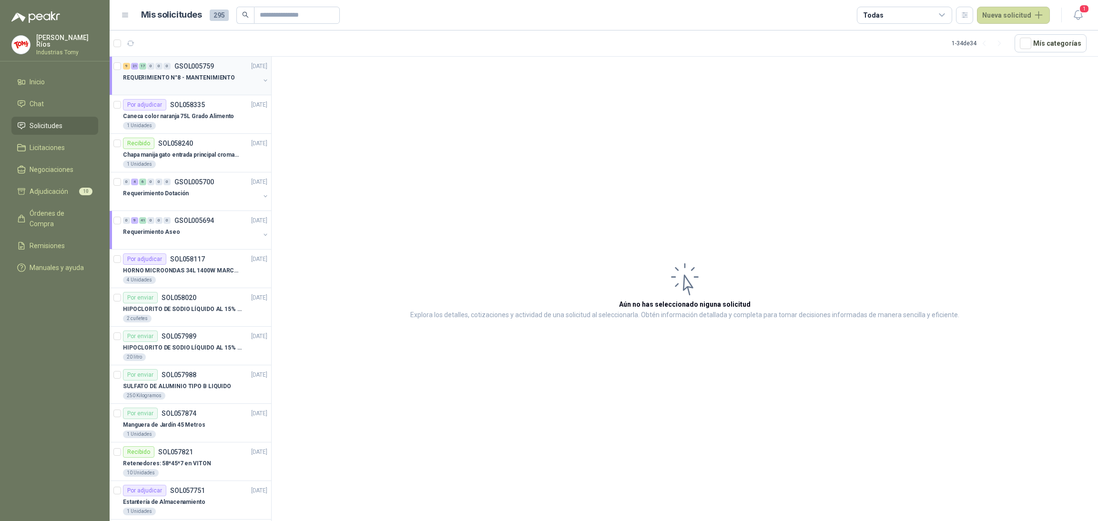
click at [209, 72] on div "REQUERIMIENTO N°8 - MANTENIMIENTO" at bounding box center [191, 77] width 137 height 11
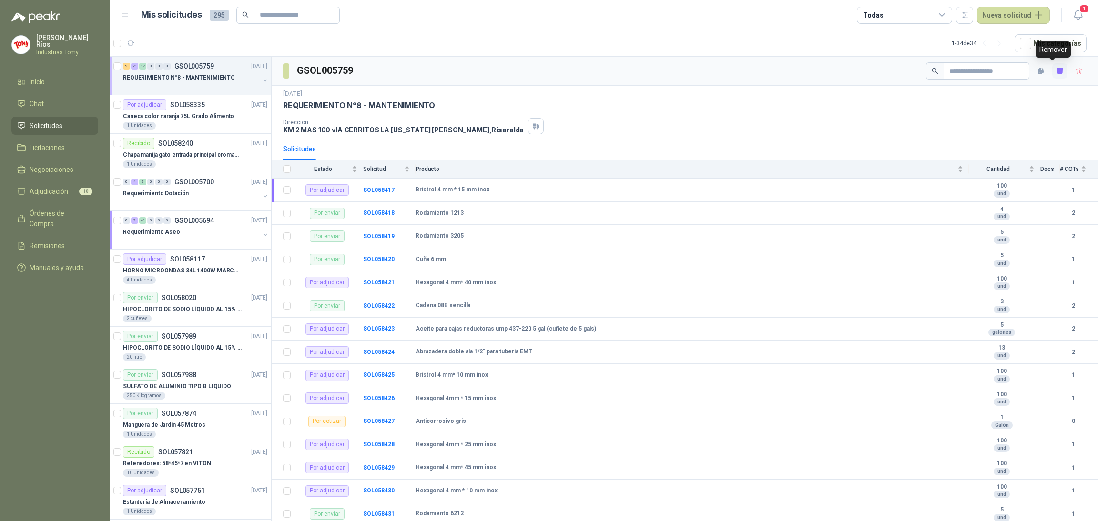
click at [1057, 71] on icon "button" at bounding box center [1060, 72] width 6 height 4
click at [1056, 71] on icon "button" at bounding box center [1060, 71] width 8 height 8
click at [50, 187] on span "Adjudicación" at bounding box center [49, 191] width 39 height 10
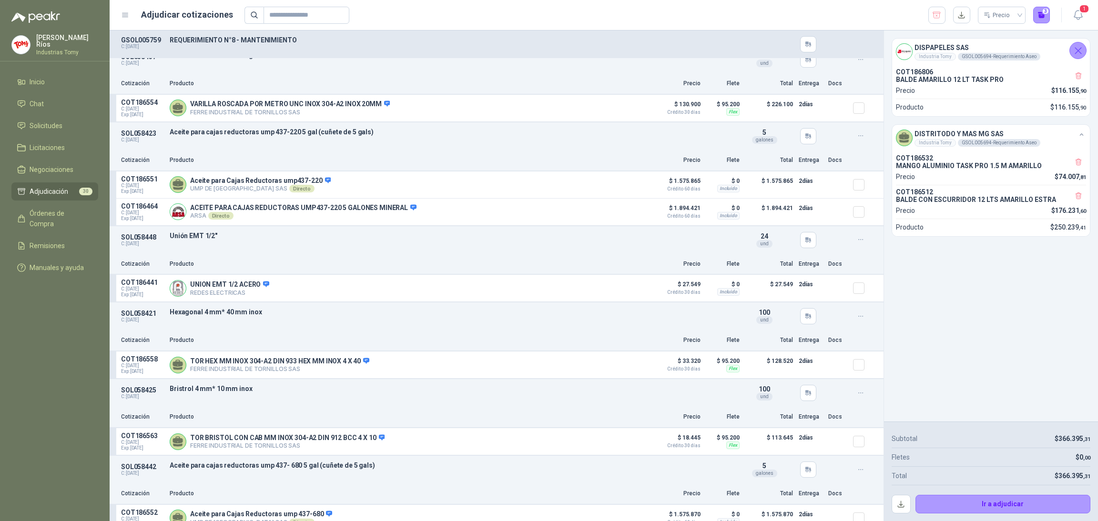
scroll to position [2657, 0]
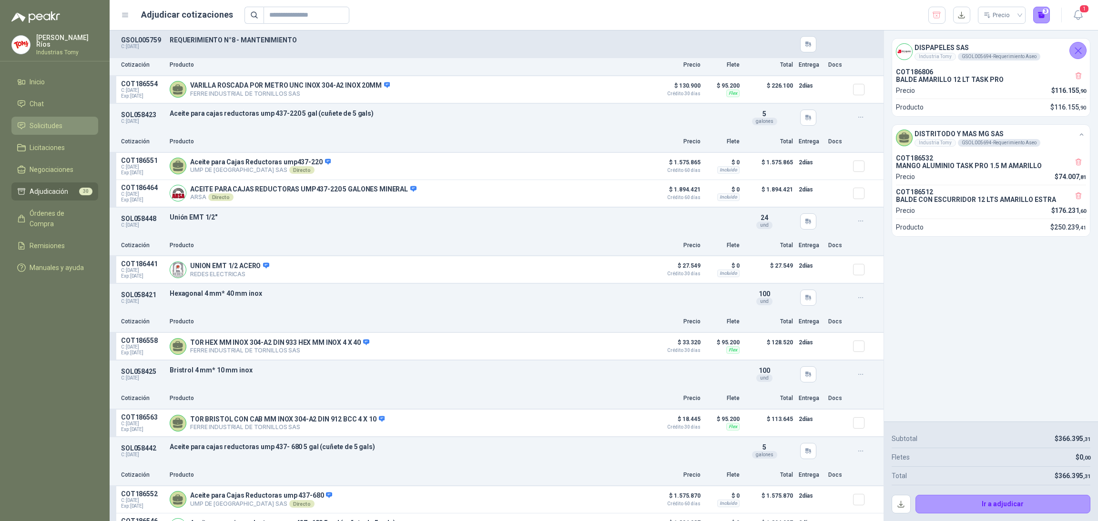
click at [53, 132] on link "Solicitudes" at bounding box center [54, 126] width 87 height 18
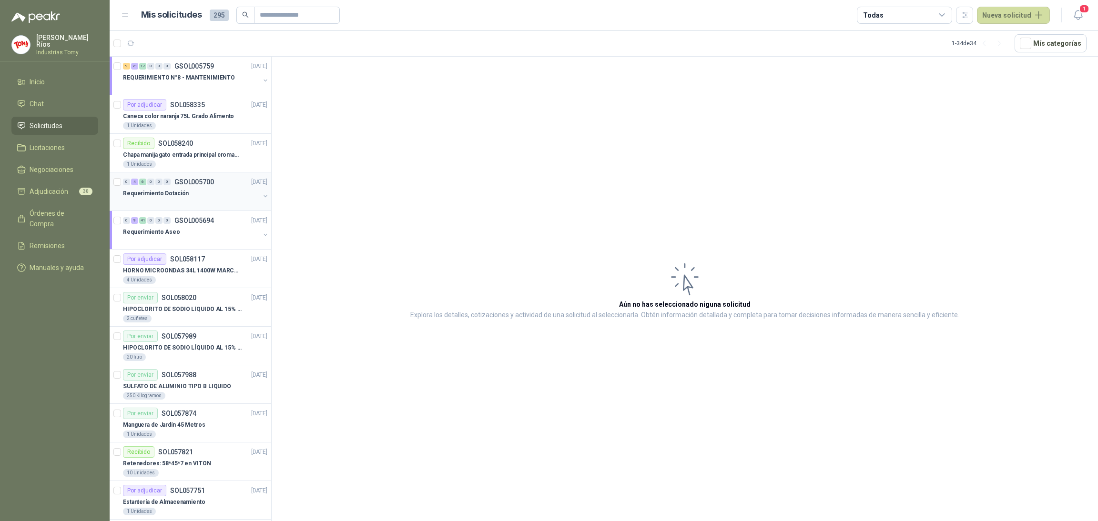
click at [216, 199] on div at bounding box center [191, 203] width 137 height 8
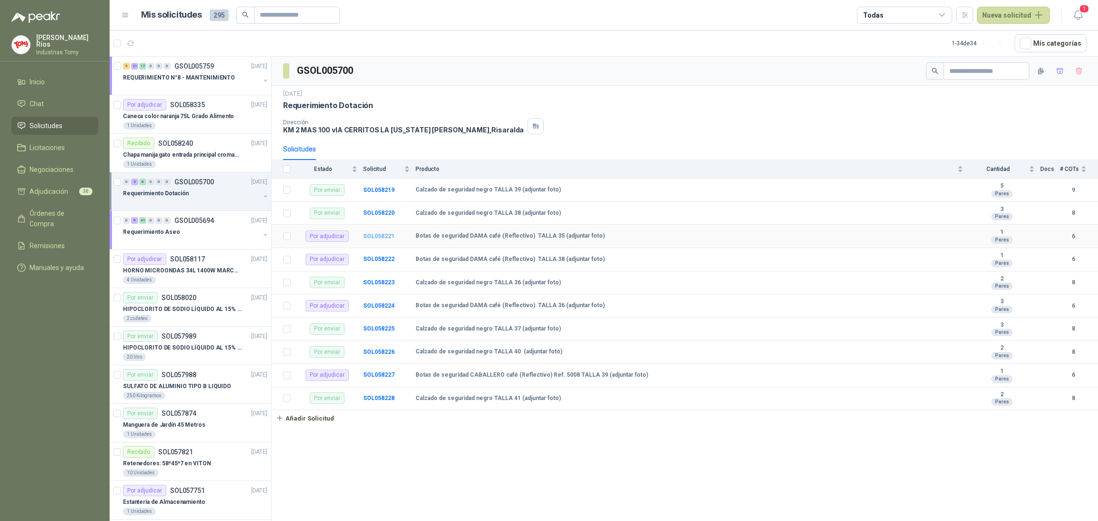
click at [377, 235] on b "SOL058221" at bounding box center [378, 236] width 31 height 7
